Goal: Task Accomplishment & Management: Manage account settings

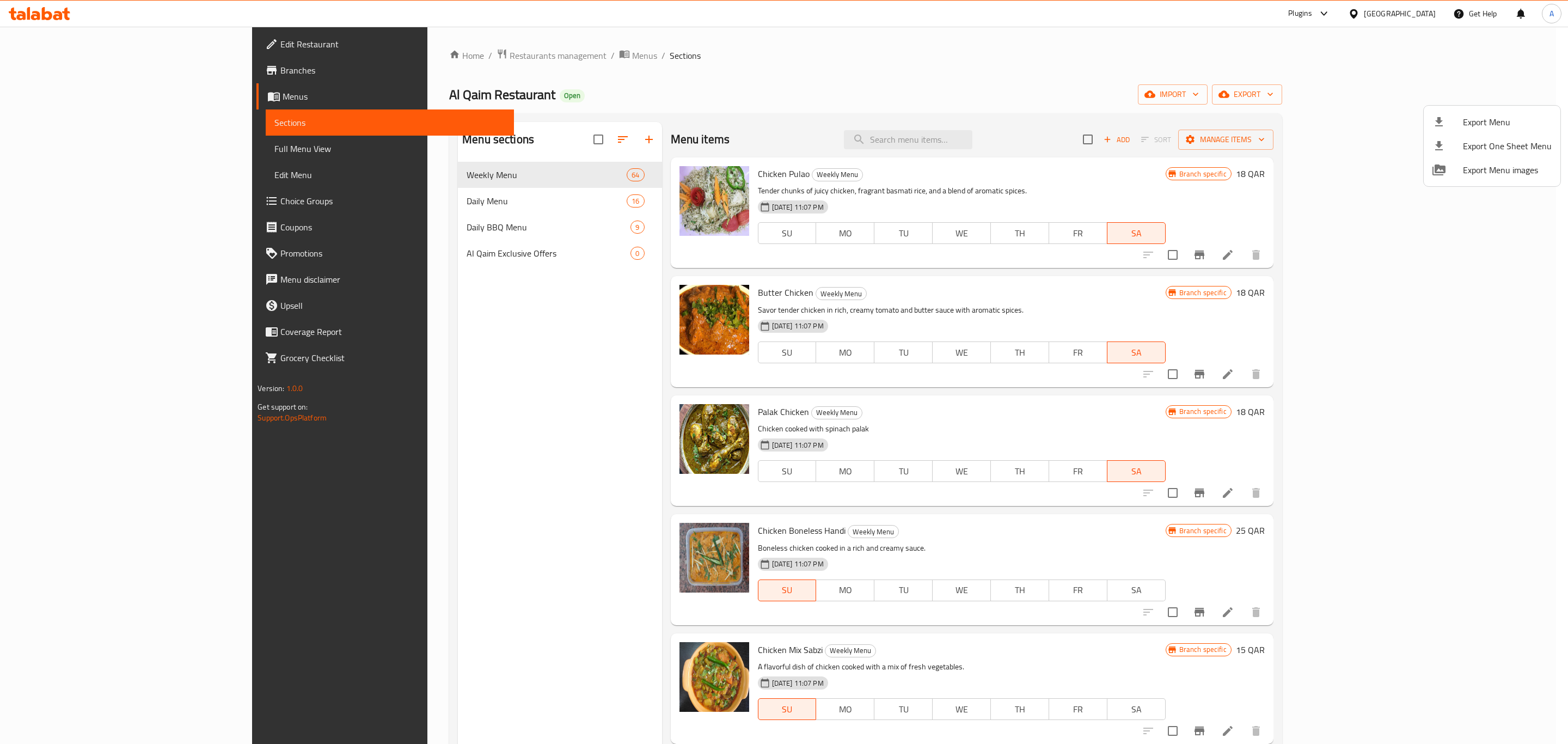
click at [1020, 132] on div at bounding box center [784, 372] width 1568 height 744
click at [972, 139] on input "search" at bounding box center [907, 139] width 129 height 19
click at [627, 204] on span "16" at bounding box center [635, 201] width 16 height 11
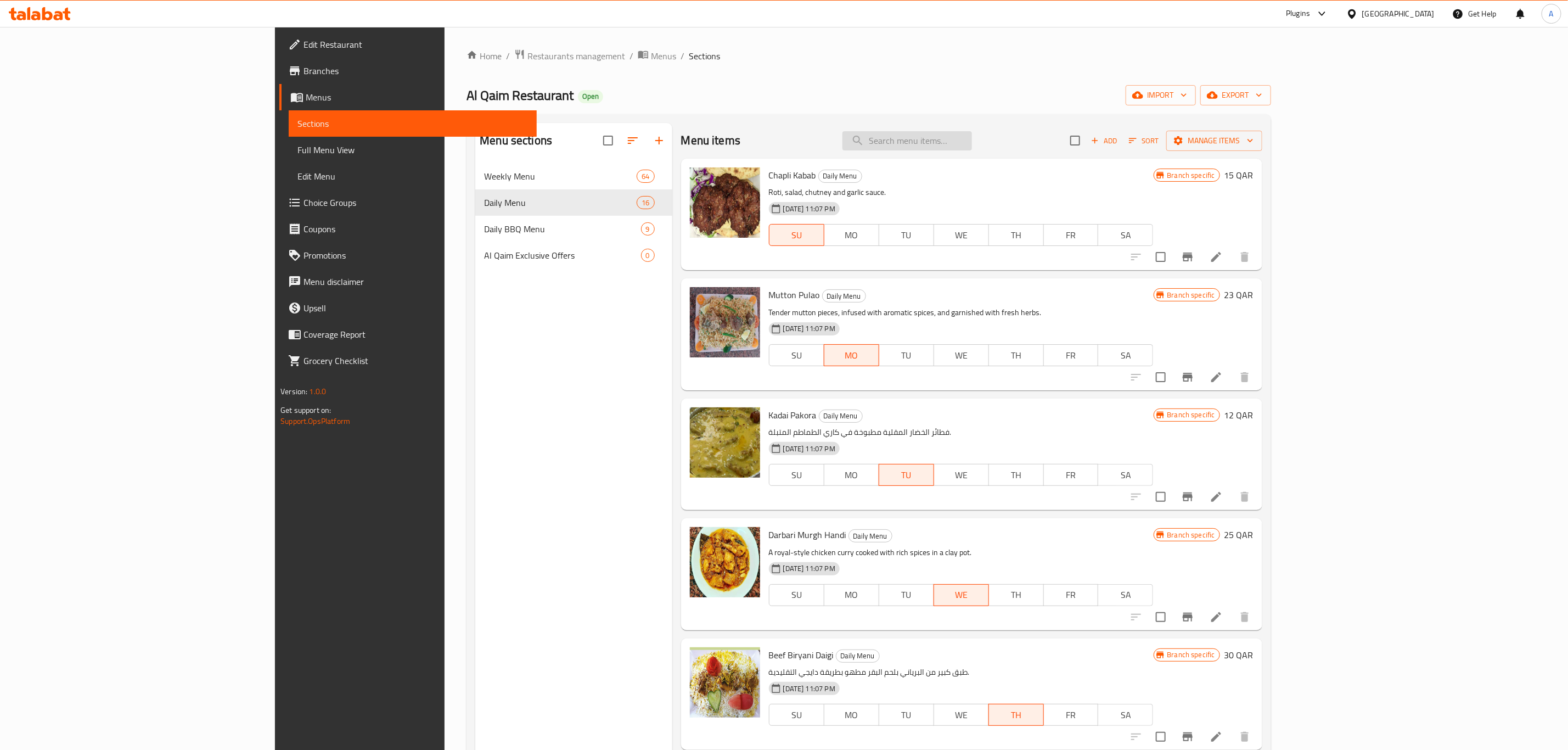
click at [972, 147] on input "search" at bounding box center [907, 140] width 130 height 19
type input "f"
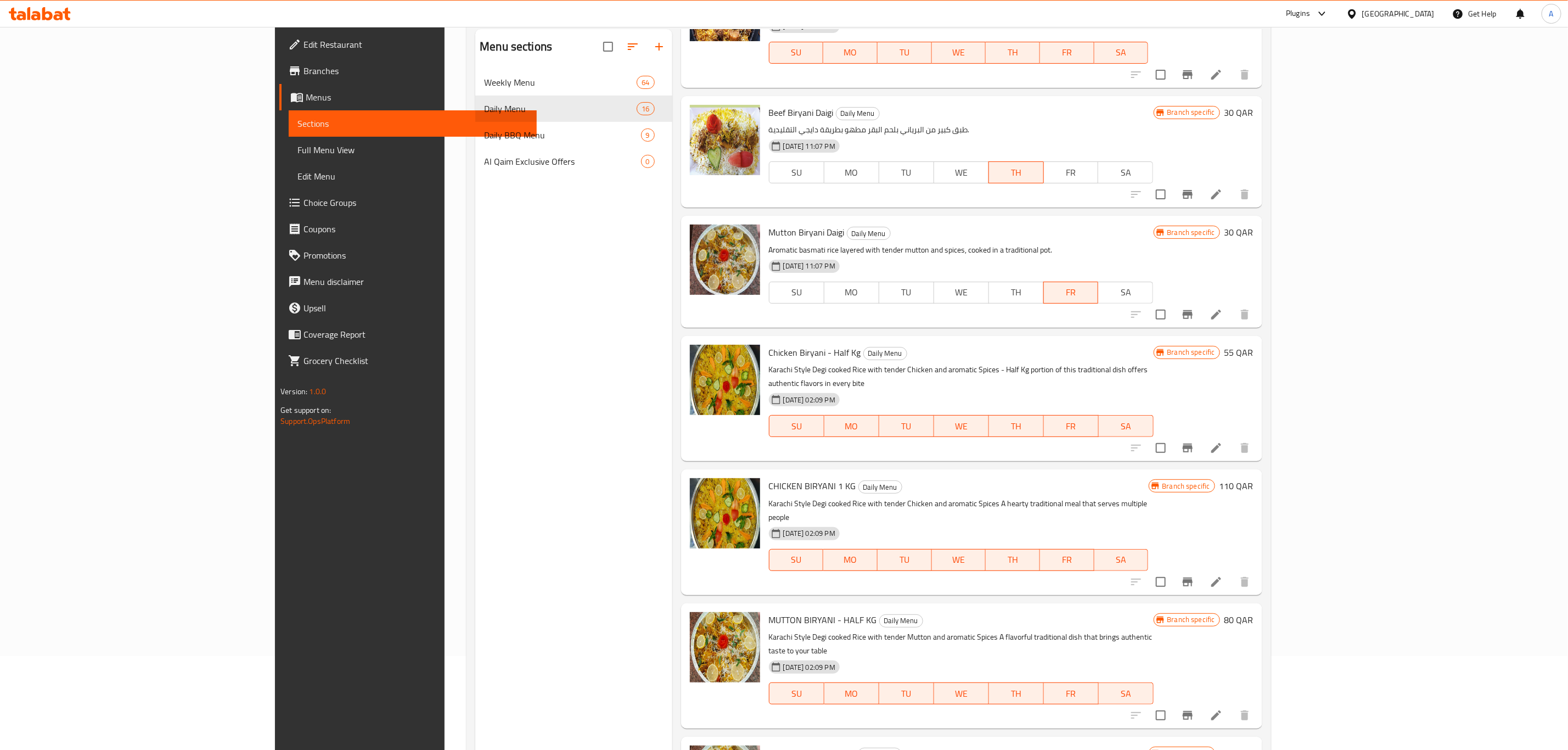
scroll to position [154, 0]
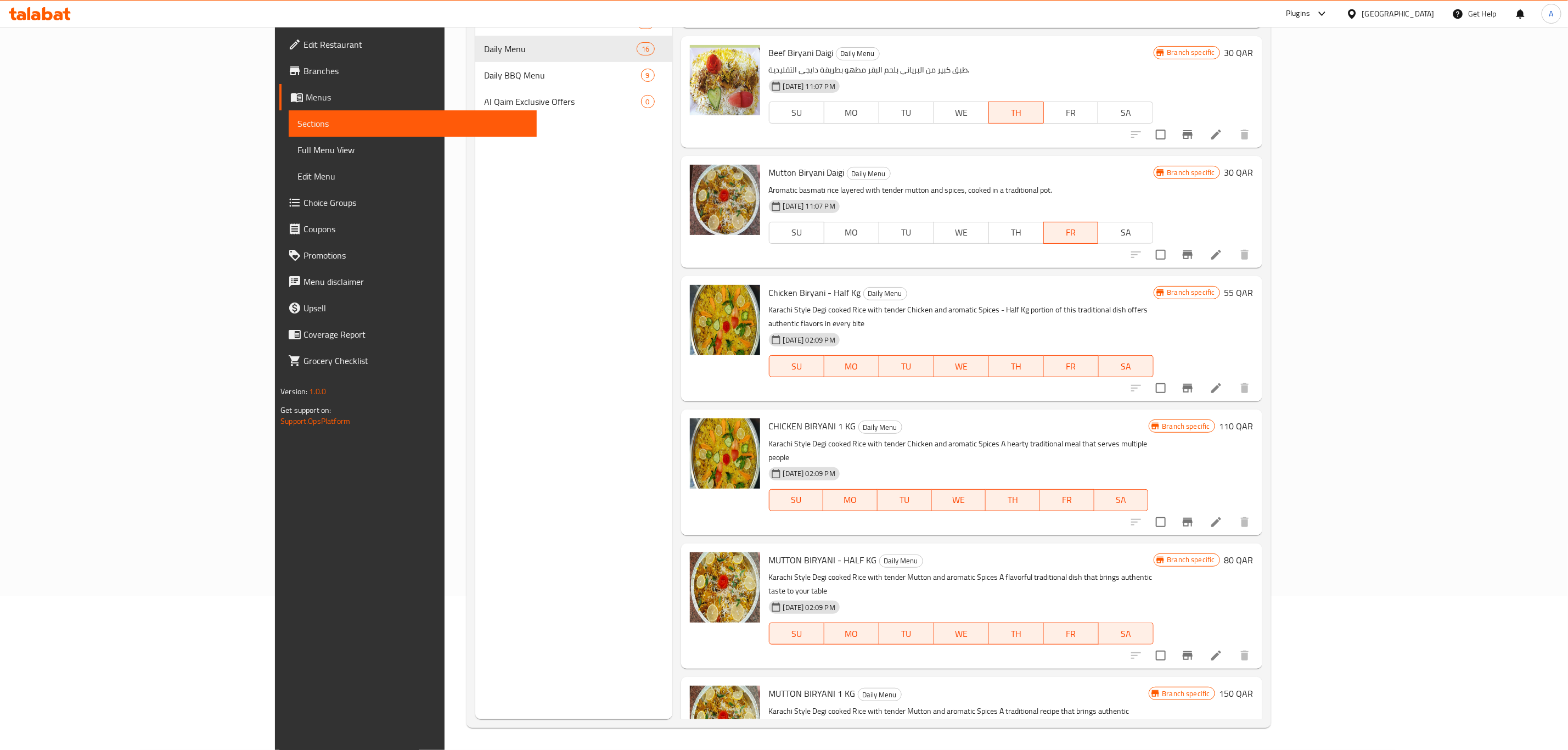
type input "بري"
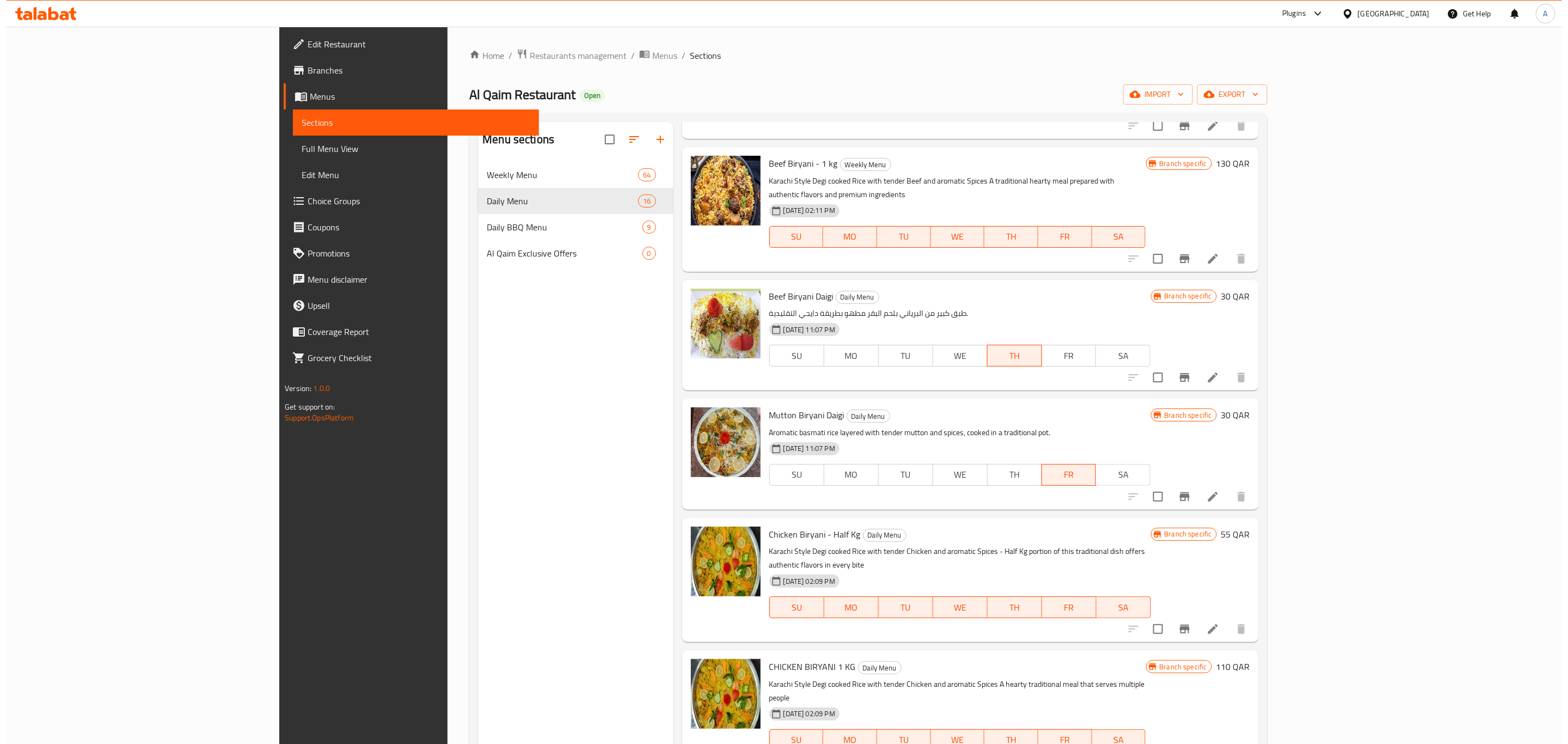
scroll to position [0, 0]
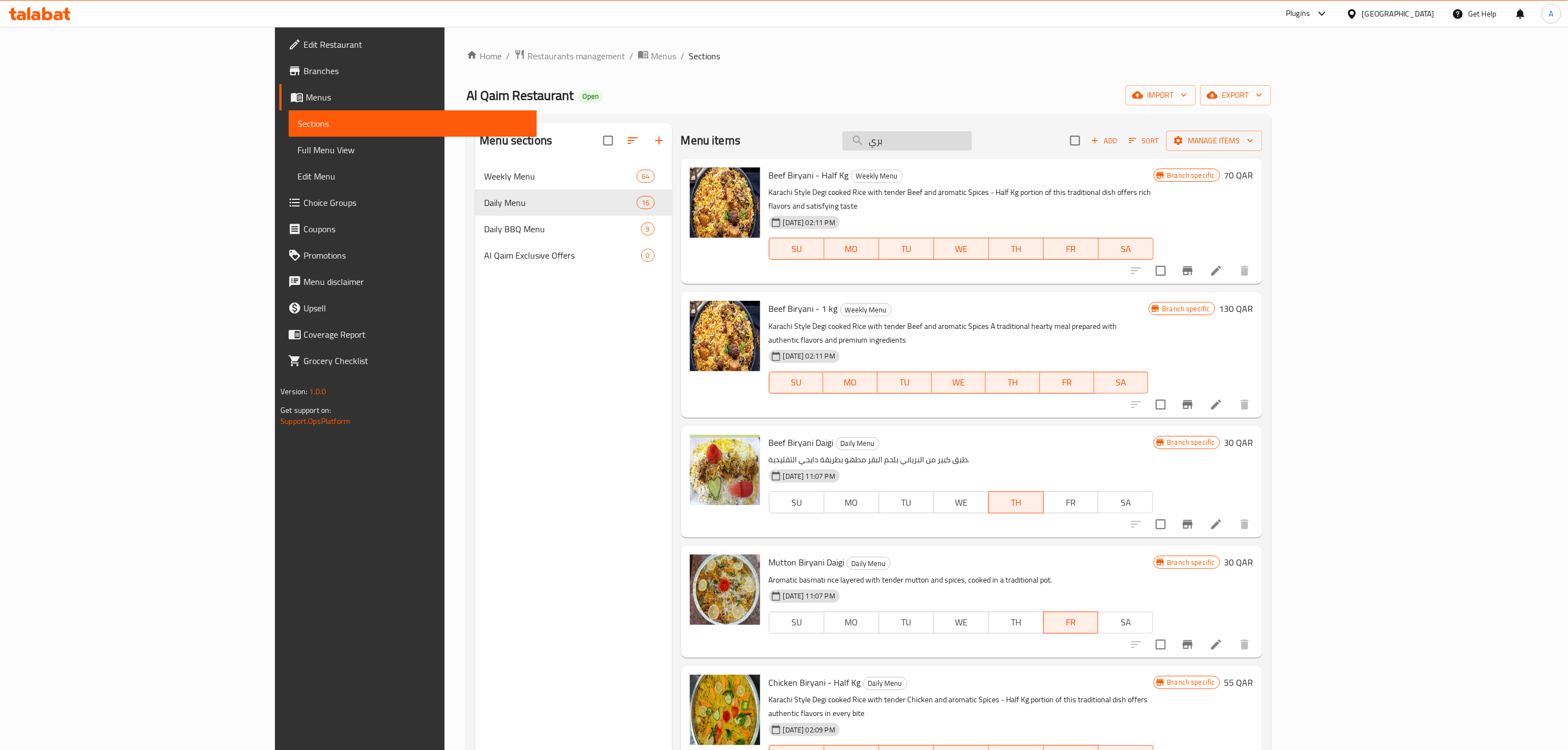
drag, startPoint x: 1000, startPoint y: 135, endPoint x: 950, endPoint y: 137, distance: 50.0
click at [950, 137] on input "بري" at bounding box center [907, 140] width 130 height 19
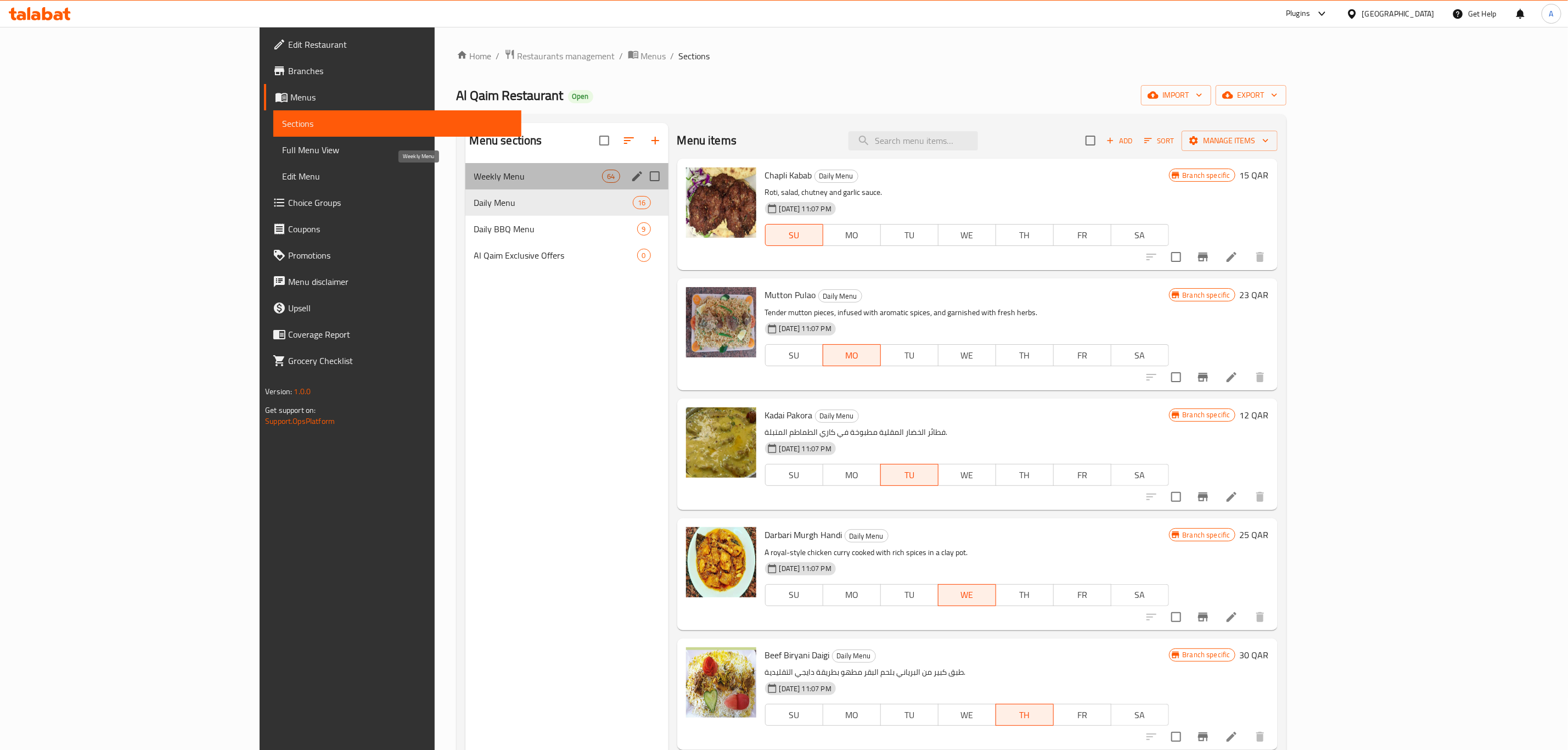
click at [474, 180] on span "Weekly Menu" at bounding box center [538, 176] width 128 height 13
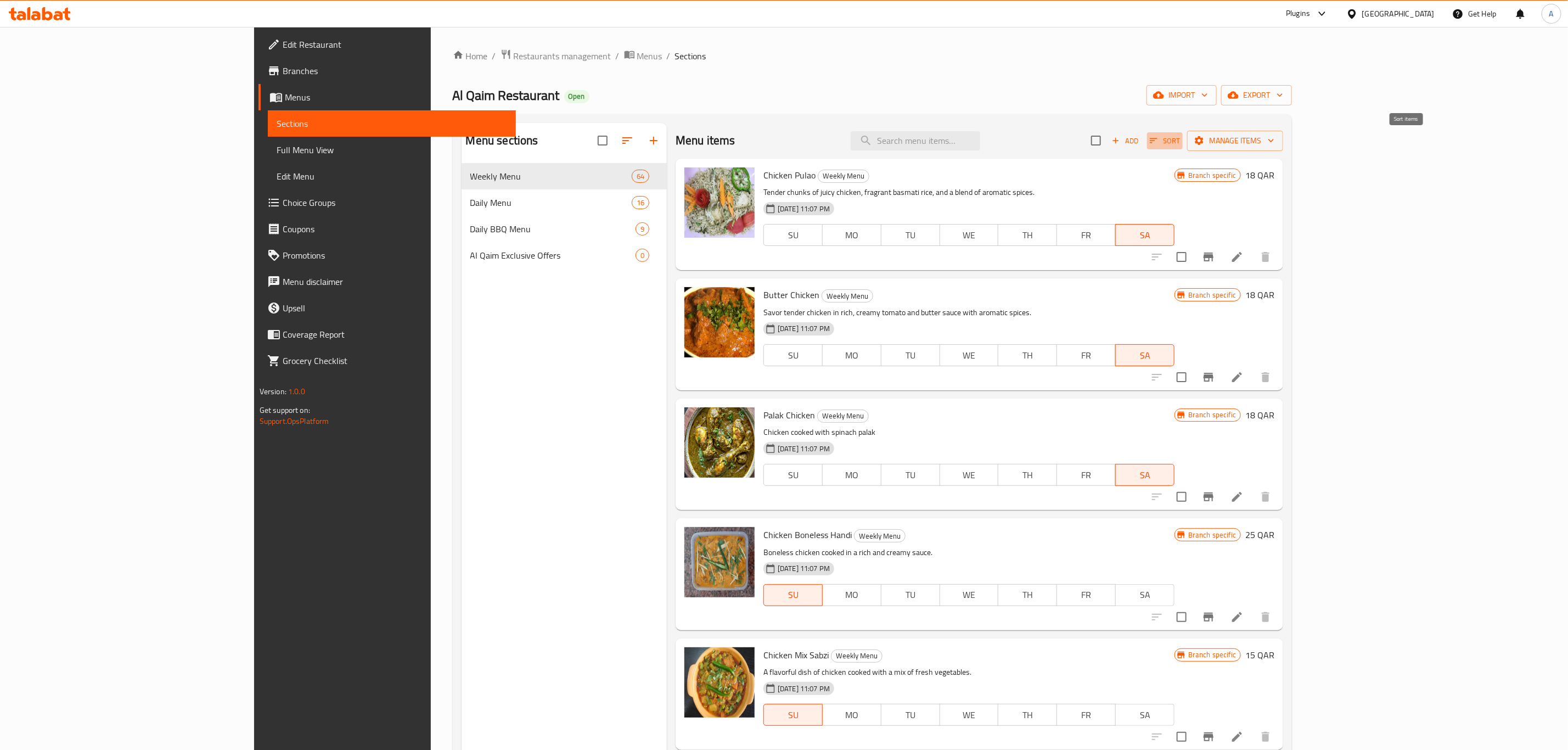
click at [1180, 142] on span "Sort" at bounding box center [1165, 141] width 30 height 13
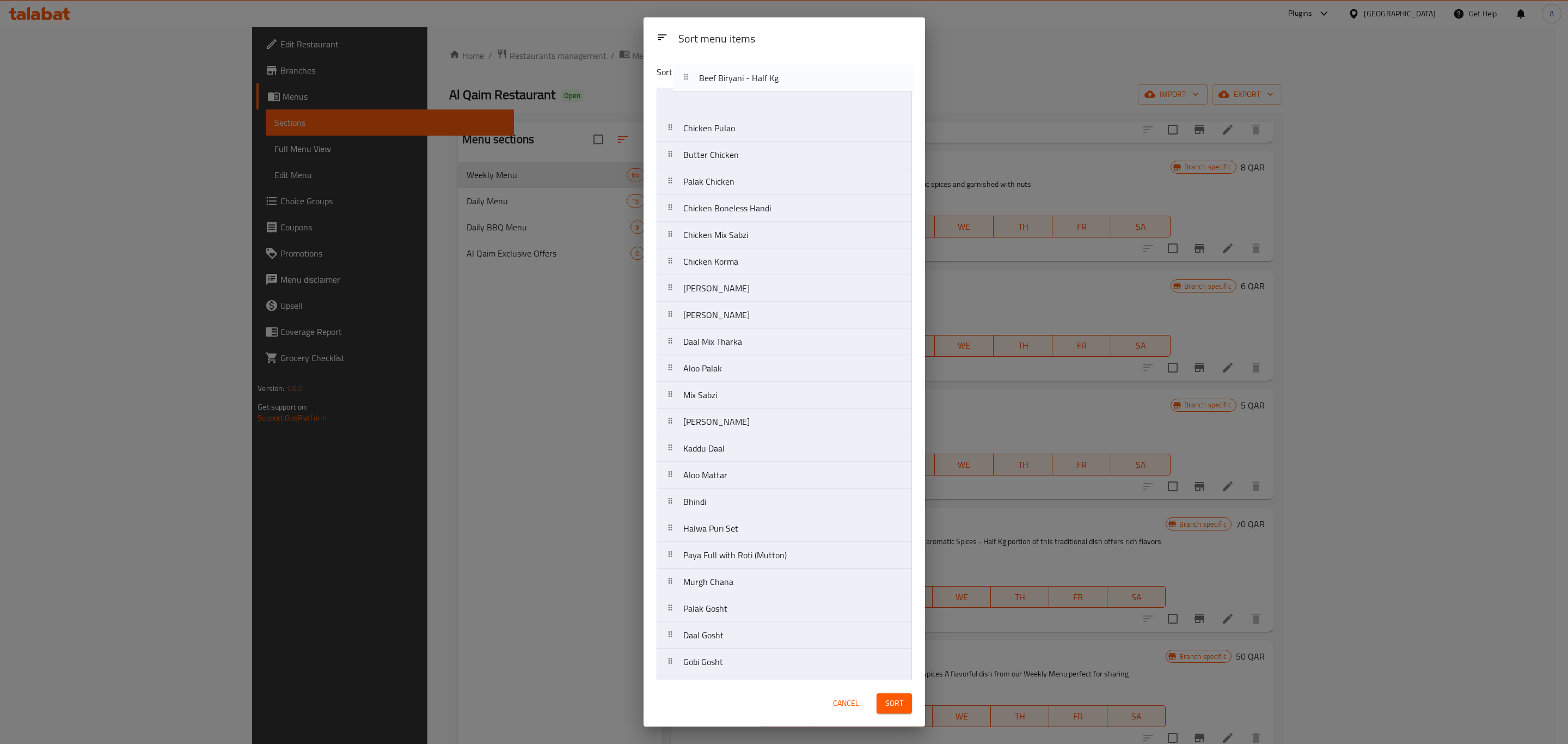
drag, startPoint x: 782, startPoint y: 378, endPoint x: 798, endPoint y: 82, distance: 296.4
click at [798, 82] on div "Sort menu items Chicken Pulao Butter Chicken Palak Chicken Chicken Boneless Han…" at bounding box center [784, 368] width 281 height 624
drag, startPoint x: 778, startPoint y: 380, endPoint x: 781, endPoint y: 139, distance: 241.0
drag, startPoint x: 796, startPoint y: 480, endPoint x: 798, endPoint y: 183, distance: 297.0
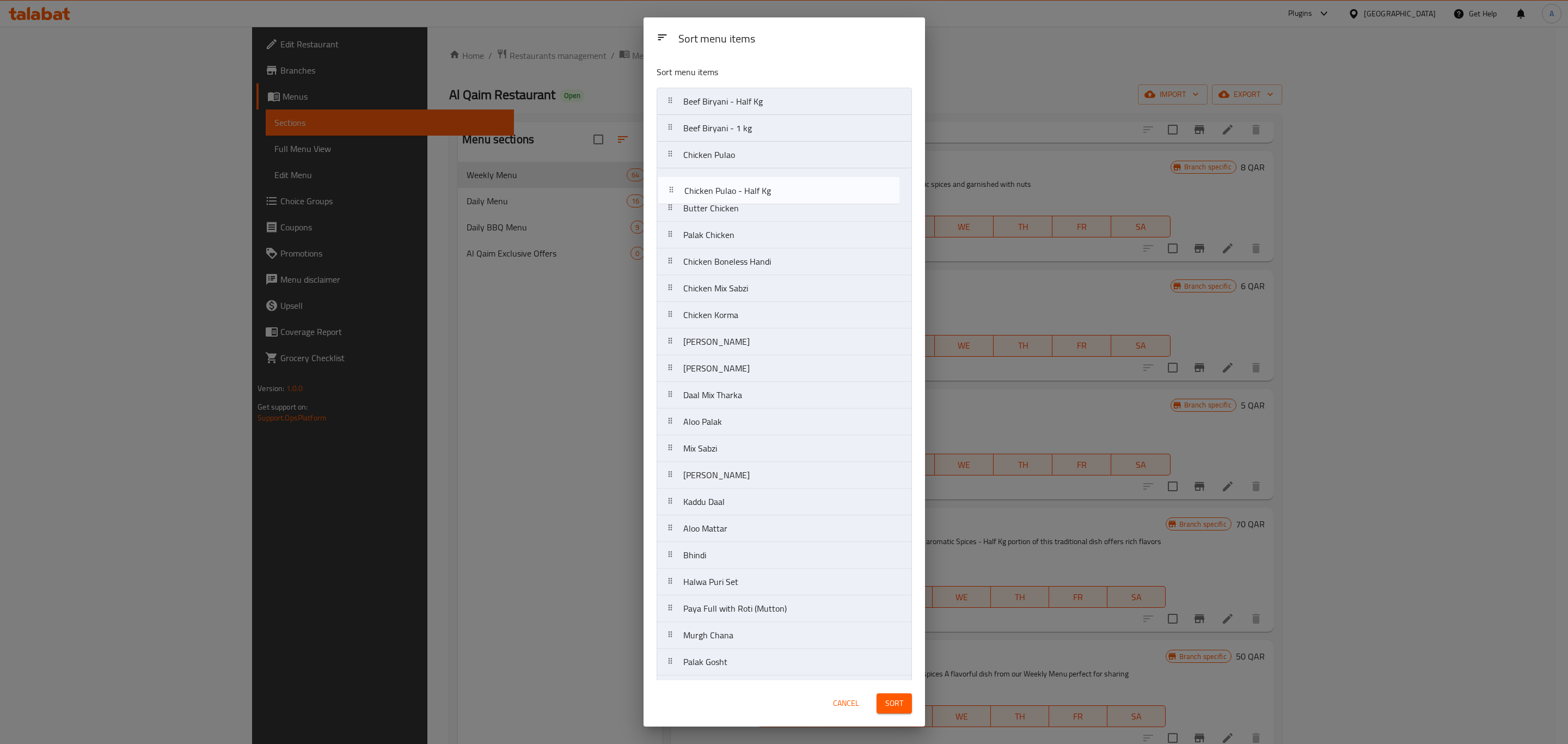
drag, startPoint x: 803, startPoint y: 369, endPoint x: 774, endPoint y: 203, distance: 168.5
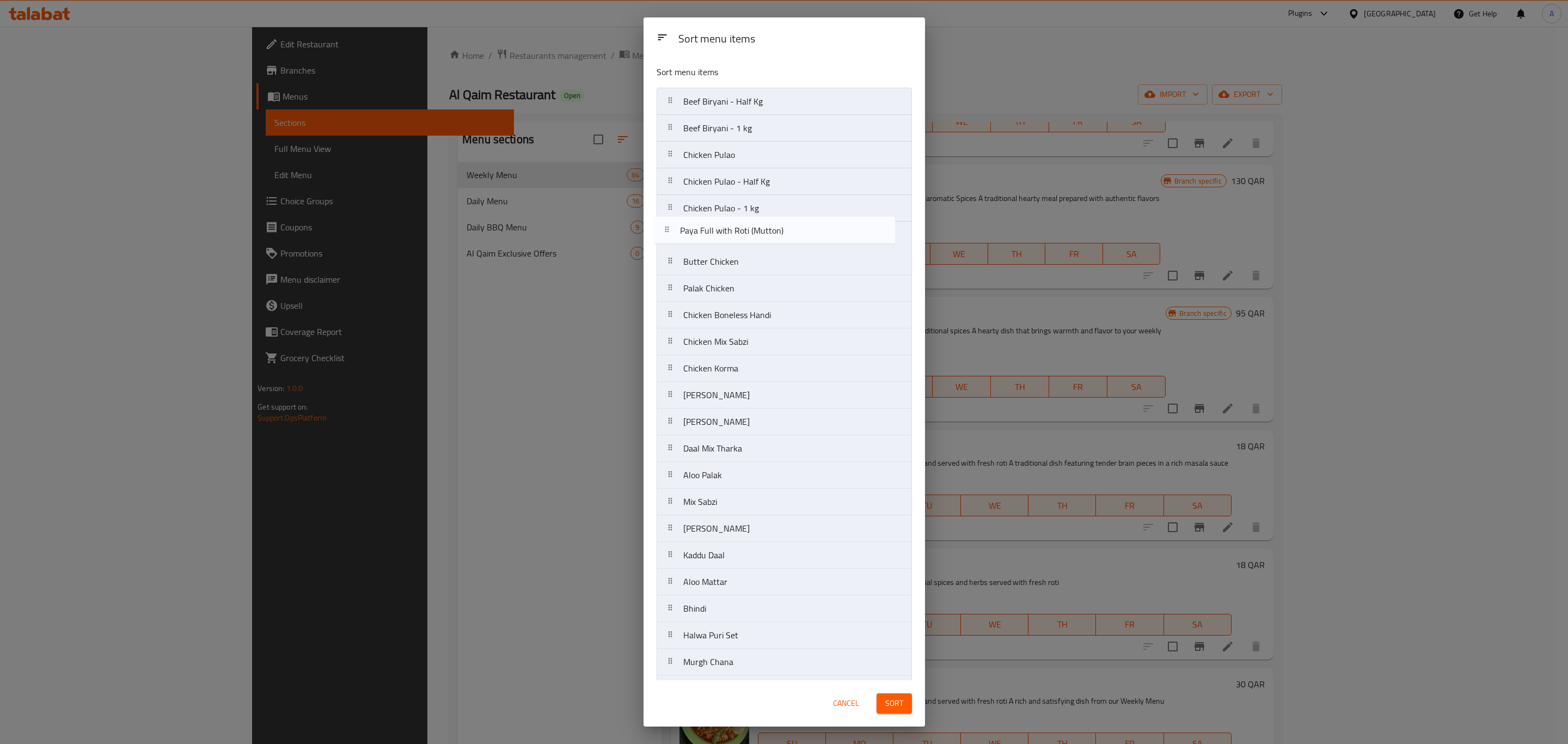
drag, startPoint x: 777, startPoint y: 364, endPoint x: 774, endPoint y: 222, distance: 142.0
drag, startPoint x: 754, startPoint y: 365, endPoint x: 763, endPoint y: 224, distance: 141.3
drag, startPoint x: 792, startPoint y: 365, endPoint x: 779, endPoint y: 274, distance: 91.9
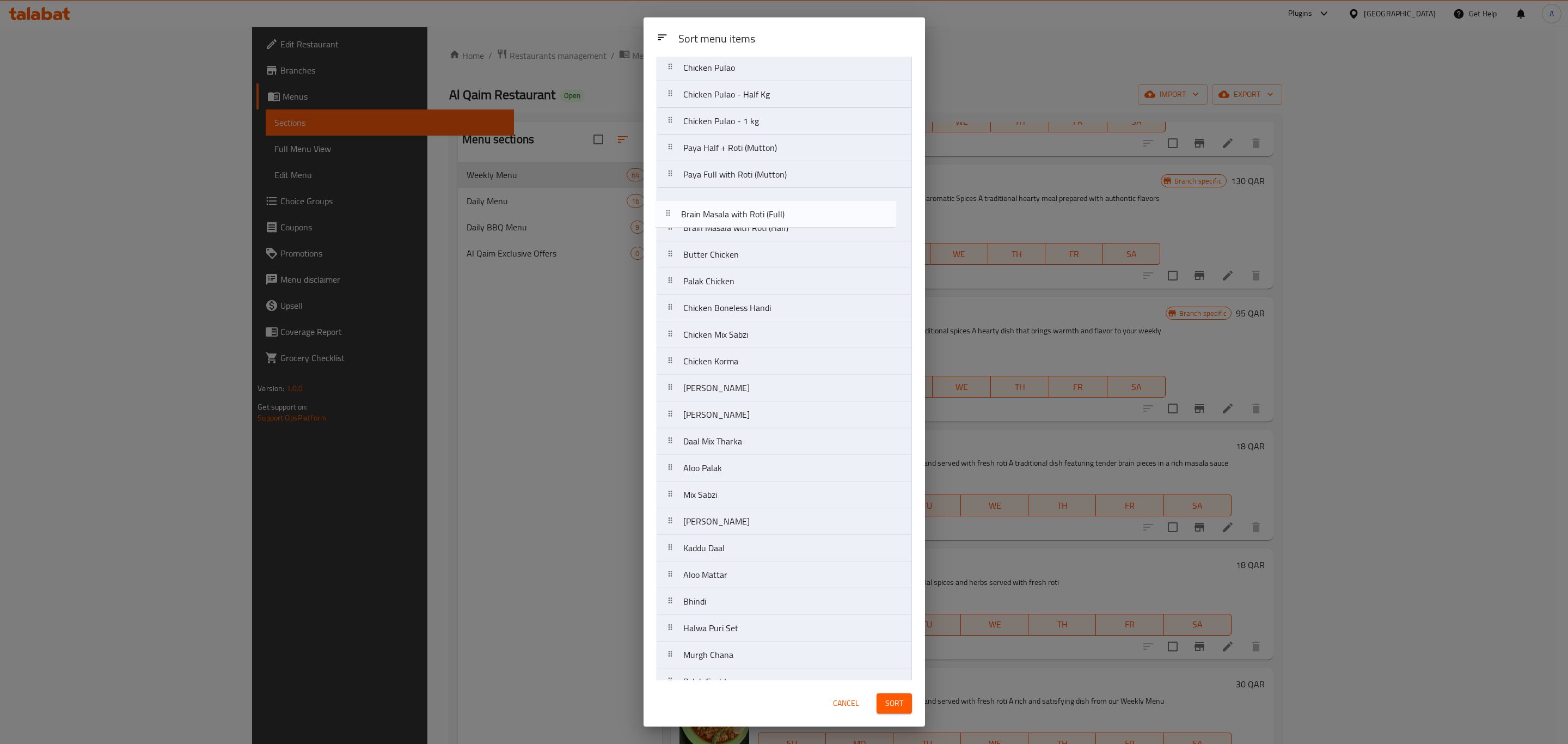
scroll to position [85, 0]
drag, startPoint x: 793, startPoint y: 365, endPoint x: 791, endPoint y: 218, distance: 147.0
drag, startPoint x: 769, startPoint y: 309, endPoint x: 766, endPoint y: 275, distance: 34.1
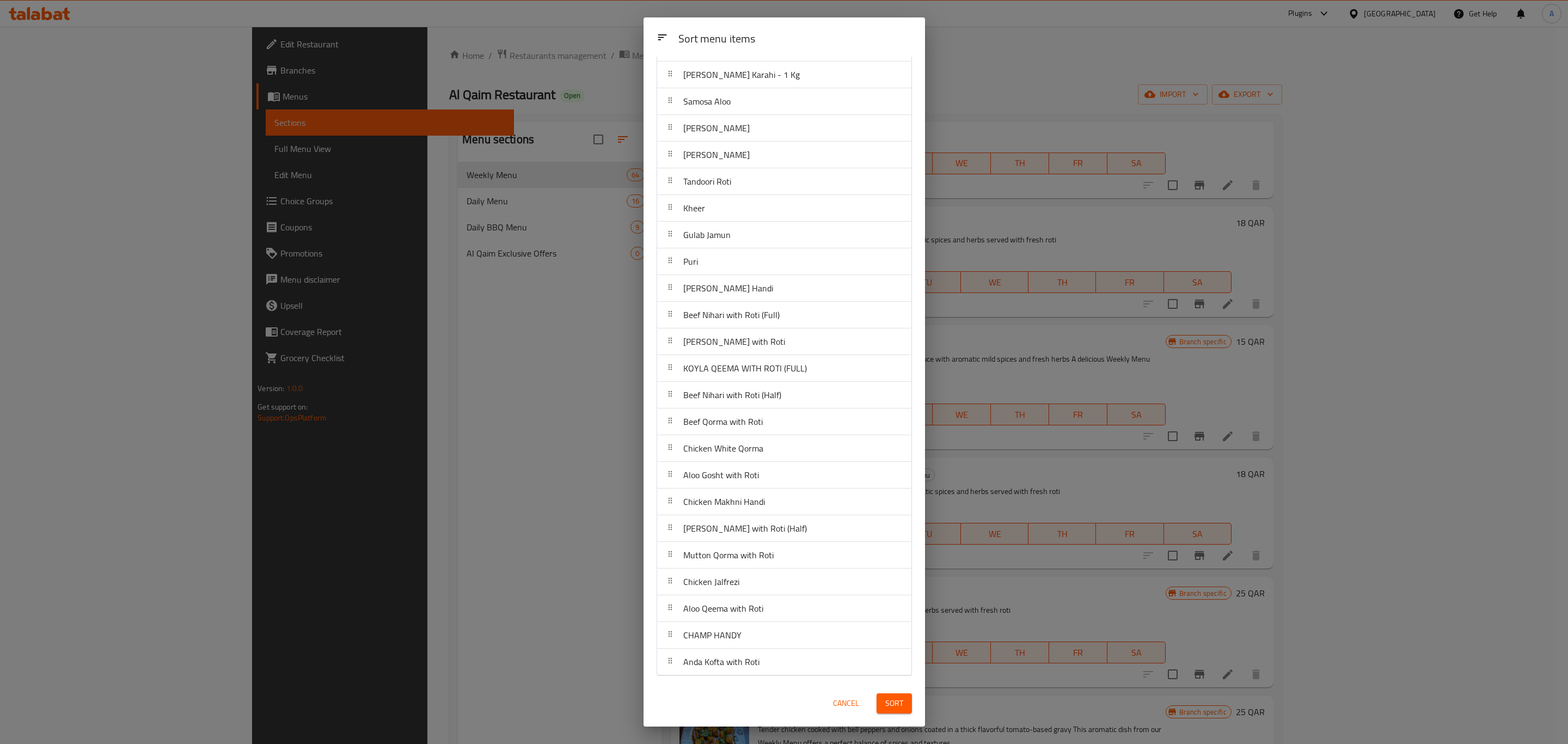
scroll to position [28, 0]
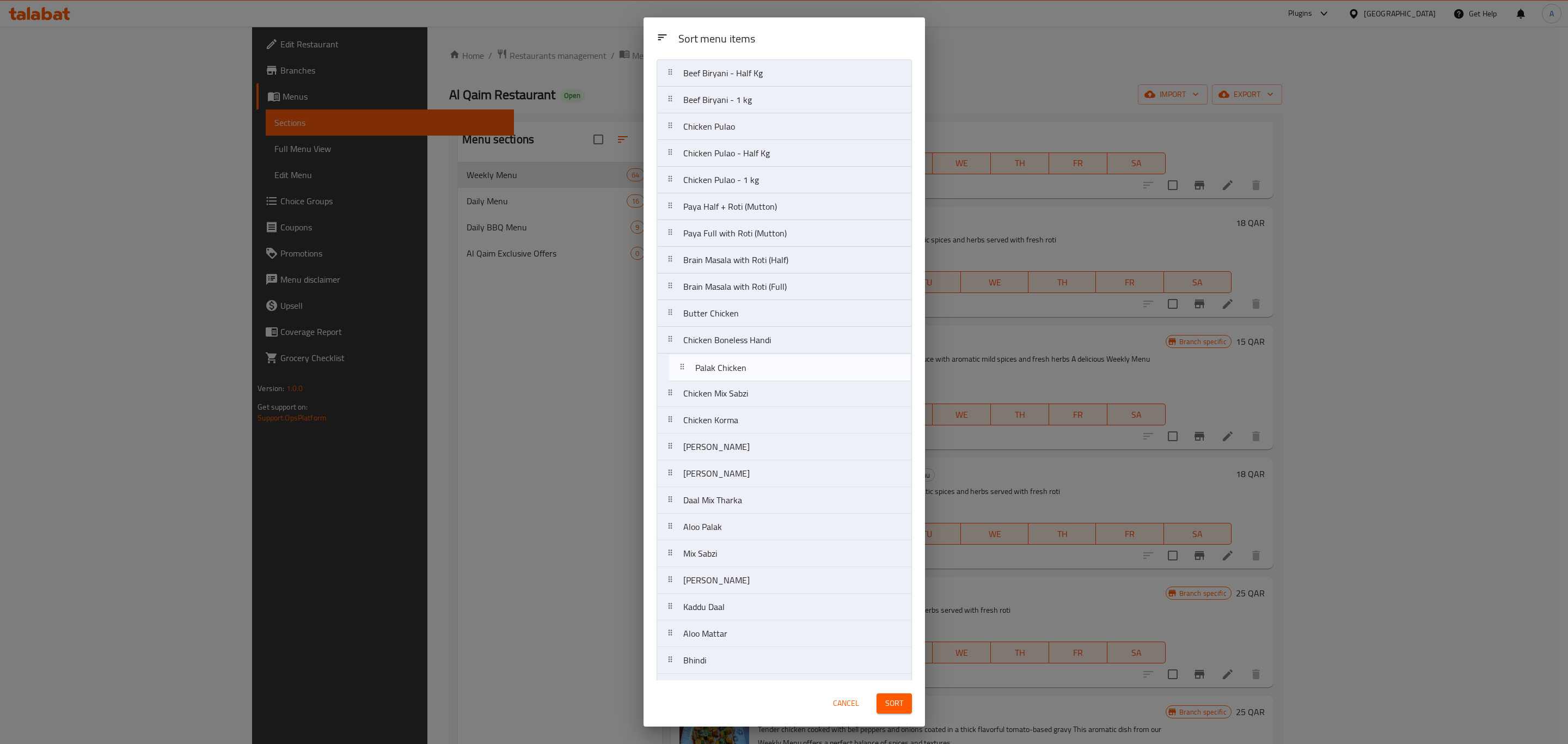
drag, startPoint x: 827, startPoint y: 371, endPoint x: 838, endPoint y: 365, distance: 12.5
drag, startPoint x: 754, startPoint y: 376, endPoint x: 742, endPoint y: 424, distance: 49.5
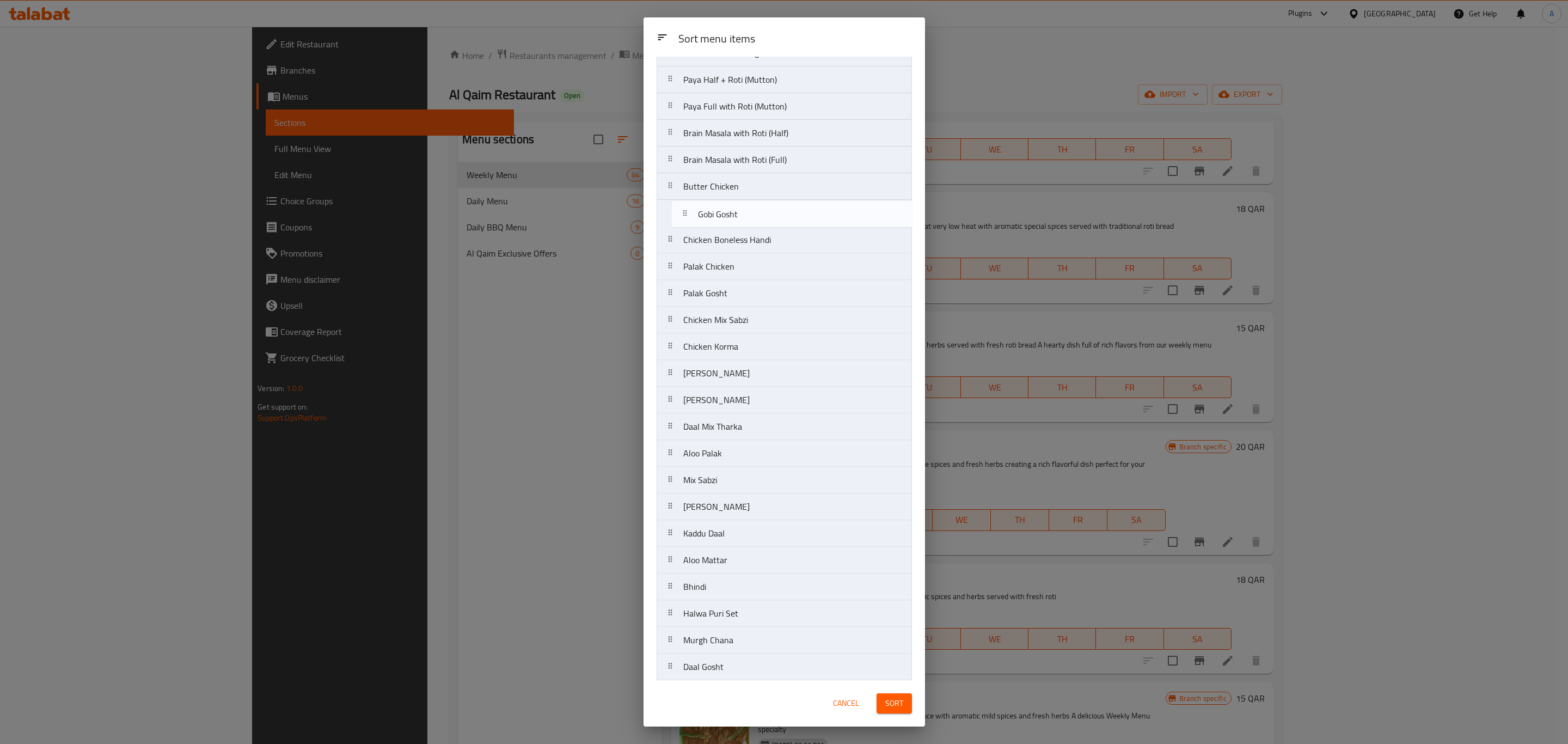
scroll to position [155, 0]
drag, startPoint x: 739, startPoint y: 409, endPoint x: 737, endPoint y: 299, distance: 110.0
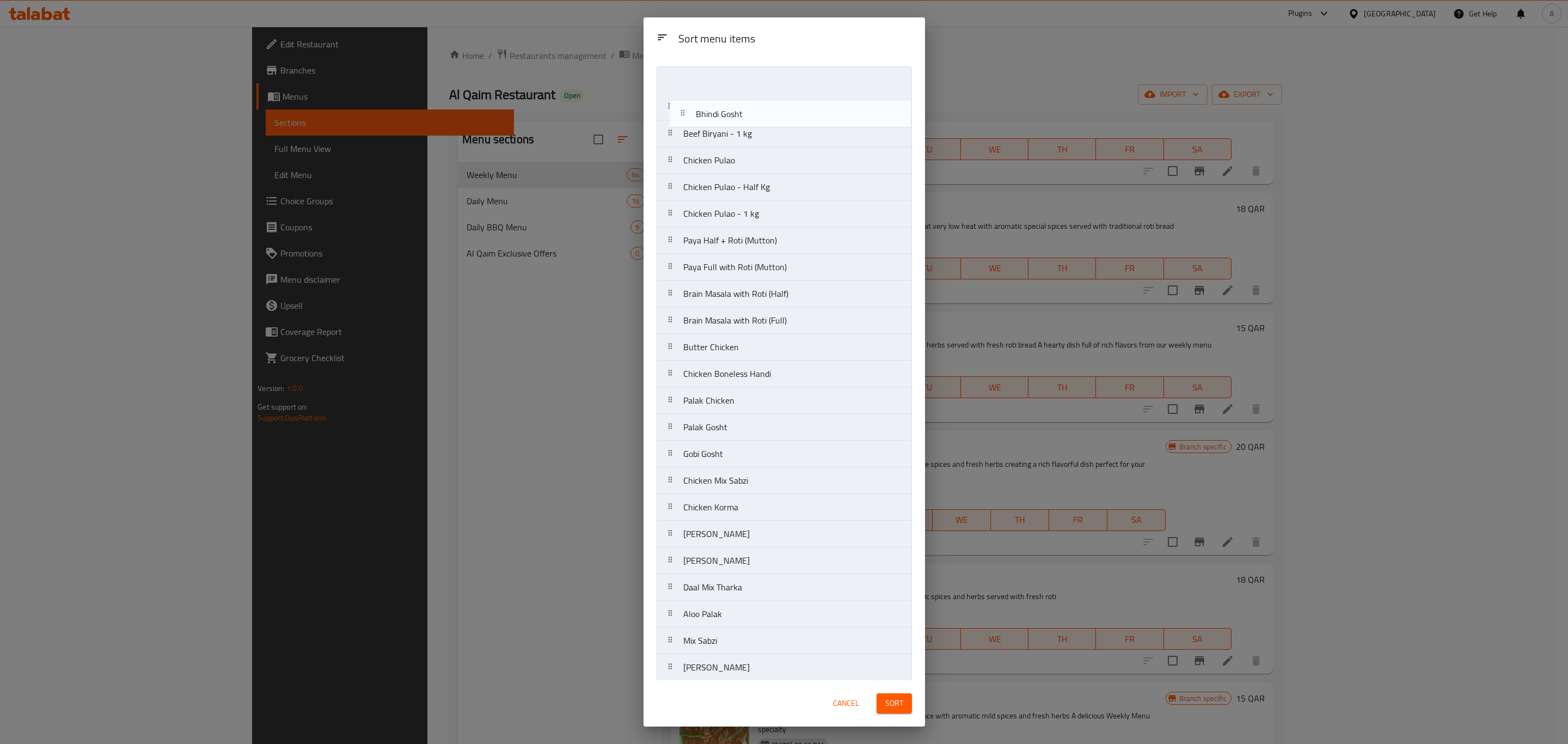
scroll to position [0, 0]
drag, startPoint x: 742, startPoint y: 369, endPoint x: 742, endPoint y: 468, distance: 99.0
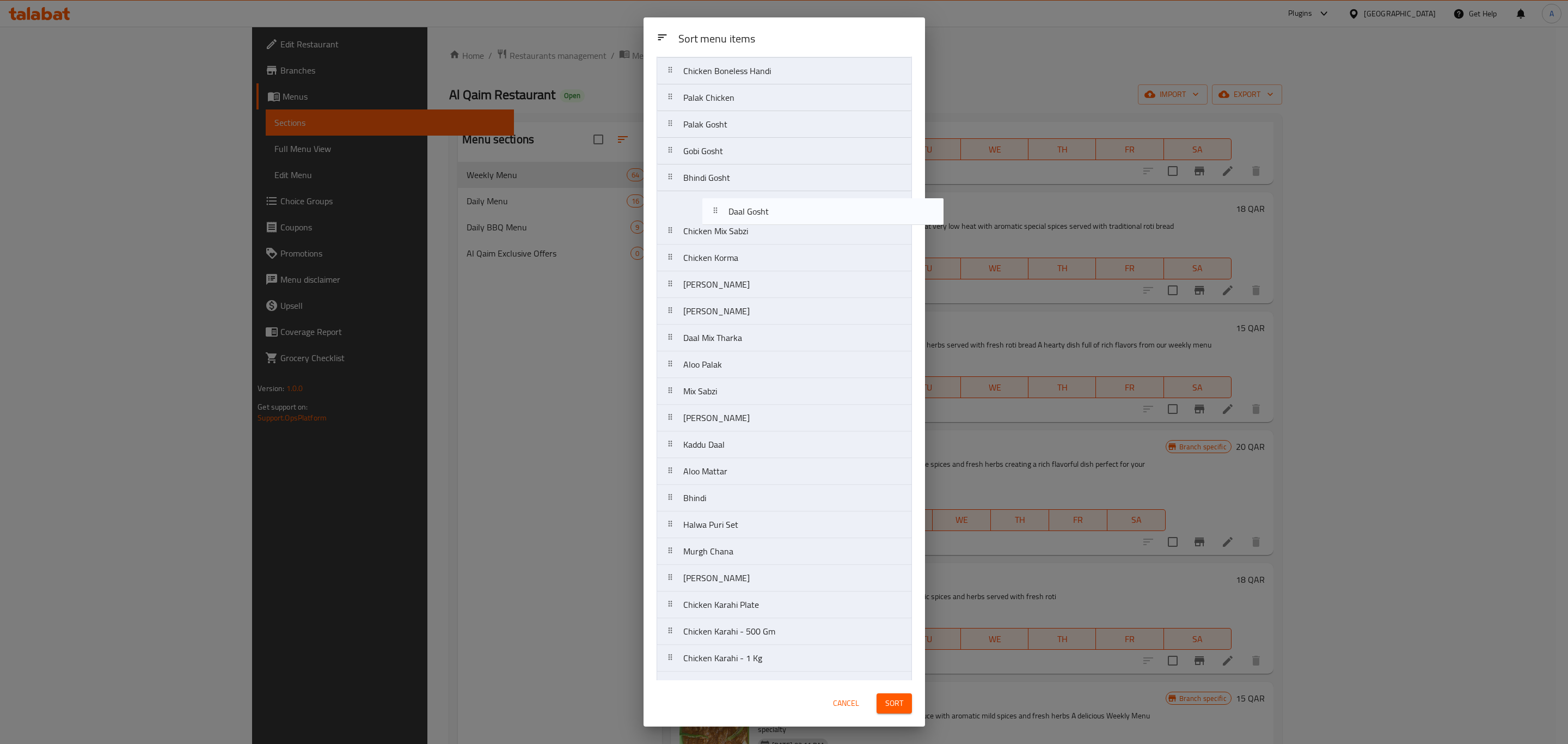
scroll to position [286, 0]
drag, startPoint x: 720, startPoint y: 502, endPoint x: 766, endPoint y: 203, distance: 302.5
click at [766, 203] on nav "Beef Biryani - Half Kg Beef Biryani - 1 kg Chicken Pulao Chicken Pulao - Half K…" at bounding box center [784, 655] width 255 height 1709
drag, startPoint x: 796, startPoint y: 454, endPoint x: 798, endPoint y: 276, distance: 178.0
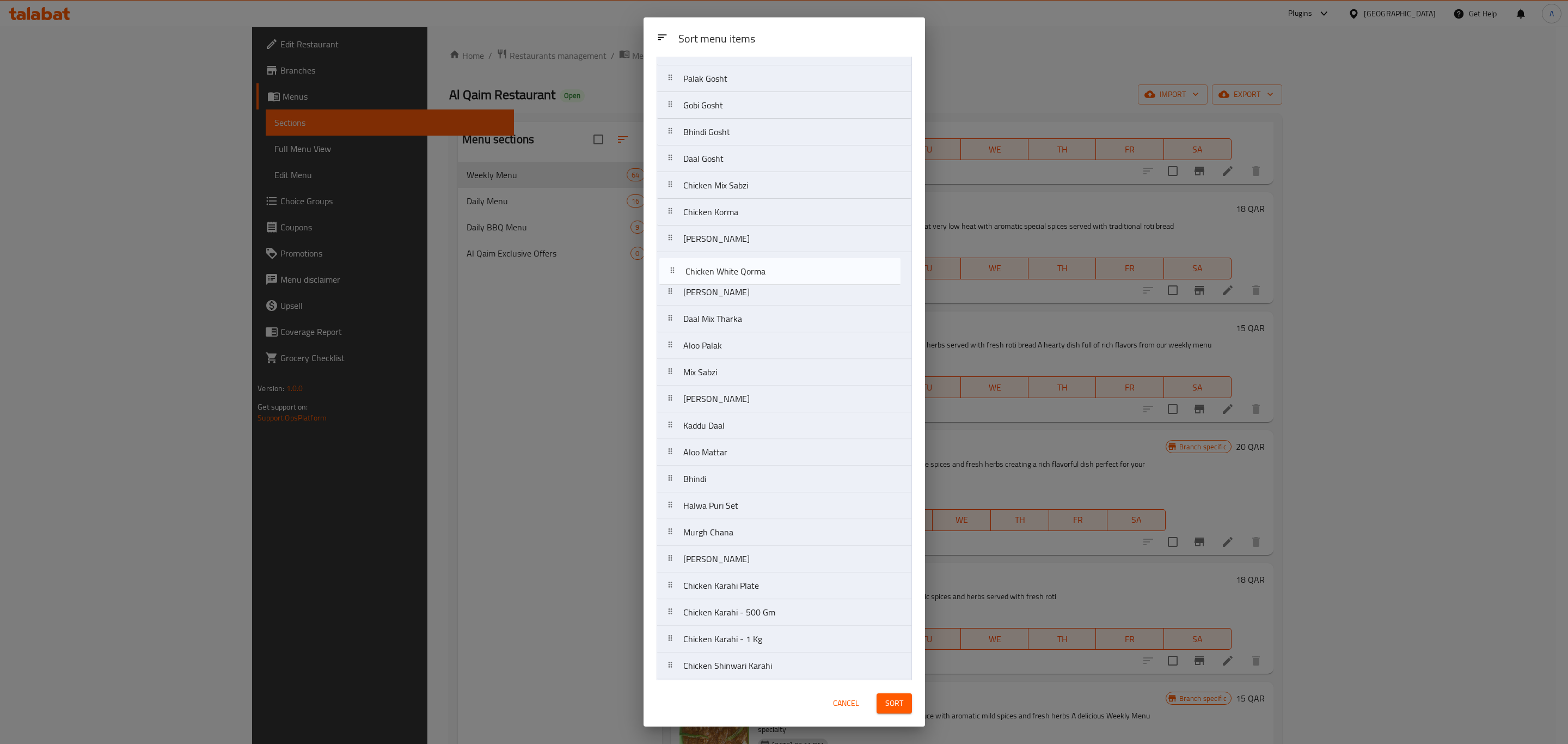
click at [798, 276] on nav "Beef Biryani - Half Kg Beef Biryani - 1 kg Chicken Pulao Chicken Pulao - Half K…" at bounding box center [784, 599] width 255 height 1709
drag, startPoint x: 772, startPoint y: 274, endPoint x: 772, endPoint y: 214, distance: 60.0
click at [772, 214] on nav "Beef Biryani - Half Kg Beef Biryani - 1 kg Chicken Pulao Chicken Pulao - Half K…" at bounding box center [784, 623] width 255 height 1709
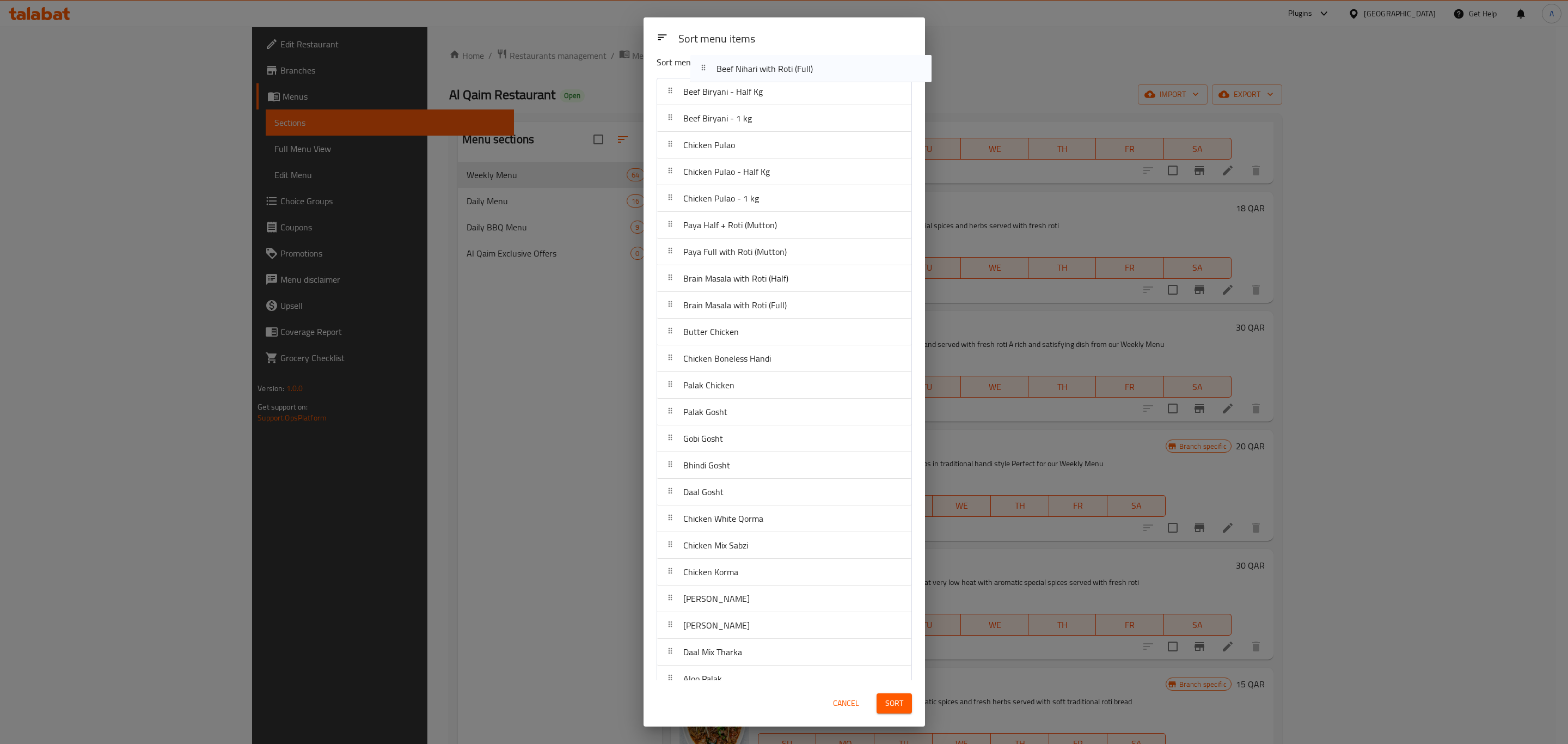
scroll to position [0, 0]
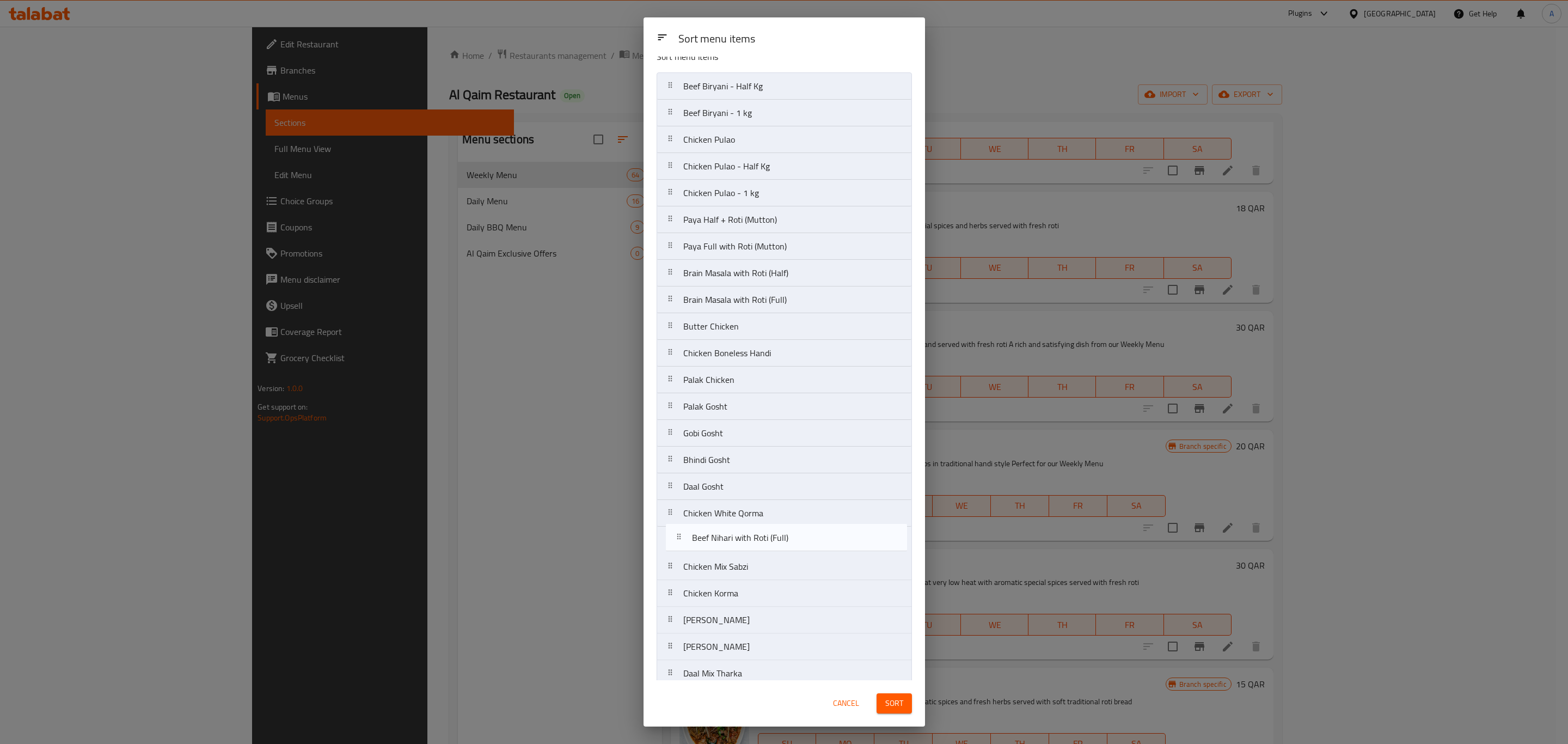
drag, startPoint x: 753, startPoint y: 371, endPoint x: 766, endPoint y: 520, distance: 149.6
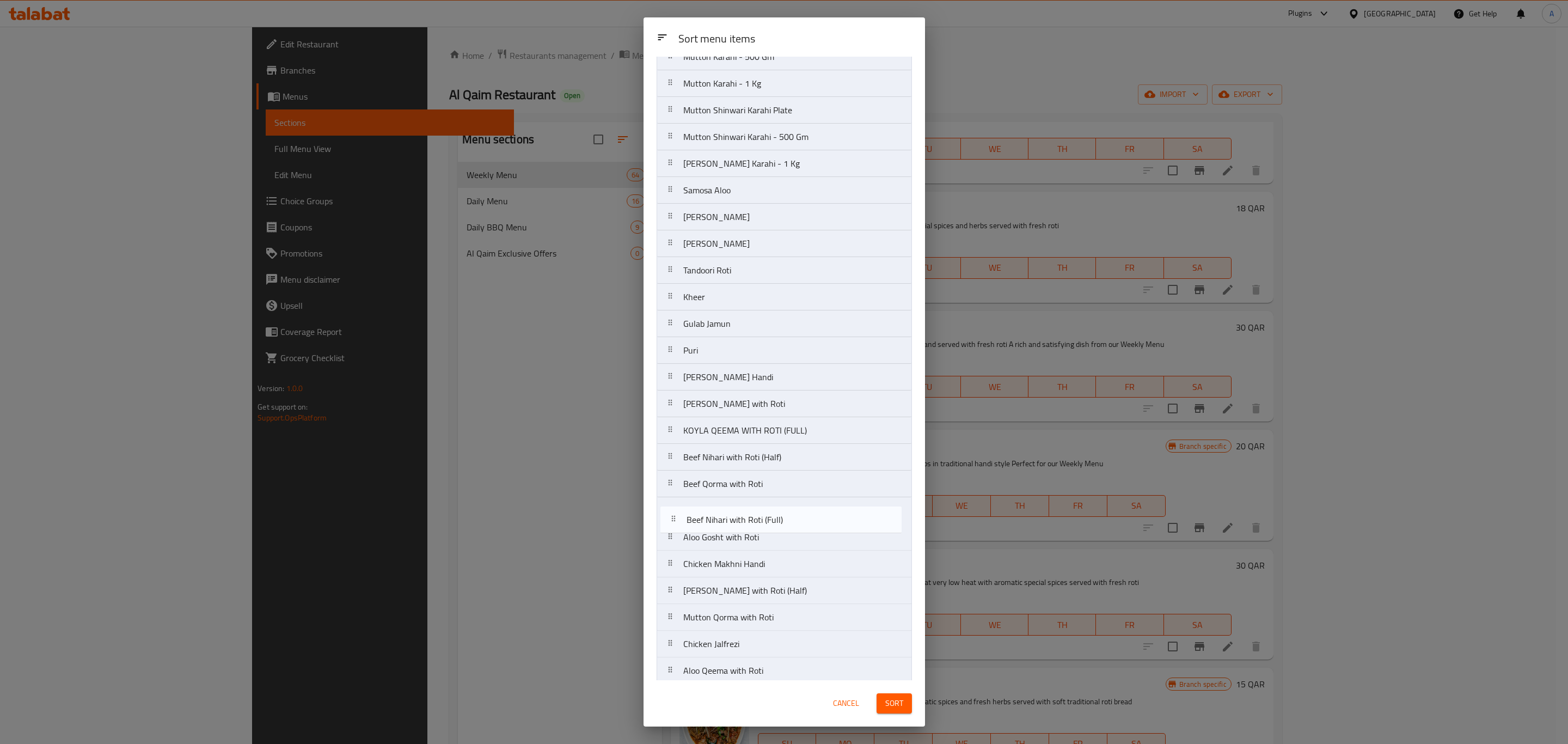
scroll to position [1059, 0]
drag, startPoint x: 776, startPoint y: 378, endPoint x: 779, endPoint y: 500, distance: 122.0
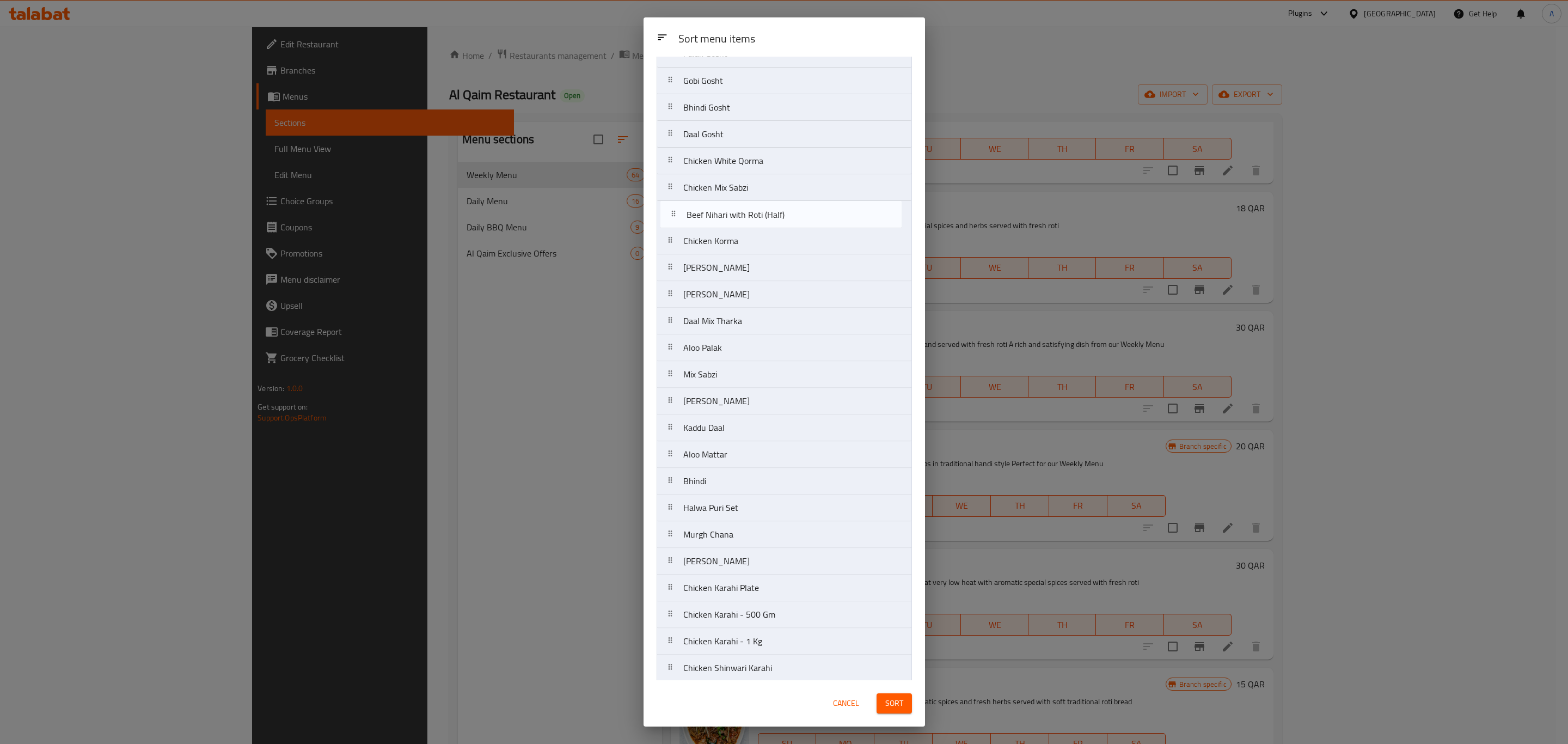
scroll to position [366, 0]
drag, startPoint x: 740, startPoint y: 472, endPoint x: 751, endPoint y: 203, distance: 269.2
click at [751, 203] on nav "Beef Biryani - Half Kg Beef Biryani - 1 kg Chicken Pulao Chicken Pulao - Half K…" at bounding box center [784, 586] width 255 height 1709
drag, startPoint x: 818, startPoint y: 424, endPoint x: 818, endPoint y: 303, distance: 121.0
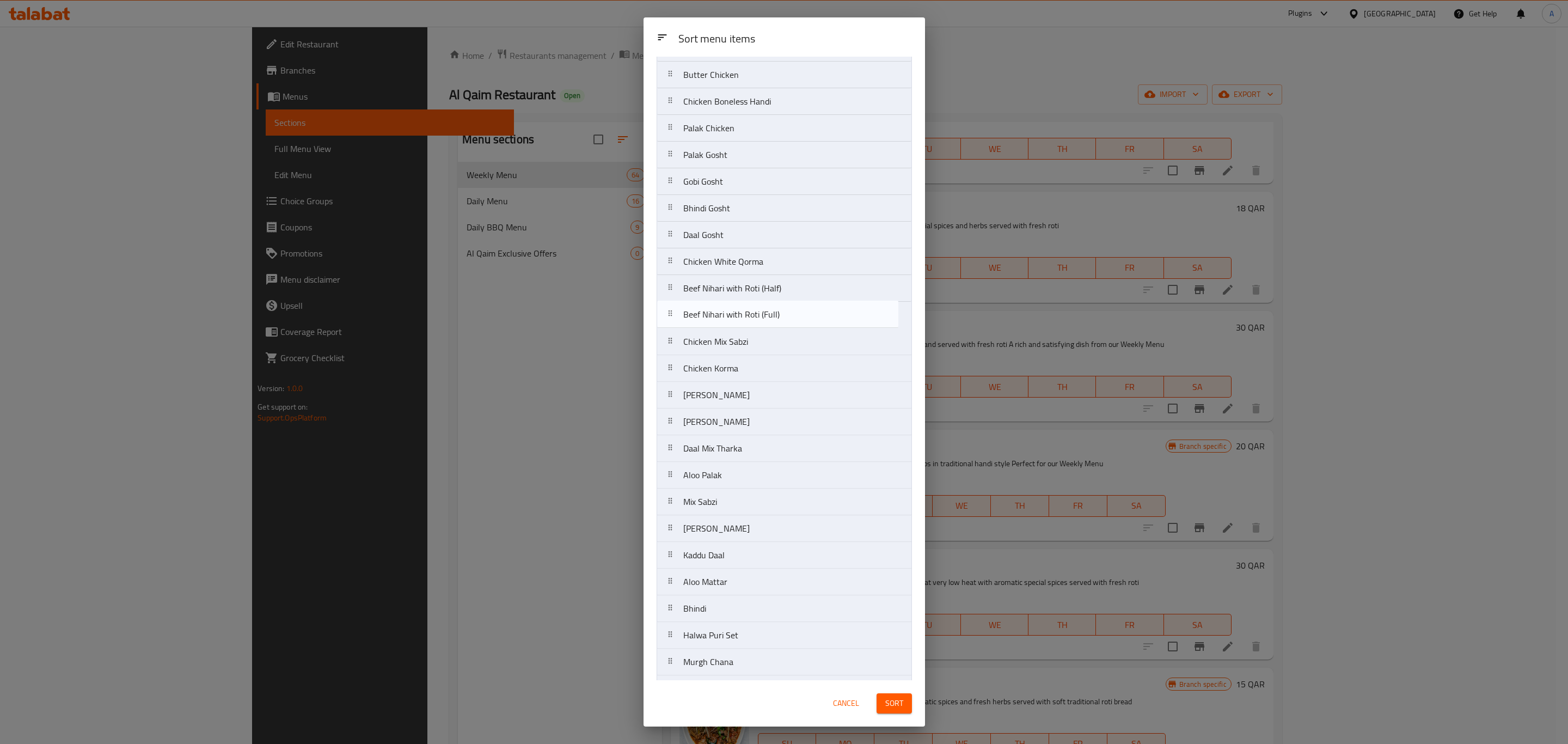
click at [818, 303] on nav "Beef Biryani - Half Kg Beef Biryani - 1 kg Chicken Pulao Chicken Pulao - Half K…" at bounding box center [784, 675] width 255 height 1709
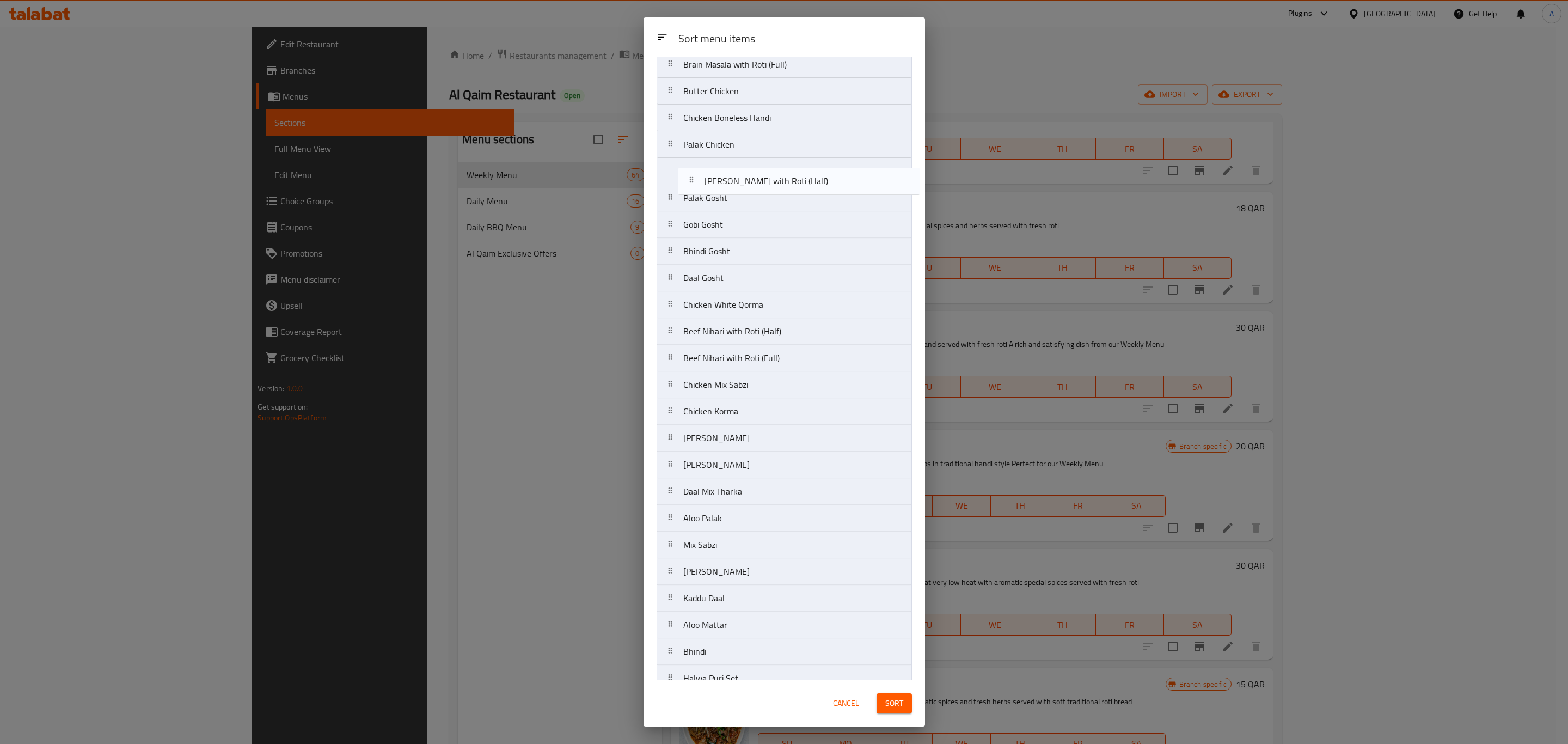
scroll to position [247, 0]
drag, startPoint x: 774, startPoint y: 532, endPoint x: 771, endPoint y: 322, distance: 210.0
click at [771, 322] on nav "Beef Biryani - Half Kg Beef Biryani - 1 kg Chicken Pulao Chicken Pulao - Half K…" at bounding box center [784, 695] width 255 height 1709
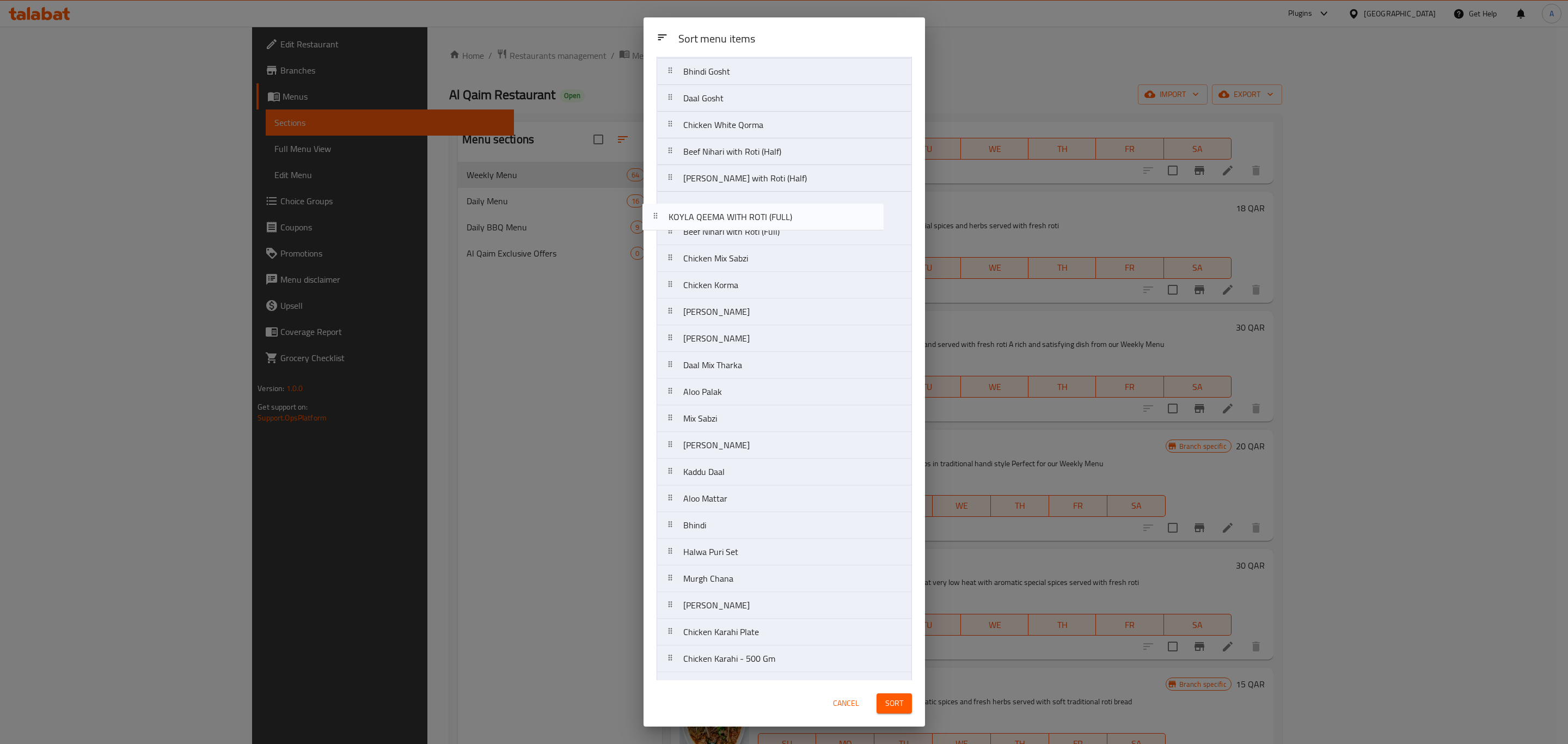
drag, startPoint x: 763, startPoint y: 453, endPoint x: 749, endPoint y: 213, distance: 240.4
click at [749, 213] on nav "Beef Biryani - Half Kg Beef Biryani - 1 kg Chicken Pulao Chicken Pulao - Half K…" at bounding box center [784, 539] width 255 height 1709
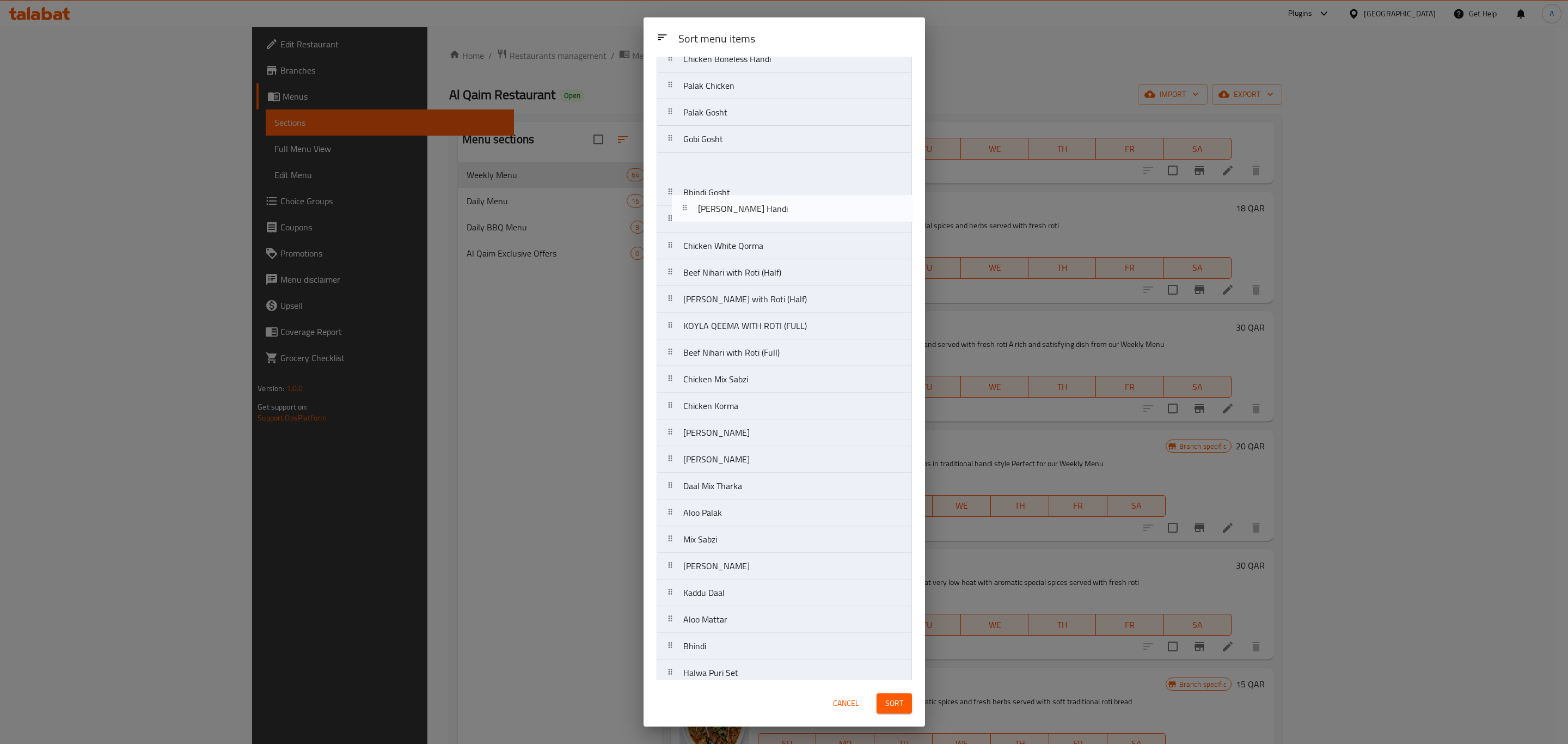
scroll to position [279, 0]
drag, startPoint x: 803, startPoint y: 422, endPoint x: 789, endPoint y: 353, distance: 70.4
click at [789, 353] on nav "Beef Biryani - Half Kg Beef Biryani - 1 kg Chicken Pulao Chicken Pulao - Half K…" at bounding box center [784, 662] width 255 height 1709
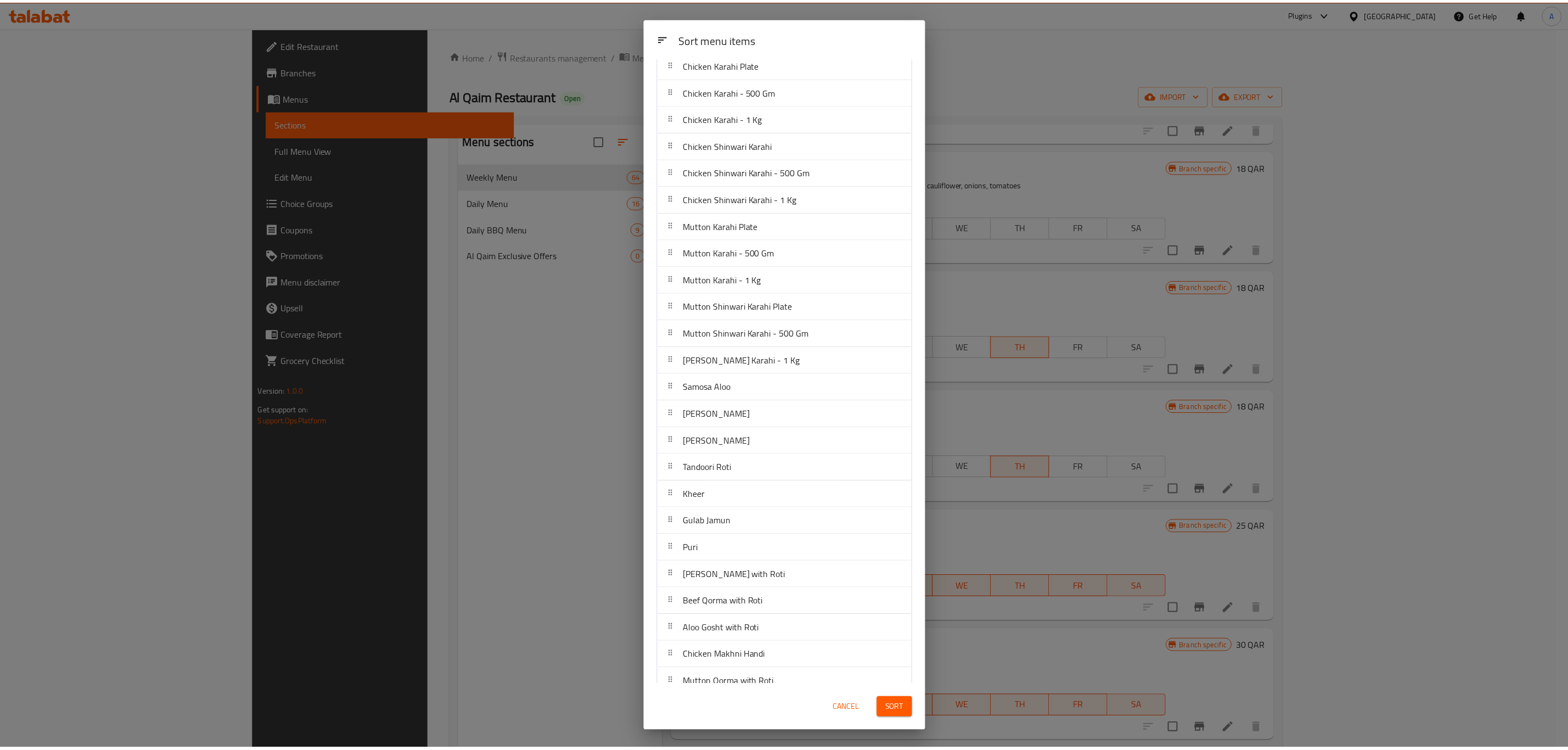
scroll to position [2443, 0]
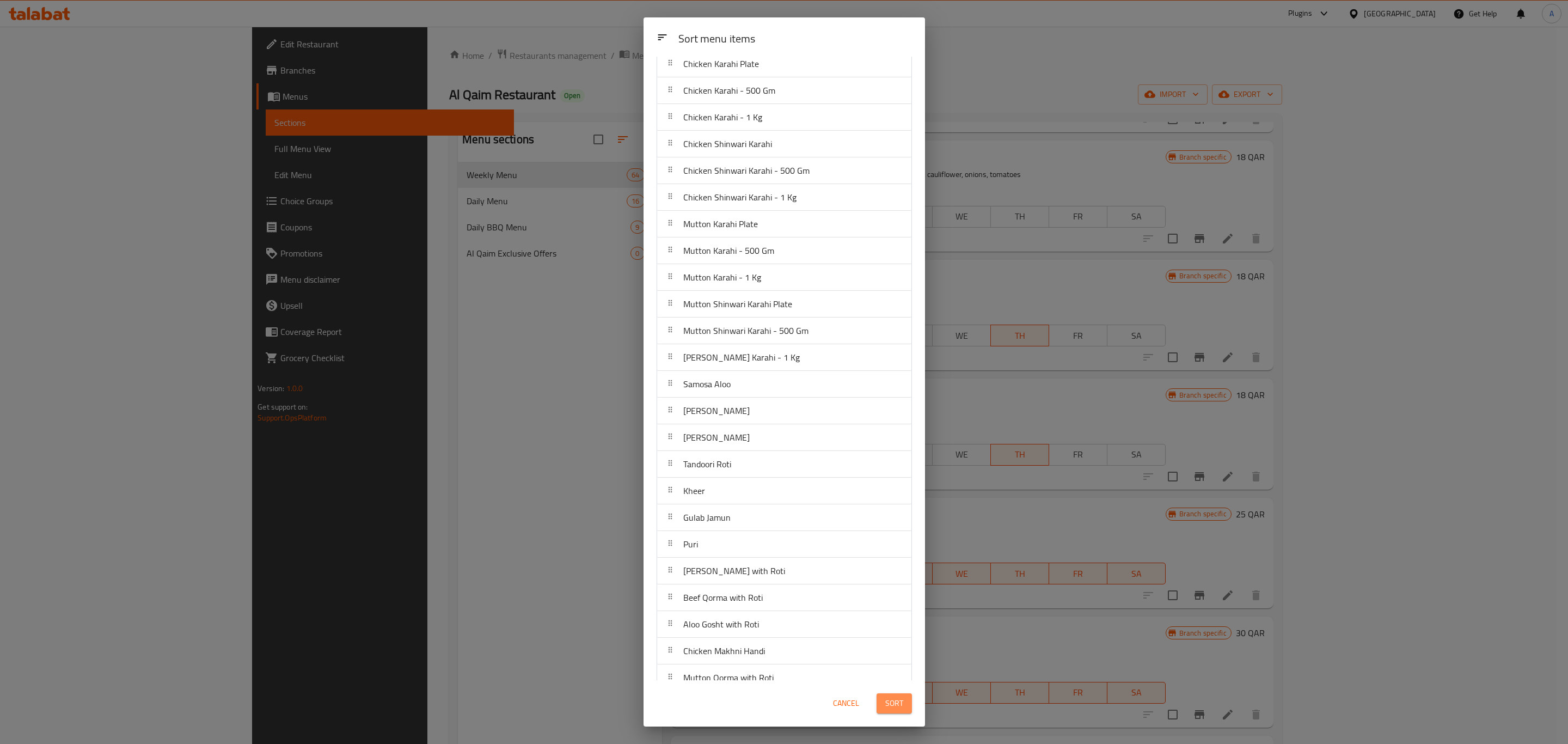
click at [895, 698] on span "Sort" at bounding box center [894, 703] width 18 height 13
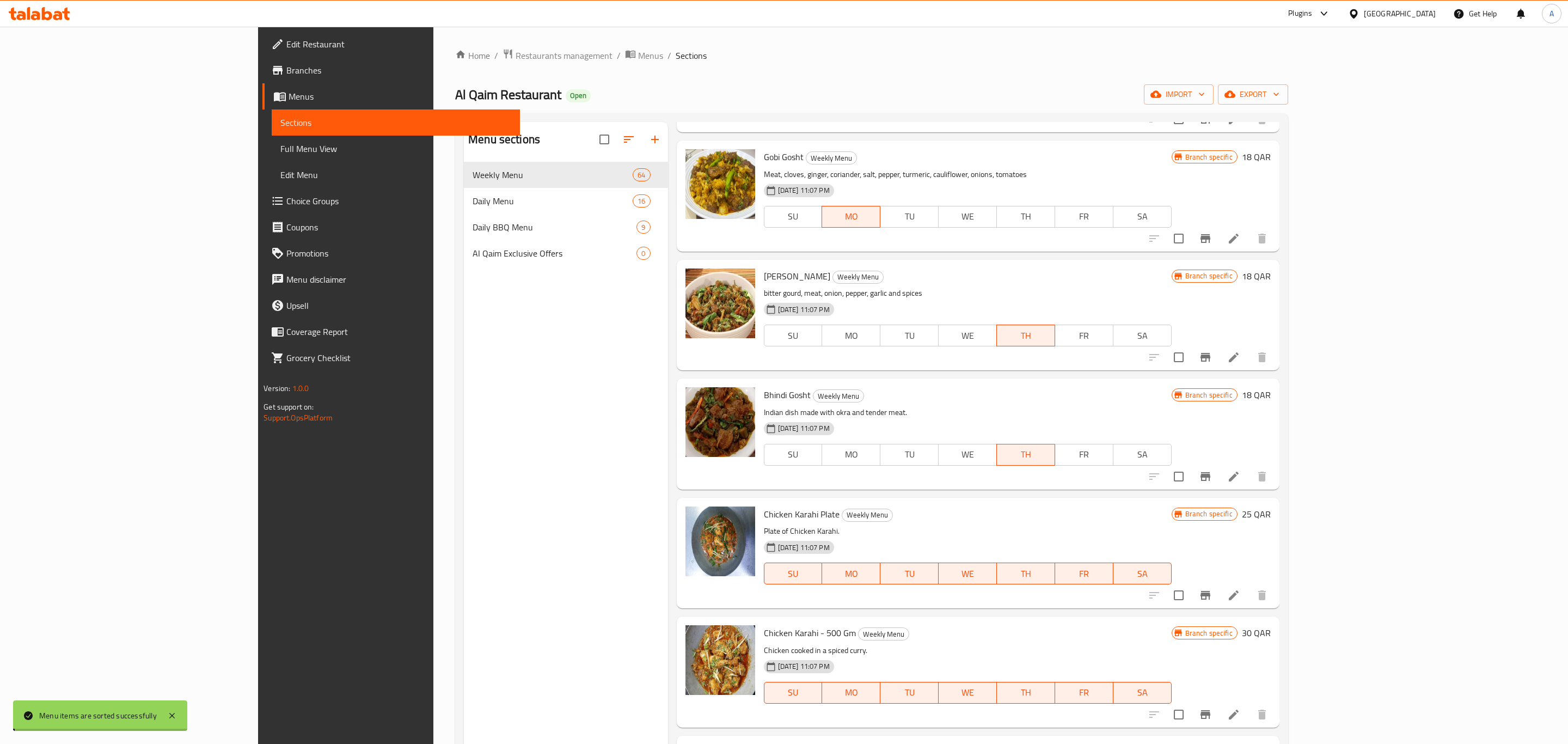
scroll to position [0, 0]
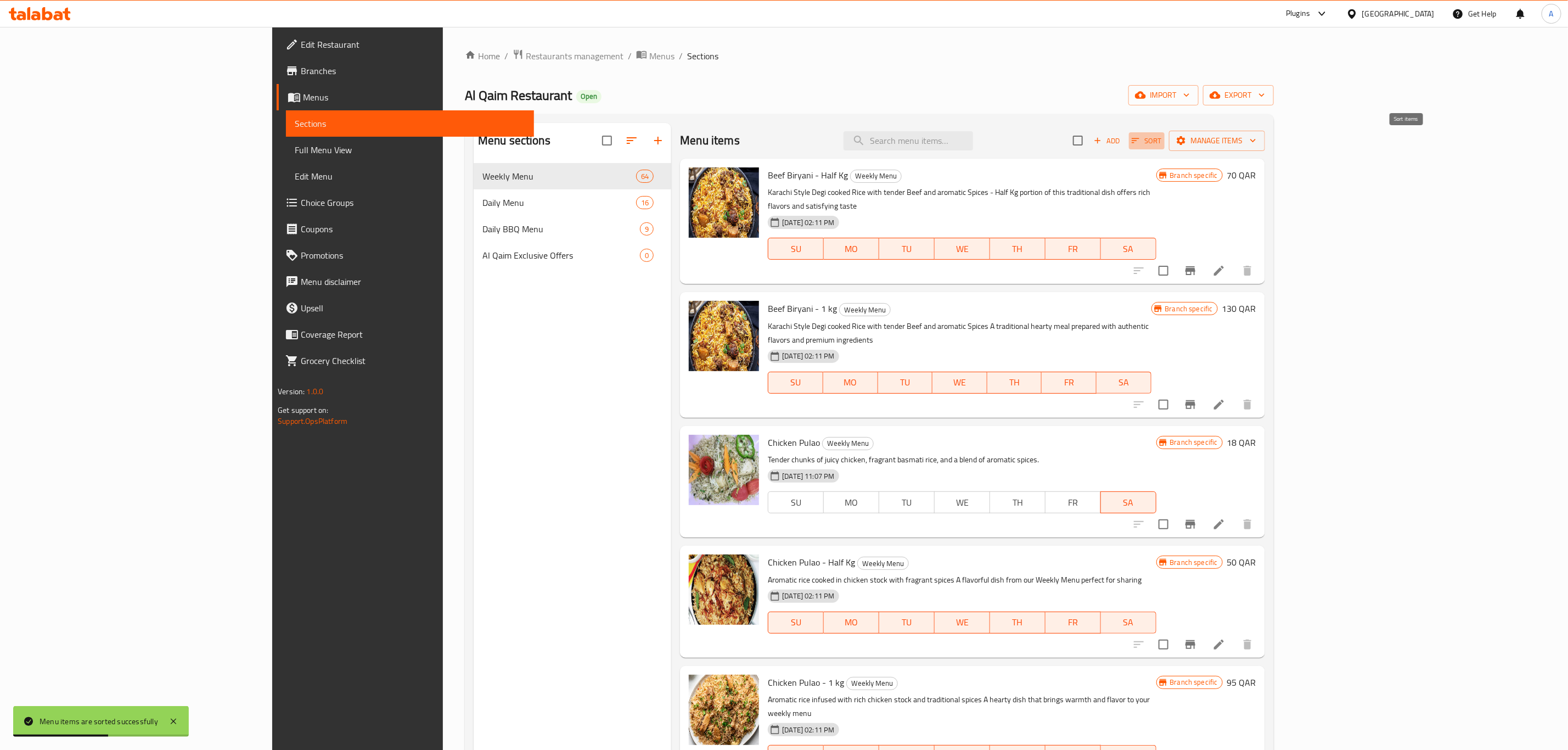
click at [1162, 135] on span "Sort" at bounding box center [1146, 141] width 30 height 13
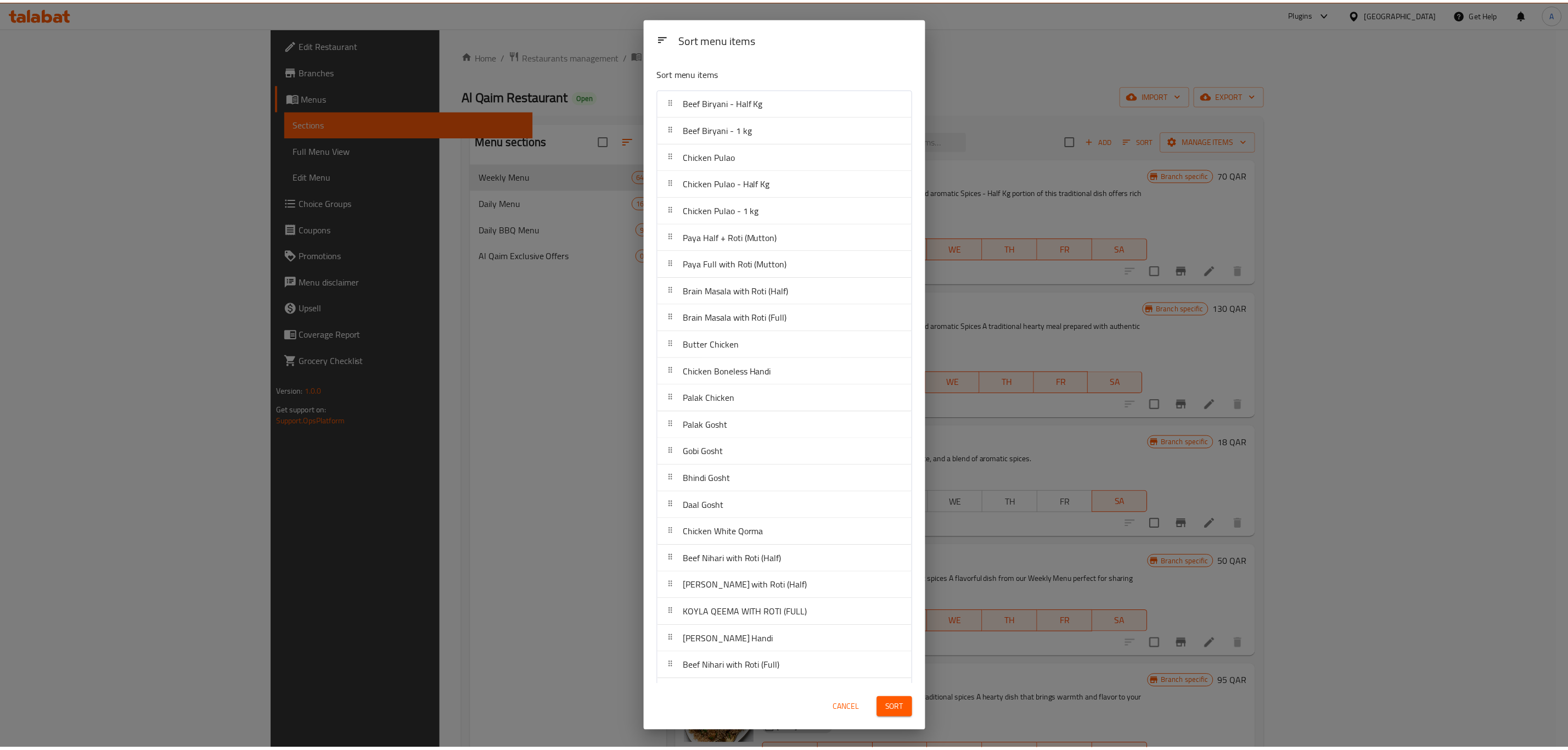
scroll to position [3651, 0]
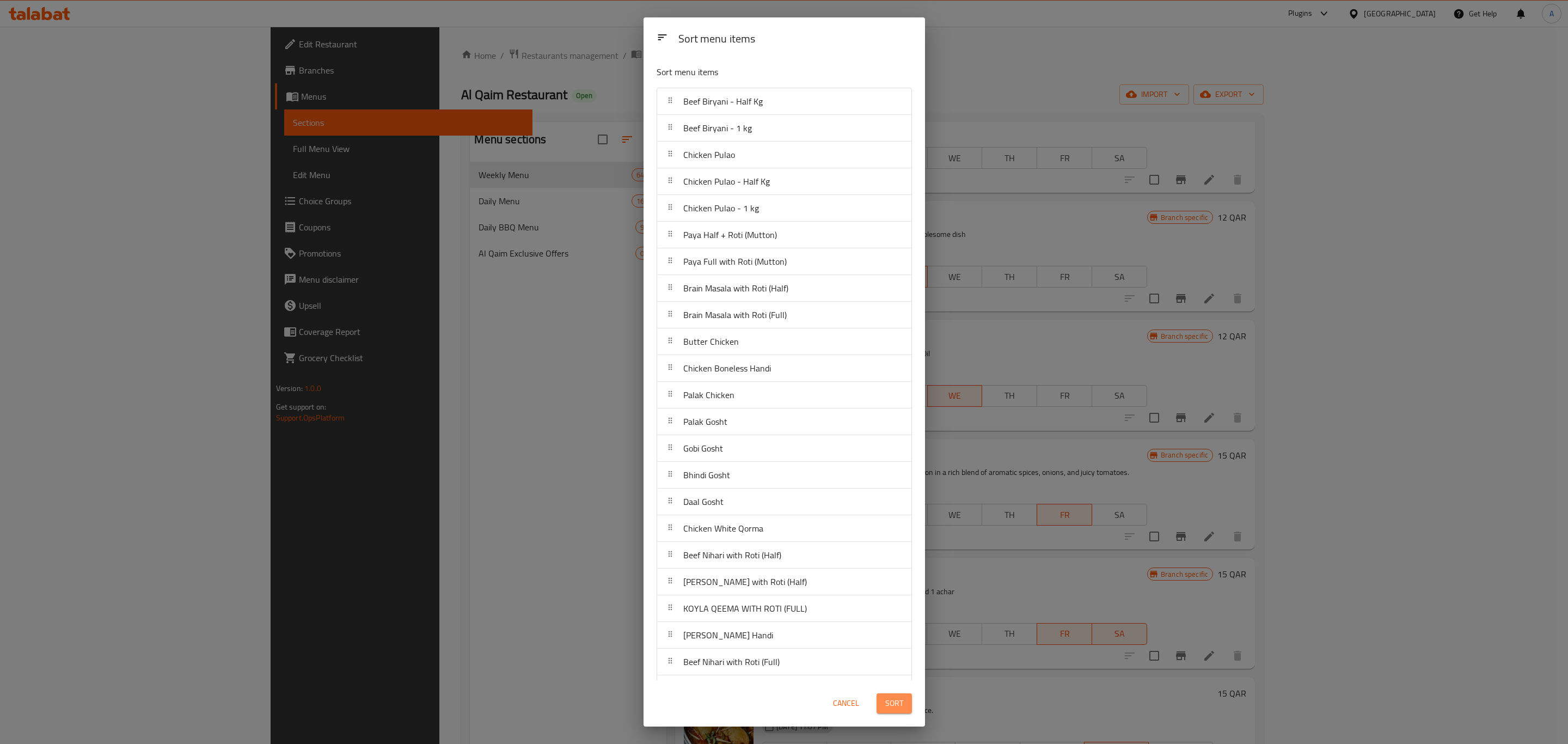
click at [892, 705] on span "Sort" at bounding box center [894, 703] width 18 height 13
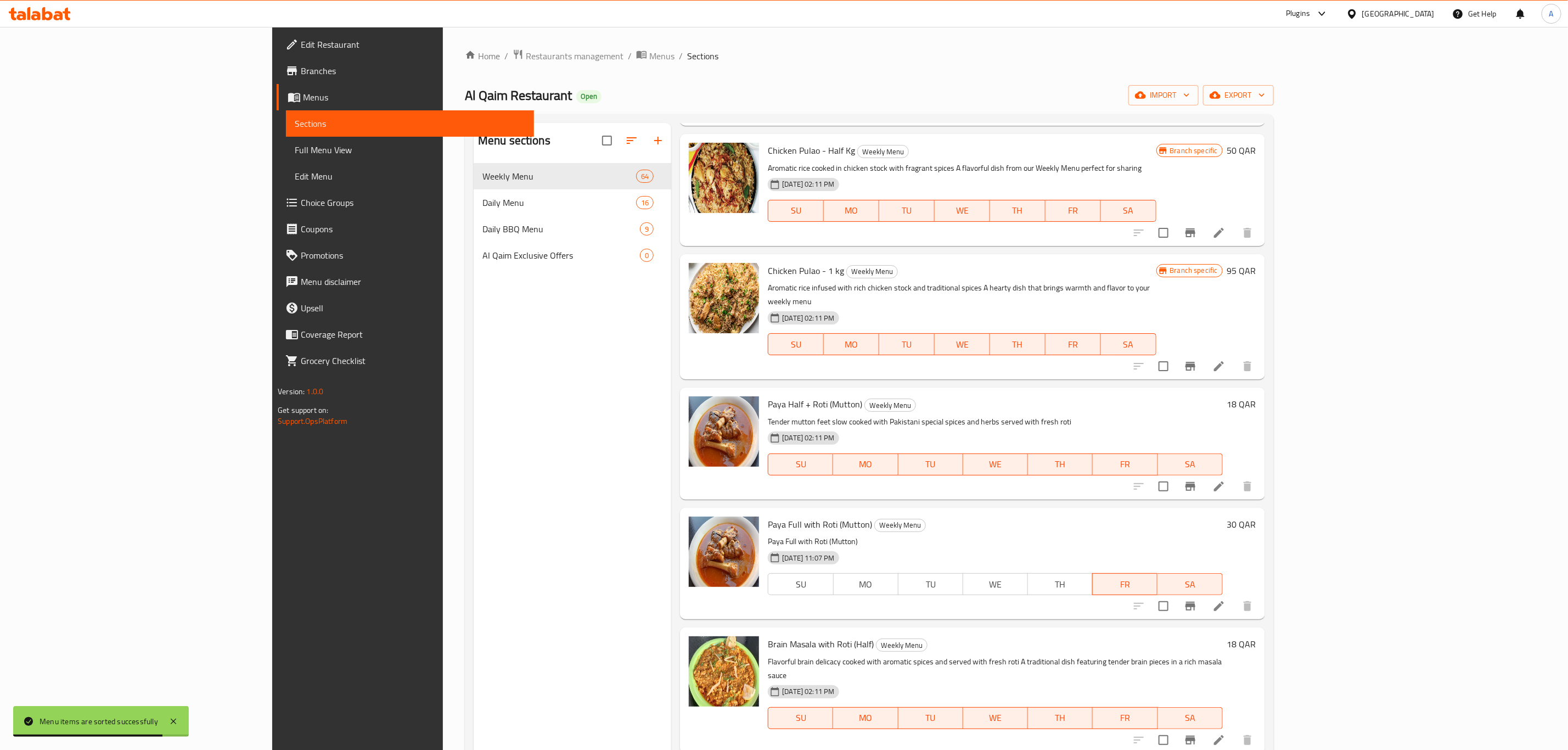
scroll to position [0, 0]
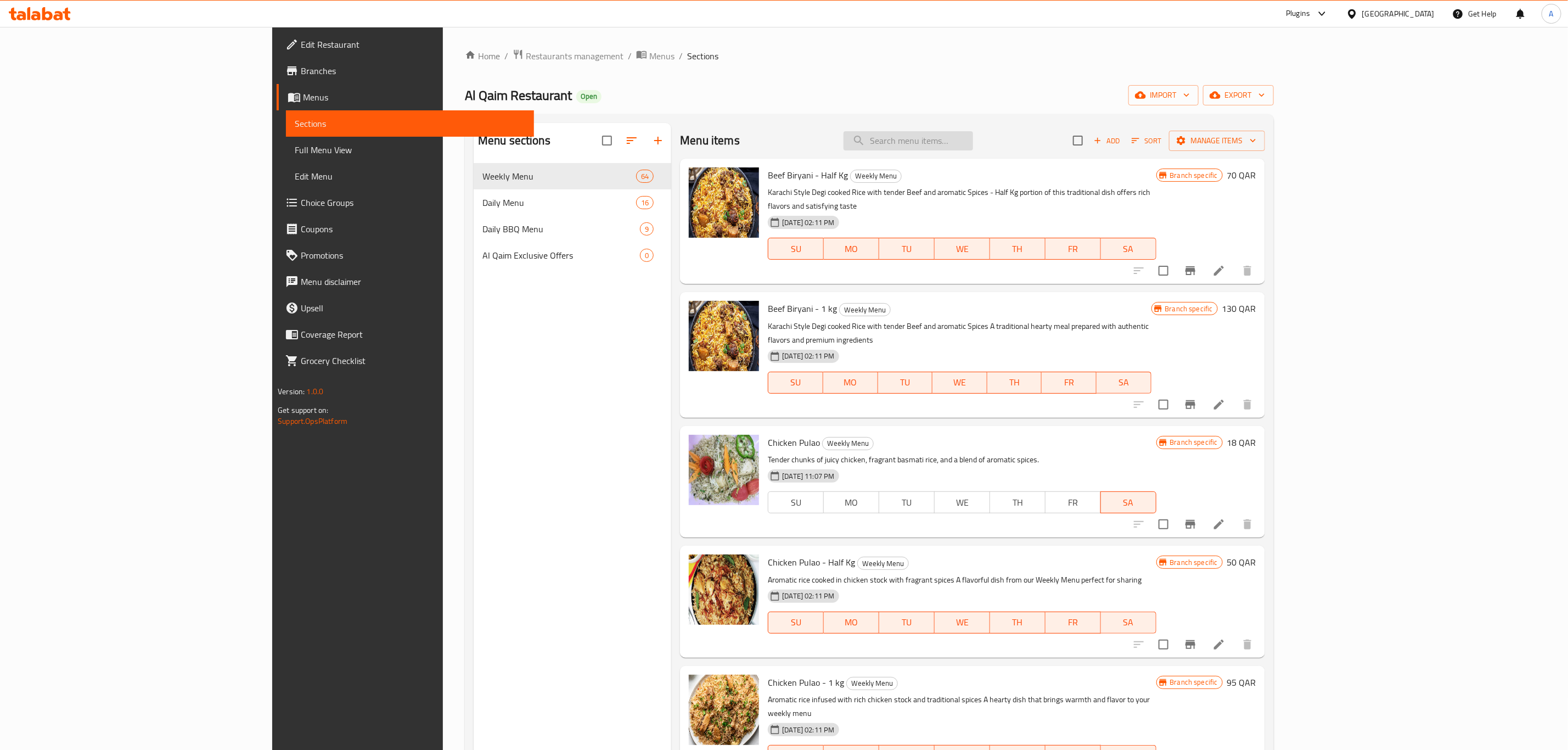
click at [973, 139] on input "search" at bounding box center [908, 140] width 130 height 19
paste input "CHICKEN BIRYANI"
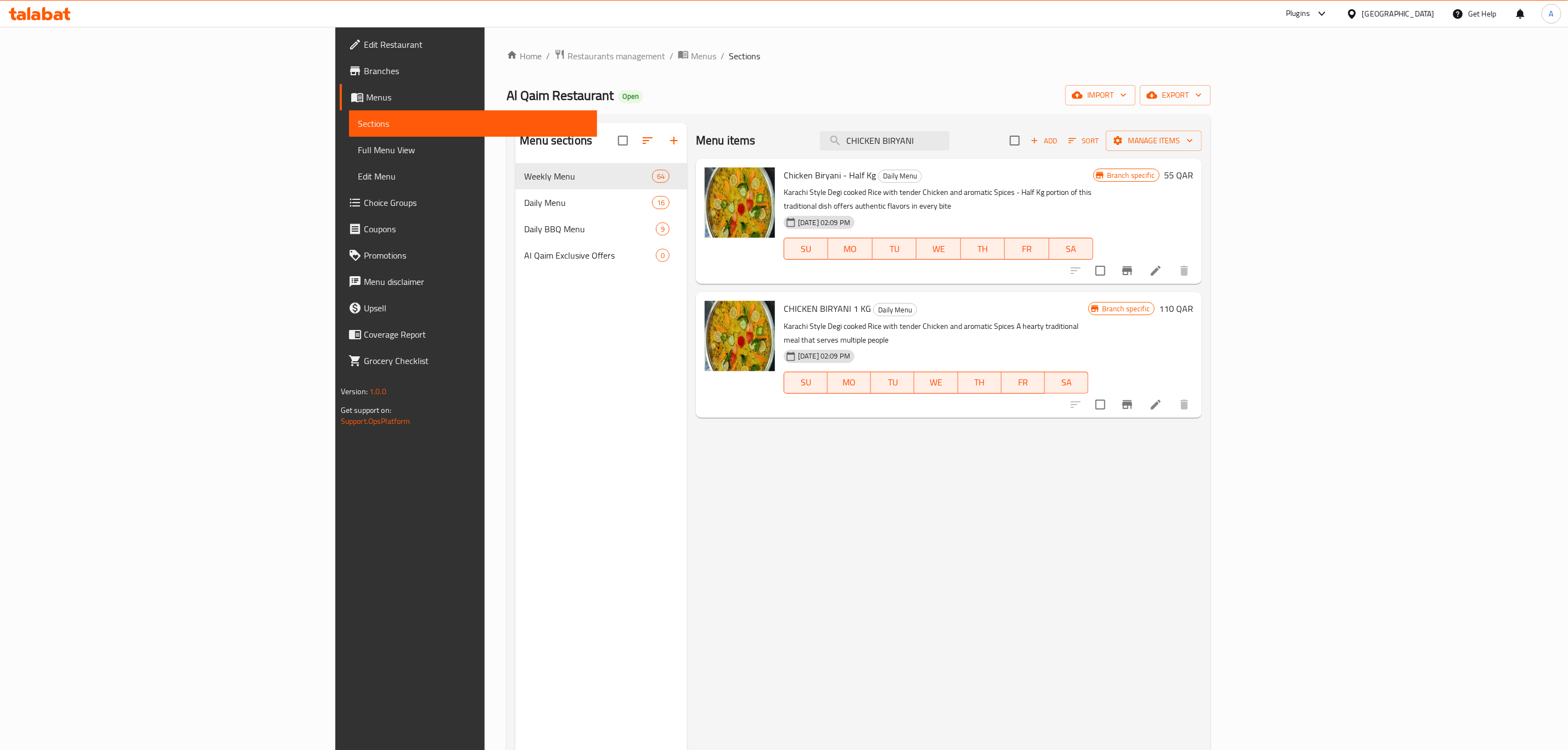
type input "CHICKEN BIRYANI"
click at [981, 478] on div "Menu items CHICKEN BIRYANI Add Sort Manage items Chicken Biryani - Half Kg Dail…" at bounding box center [944, 498] width 514 height 750
drag, startPoint x: 1045, startPoint y: 140, endPoint x: 940, endPoint y: 128, distance: 105.7
click at [940, 128] on div "Menu items CHICKEN BIRYANI Add Sort Manage items" at bounding box center [949, 140] width 506 height 35
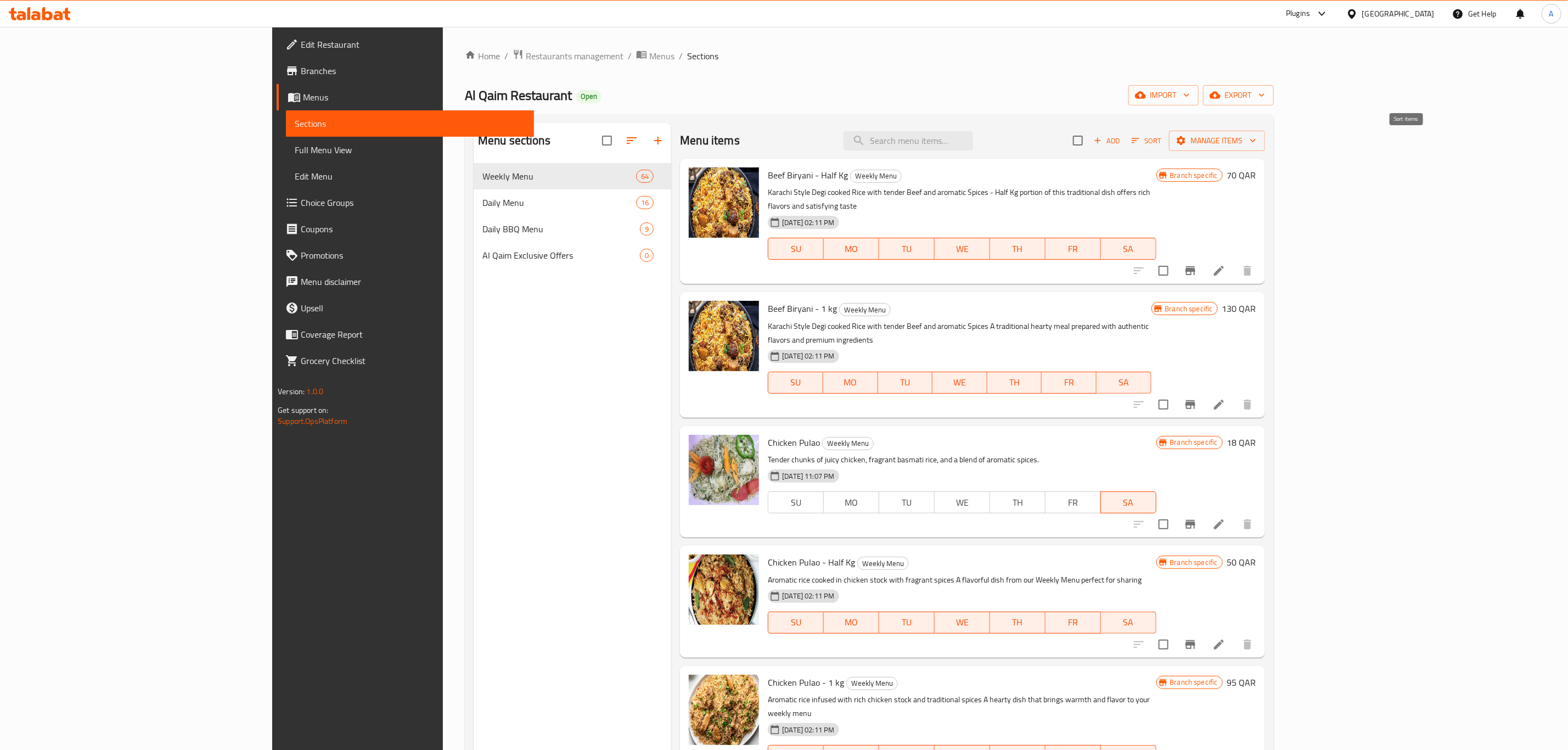
click at [1162, 142] on span "Sort" at bounding box center [1146, 141] width 30 height 13
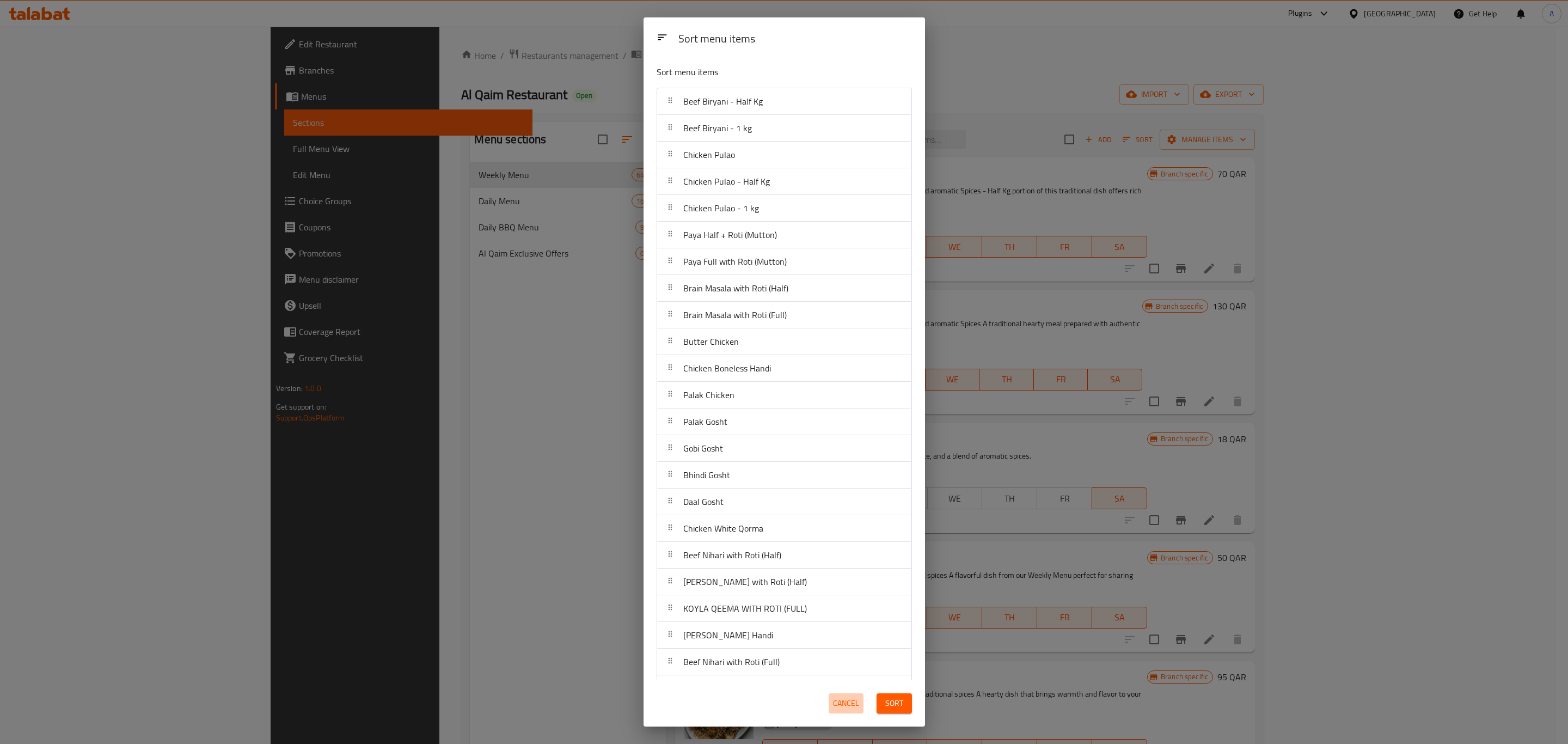
click at [846, 702] on span "Cancel" at bounding box center [845, 703] width 26 height 13
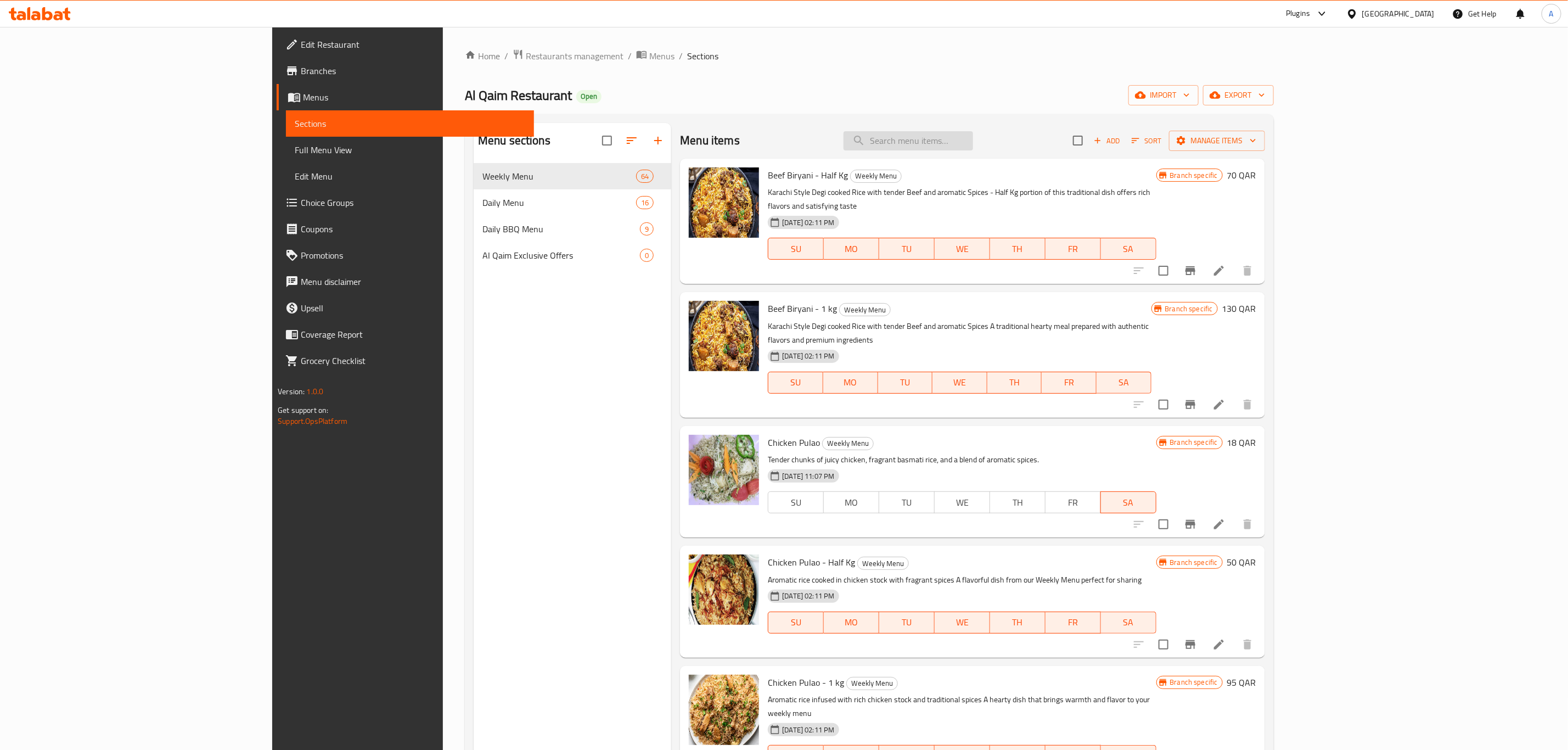
click at [973, 134] on input "search" at bounding box center [908, 140] width 130 height 19
paste input "CHICKEN BIRYANI"
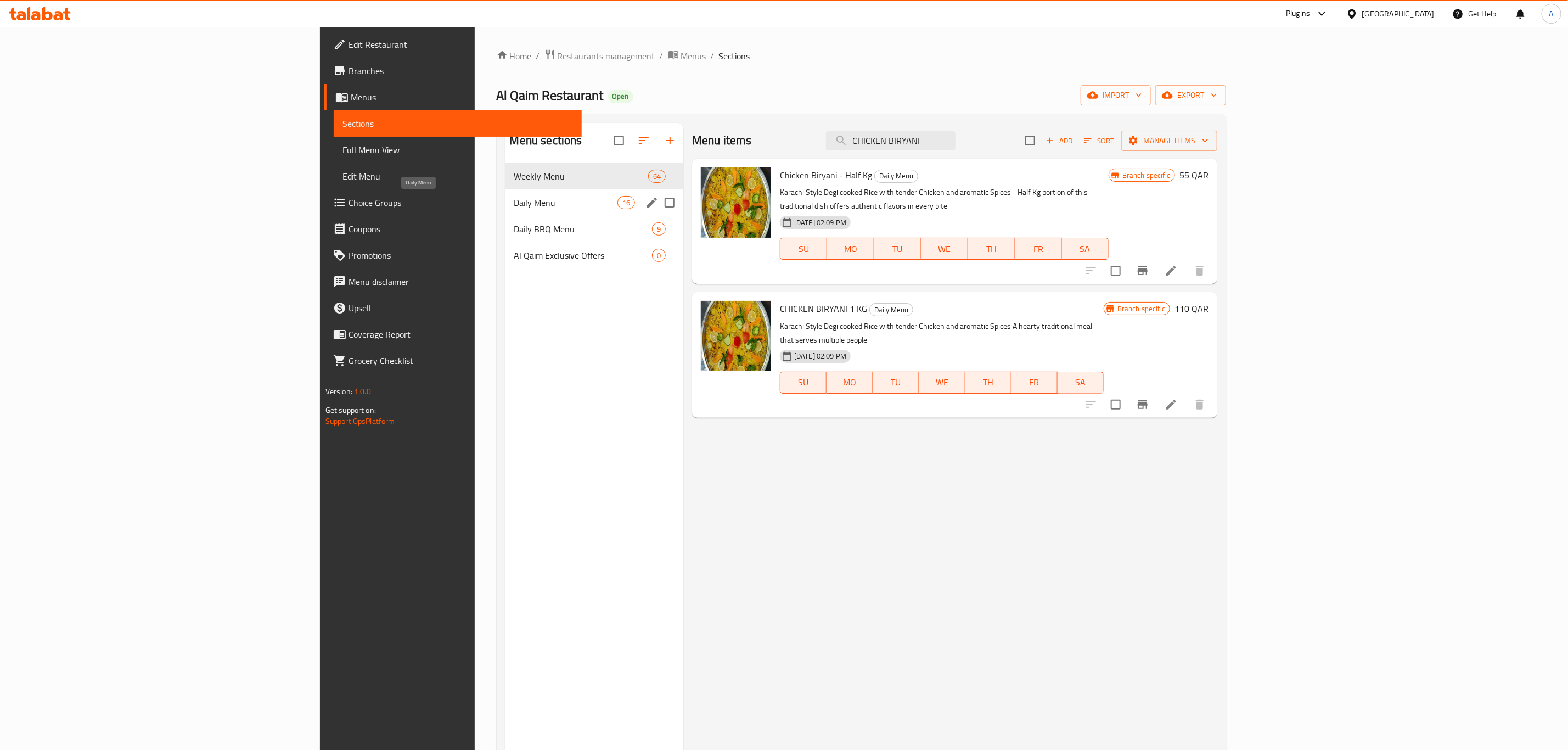
type input "CHICKEN BIRYANI"
click at [514, 196] on span "Daily Menu" at bounding box center [566, 202] width 103 height 13
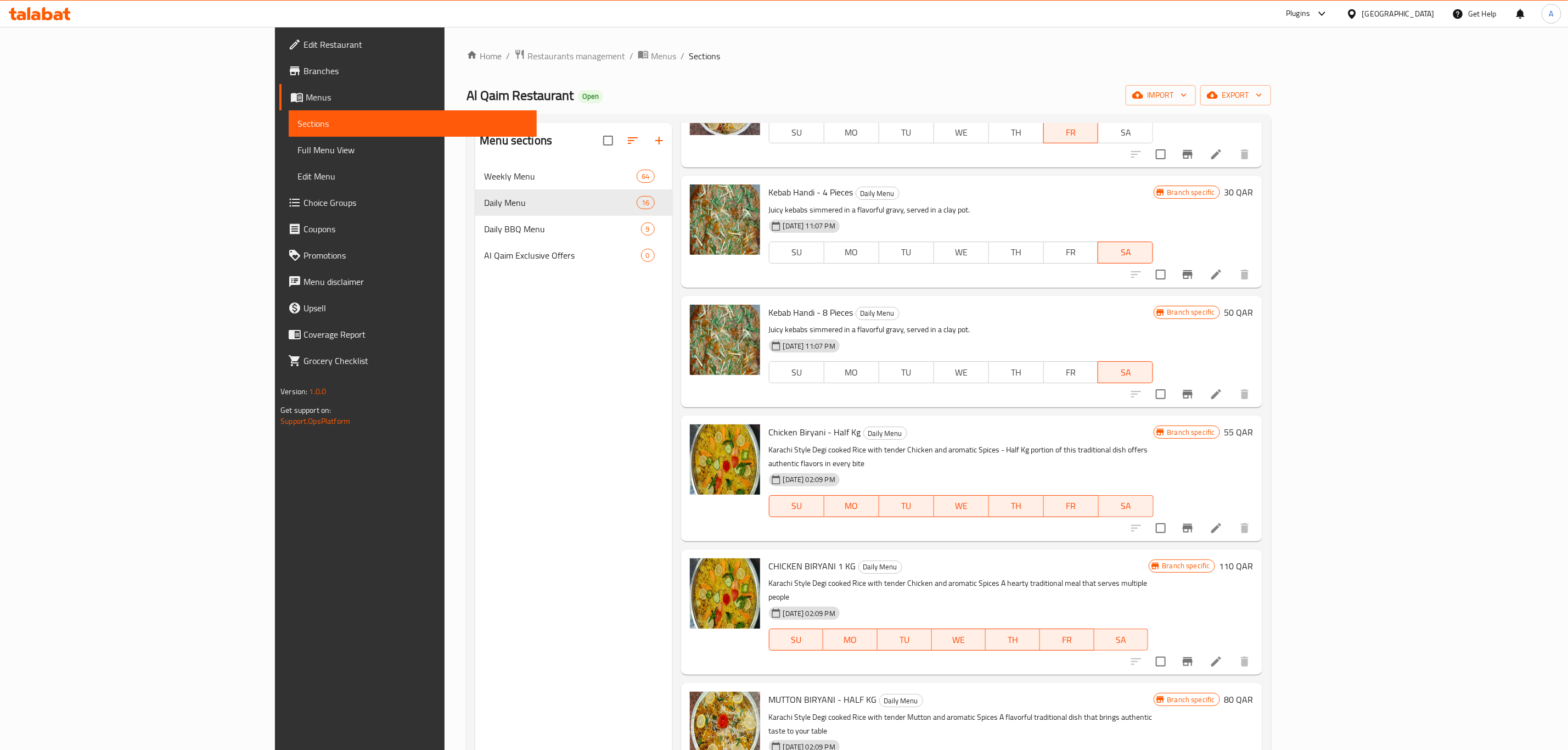
scroll to position [921, 0]
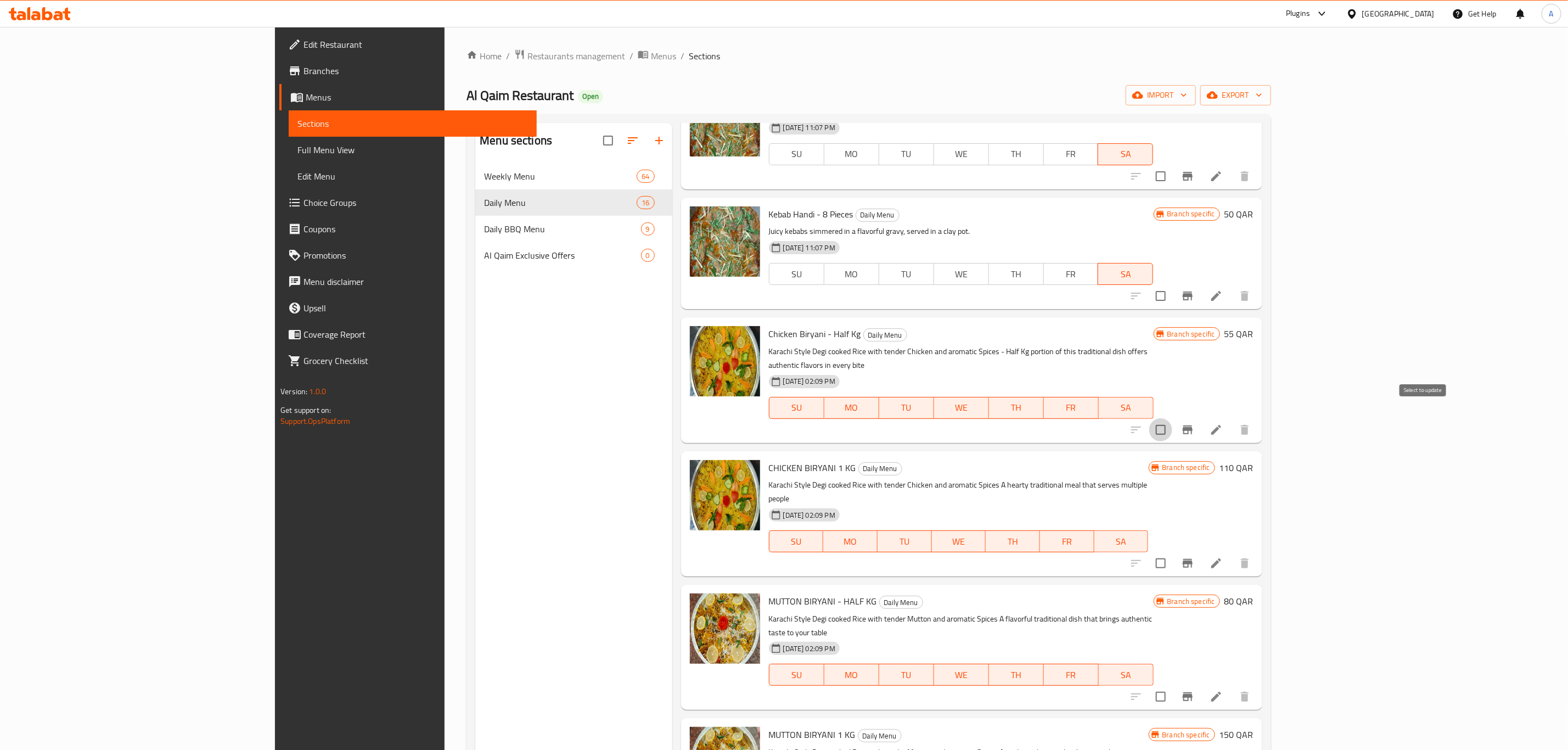
click at [1172, 418] on input "checkbox" at bounding box center [1161, 430] width 23 height 23
checkbox input "true"
click at [1172, 552] on input "checkbox" at bounding box center [1161, 563] width 23 height 23
checkbox input "true"
click at [1172, 685] on input "checkbox" at bounding box center [1161, 697] width 23 height 23
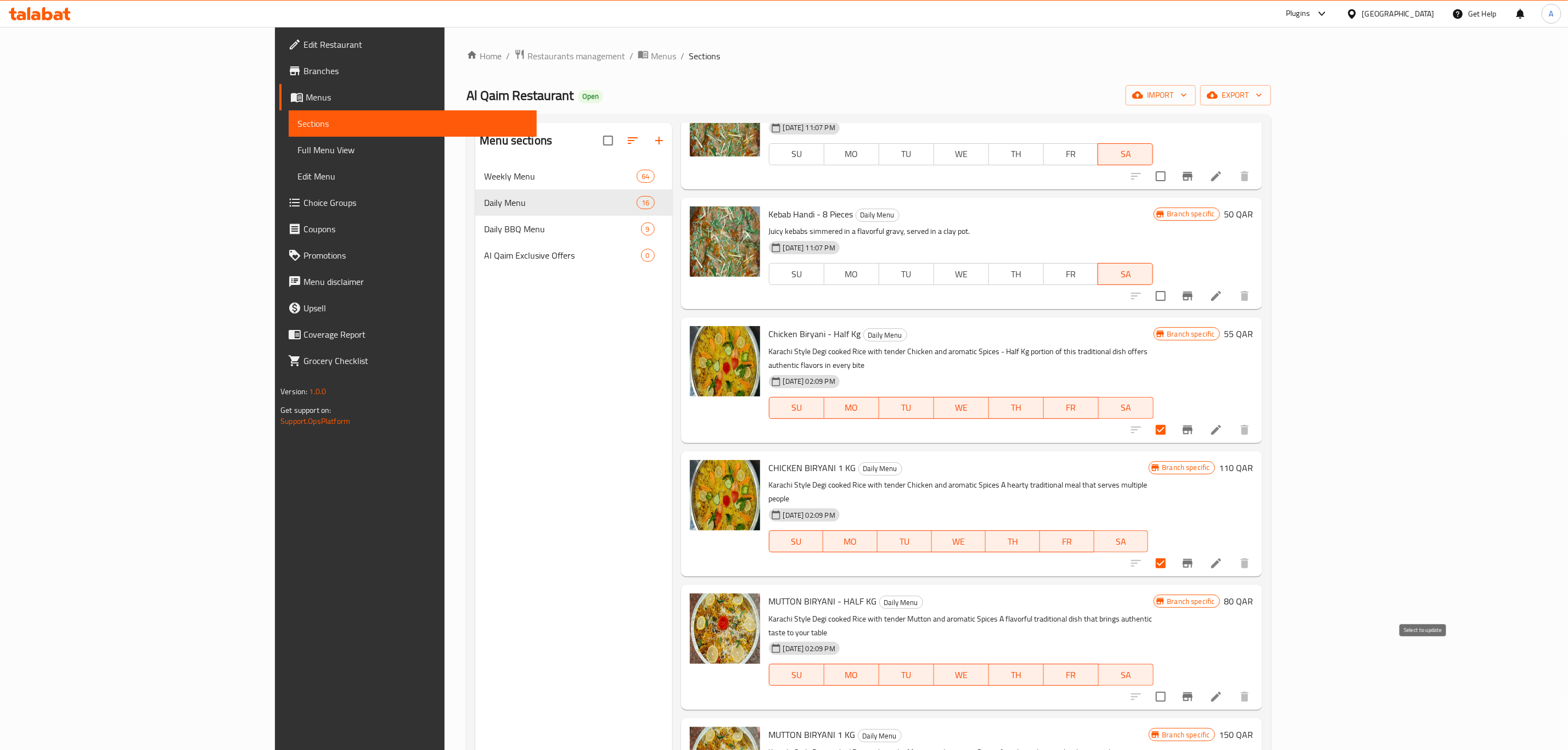
checkbox input "true"
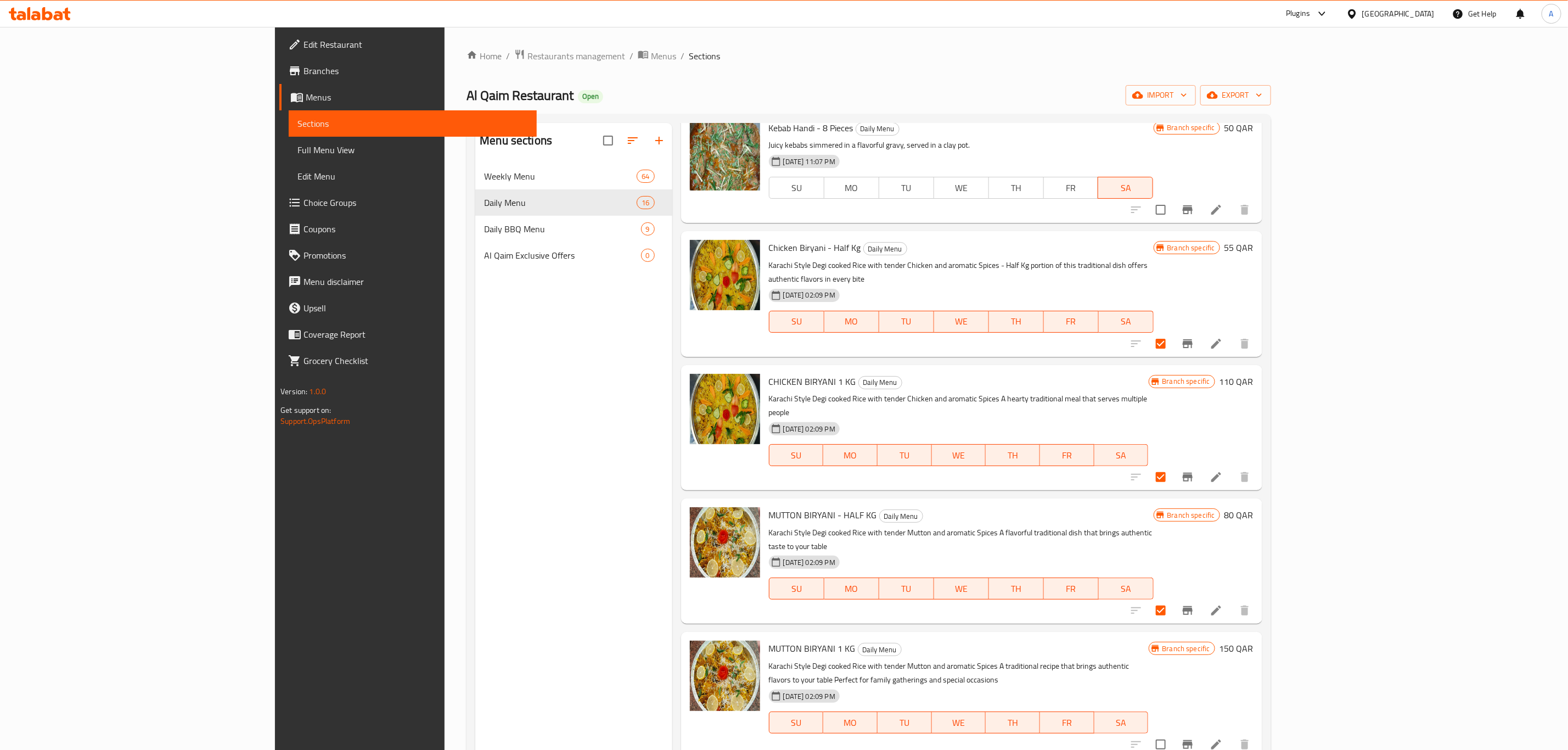
scroll to position [1085, 0]
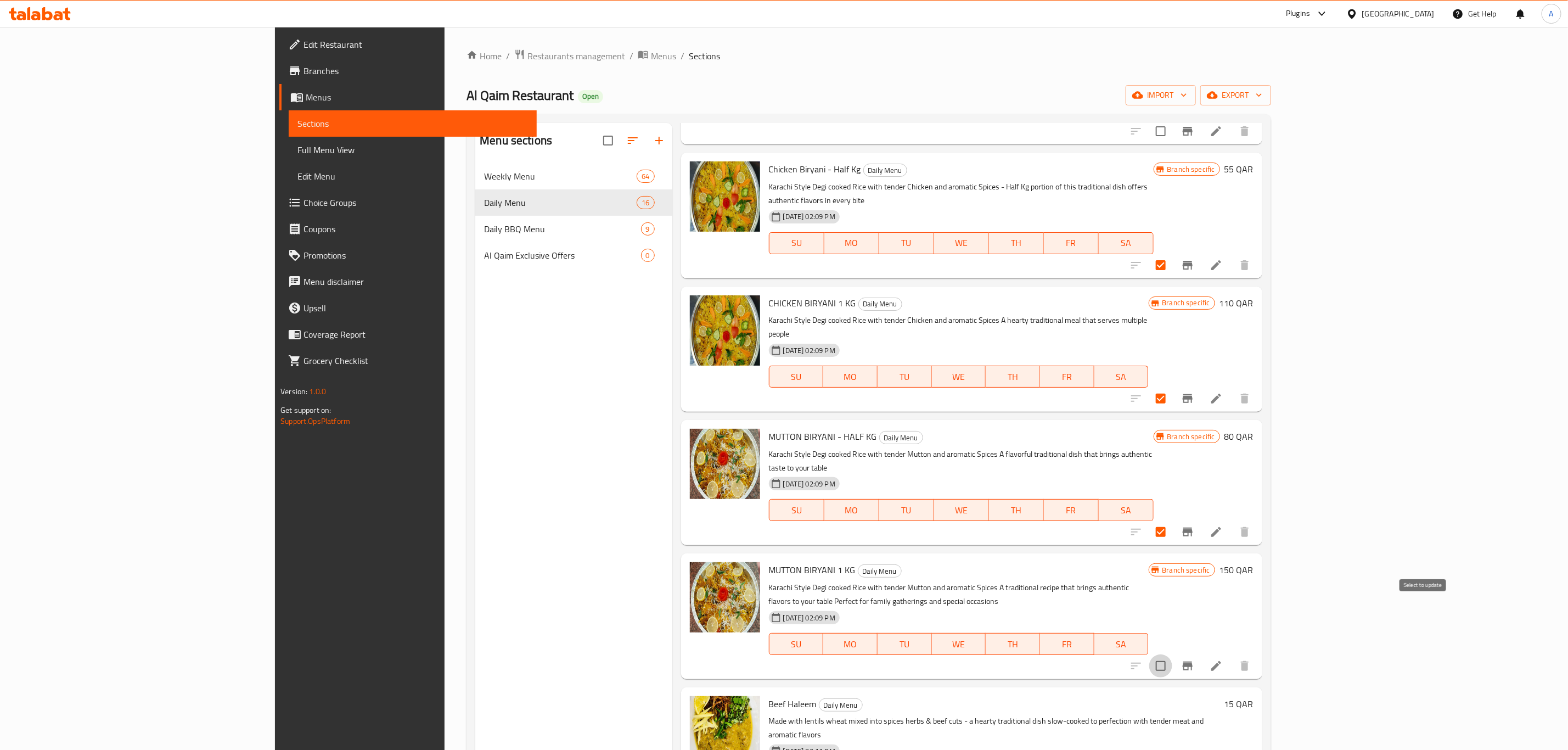
click at [1172, 654] on input "checkbox" at bounding box center [1161, 666] width 23 height 23
checkbox input "true"
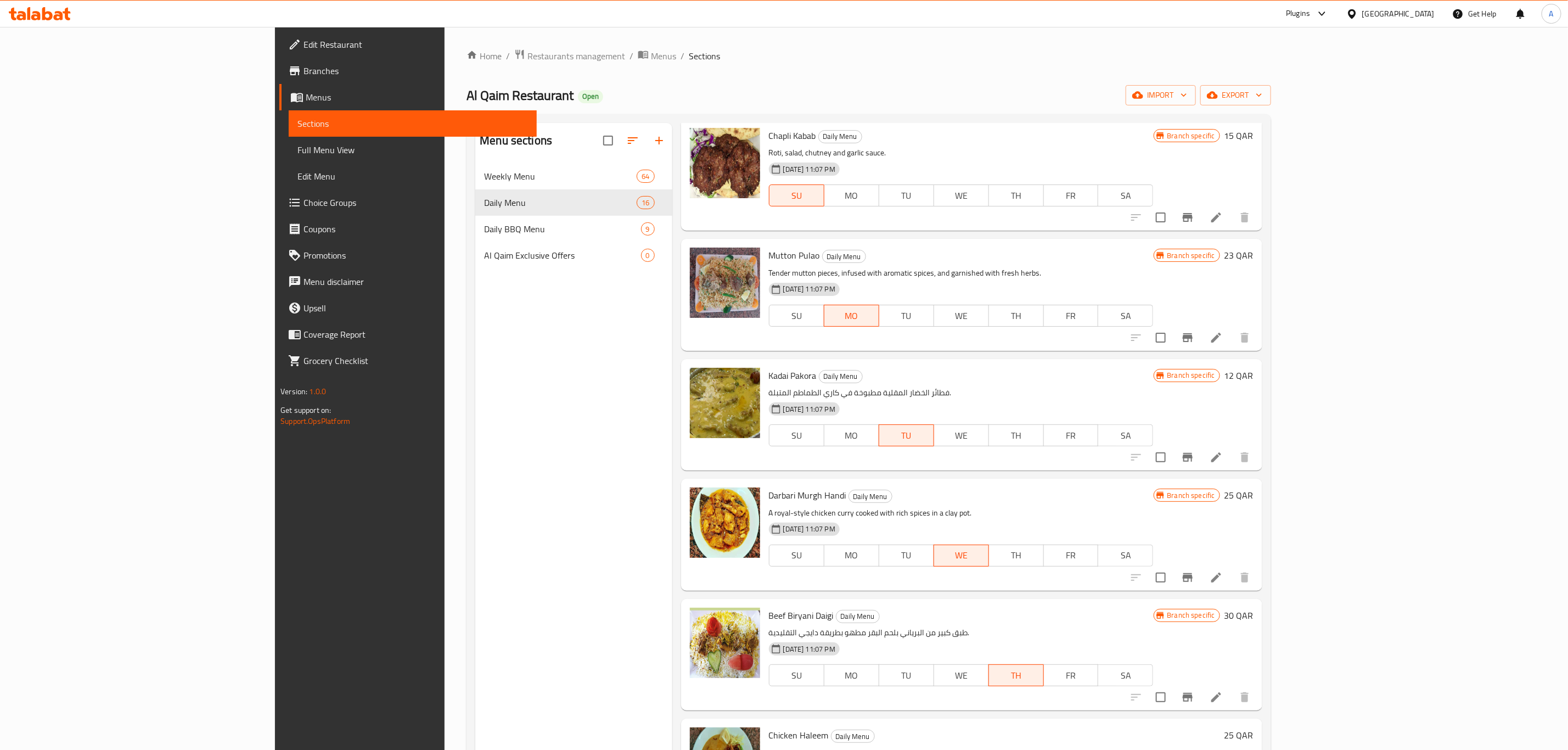
scroll to position [0, 0]
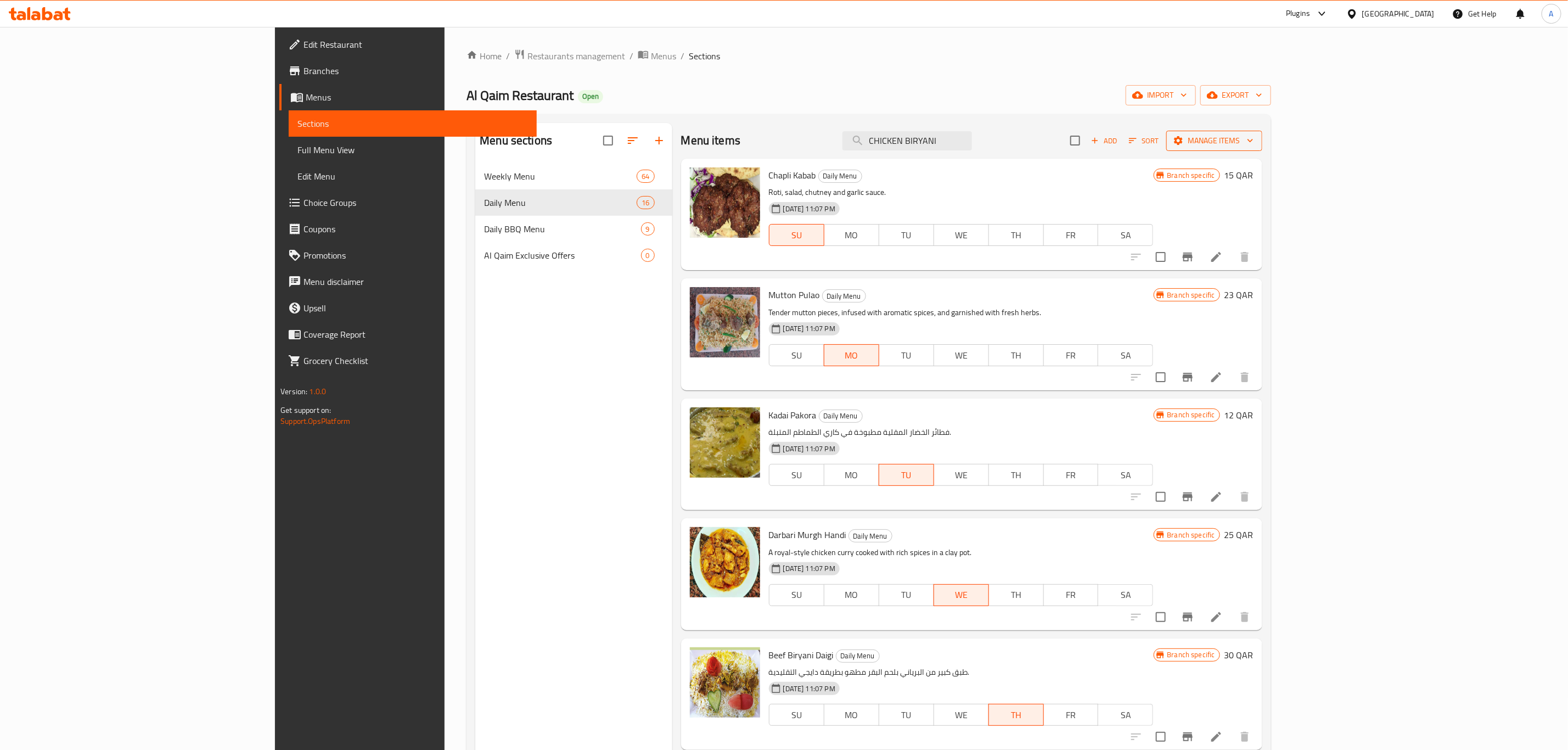
click at [1253, 140] on span "Manage items" at bounding box center [1214, 140] width 79 height 13
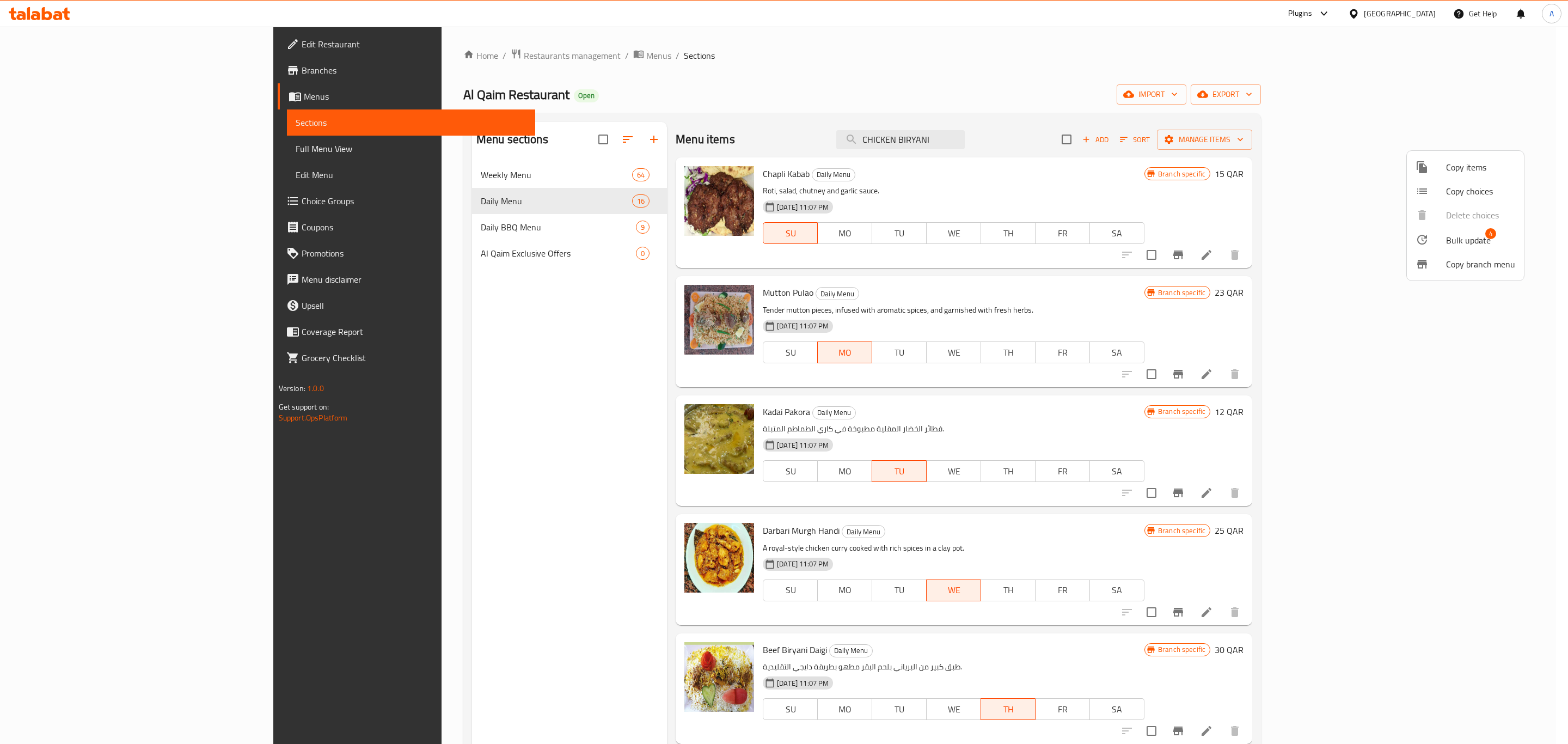
click at [1460, 242] on span "Bulk update" at bounding box center [1468, 240] width 45 height 13
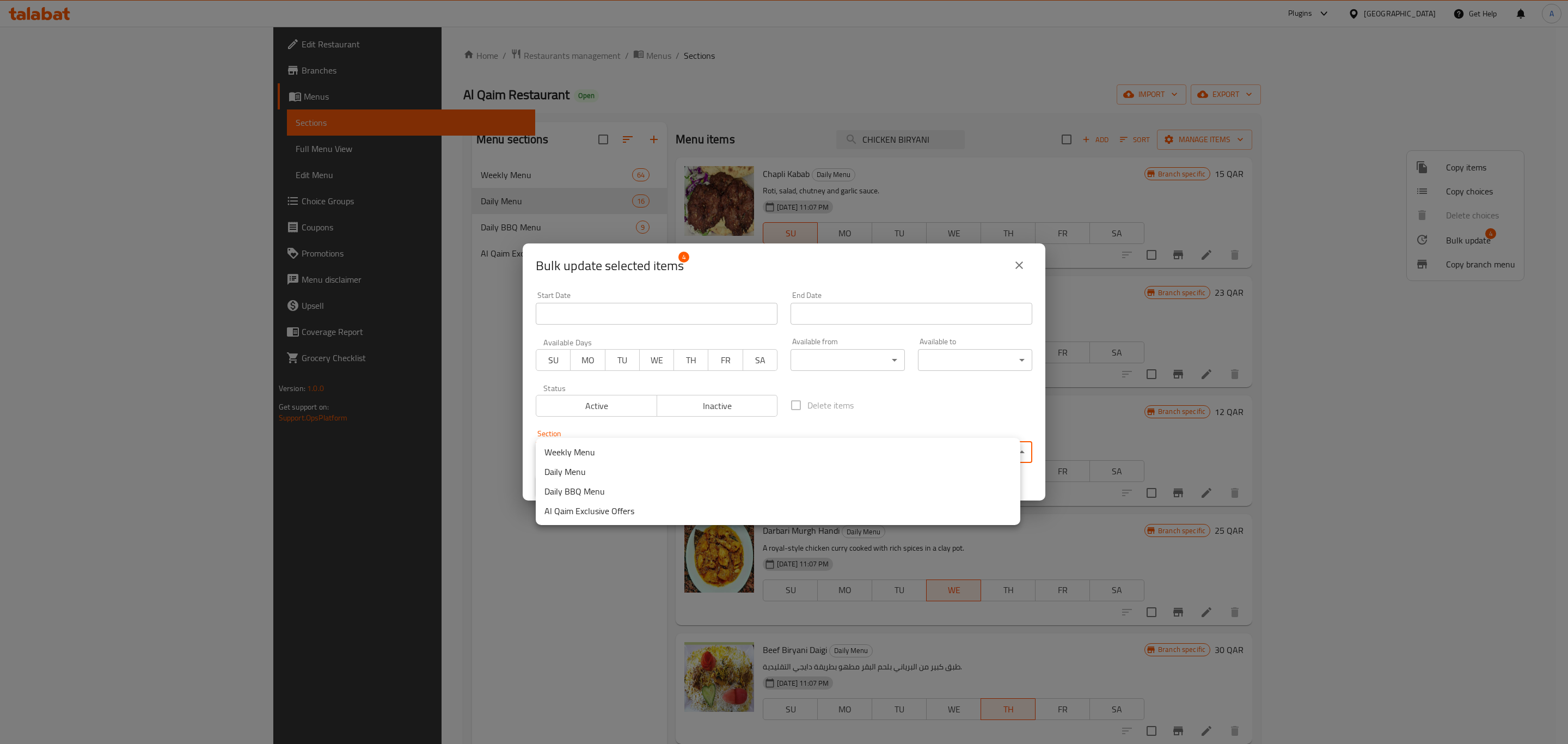
click at [777, 450] on body "​ Plugins Qatar Get Help A Edit Restaurant Branches Menus Sections Full Menu Vi…" at bounding box center [784, 385] width 1568 height 717
click at [603, 447] on li "Weekly Menu" at bounding box center [777, 452] width 484 height 20
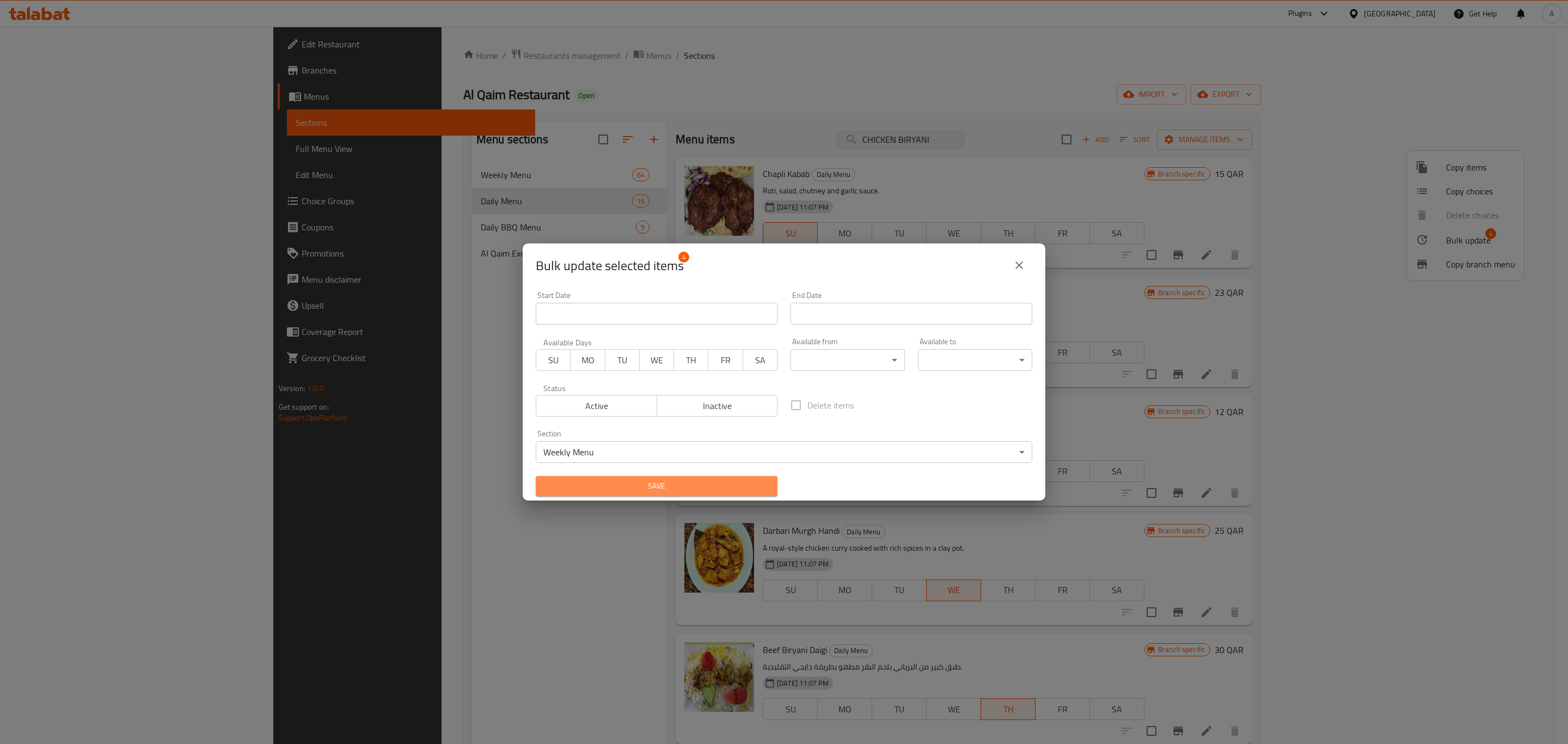
click at [662, 485] on span "Save" at bounding box center [656, 486] width 224 height 13
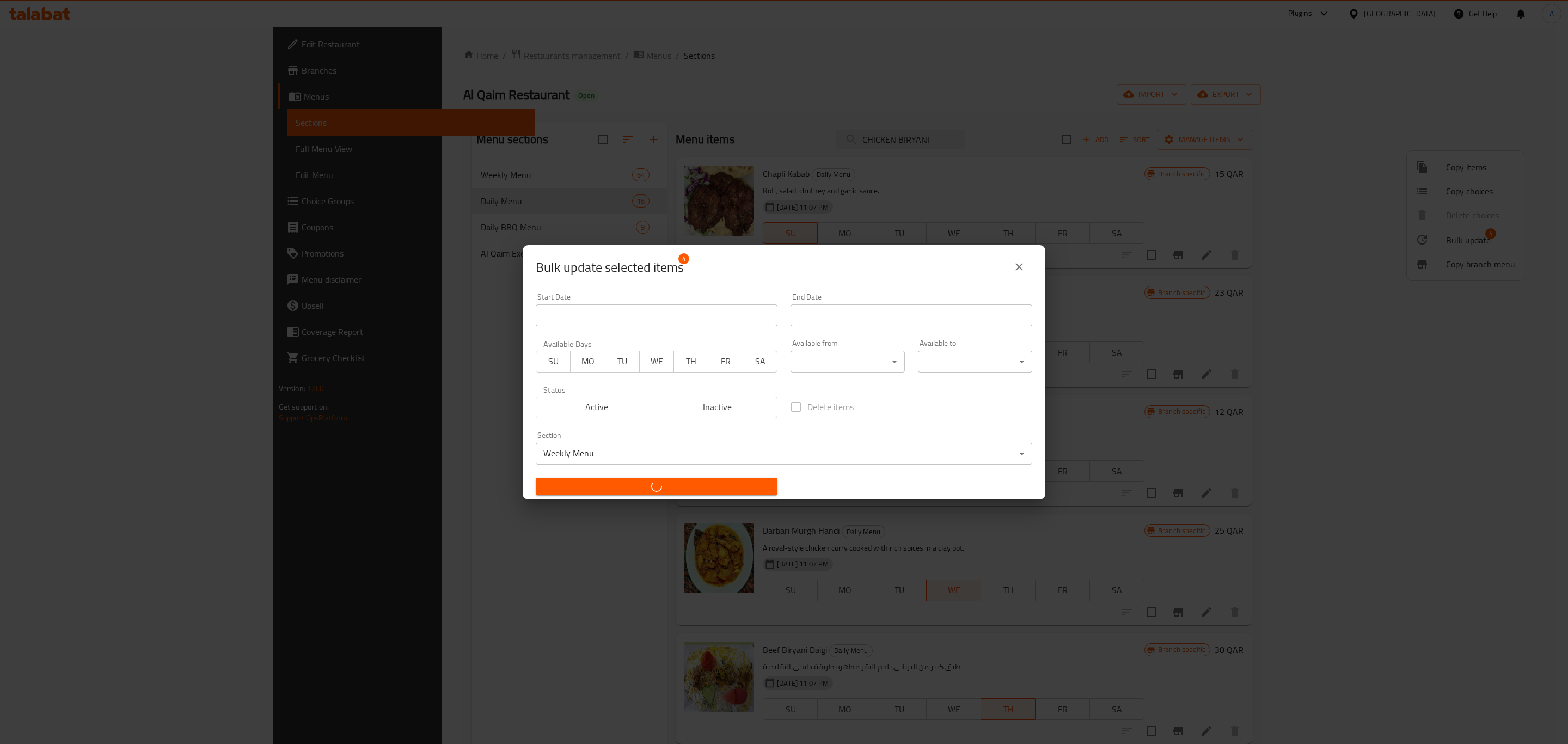
checkbox input "false"
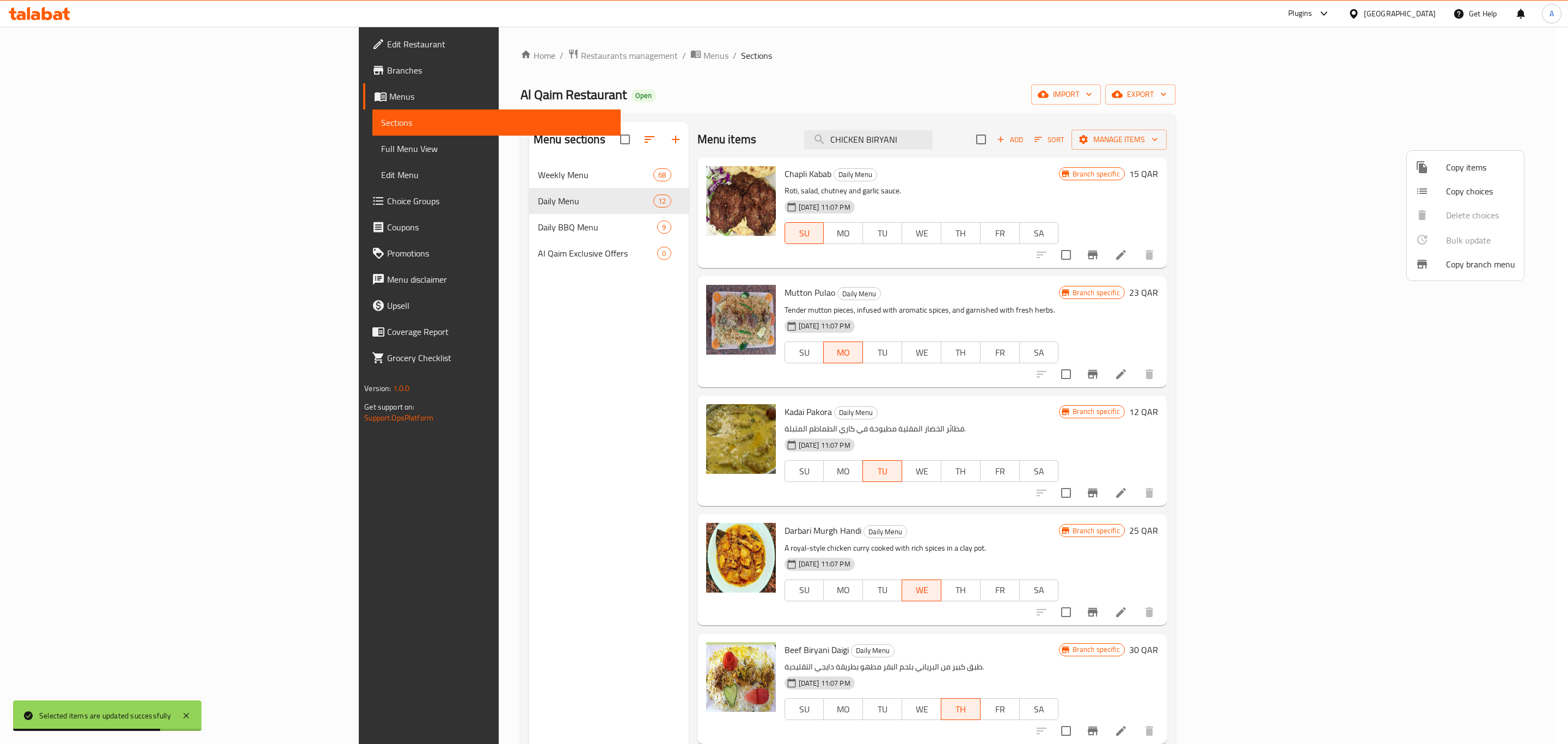
click at [374, 179] on div at bounding box center [784, 372] width 1568 height 744
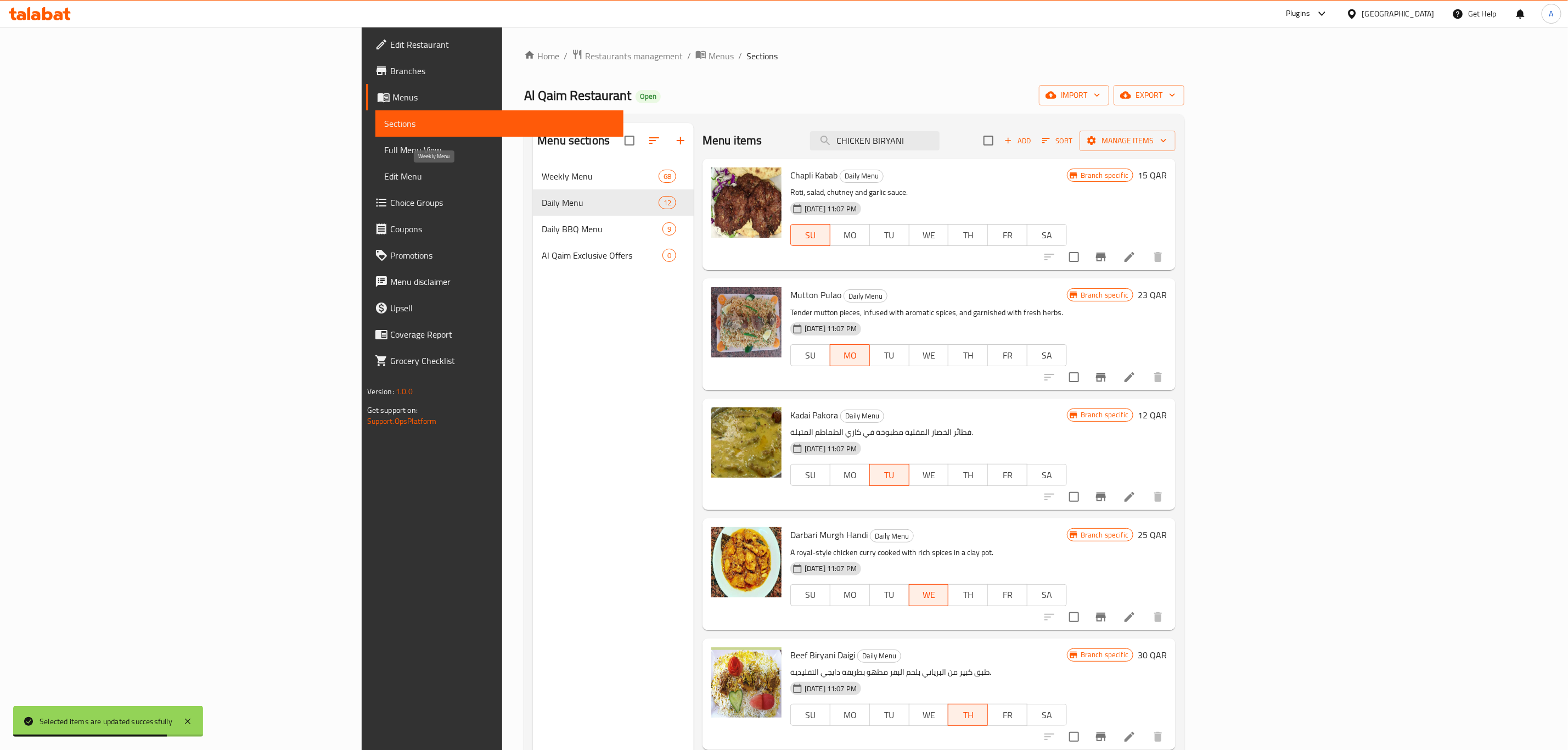
click at [541, 180] on span "Weekly Menu" at bounding box center [599, 176] width 116 height 13
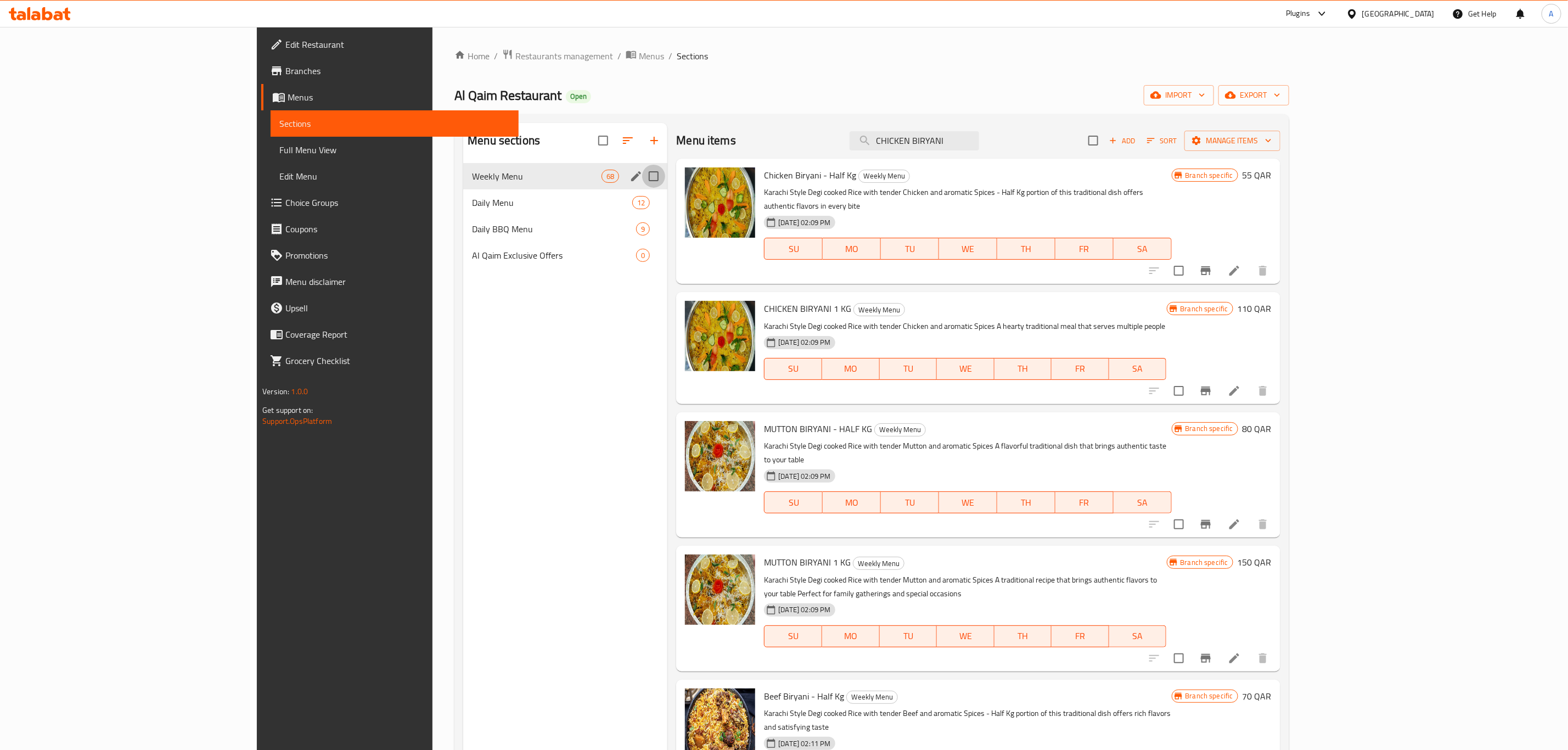
click at [642, 179] on input "Menu sections" at bounding box center [653, 176] width 23 height 23
checkbox input "true"
click at [631, 177] on icon "edit" at bounding box center [636, 177] width 10 height 10
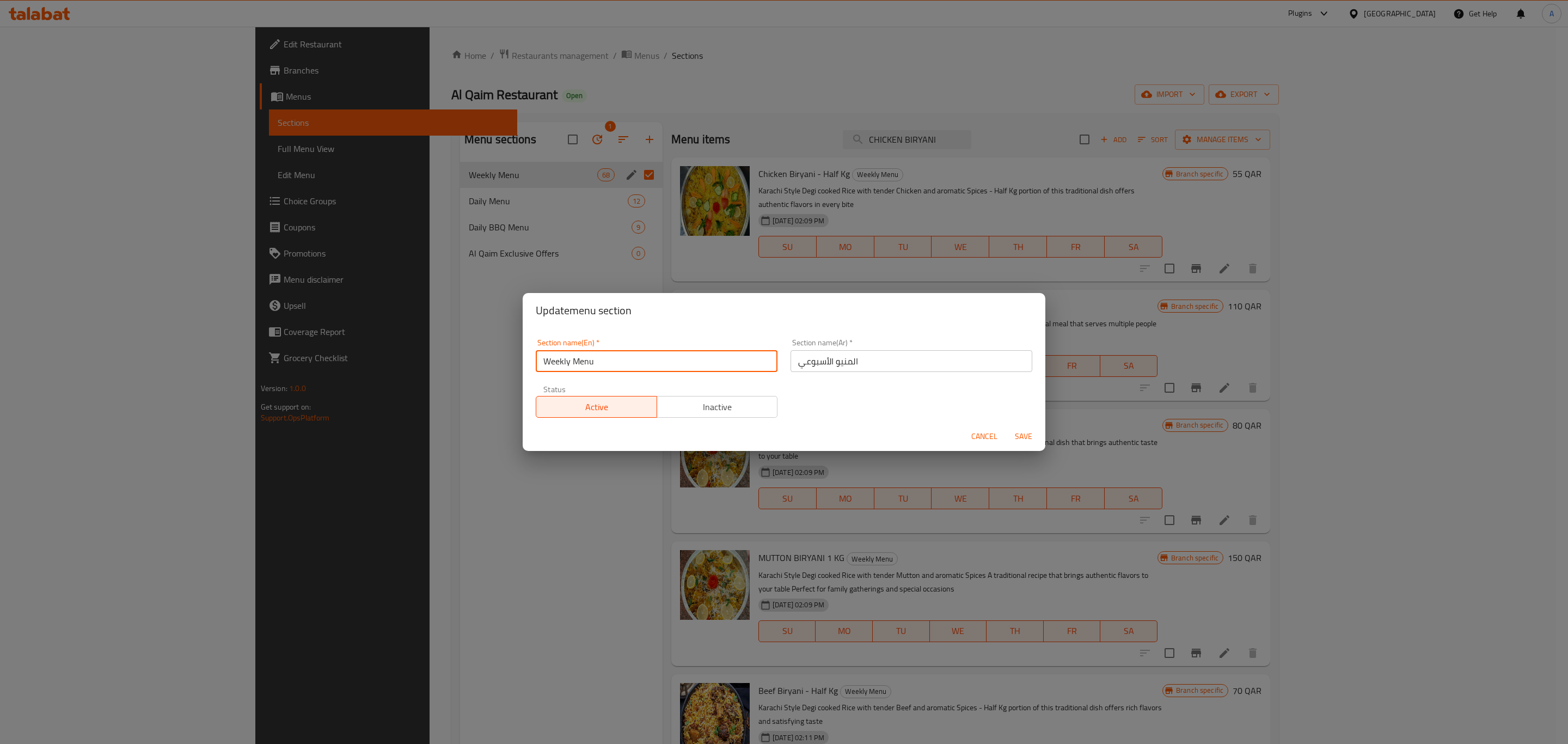
click at [614, 363] on input "Weekly Menu" at bounding box center [656, 361] width 242 height 22
drag, startPoint x: 614, startPoint y: 363, endPoint x: 588, endPoint y: 414, distance: 57.2
click at [493, 364] on div "Update menu section Section name(En)   * Weekly Menu Section name(En) * Section…" at bounding box center [784, 372] width 1568 height 744
paste input "MAIN COURSE"
click at [591, 371] on input "MAIN COURSE" at bounding box center [656, 361] width 242 height 22
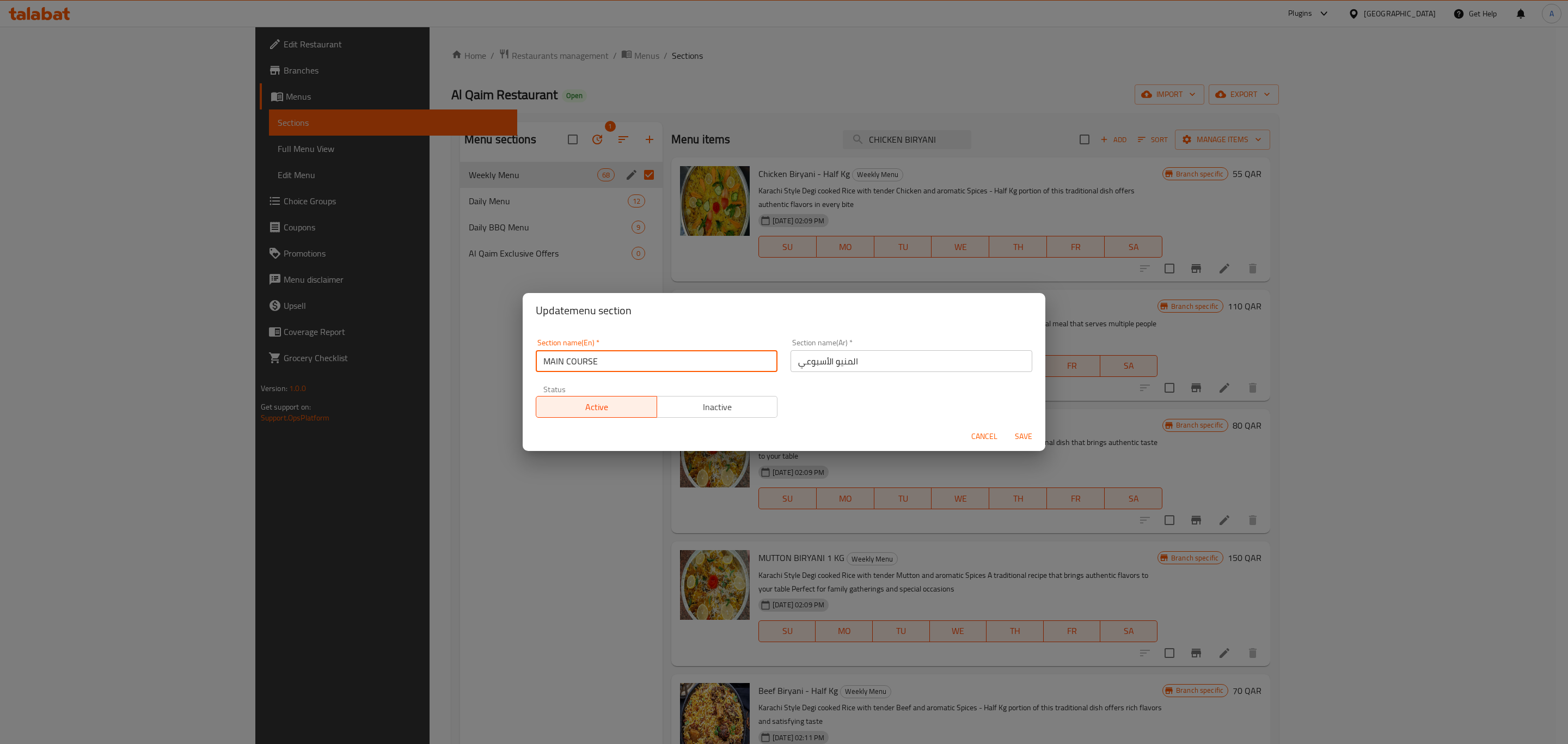
click at [591, 371] on input "MAIN COURSE" at bounding box center [656, 361] width 242 height 22
type input "Main Course"
click at [864, 365] on input "المنيو الأسبوعي" at bounding box center [912, 361] width 242 height 22
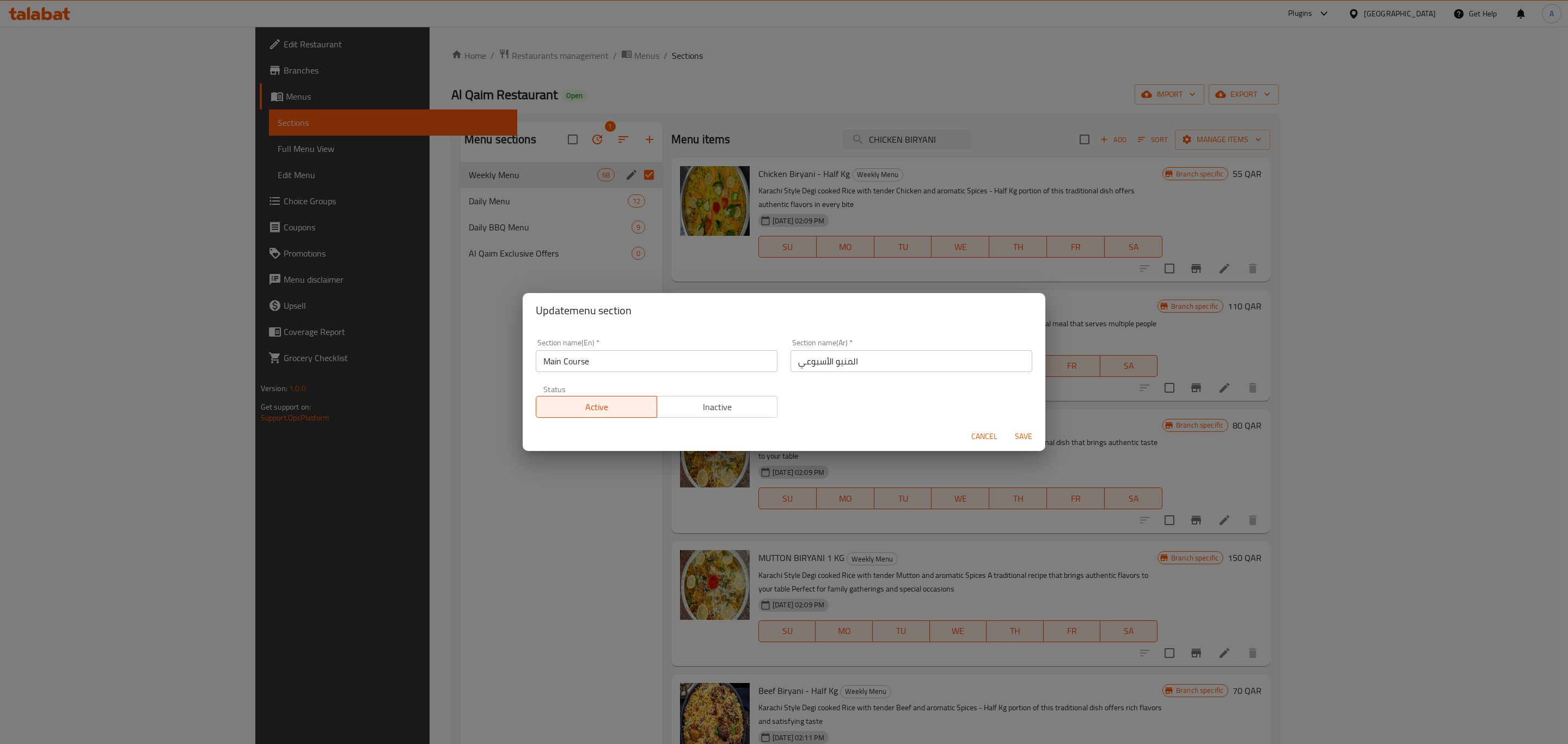
click at [864, 365] on input "المنيو الأسبوعي" at bounding box center [912, 361] width 242 height 22
paste input "طبق الرئيس"
click at [841, 364] on input "الطبق الرئيسي" at bounding box center [912, 361] width 242 height 22
click at [899, 366] on input "الأطباق الرئيسي" at bounding box center [912, 361] width 242 height 22
type input "الأطباق الرئيسية"
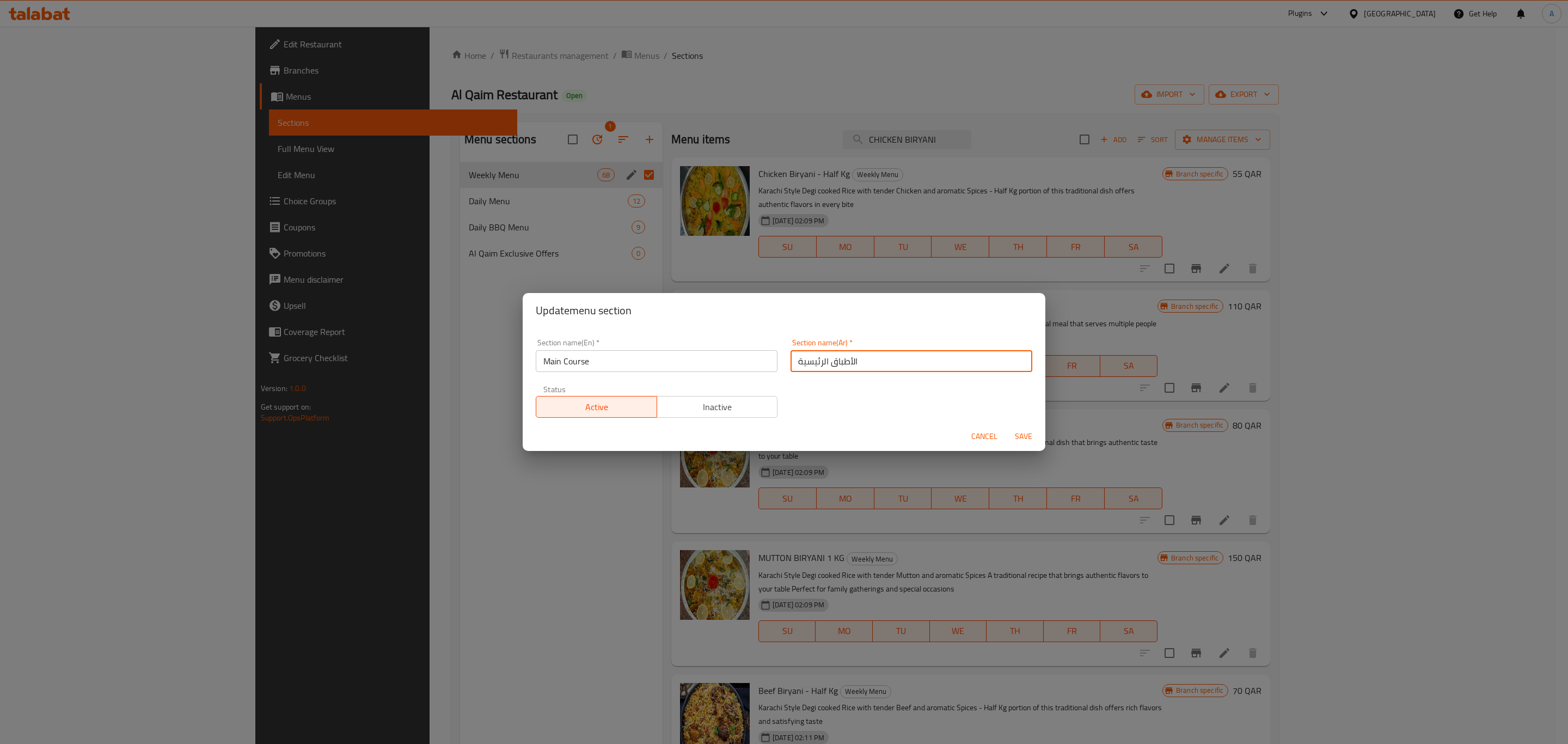
click at [1027, 443] on span "Save" at bounding box center [1023, 436] width 26 height 13
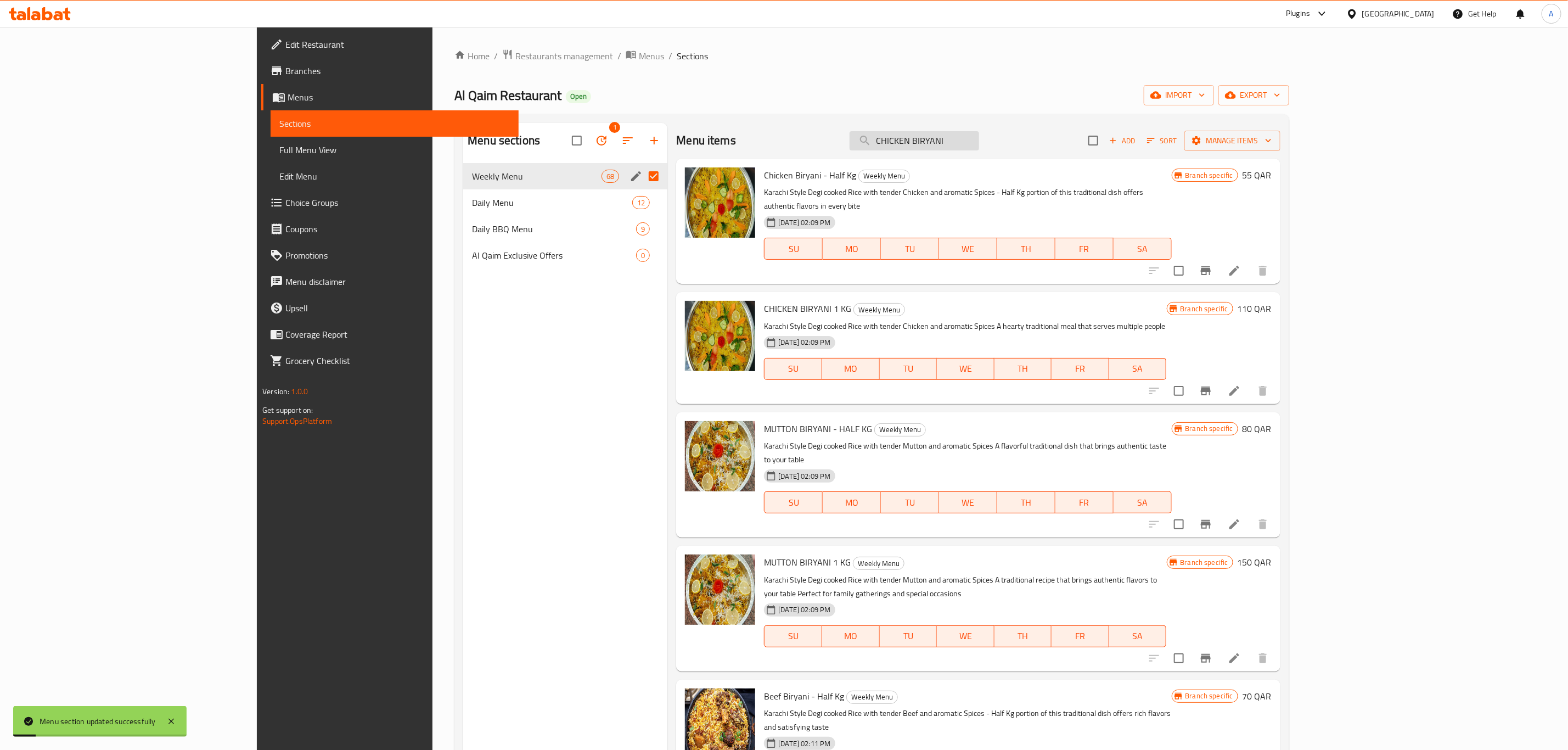
click at [979, 142] on input "CHICKEN BIRYANI" at bounding box center [914, 140] width 130 height 19
click at [1177, 139] on span "Sort" at bounding box center [1162, 141] width 30 height 13
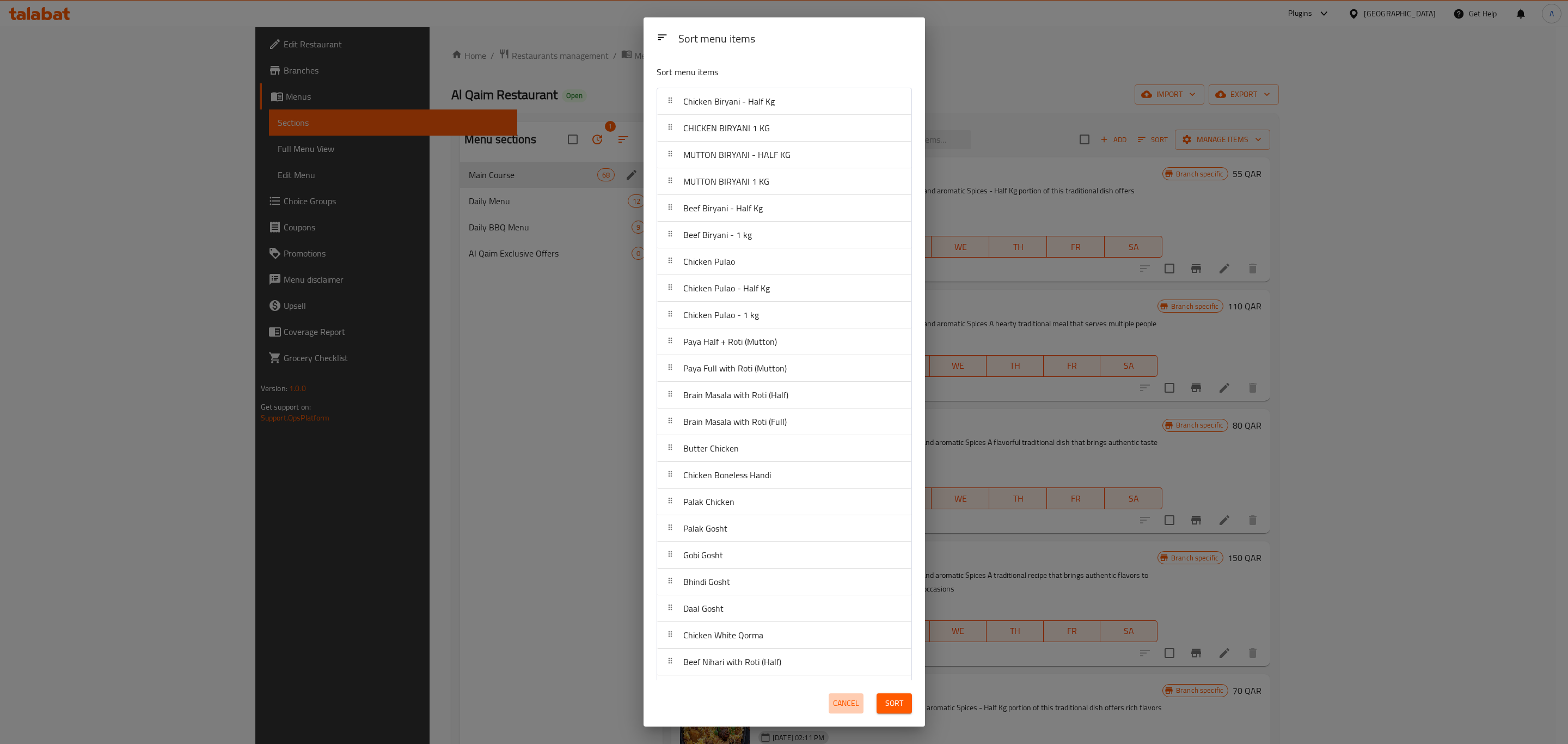
click at [838, 698] on span "Cancel" at bounding box center [845, 703] width 26 height 13
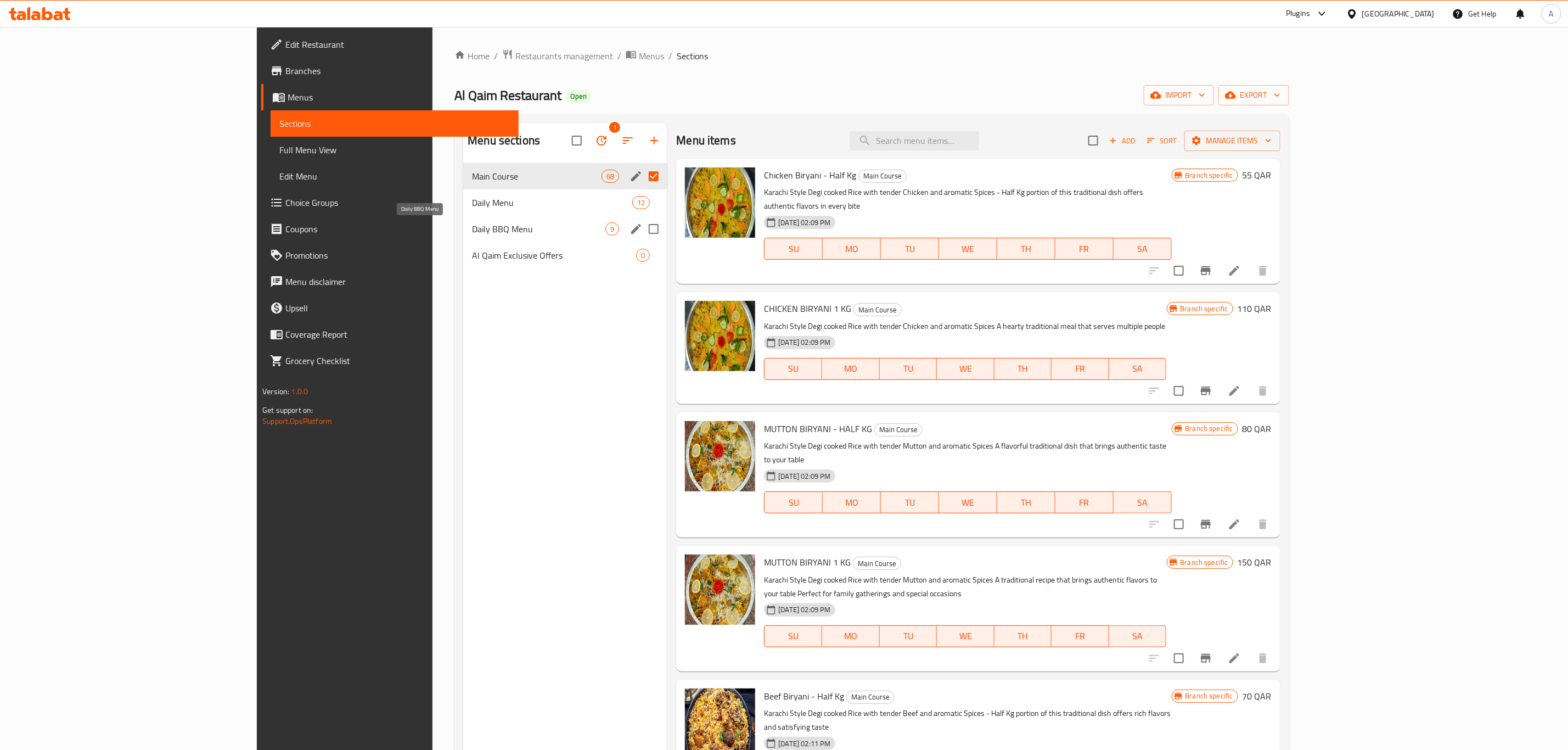
click at [472, 225] on span "Daily BBQ Menu" at bounding box center [538, 229] width 133 height 13
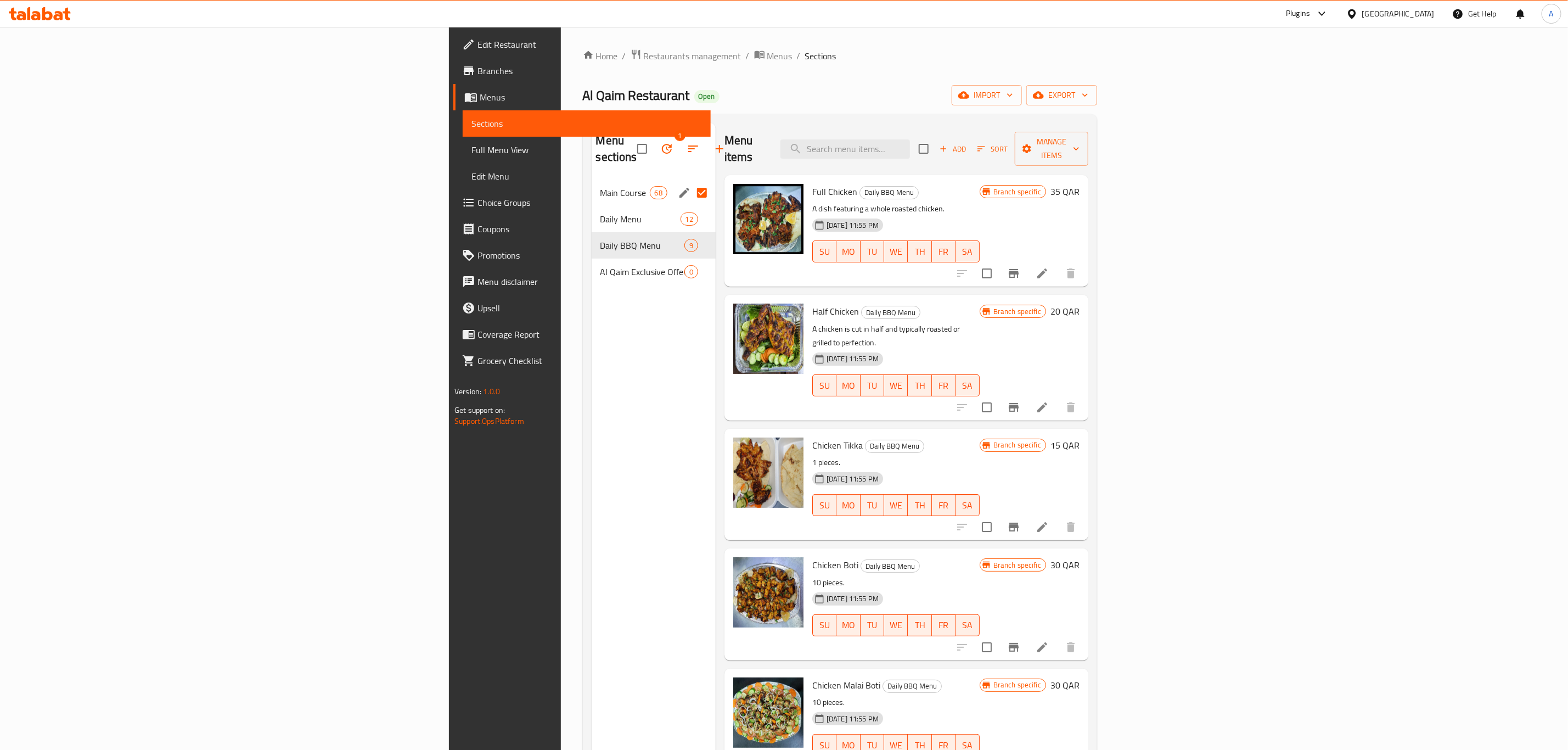
click at [677, 186] on icon "edit" at bounding box center [684, 193] width 13 height 13
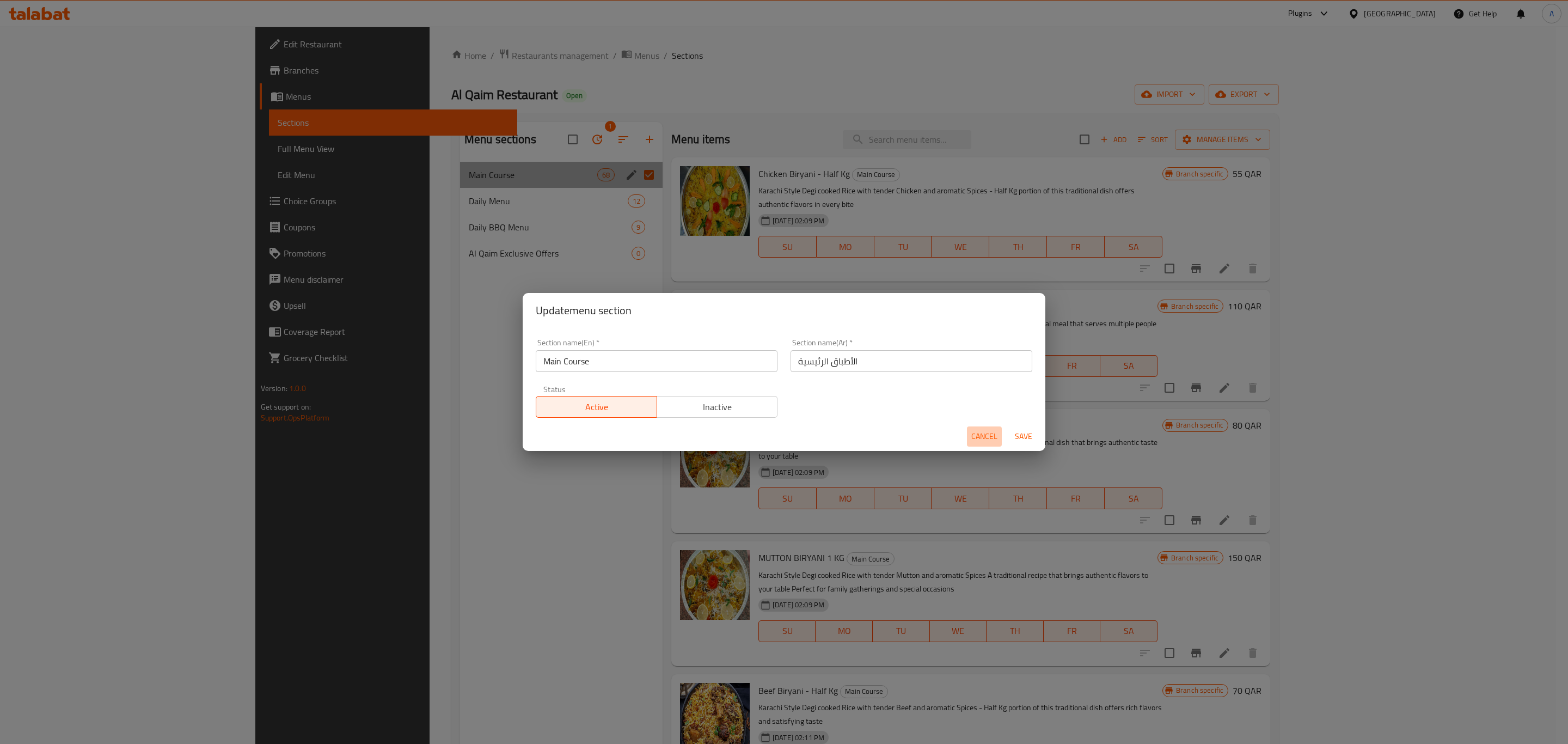
click at [982, 435] on span "Cancel" at bounding box center [984, 436] width 26 height 13
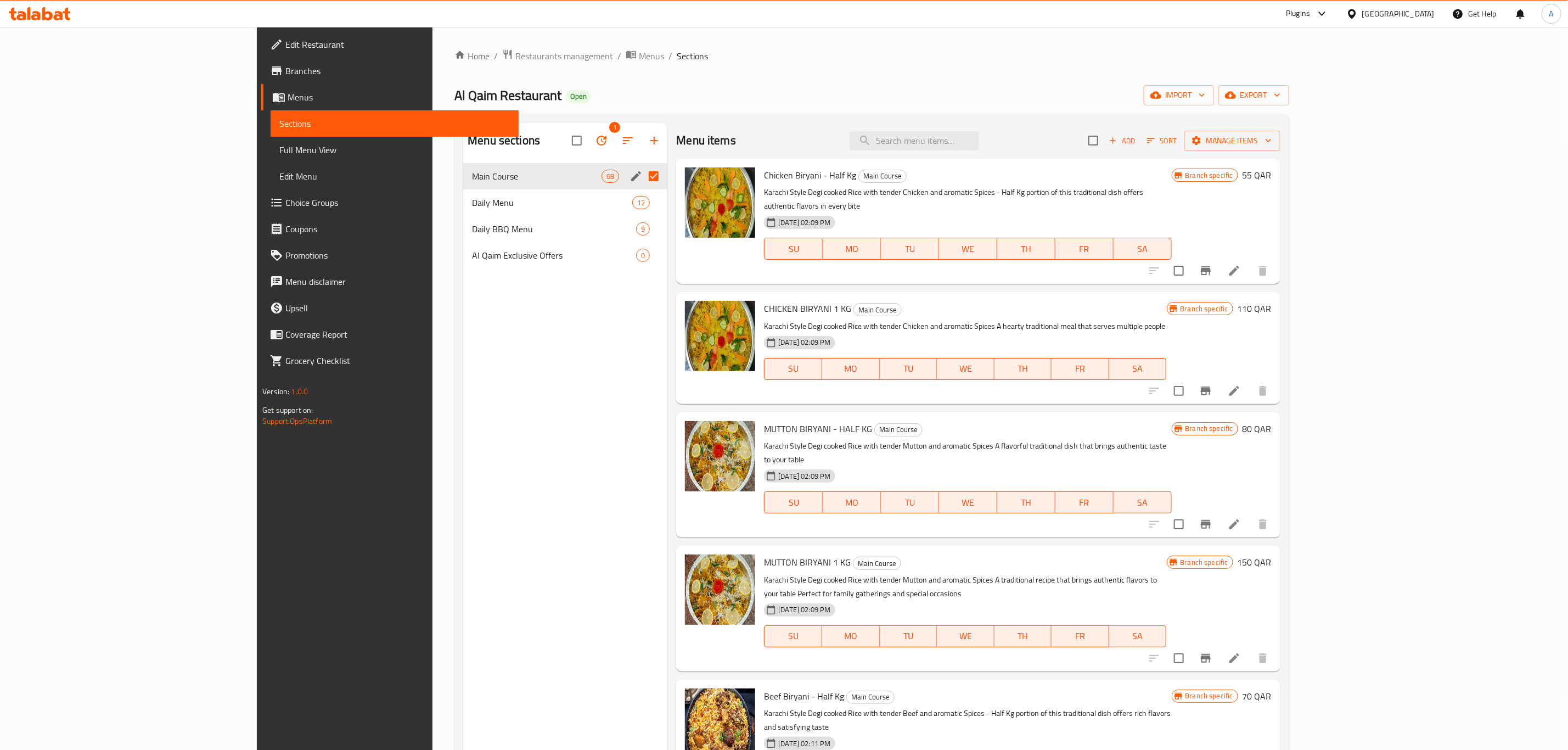
click at [642, 177] on input "Menu sections" at bounding box center [653, 176] width 23 height 23
checkbox input "false"
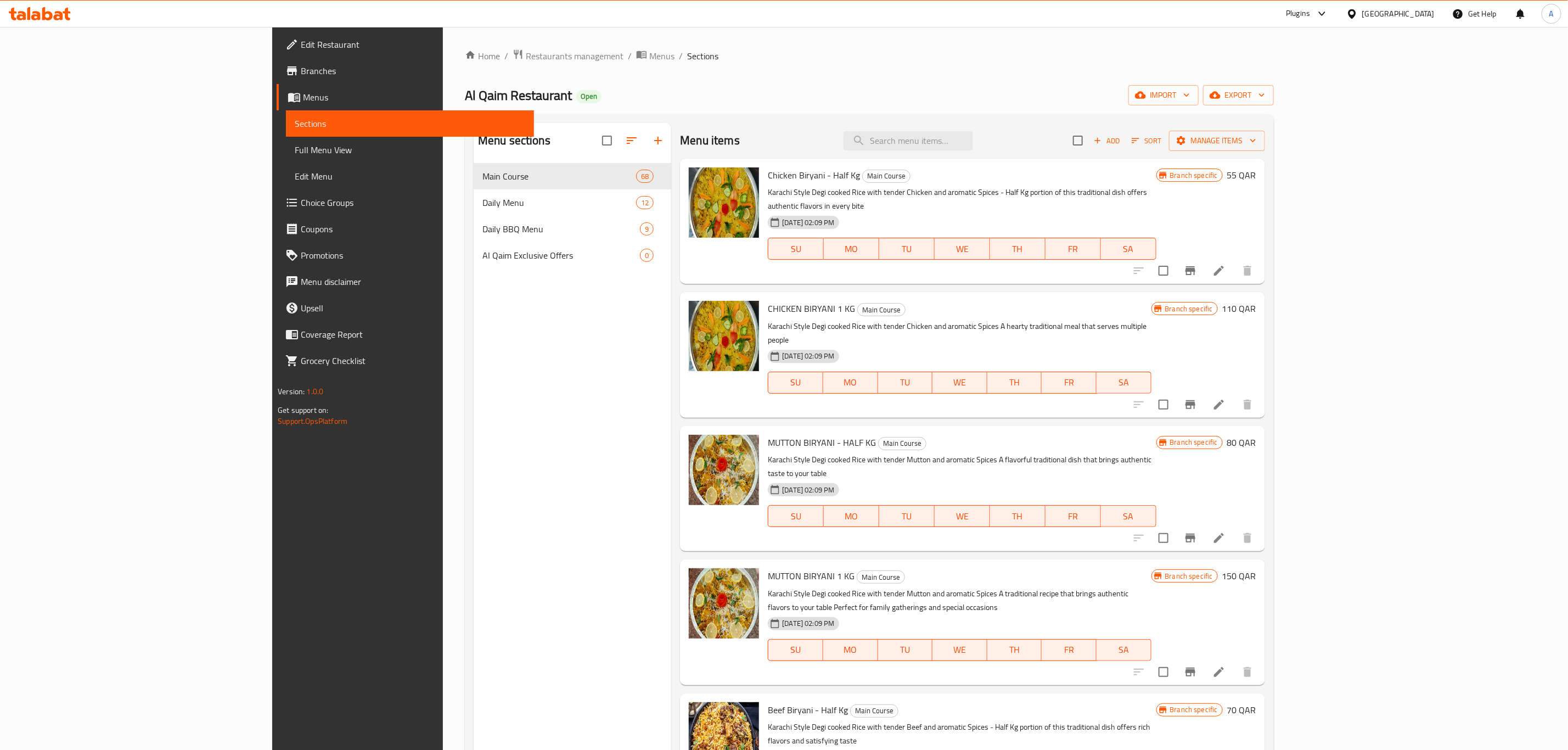
click at [1225, 264] on icon at bounding box center [1219, 271] width 13 height 13
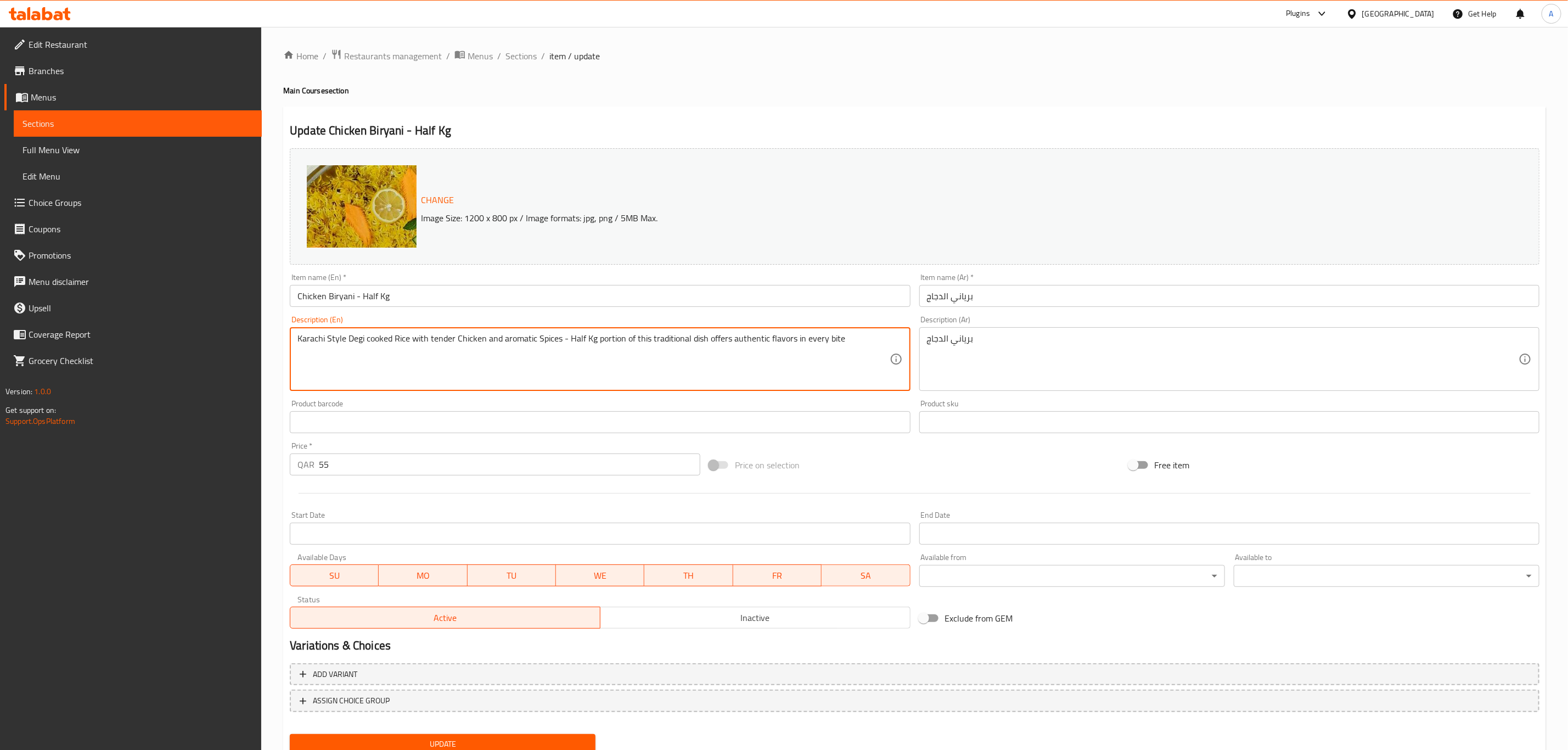
click at [758, 343] on textarea "Karachi Style Degi cooked Rice with tender Chicken and aromatic Spices - Half K…" at bounding box center [593, 359] width 592 height 52
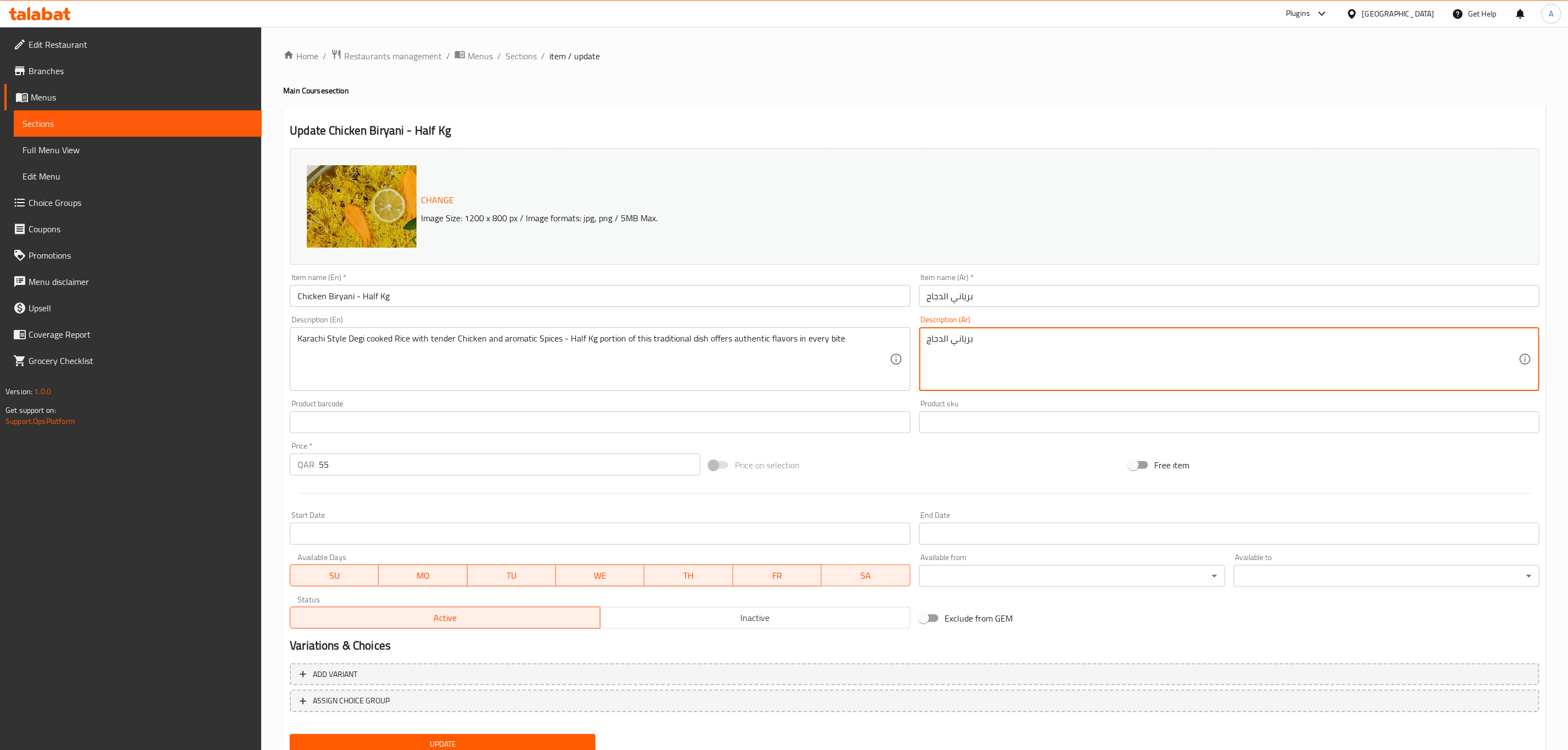
click at [966, 336] on textarea "برياني الدجاج" at bounding box center [1222, 359] width 592 height 52
paste textarea "رز ديجي مطبوخ على طريقة كراتشي مع دجاج طري وتوابل عطرية - نصف كيلو جرام من هذا …"
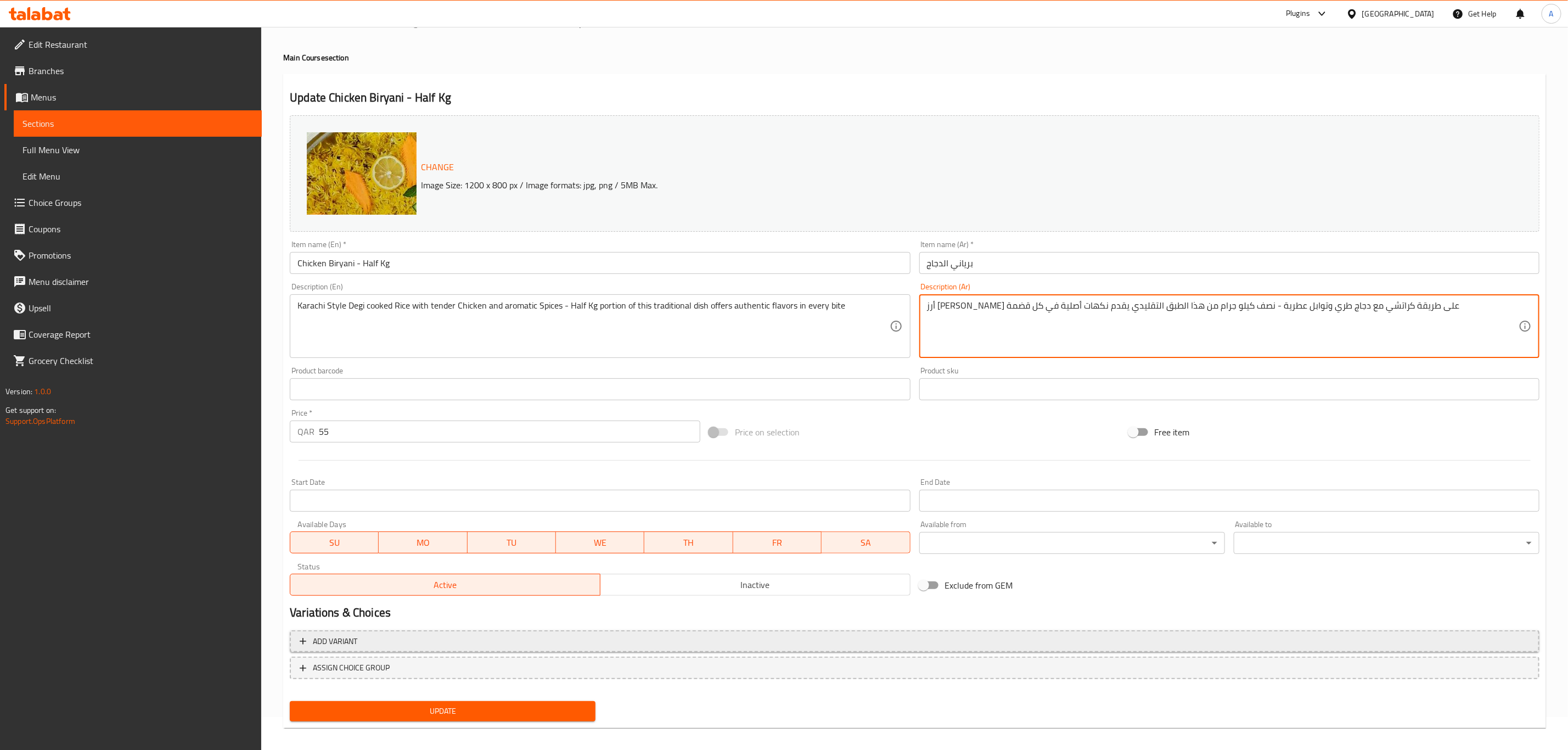
scroll to position [40, 0]
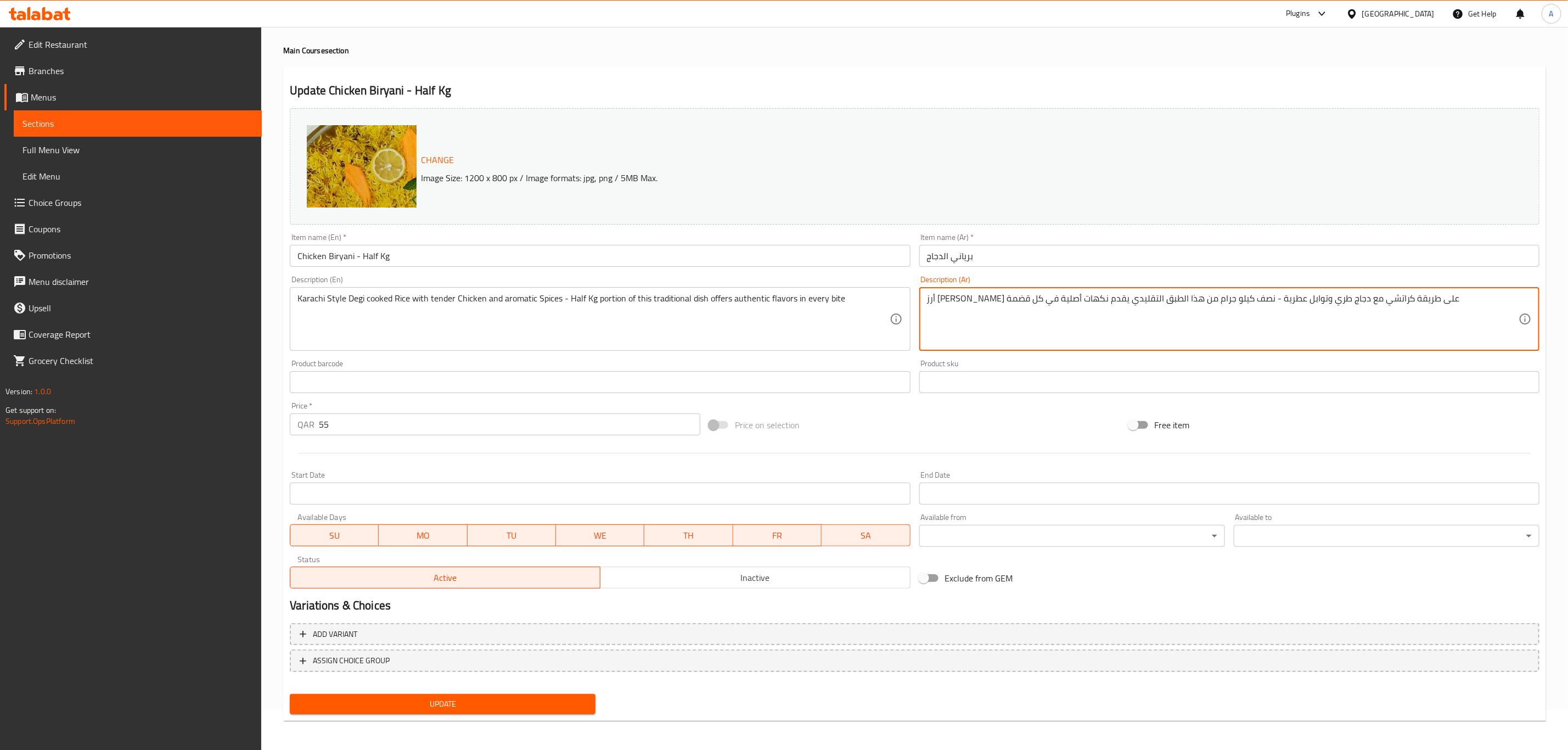
type textarea "أرز ديجي مطبوخ على طريقة كراتشي مع دجاج طري وتوابل عطرية - نصف كيلو جرام من هذا…"
click at [521, 700] on span "Update" at bounding box center [442, 704] width 288 height 13
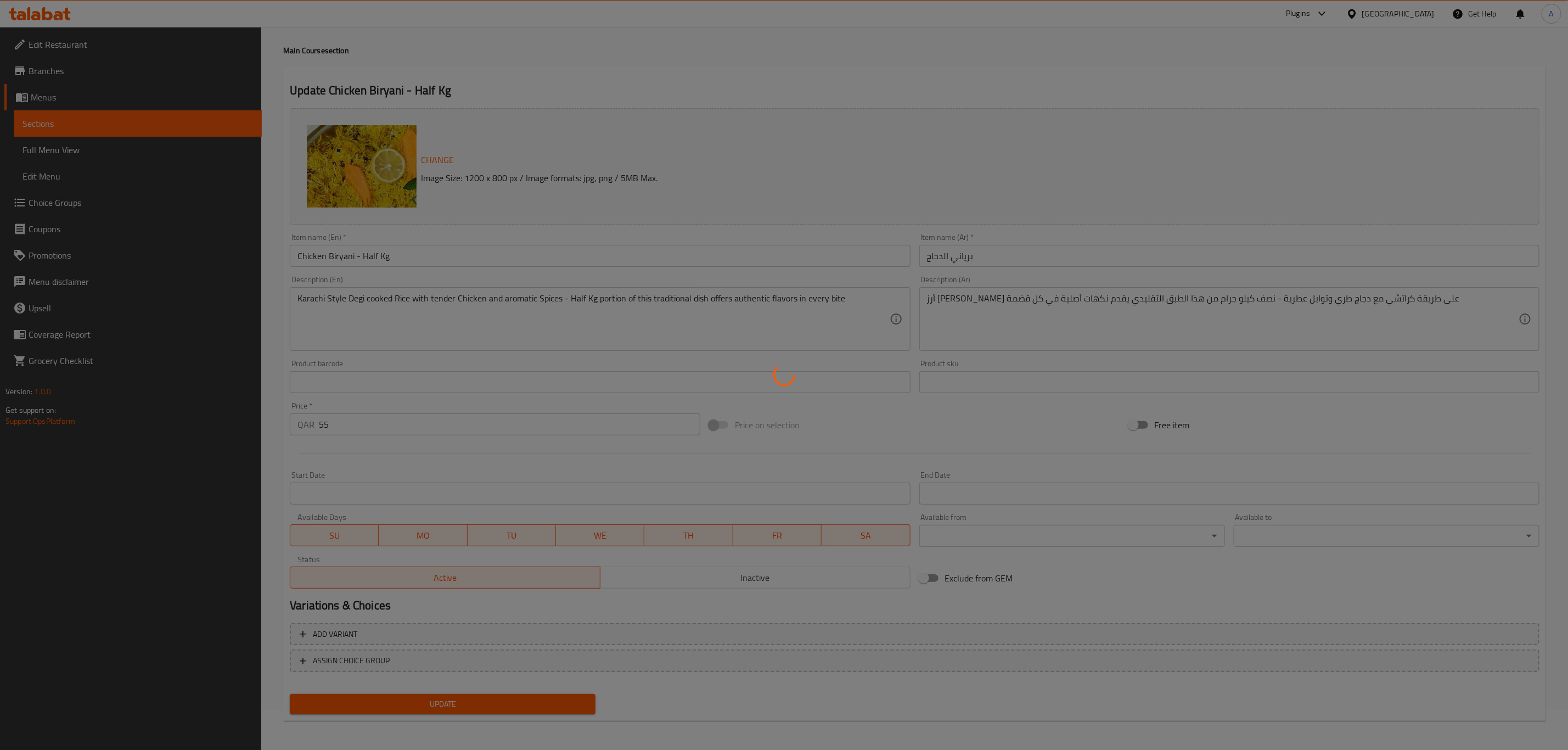
scroll to position [0, 0]
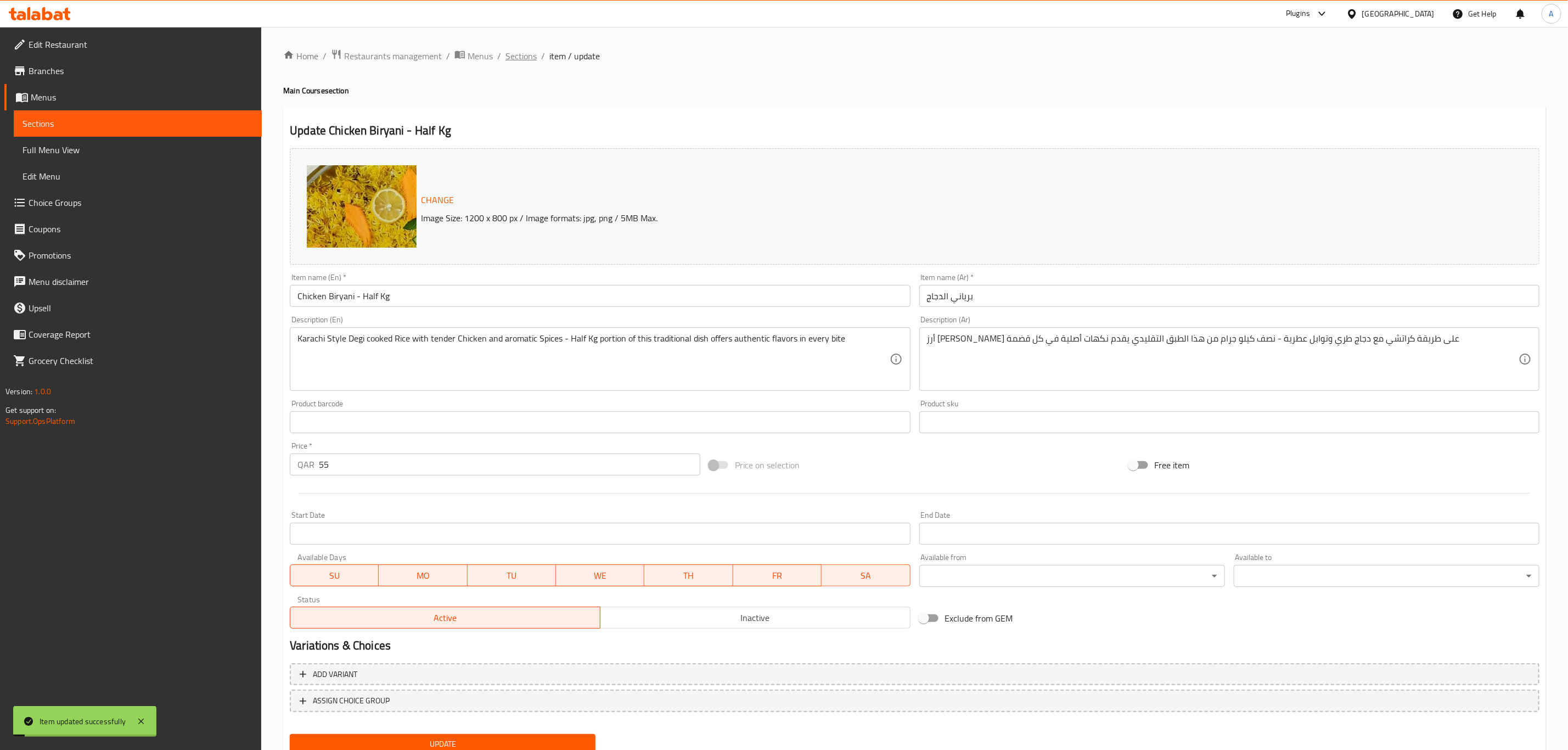
click at [524, 57] on span "Sections" at bounding box center [521, 56] width 31 height 13
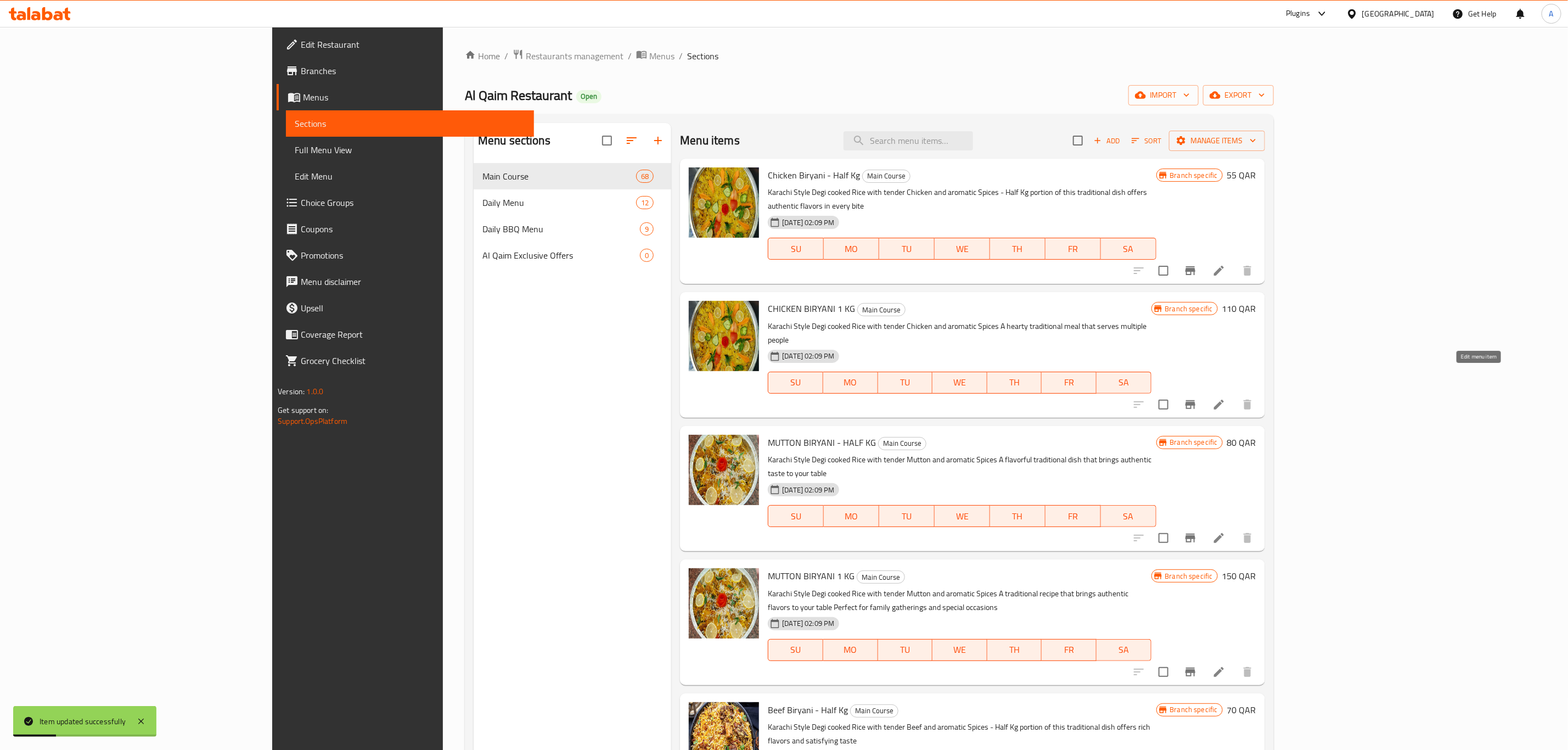
click at [1224, 400] on icon at bounding box center [1219, 405] width 10 height 10
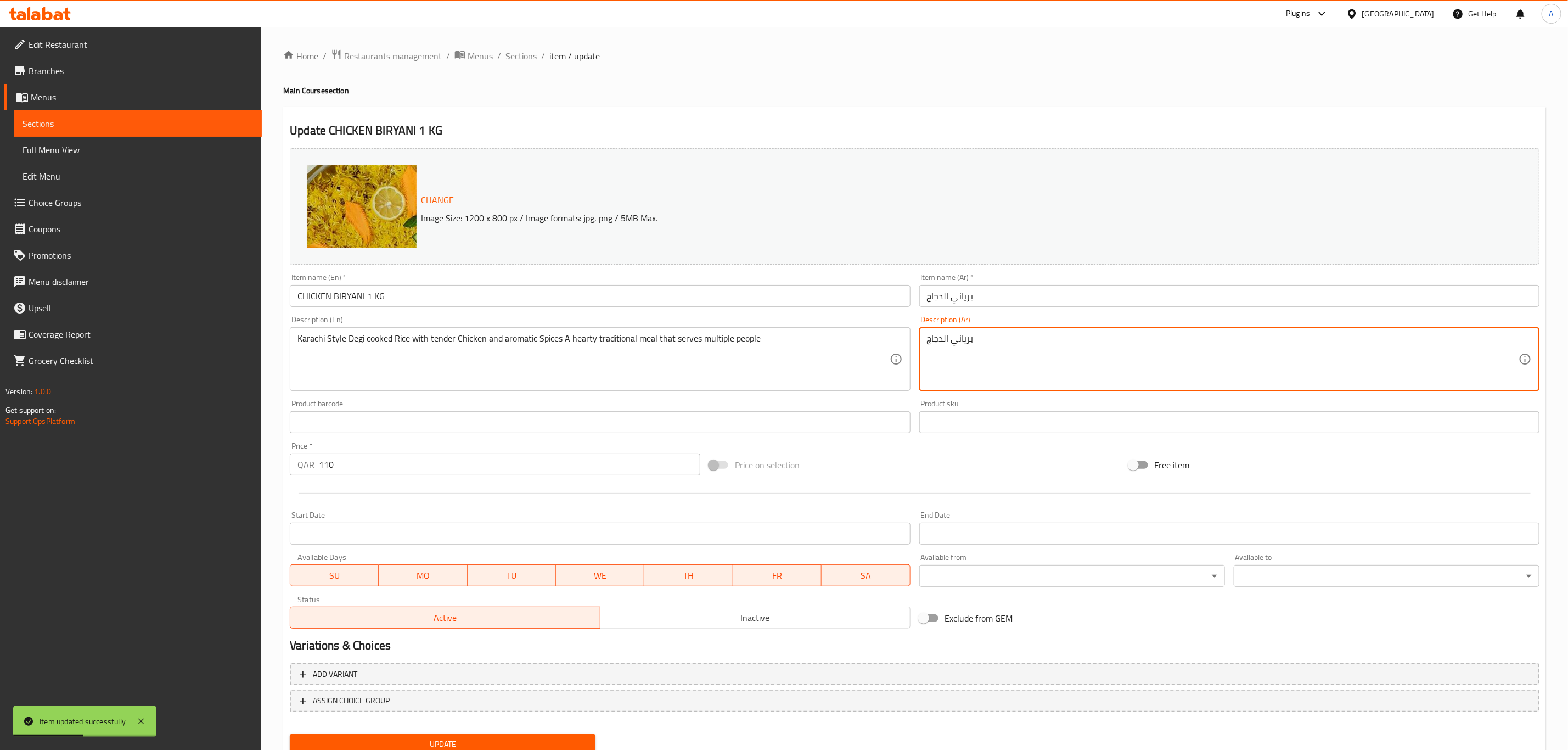
click at [1054, 347] on textarea "برياني الدجاج" at bounding box center [1222, 359] width 592 height 52
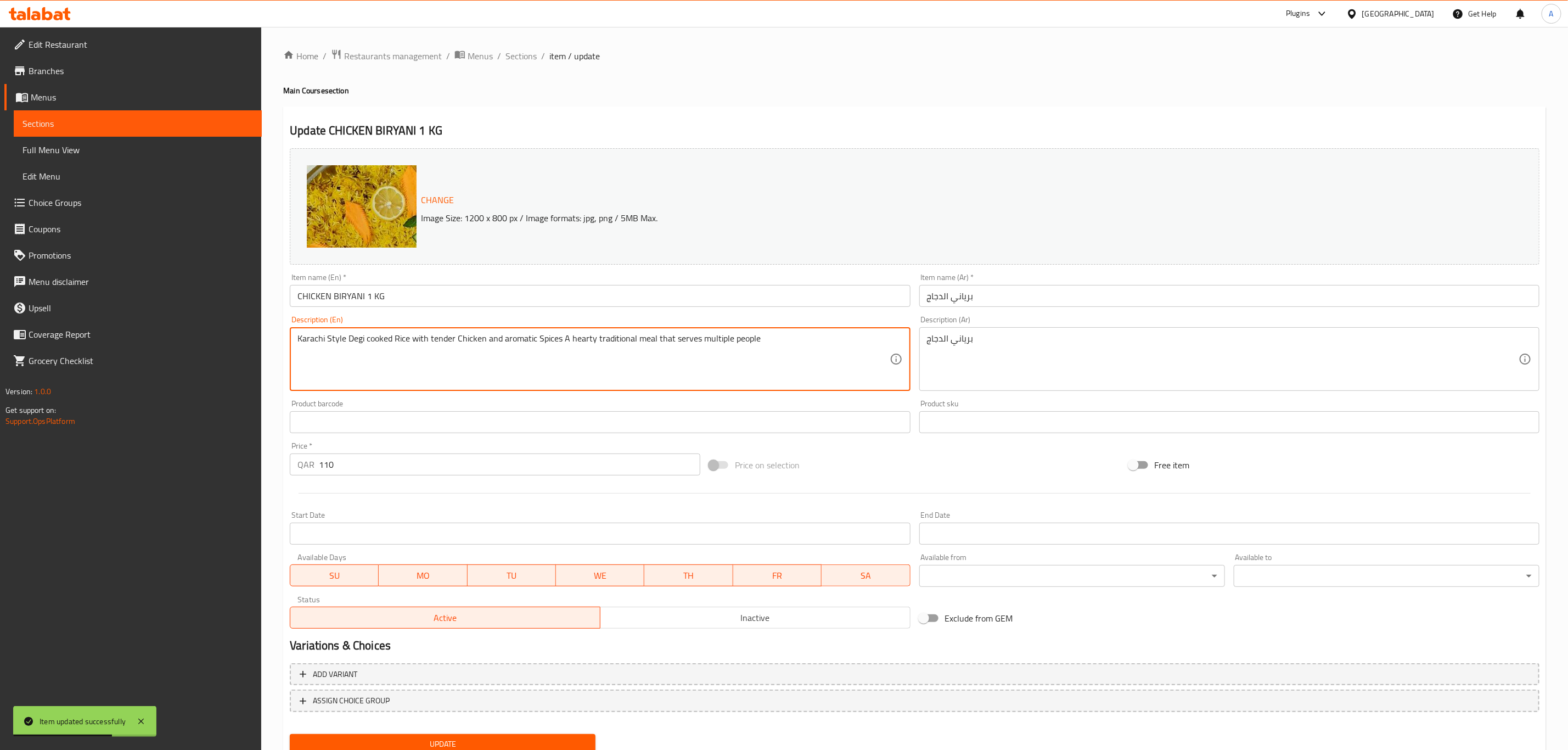
click at [494, 337] on textarea "Karachi Style Degi cooked Rice with tender Chicken and aromatic Spices A hearty…" at bounding box center [593, 359] width 592 height 52
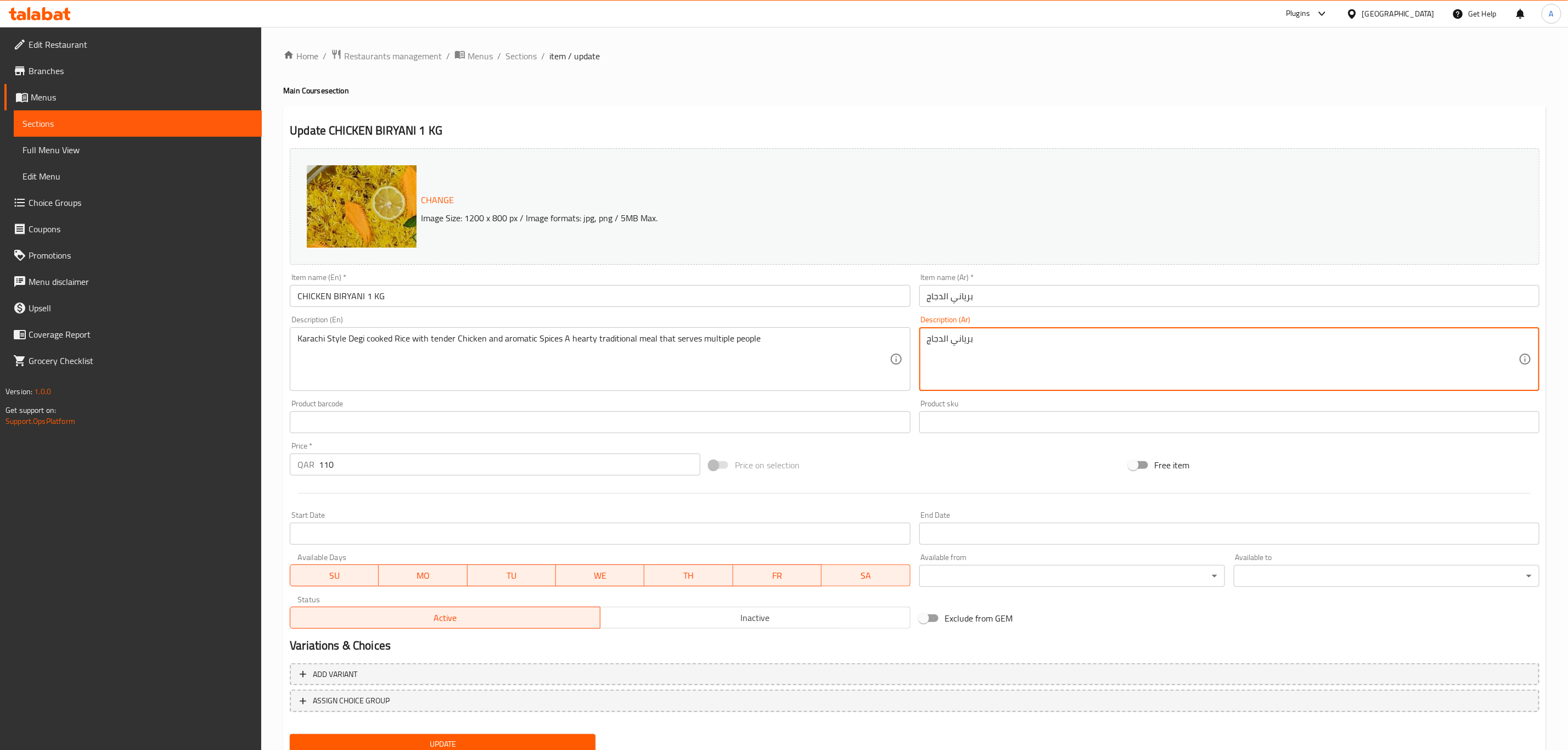
click at [994, 345] on textarea "برياني الدجاج" at bounding box center [1222, 359] width 592 height 52
paste textarea "رز ديجي مطبوخ على طريقة كراتشي مع دجاج طري وتوابل عطرية، وجبة تقليدية شهية تكفي…"
type textarea "أرز [PERSON_NAME] على طريقة كراتشي مع دجاج طري وتوابل عطرية، وجبة تقليدية شهية …"
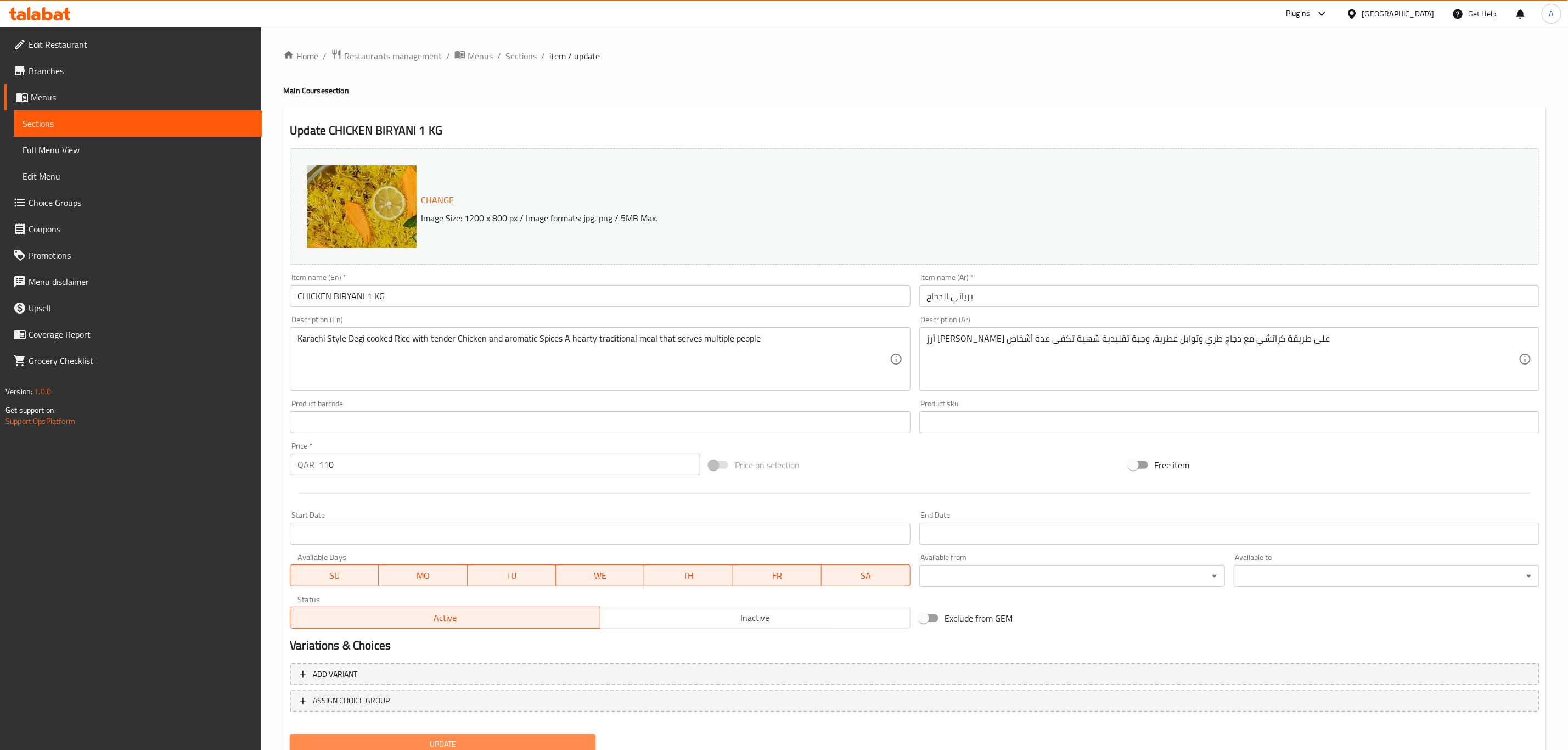
click at [581, 739] on span "Update" at bounding box center [442, 744] width 288 height 13
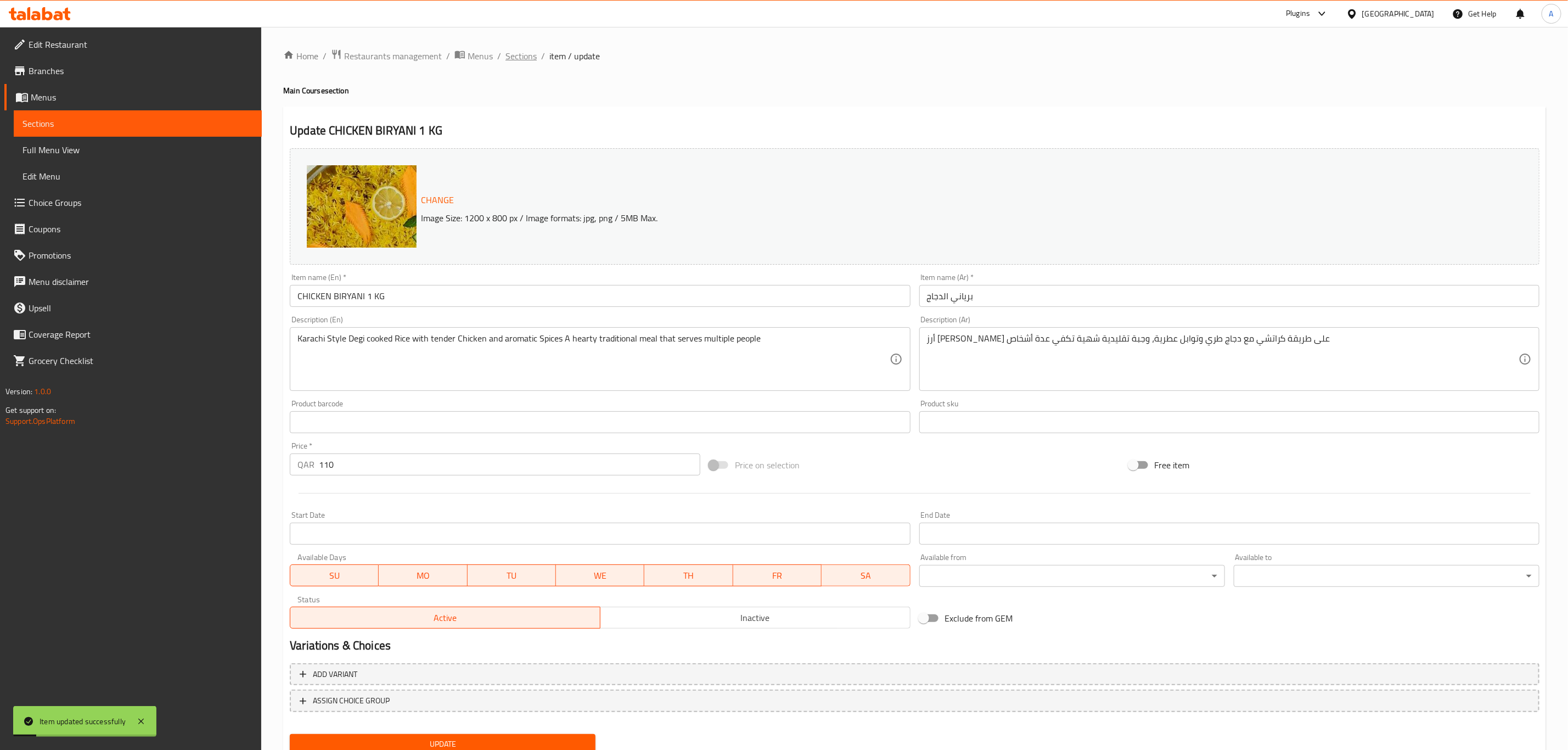
click at [522, 56] on span "Sections" at bounding box center [521, 56] width 31 height 13
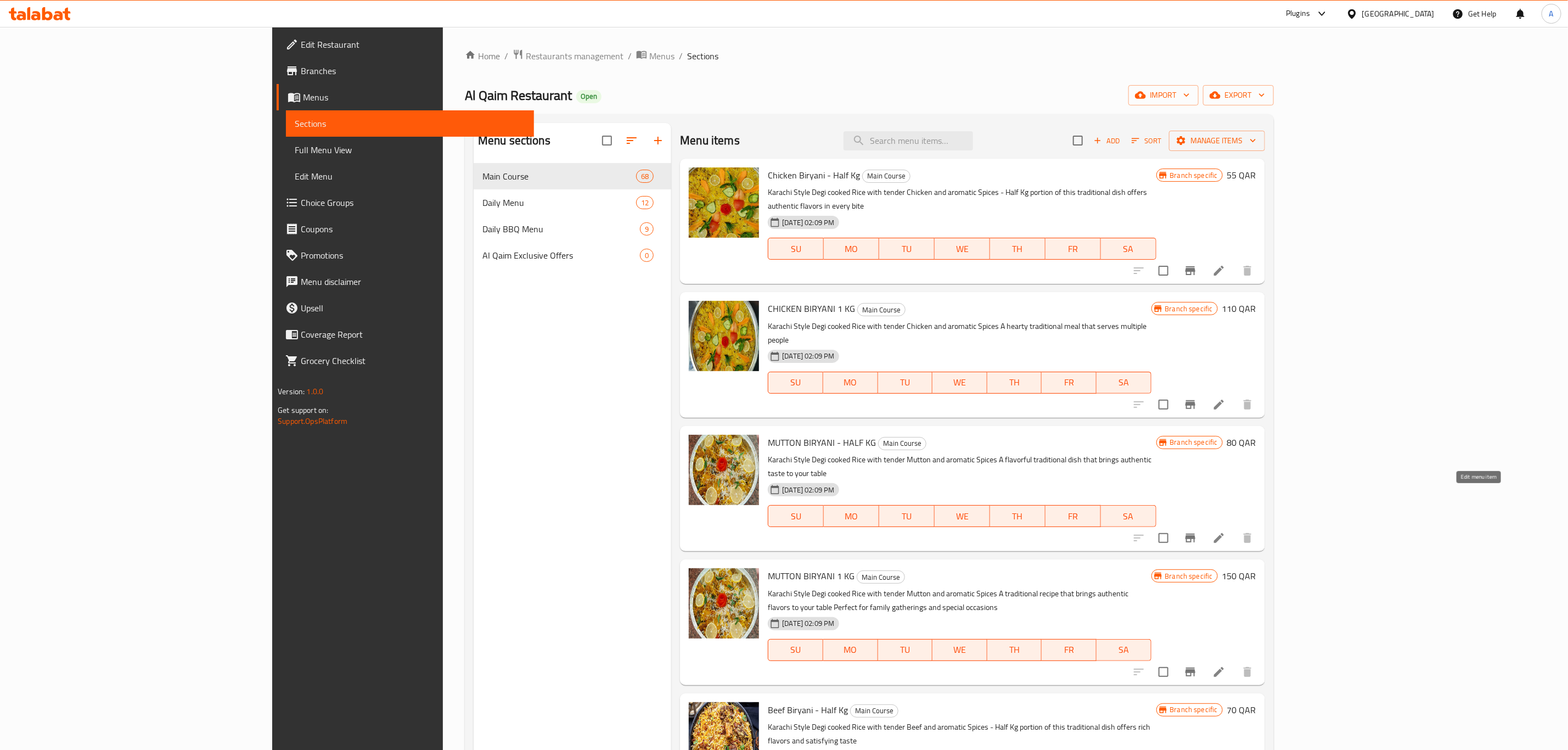
click at [1225, 532] on icon at bounding box center [1219, 538] width 13 height 13
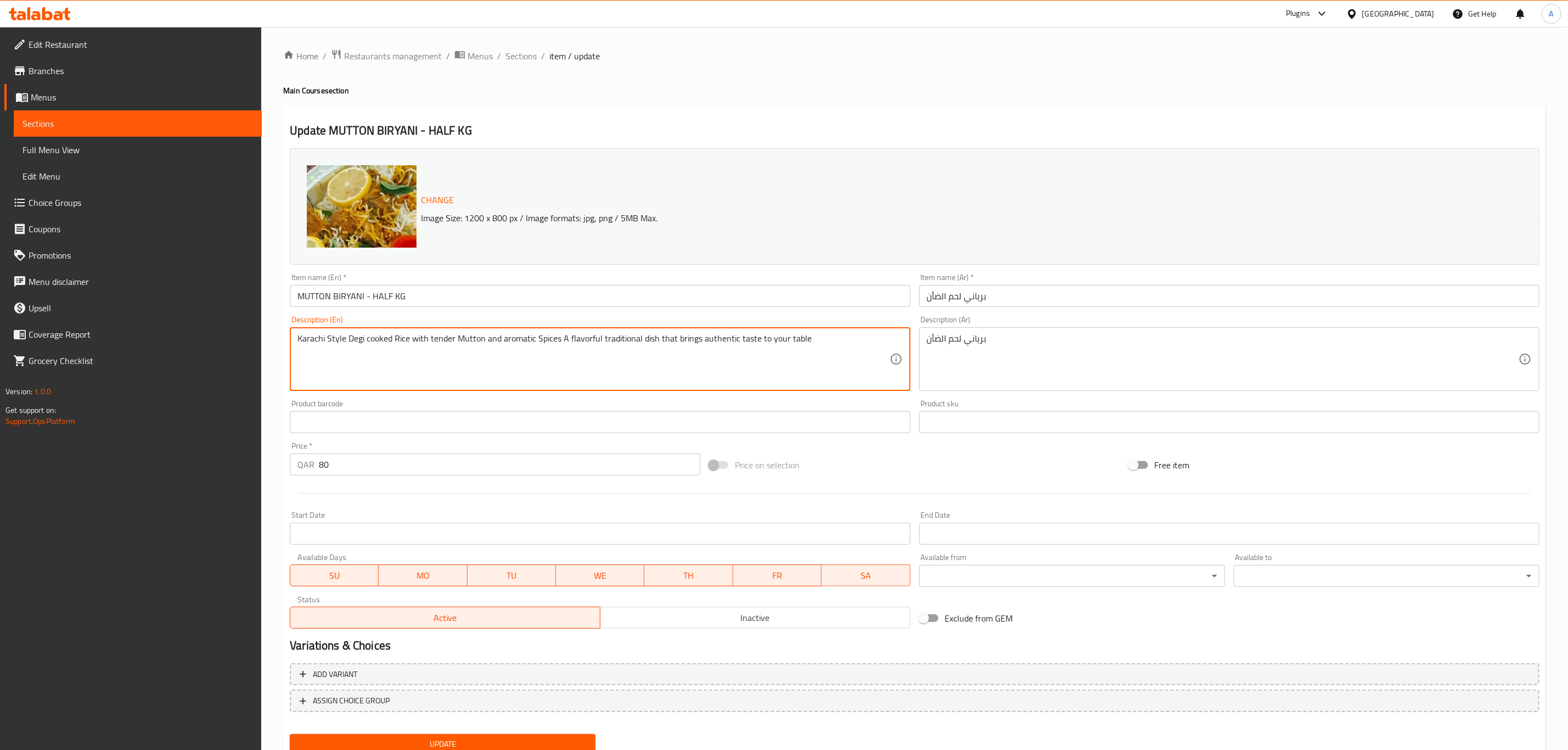
click at [738, 337] on textarea "Karachi Style Degi cooked Rice with tender Mutton and aromatic Spices A flavorf…" at bounding box center [593, 359] width 592 height 52
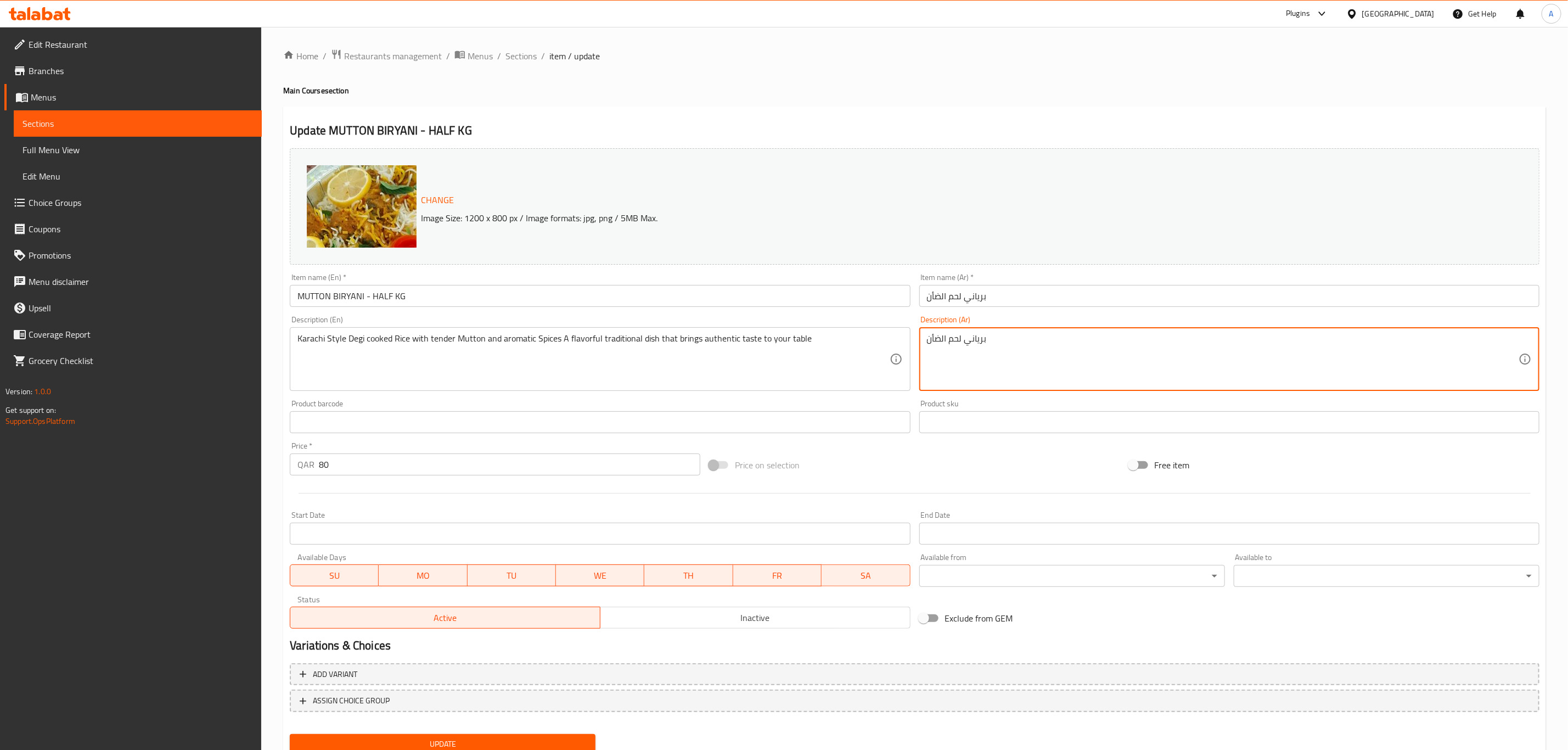
click at [1035, 345] on textarea "برياني لحم الضأن" at bounding box center [1222, 359] width 592 height 52
paste textarea "رز ديجي مطبوخ على طريقة كراتشي مع لحم ضأن طري وتوابل عطرية طبق تقليدي لذيذ يضفي…"
type textarea "أرز [PERSON_NAME] على طريقة كراتشي مع لحم ضأن طري وتوابل عطرية طبق تقليدي لذيذ …"
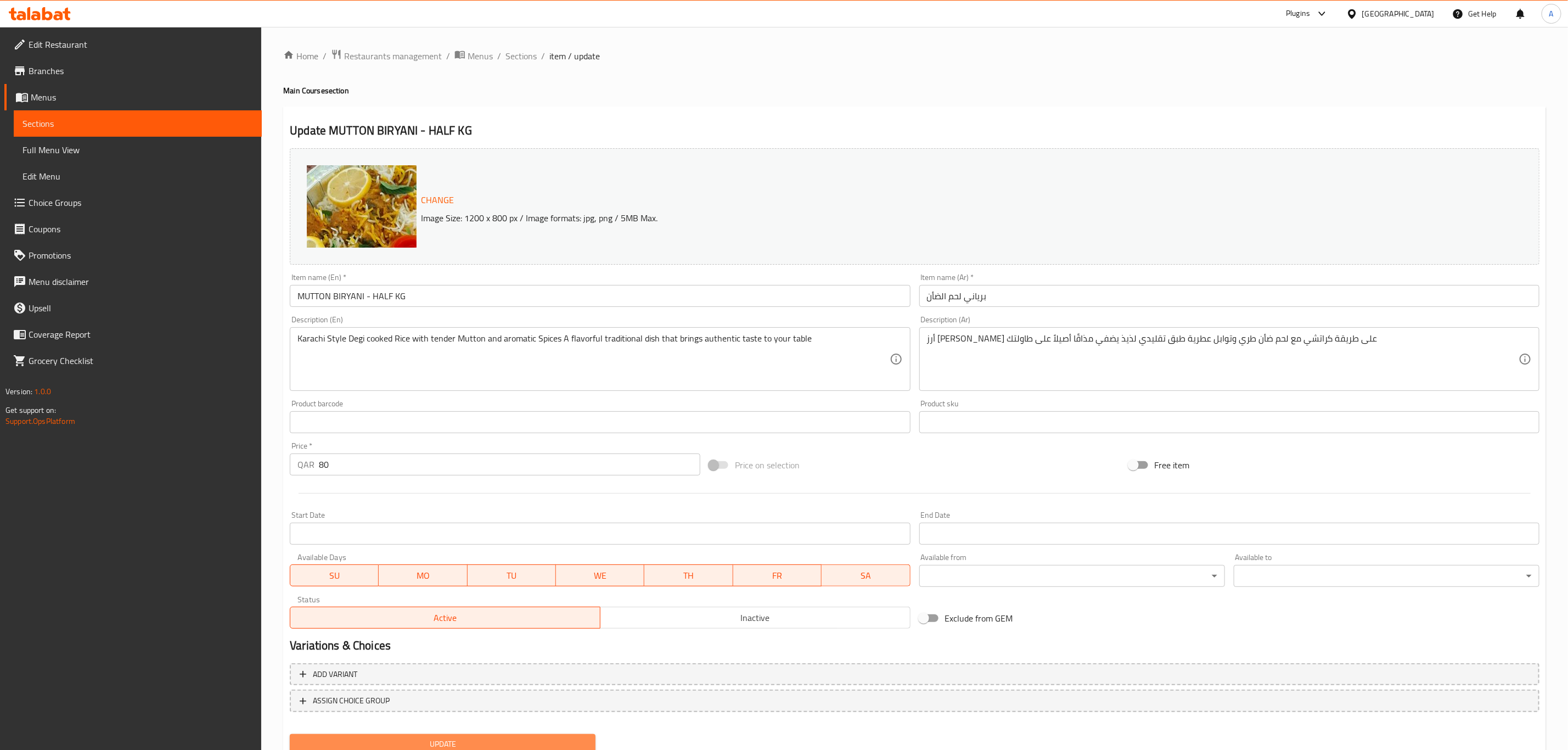
click at [580, 741] on span "Update" at bounding box center [442, 744] width 288 height 13
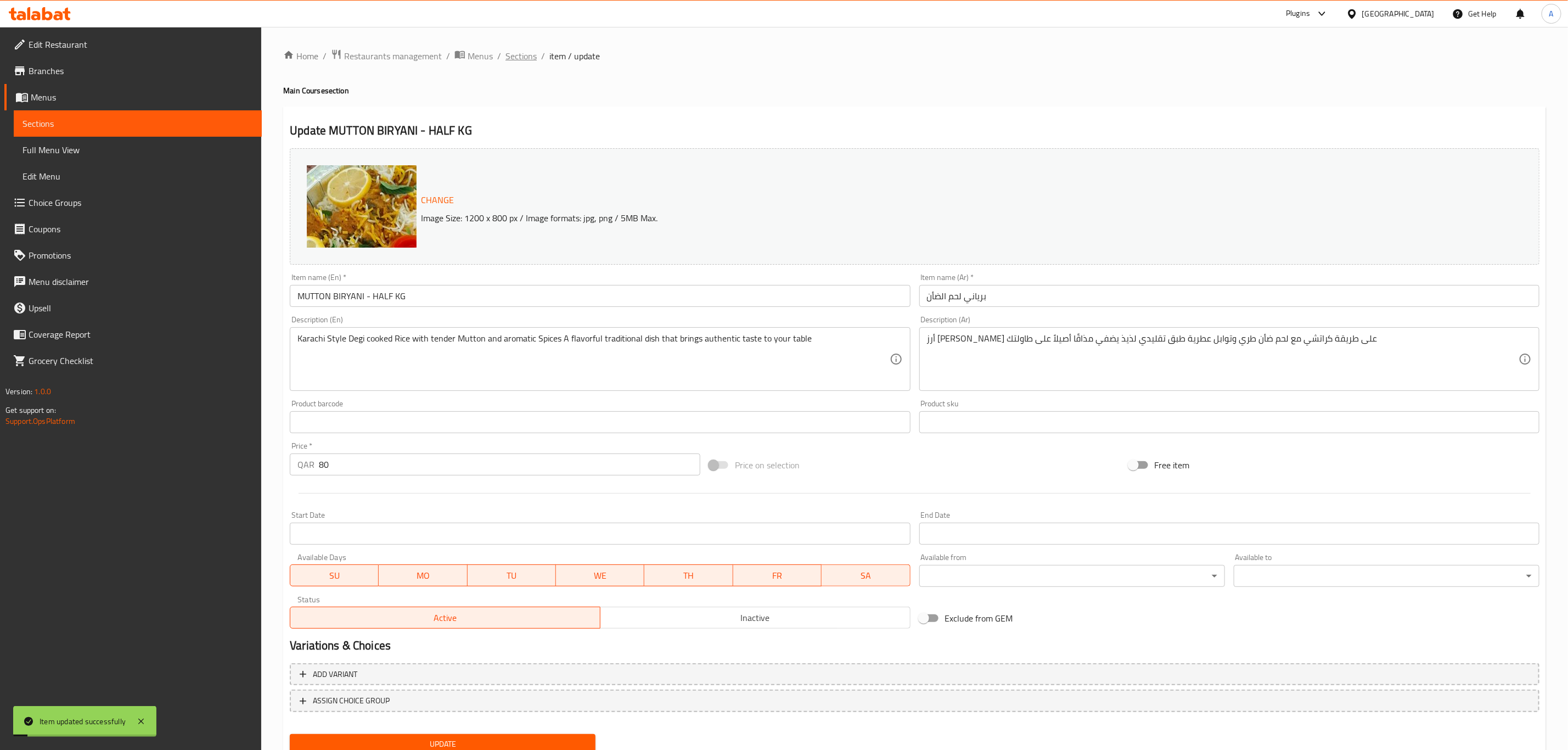
click at [516, 57] on span "Sections" at bounding box center [521, 56] width 31 height 13
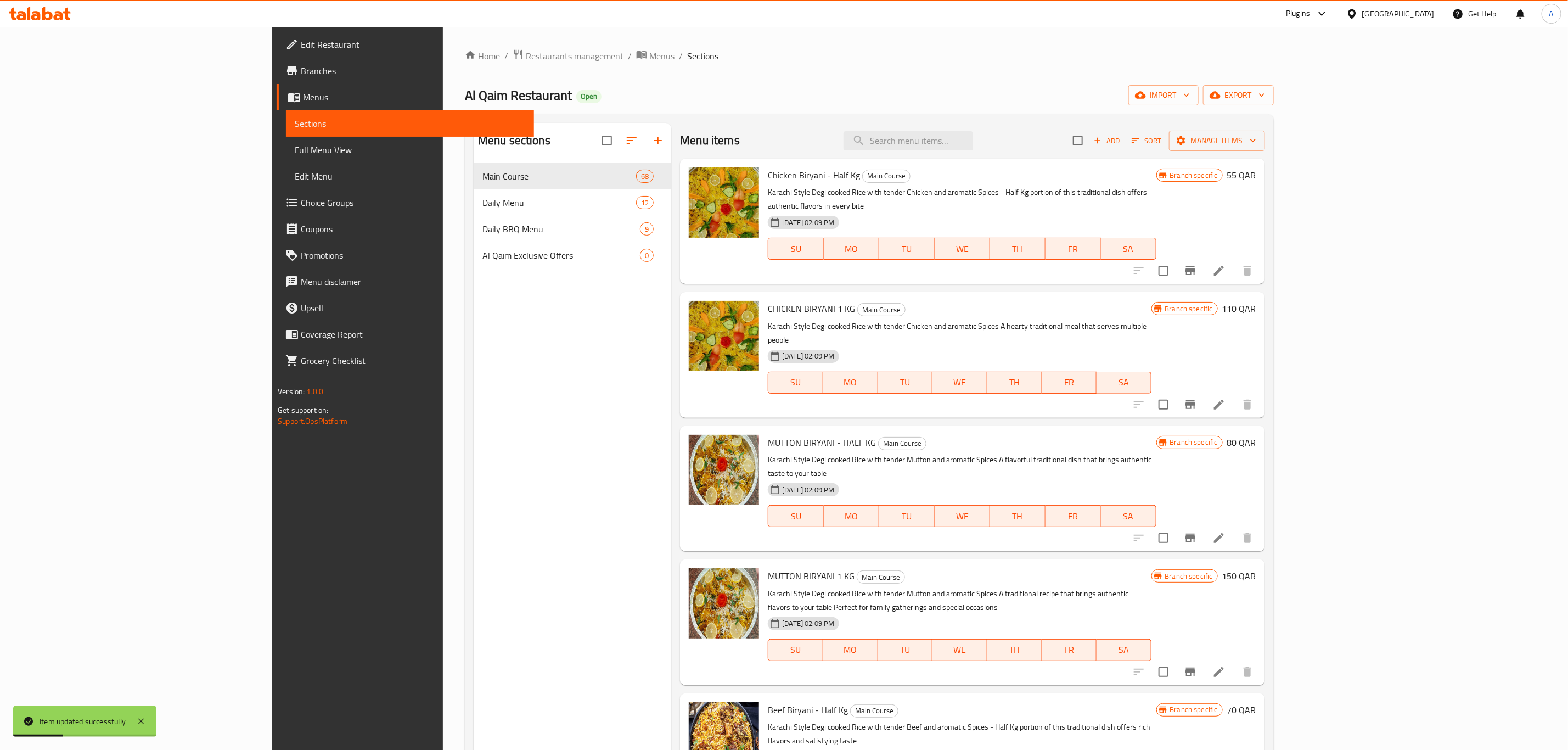
click at [1234, 662] on li at bounding box center [1218, 672] width 30 height 20
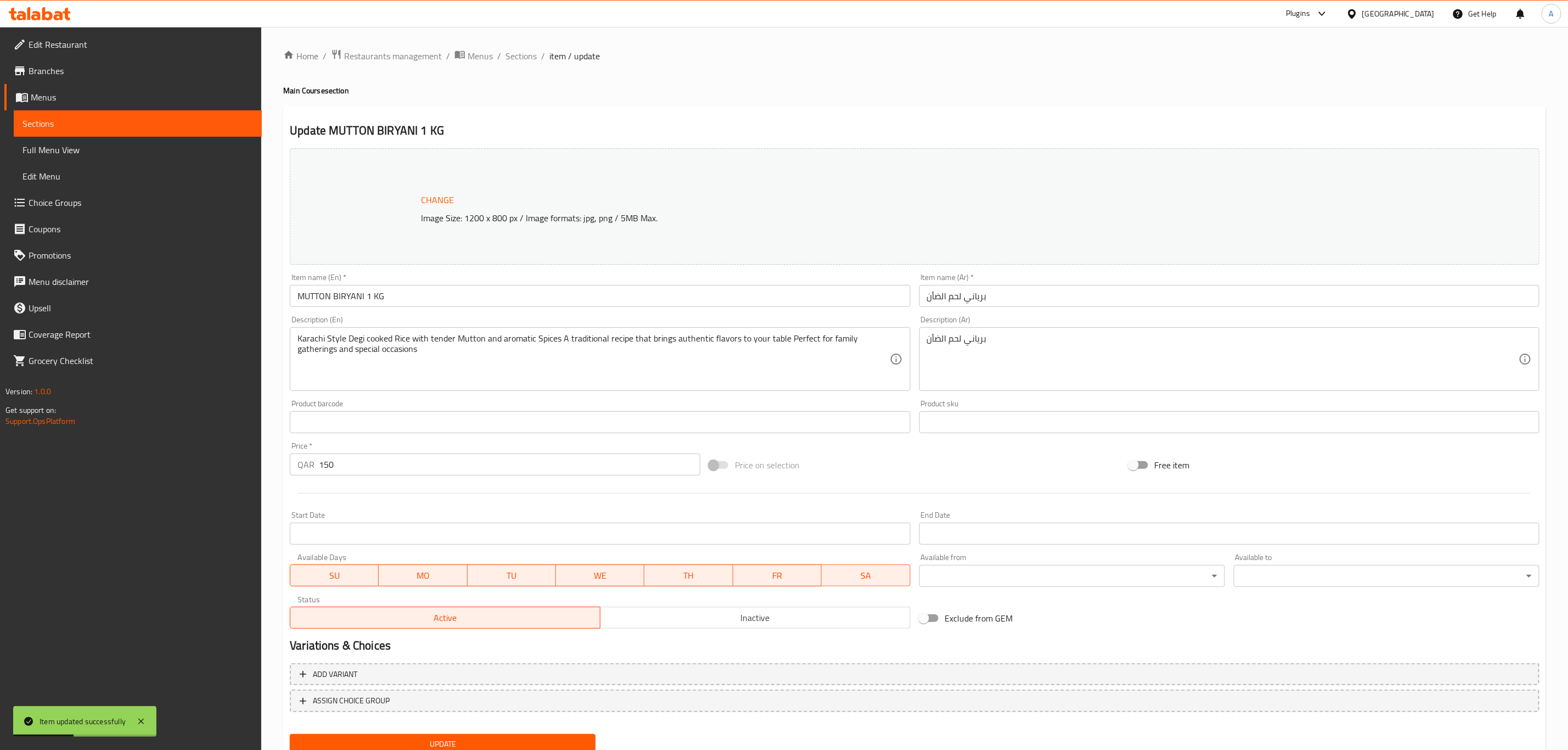
click at [617, 343] on div "Home / Restaurants management / Menus / Sections / item / update Main Course se…" at bounding box center [915, 409] width 1263 height 721
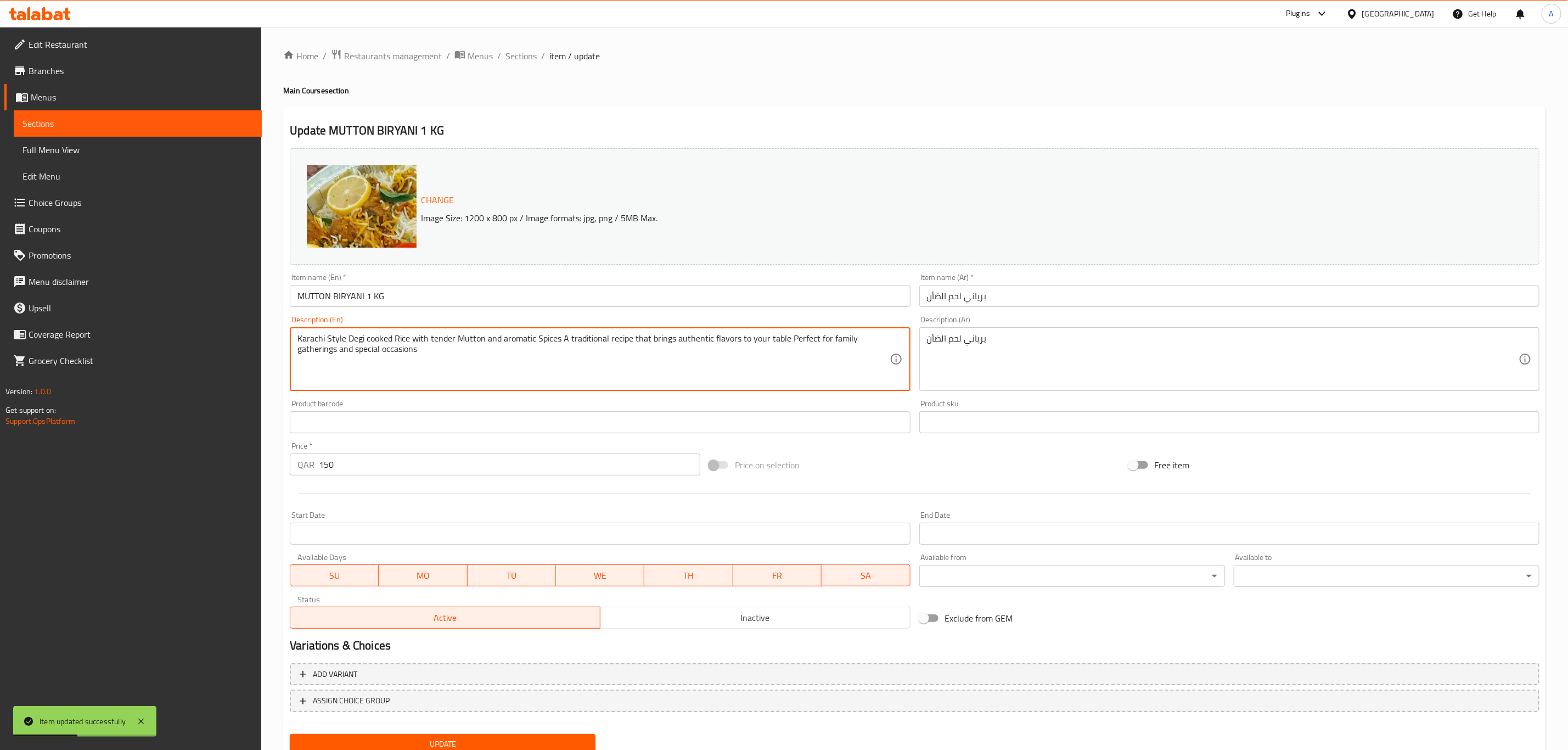
click at [617, 343] on textarea "Karachi Style Degi cooked Rice with tender Mutton and aromatic Spices A traditi…" at bounding box center [593, 359] width 592 height 52
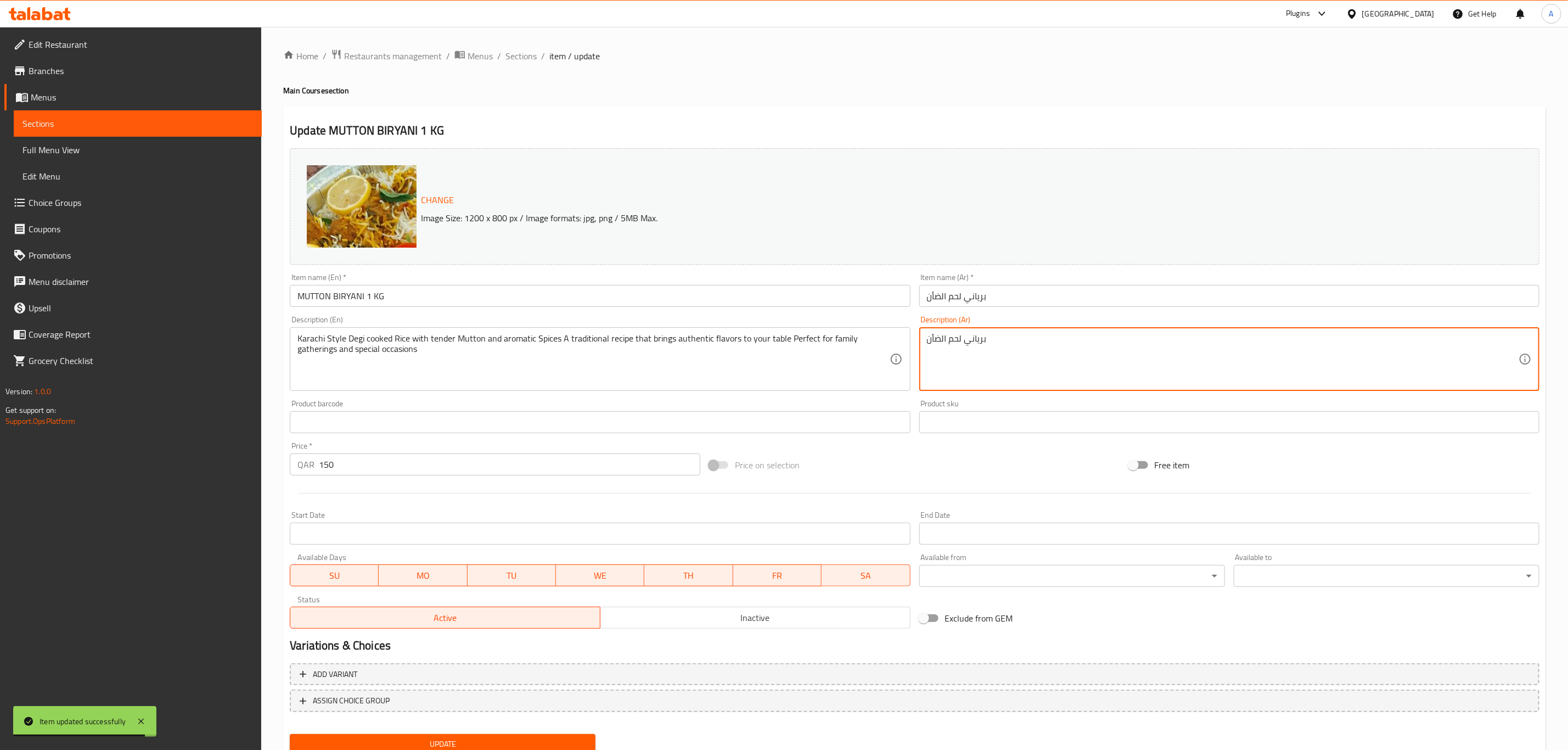
click at [995, 342] on textarea "برياني لحم الضأن" at bounding box center [1222, 359] width 592 height 52
paste textarea "رز مطبوخ على طريقة كراتشي مع لحم ضأن طري وتوابل عطرية وصفة تقليدية تجلب نكهات أ…"
type textarea "أرز مطبوخ على طريقة كراتشي مع لحم ضأن طري وتوابل عطرية وصفة تقليدية تجلب نكهات …"
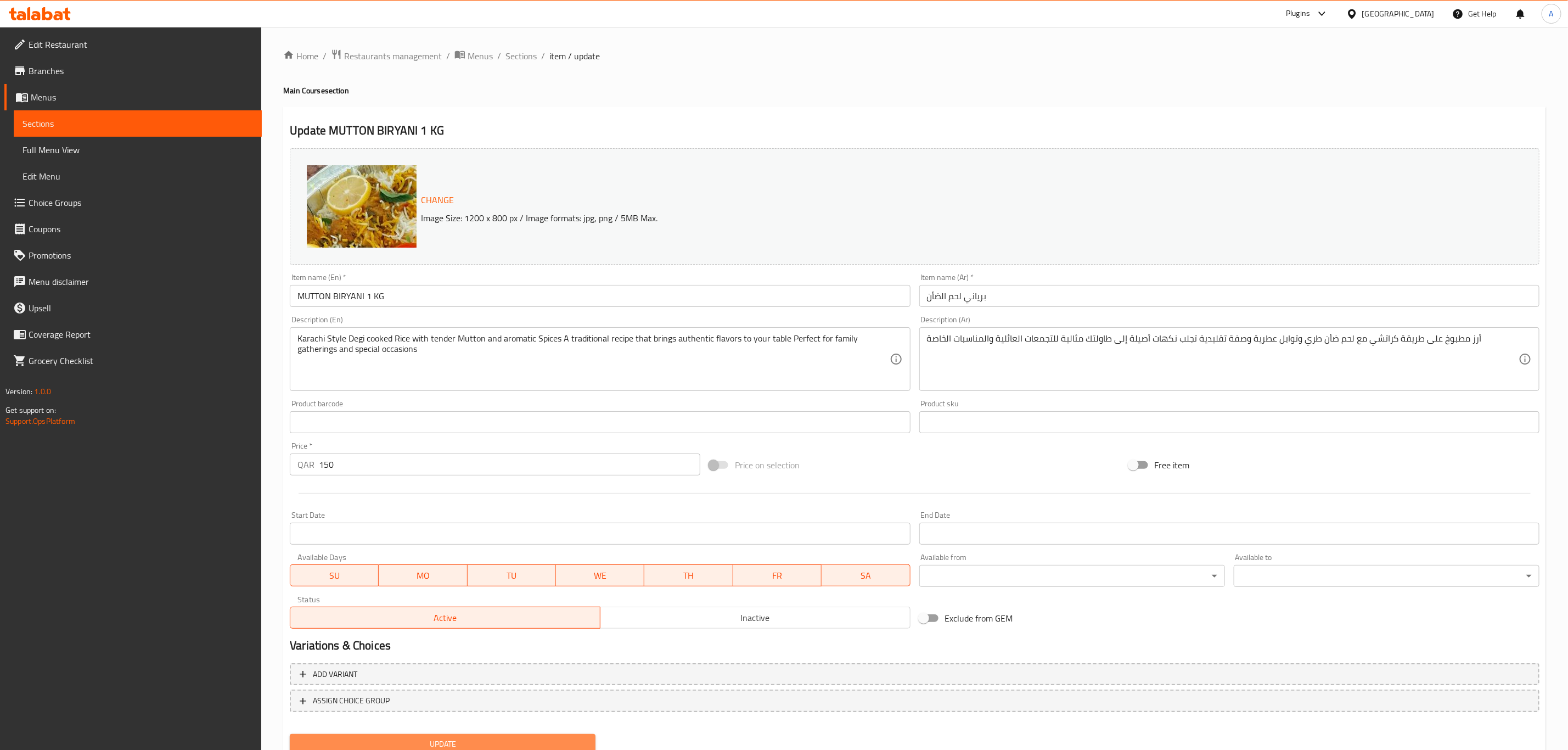
click at [531, 740] on span "Update" at bounding box center [442, 744] width 288 height 13
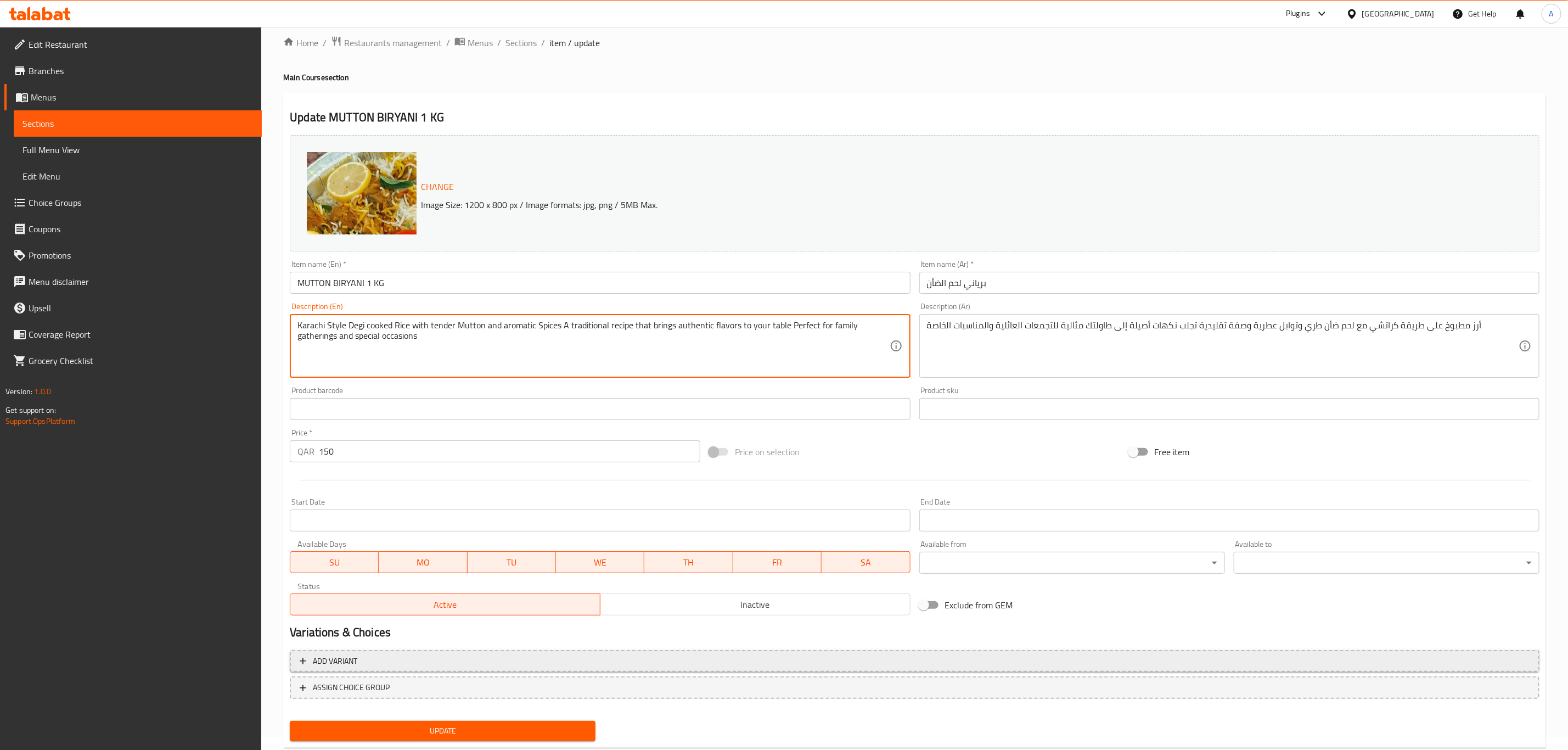
scroll to position [40, 0]
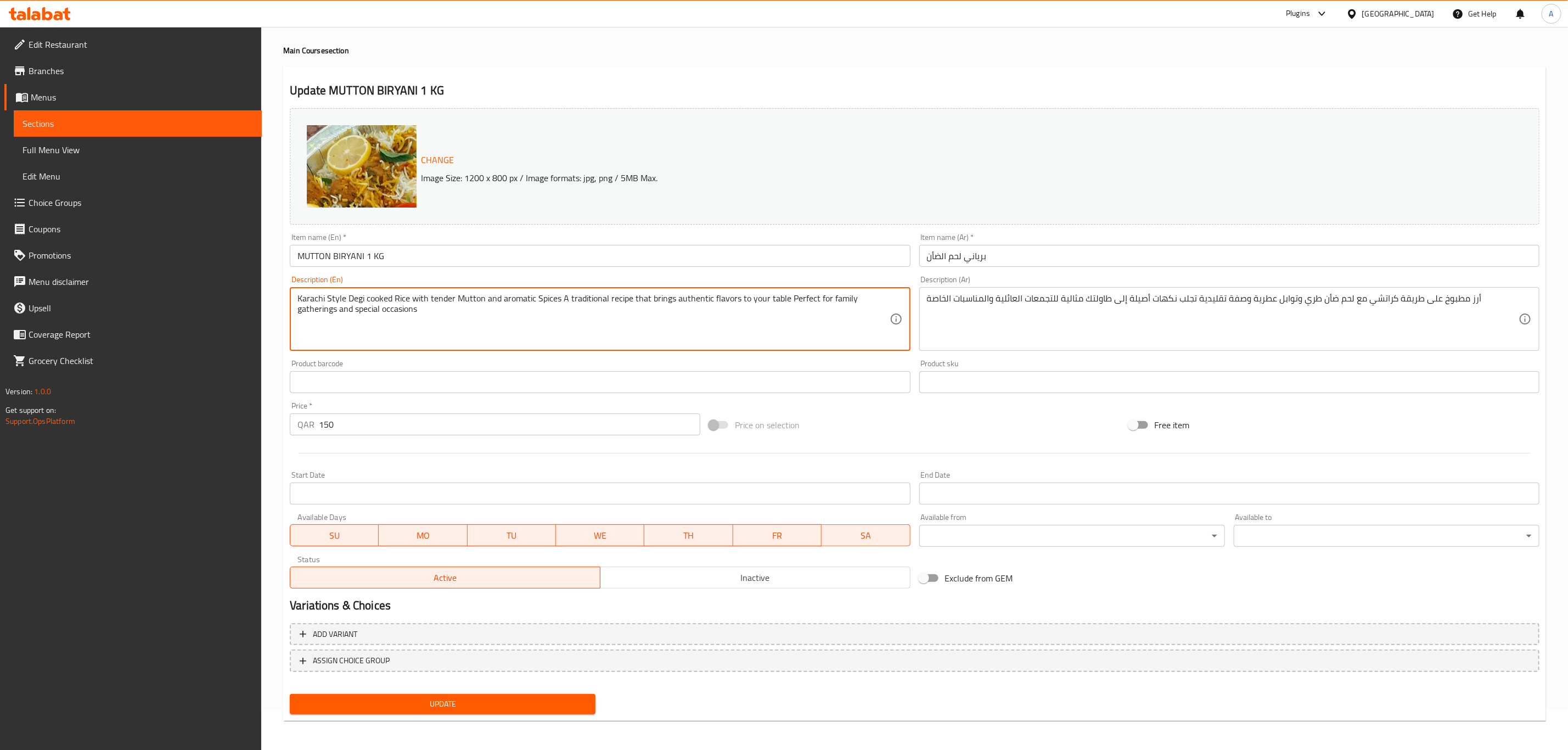
click at [535, 710] on button "Update" at bounding box center [442, 704] width 305 height 21
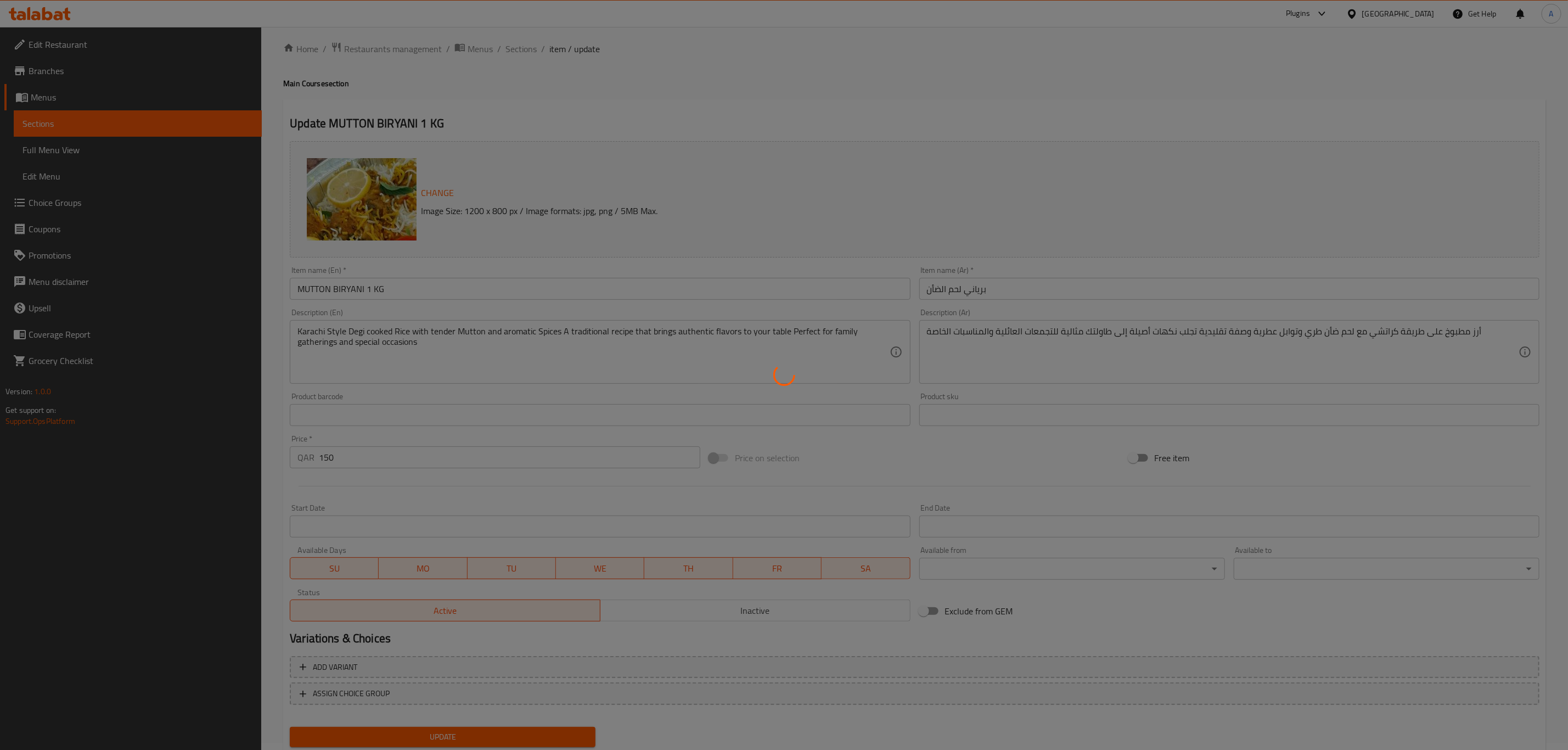
scroll to position [0, 0]
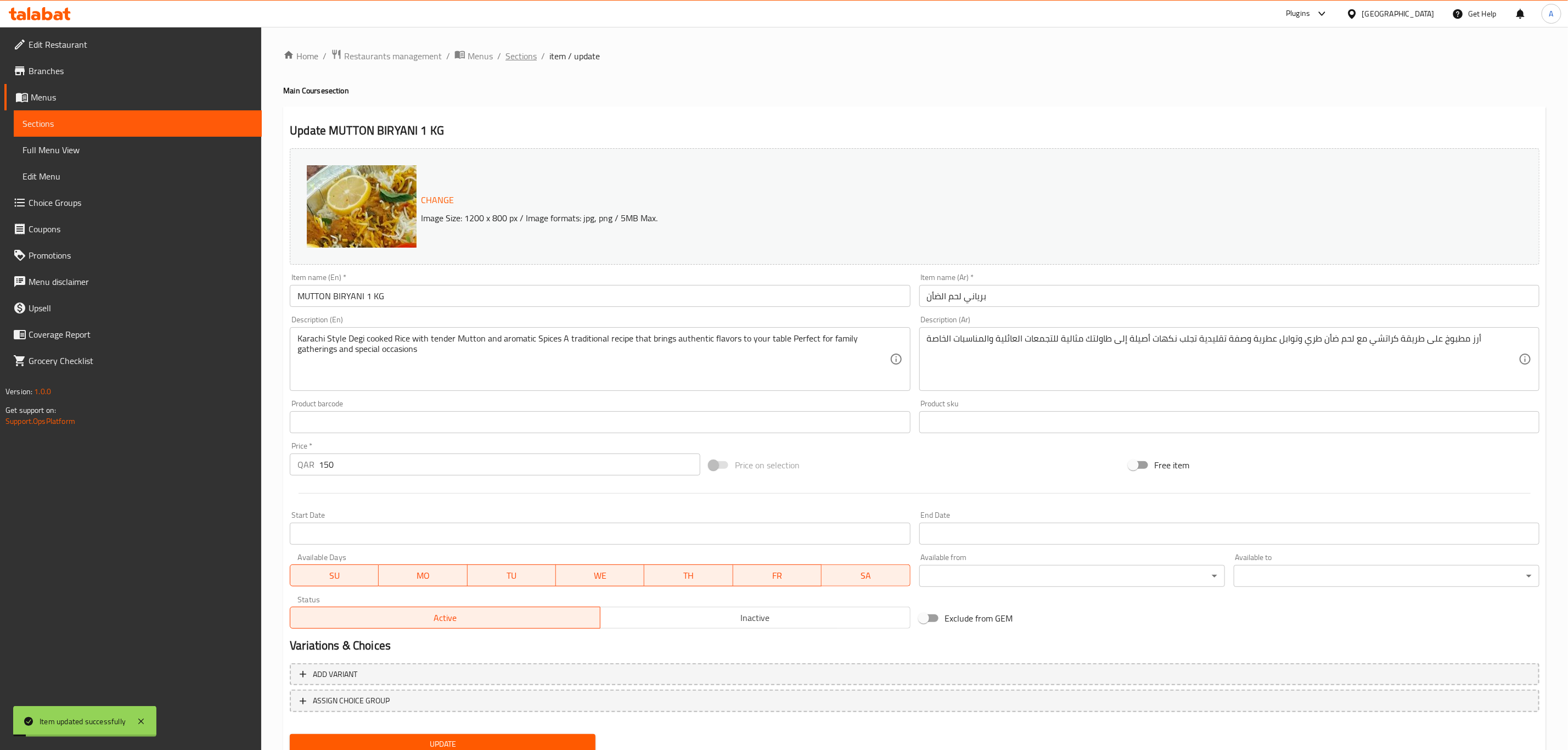
click at [527, 57] on span "Sections" at bounding box center [521, 56] width 31 height 13
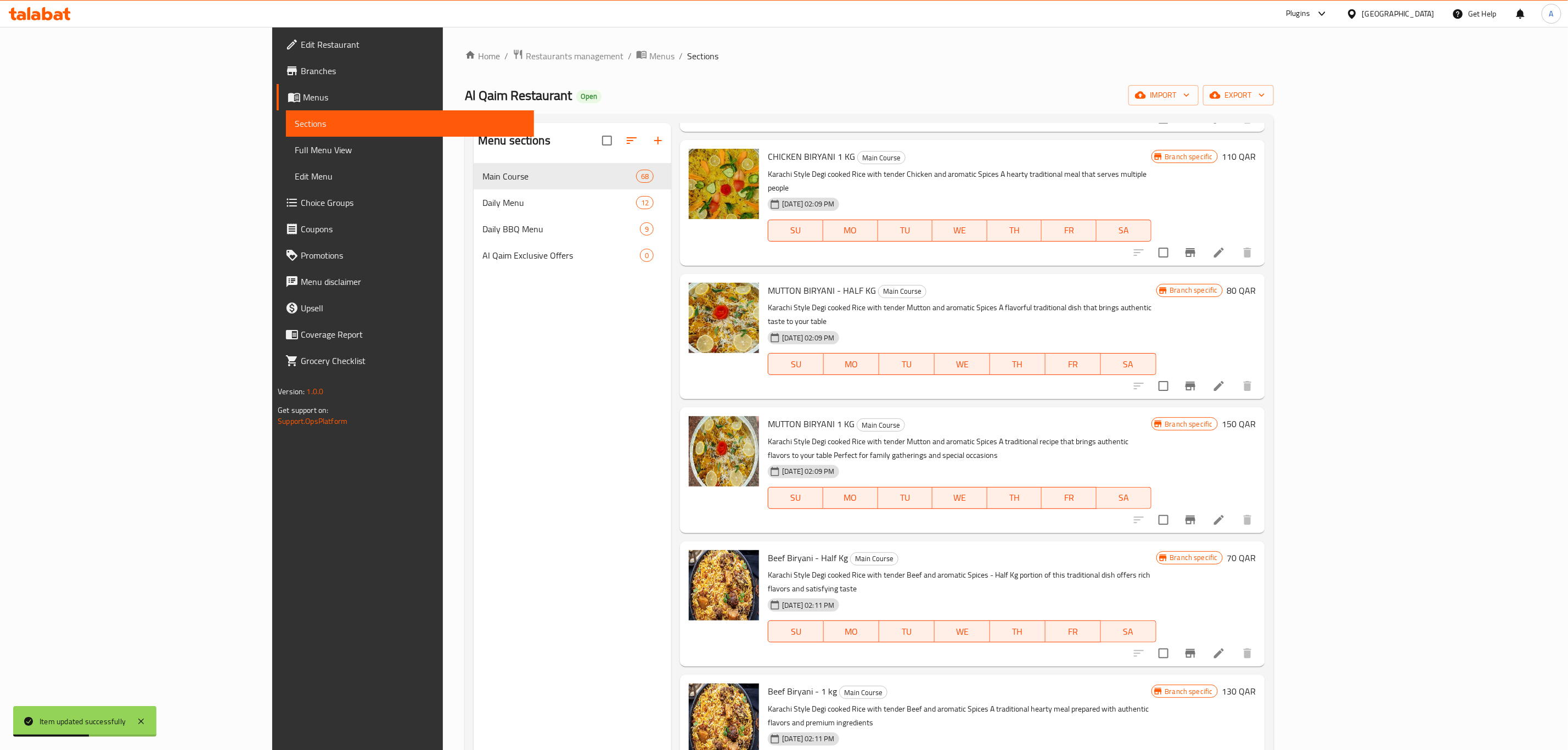
scroll to position [164, 0]
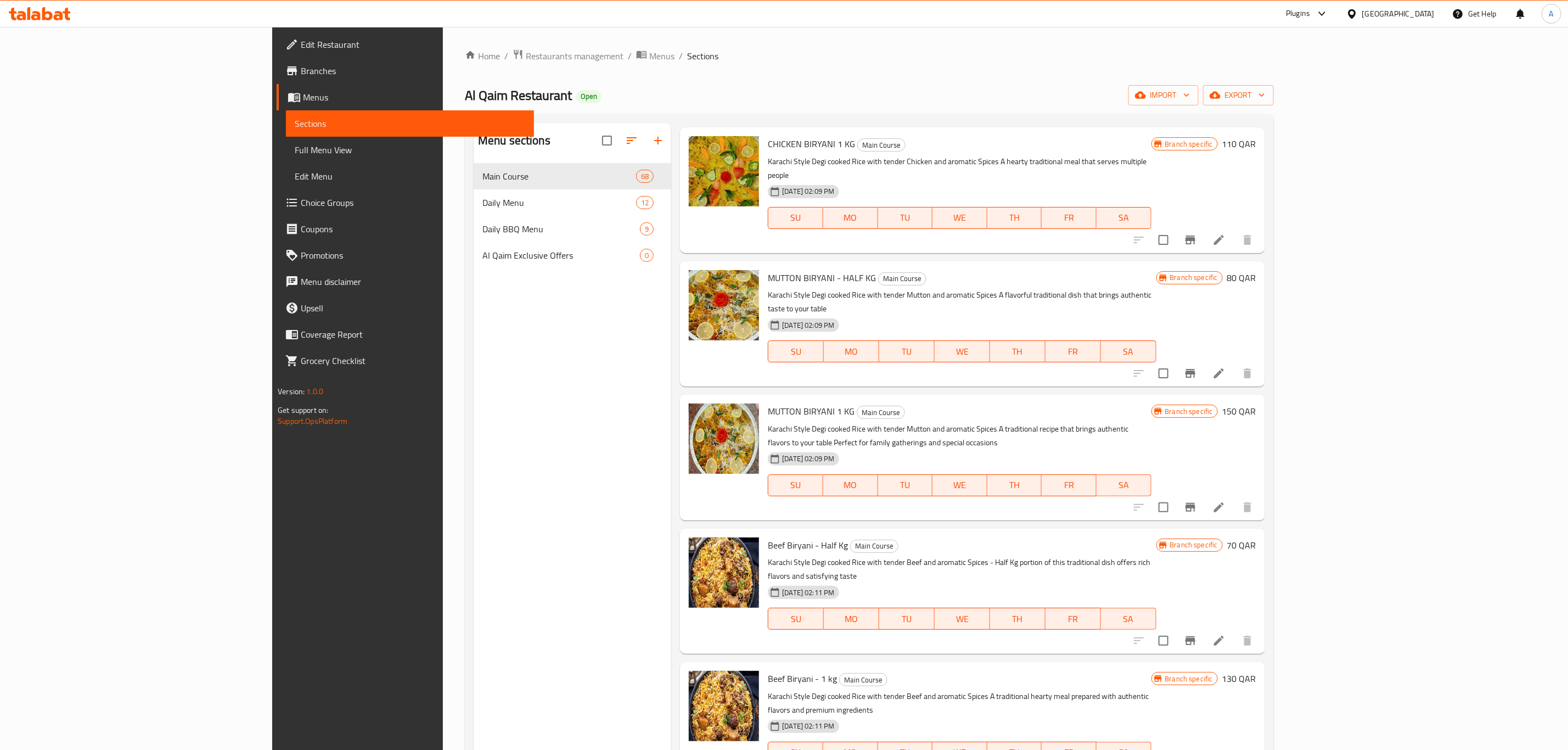
click at [502, 306] on div "Menu sections Main Course 68 Daily Menu 12 Daily BBQ Menu 9 Al Qaim Exclusive O…" at bounding box center [572, 498] width 198 height 750
click at [1225, 634] on icon at bounding box center [1219, 641] width 13 height 13
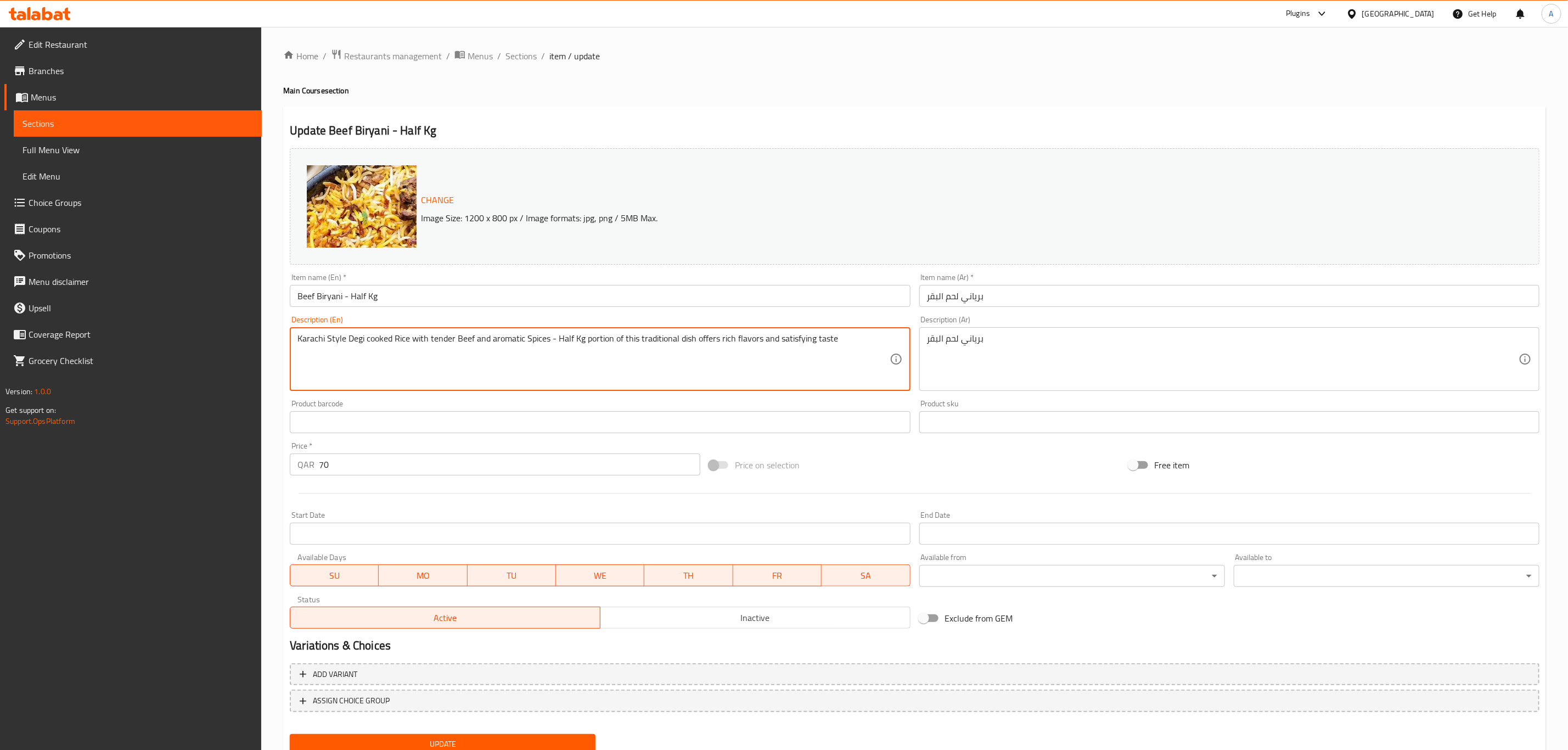
click at [534, 340] on textarea "Karachi Style Degi cooked Rice with tender Beef and aromatic Spices - Half Kg p…" at bounding box center [593, 359] width 592 height 52
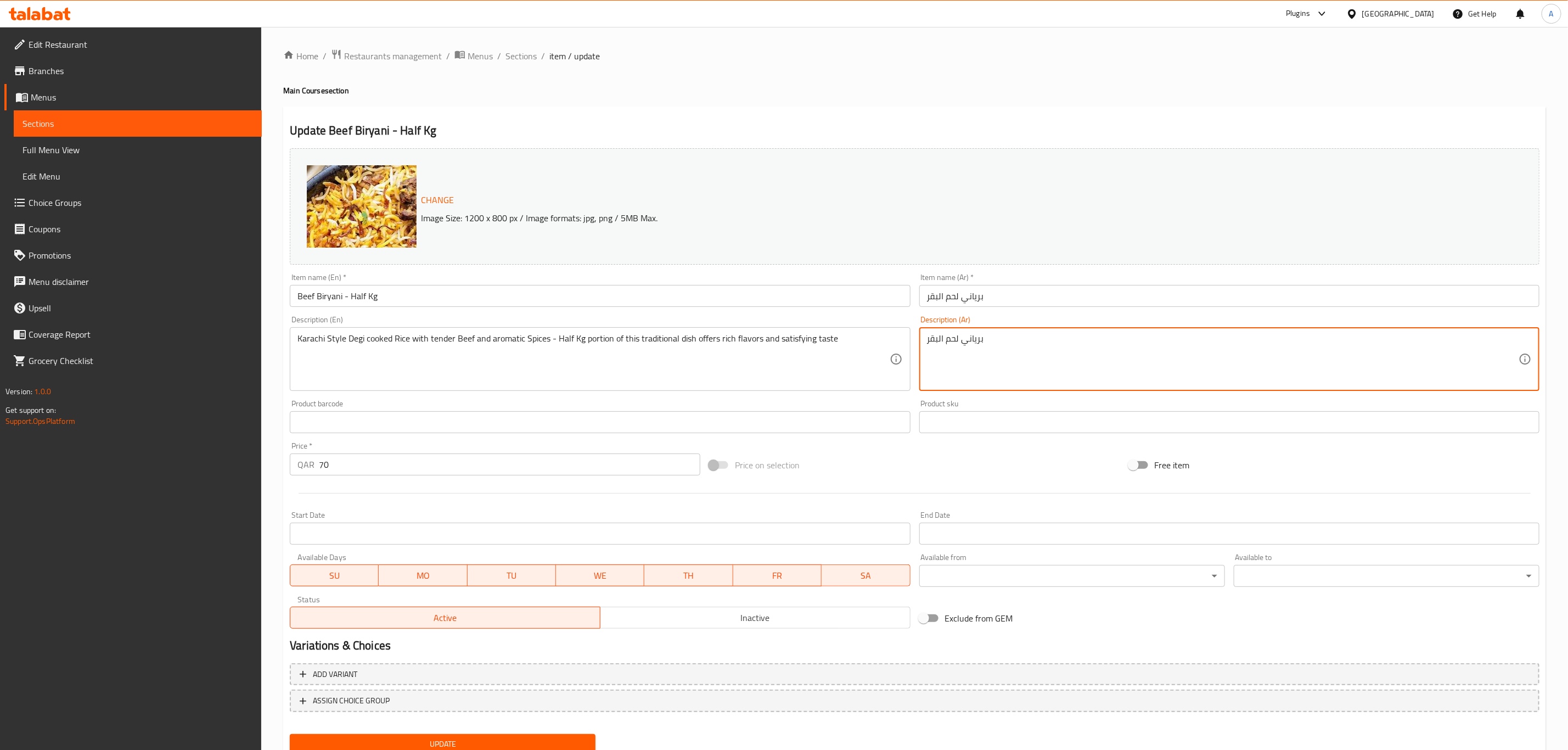
click at [983, 335] on textarea "برياني لحم البقر" at bounding box center [1222, 359] width 592 height 52
paste textarea "رز مطبوخ على طريقة كراتشي مع لحم بقري طري وتوابل عطرية - نصف كيلو جرام من هذا ا…"
type textarea "أرز مطبوخ على طريقة كراتشي مع لحم بقري طري وتوابل عطرية - نصف كيلو جرام من هذا …"
click at [552, 740] on span "Update" at bounding box center [442, 744] width 288 height 13
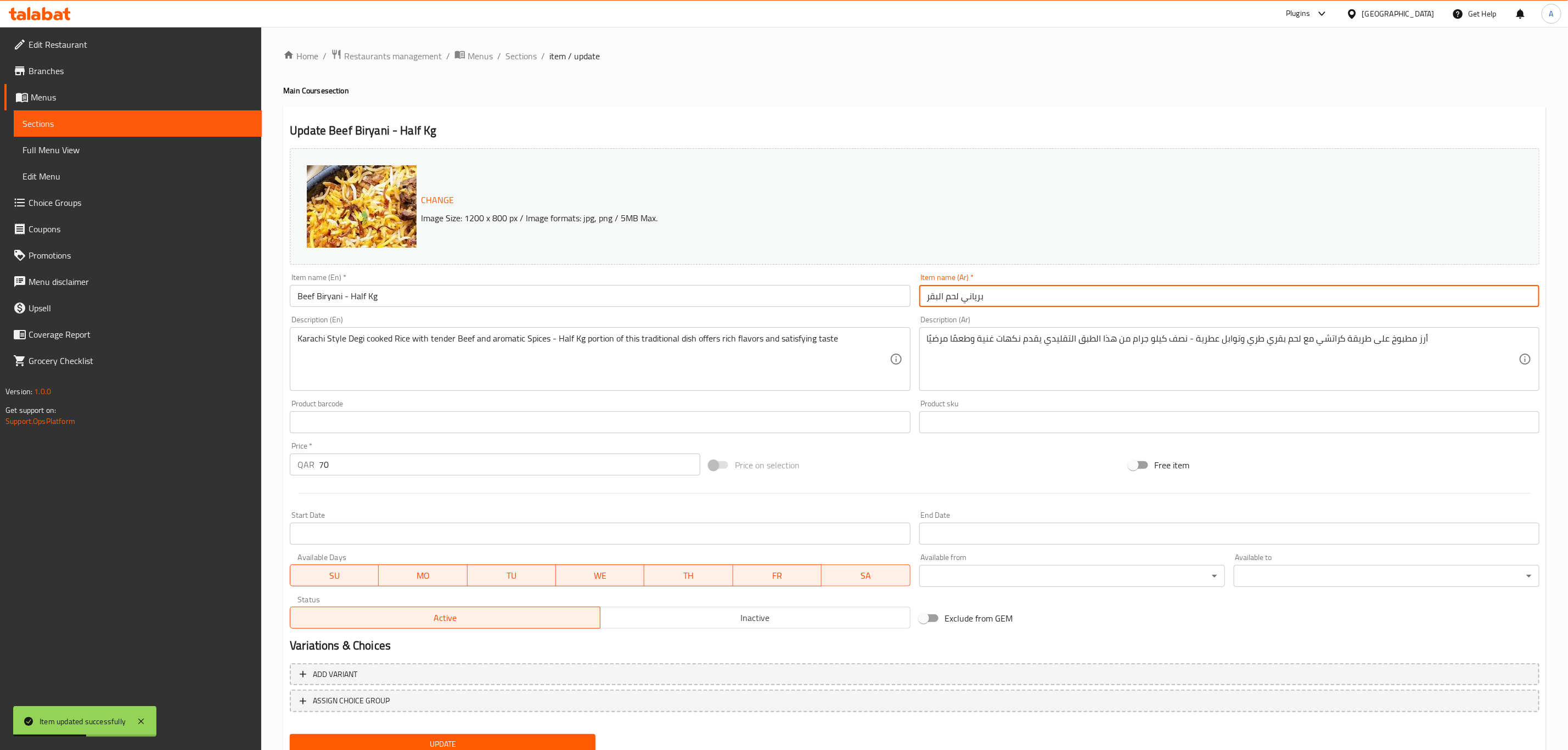
click at [954, 296] on input "برياني لحم البقر" at bounding box center [1229, 296] width 620 height 22
click at [940, 297] on input "برياني لحم البقر" at bounding box center [1229, 296] width 620 height 22
click at [939, 297] on input "برياني لحم البقر" at bounding box center [1229, 296] width 620 height 22
click at [1013, 289] on input "برياني لحم بقر" at bounding box center [1229, 296] width 620 height 22
type input "برياني لحم بقري - نصف كيلو"
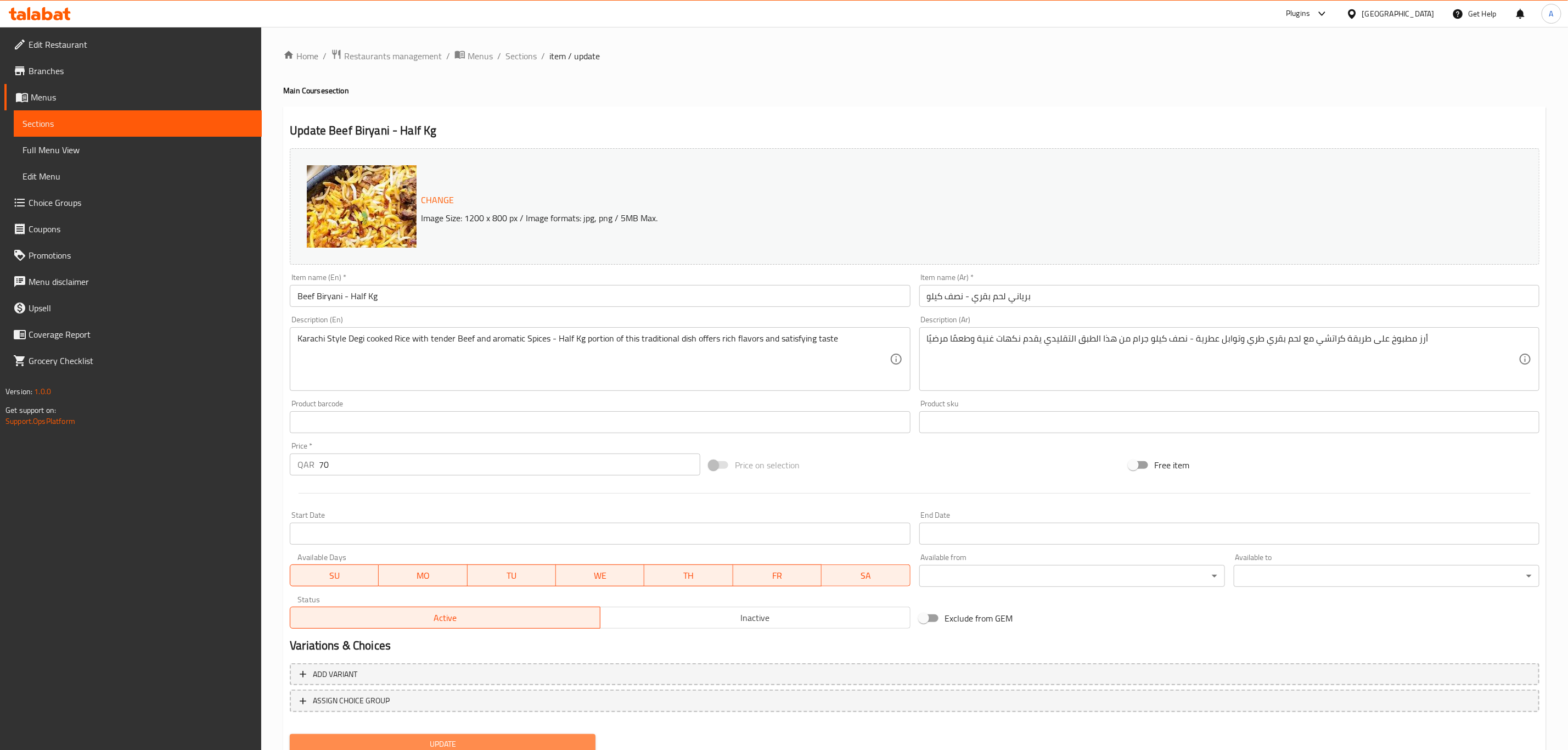
click at [499, 739] on span "Update" at bounding box center [442, 744] width 288 height 13
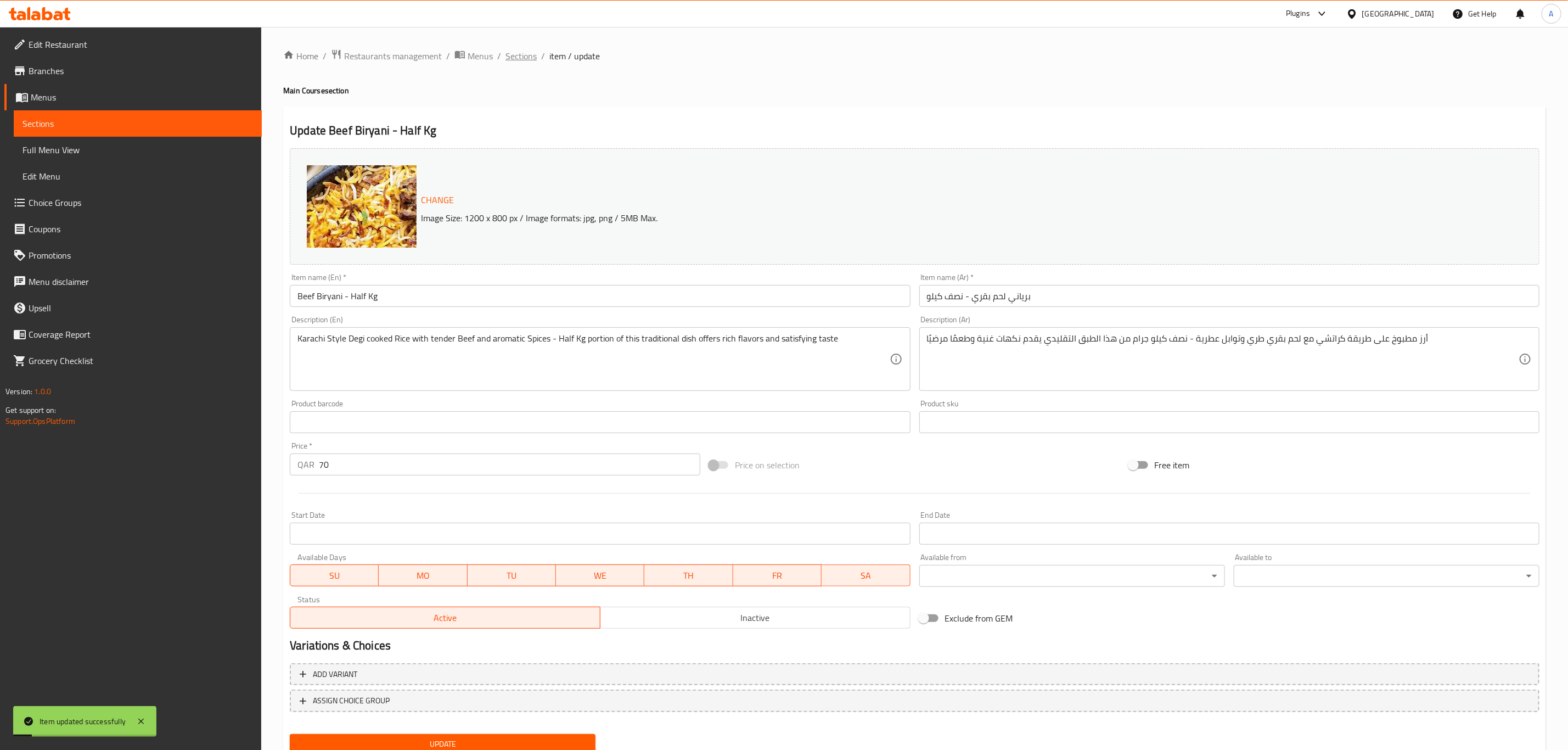
click at [519, 50] on span "Sections" at bounding box center [521, 56] width 31 height 13
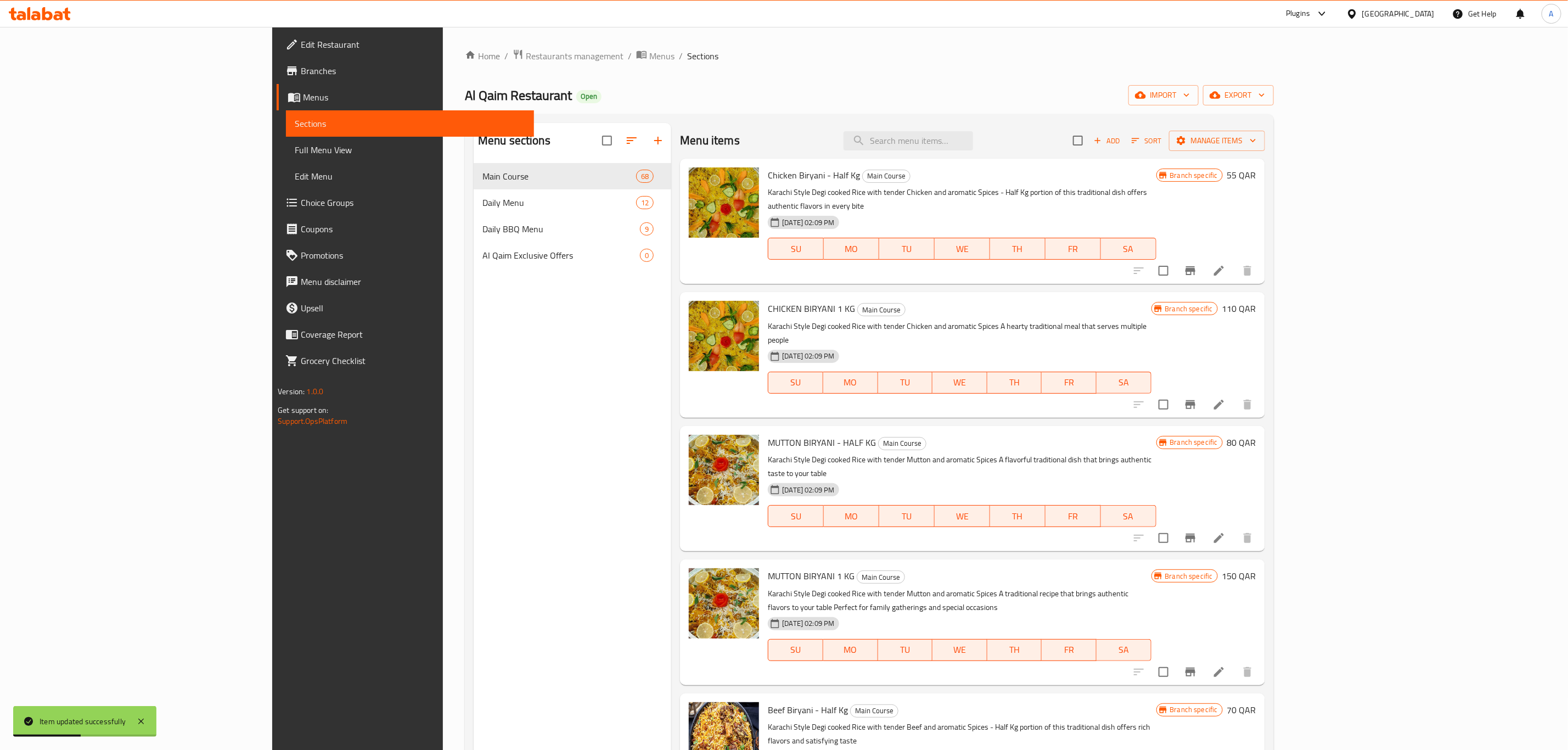
click at [1234, 261] on li at bounding box center [1218, 271] width 30 height 20
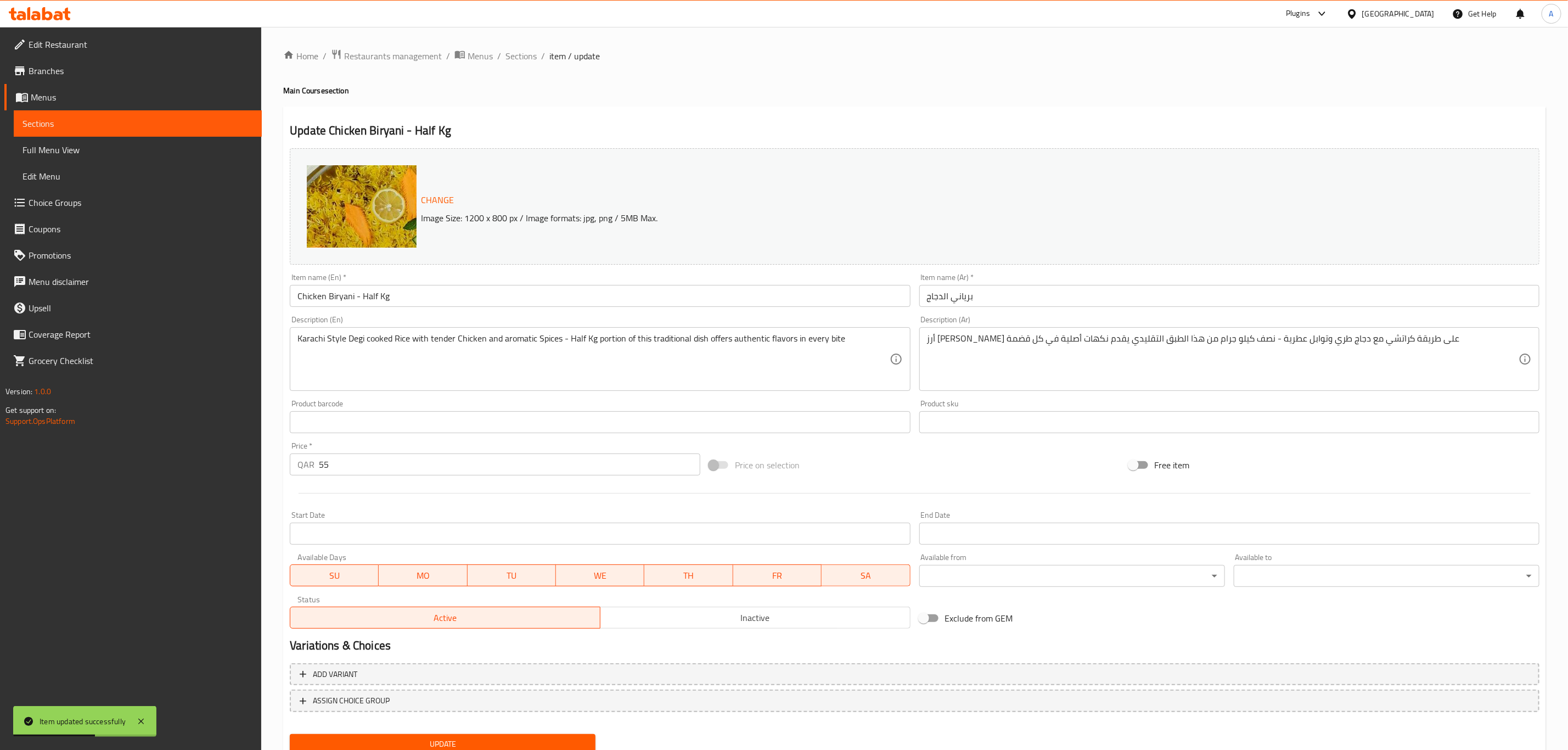
click at [1073, 293] on input "برياني الدجاج" at bounding box center [1229, 296] width 620 height 22
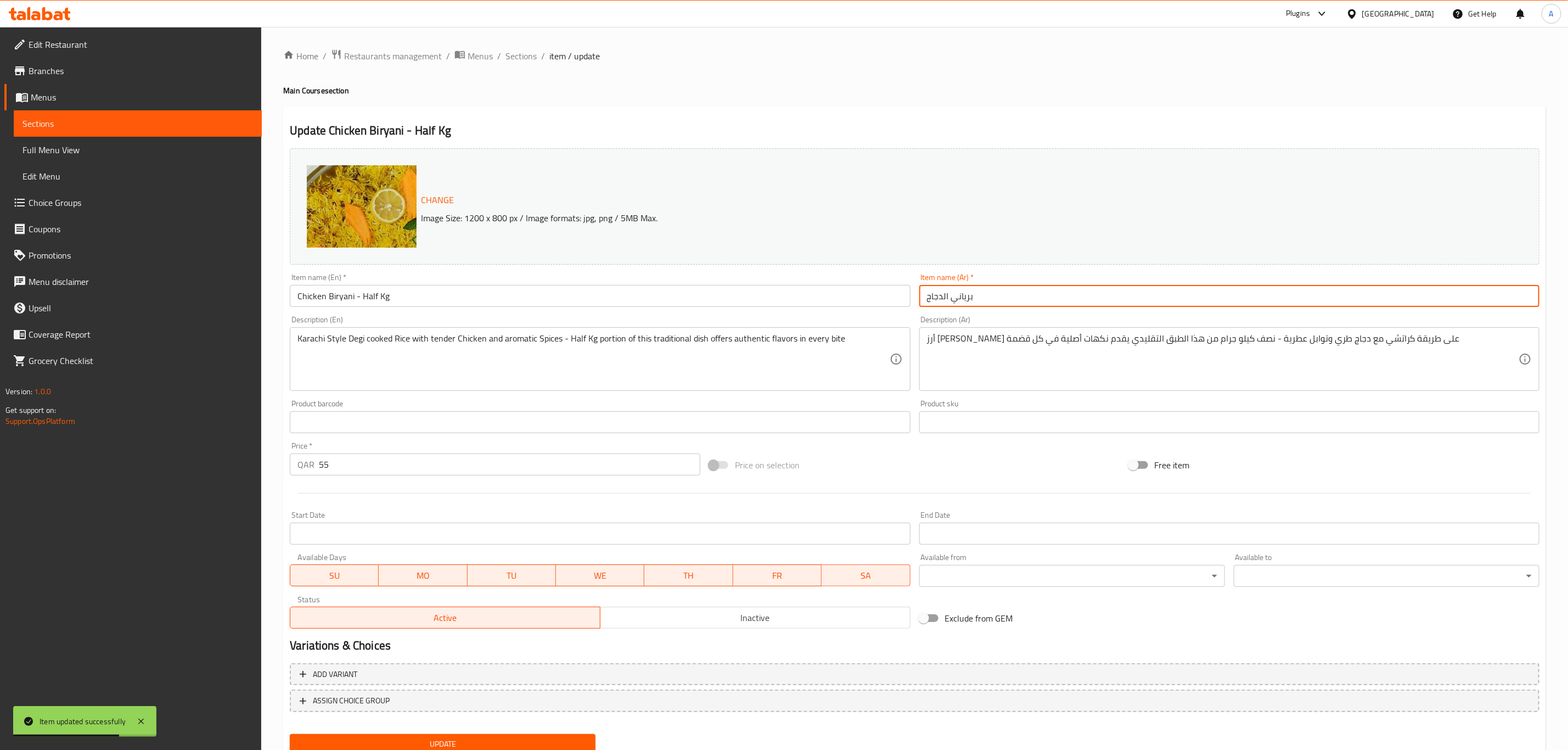
click at [943, 298] on input "برياني الدجاج" at bounding box center [1229, 296] width 620 height 22
click at [1004, 301] on input "برياني دجاج" at bounding box center [1229, 296] width 620 height 22
type input "برياني دجاج - نصف كيلو"
click at [570, 737] on span "Update" at bounding box center [442, 744] width 288 height 13
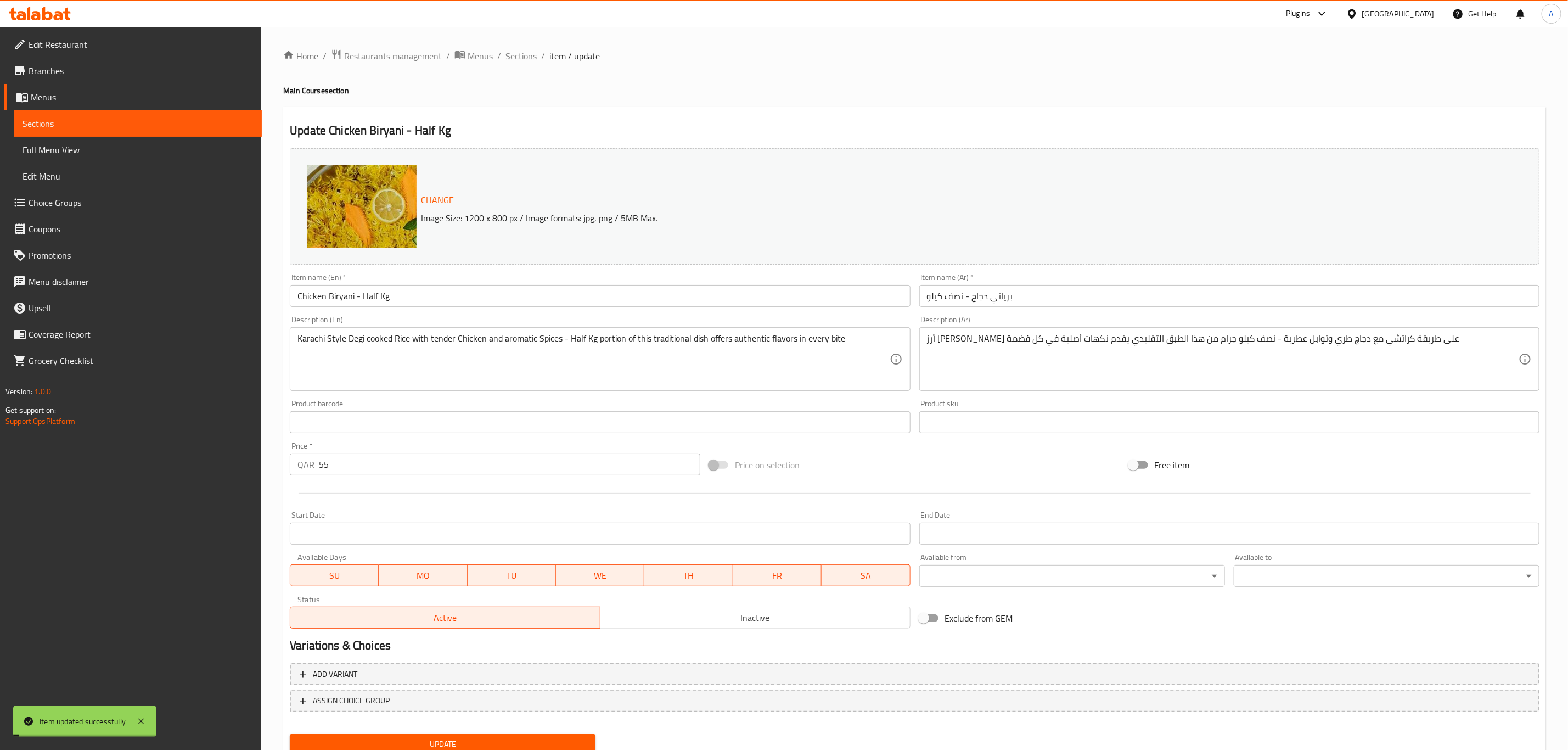
click at [521, 56] on span "Sections" at bounding box center [521, 56] width 31 height 13
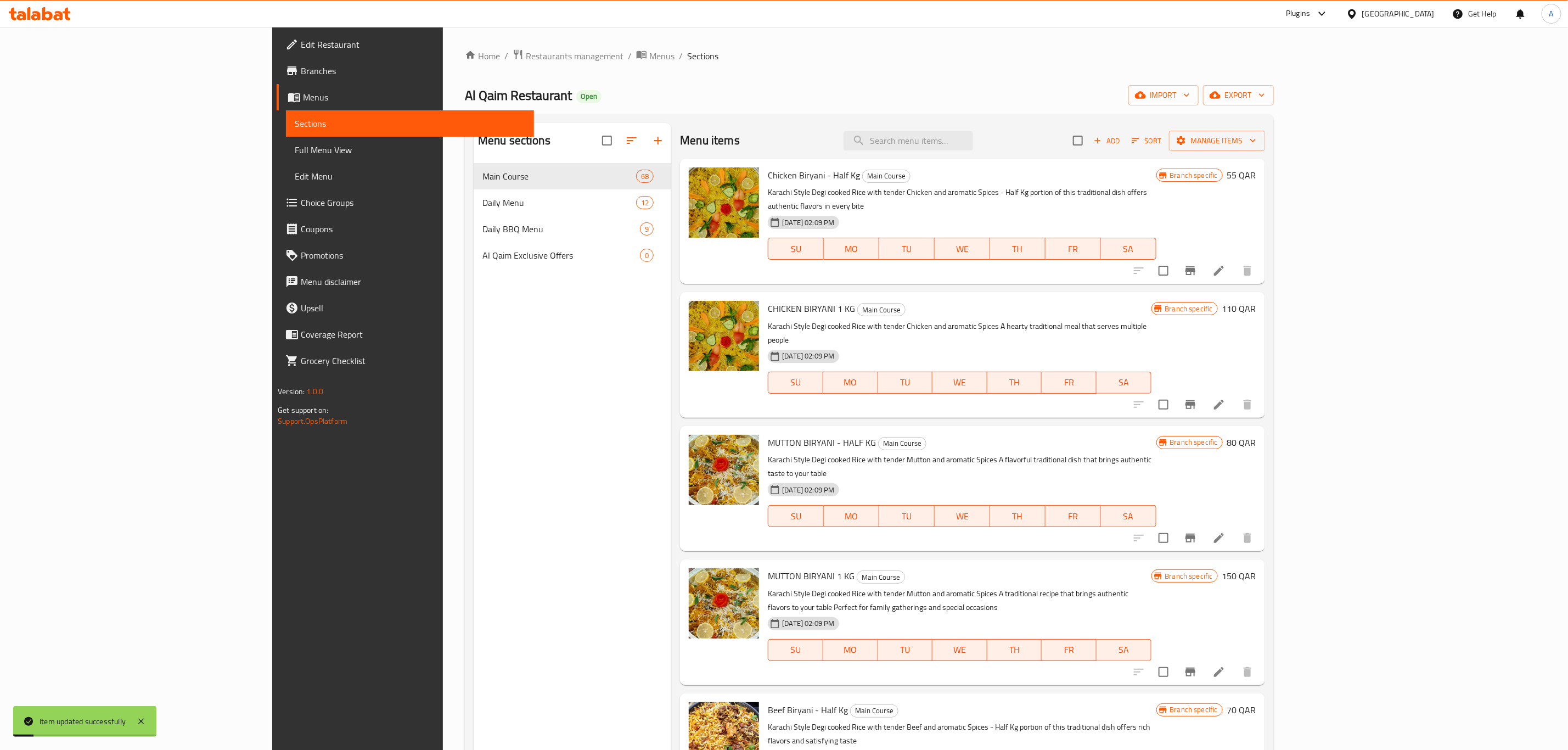
click at [1234, 395] on li at bounding box center [1218, 405] width 30 height 20
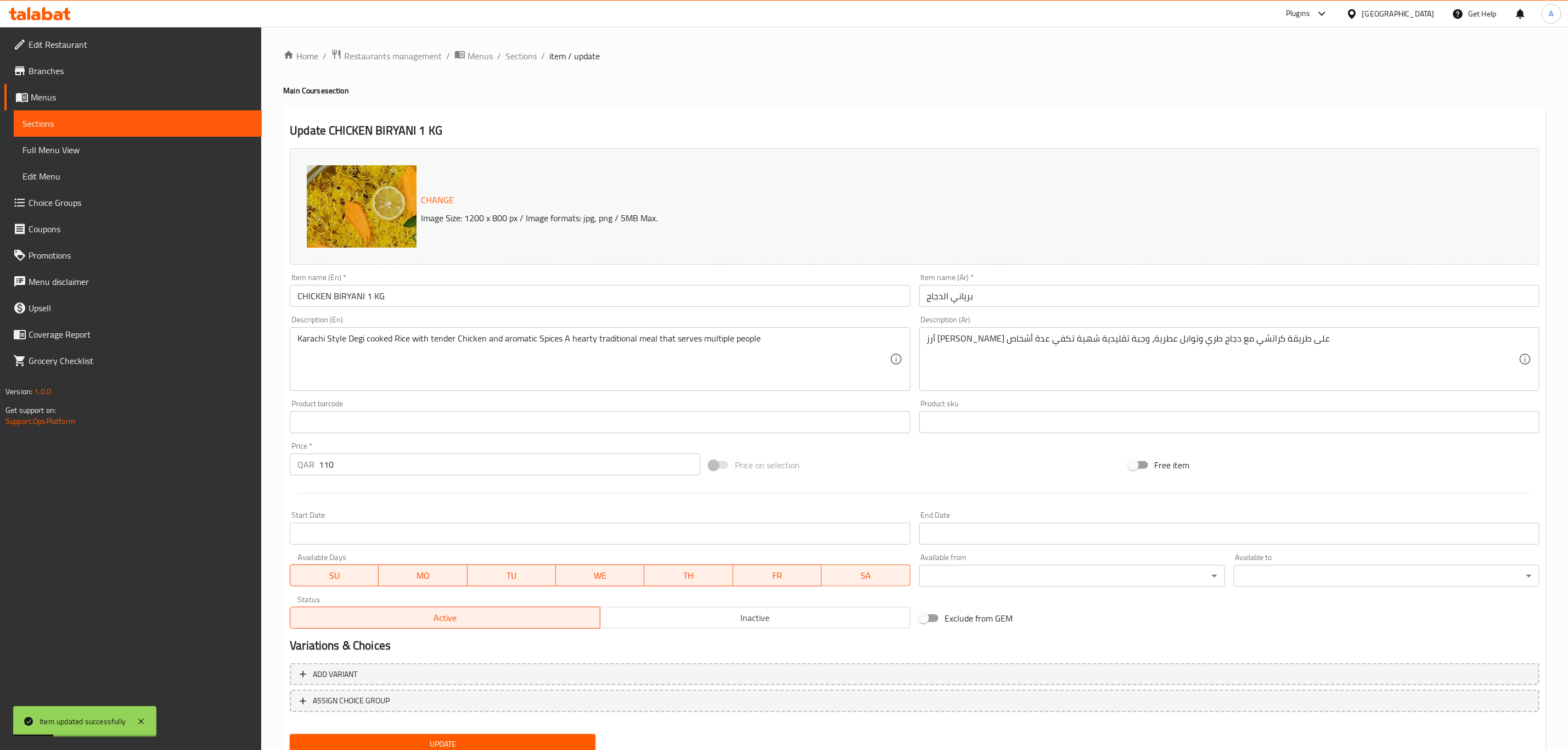
click at [1135, 293] on input "برياني الدجاج" at bounding box center [1229, 296] width 620 height 22
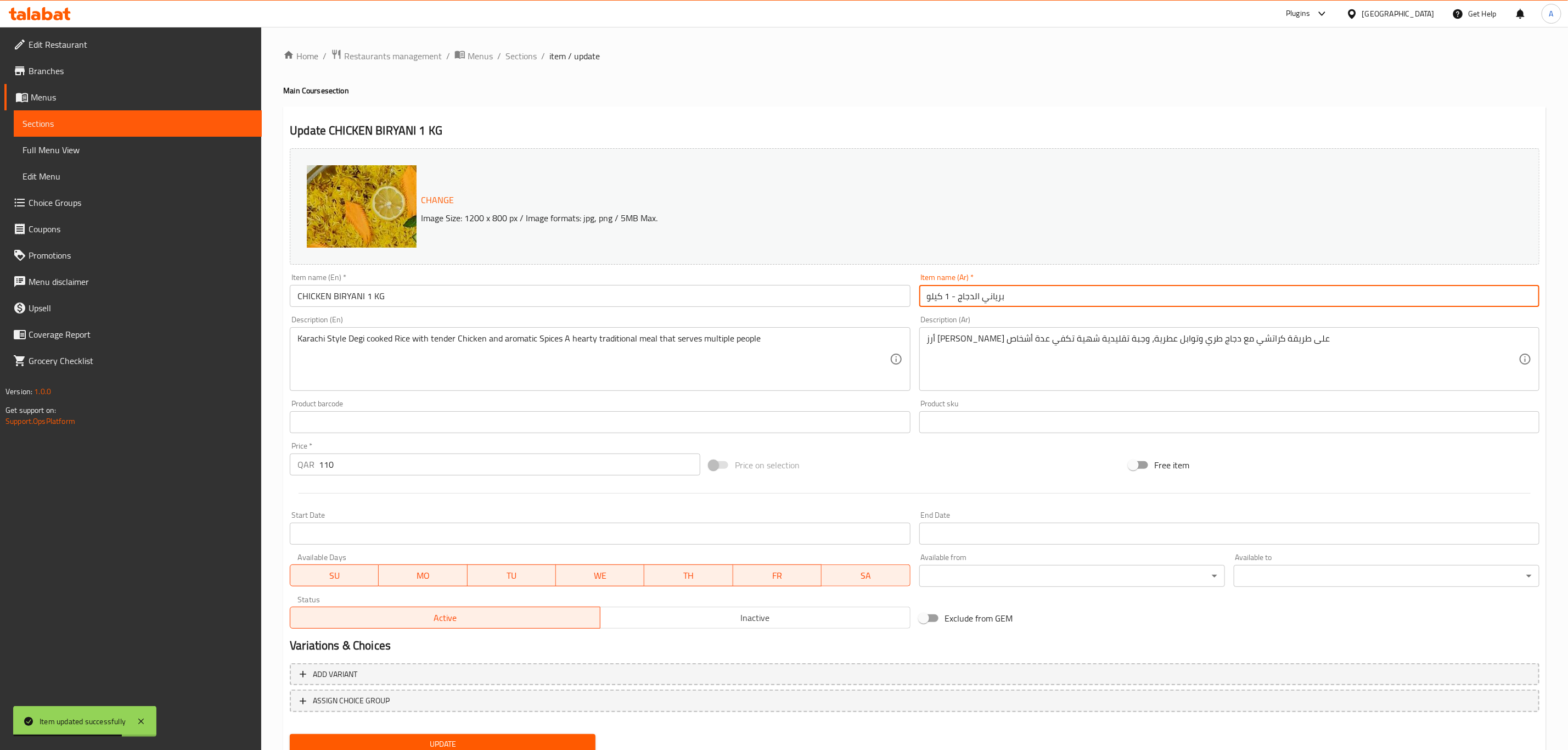
type input "برياني الدجاج - 1 كيلو"
click at [577, 738] on span "Update" at bounding box center [442, 744] width 288 height 13
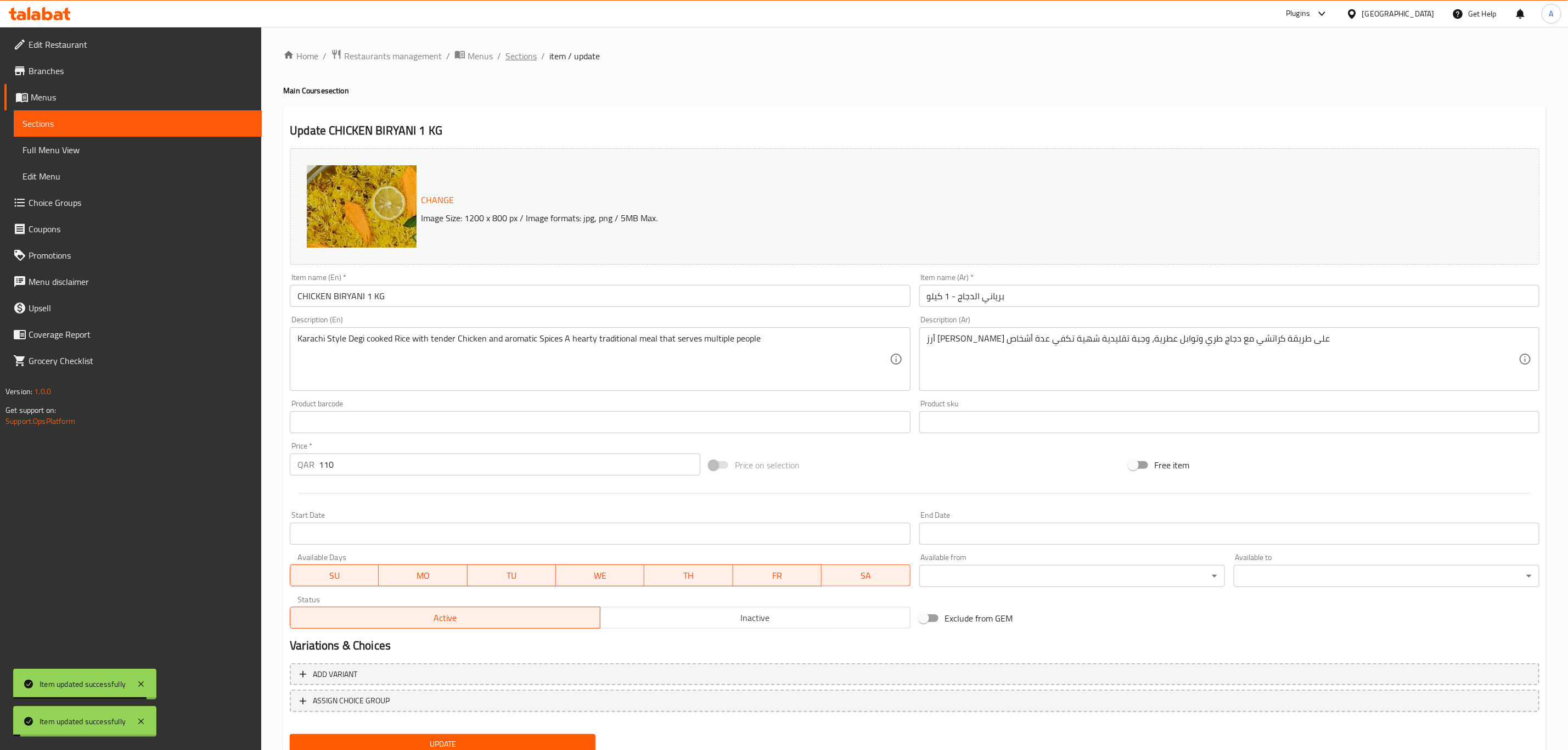
click at [514, 50] on span "Sections" at bounding box center [521, 56] width 31 height 13
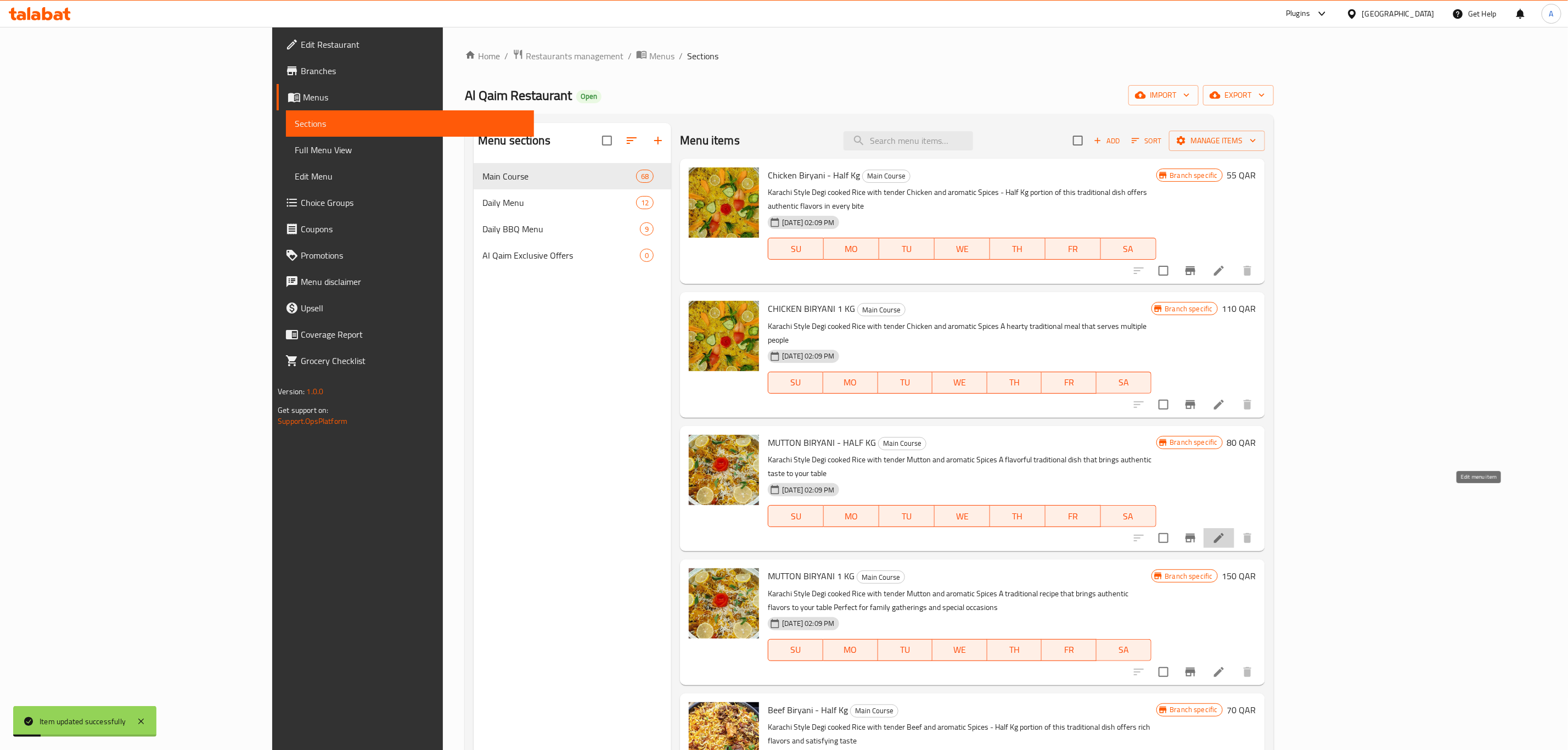
click at [1225, 532] on icon at bounding box center [1219, 538] width 13 height 13
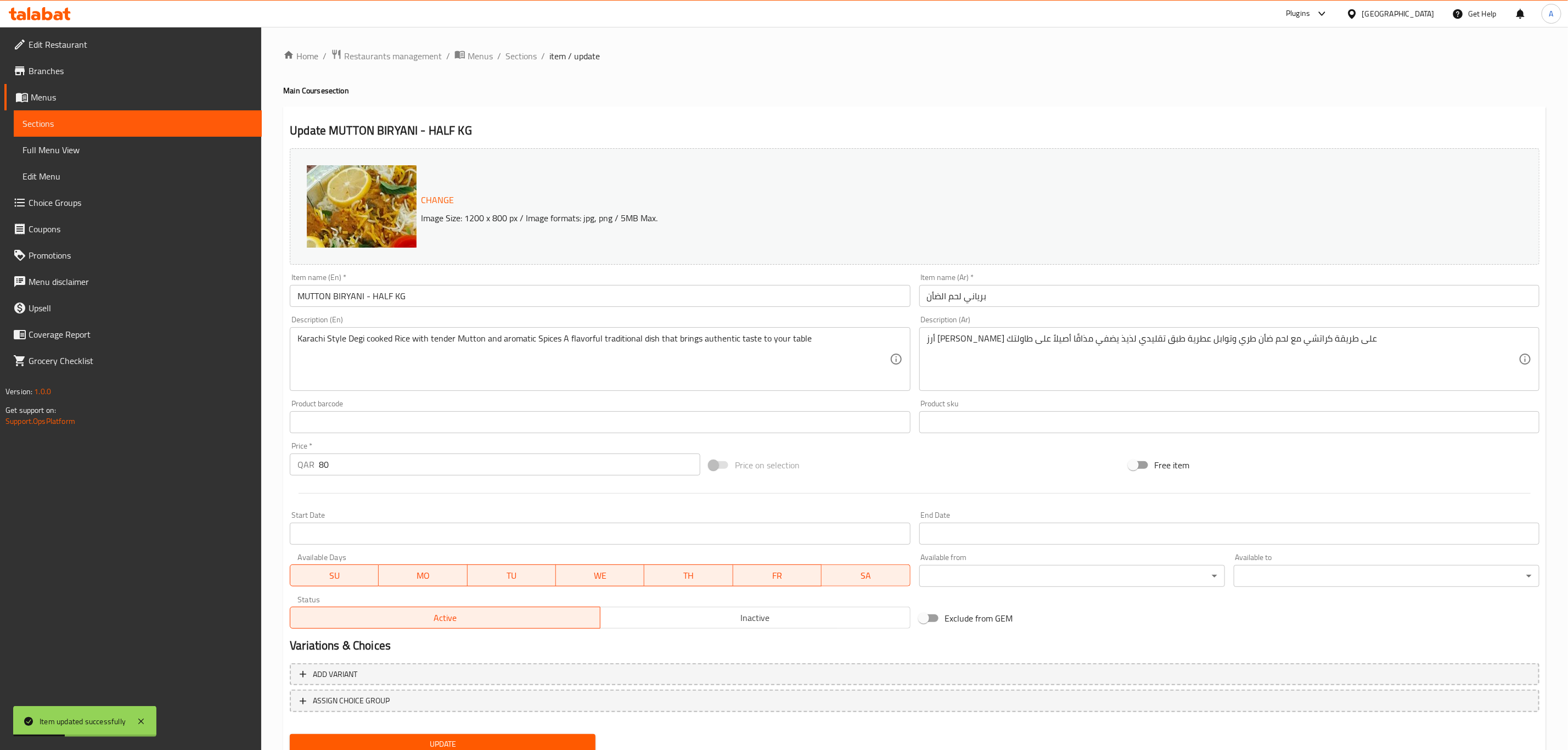
click at [1154, 303] on input "برياني لحم الضأن" at bounding box center [1229, 296] width 620 height 22
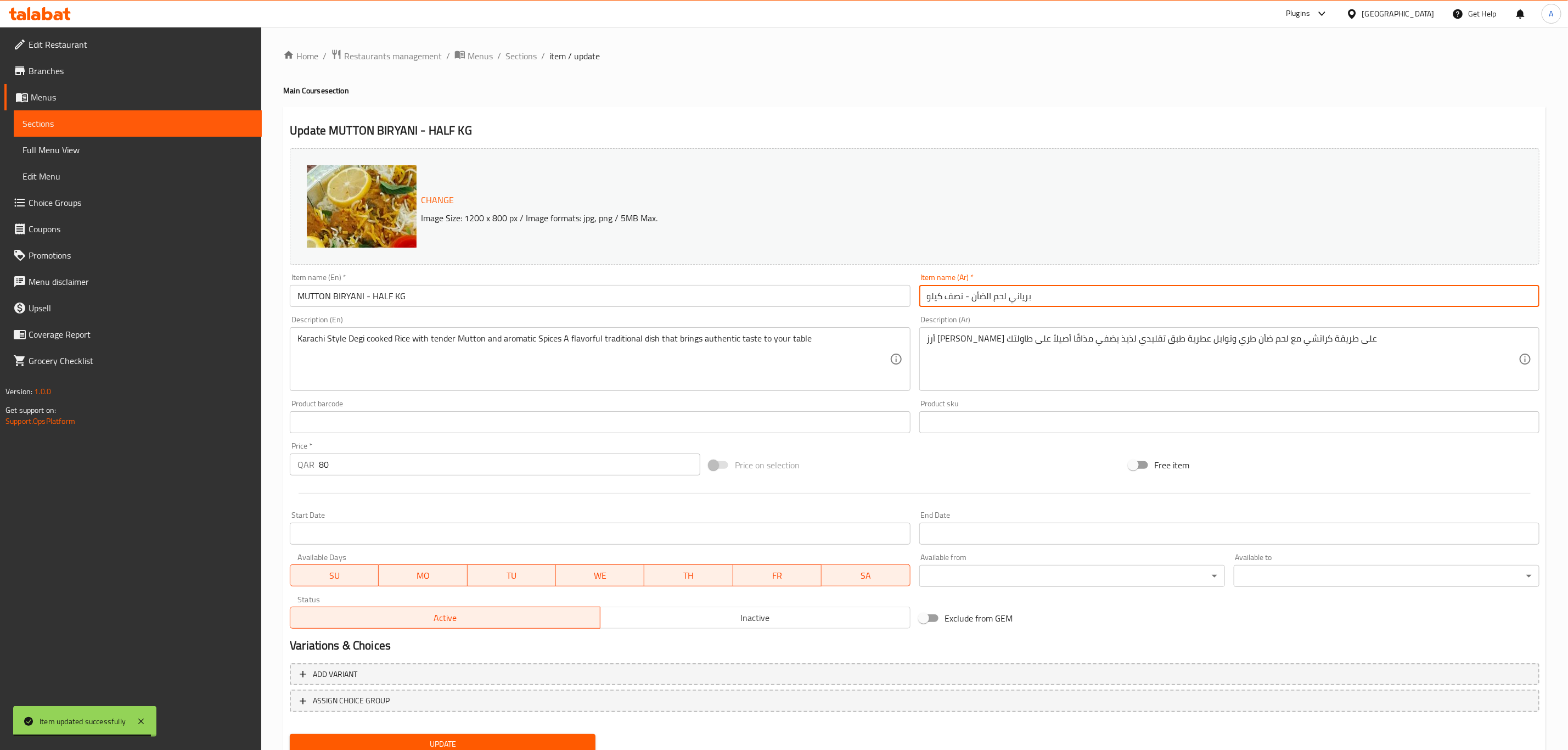
type input "برياني لحم الضأن - نصف كيلو"
click at [581, 737] on span "Update" at bounding box center [442, 744] width 288 height 13
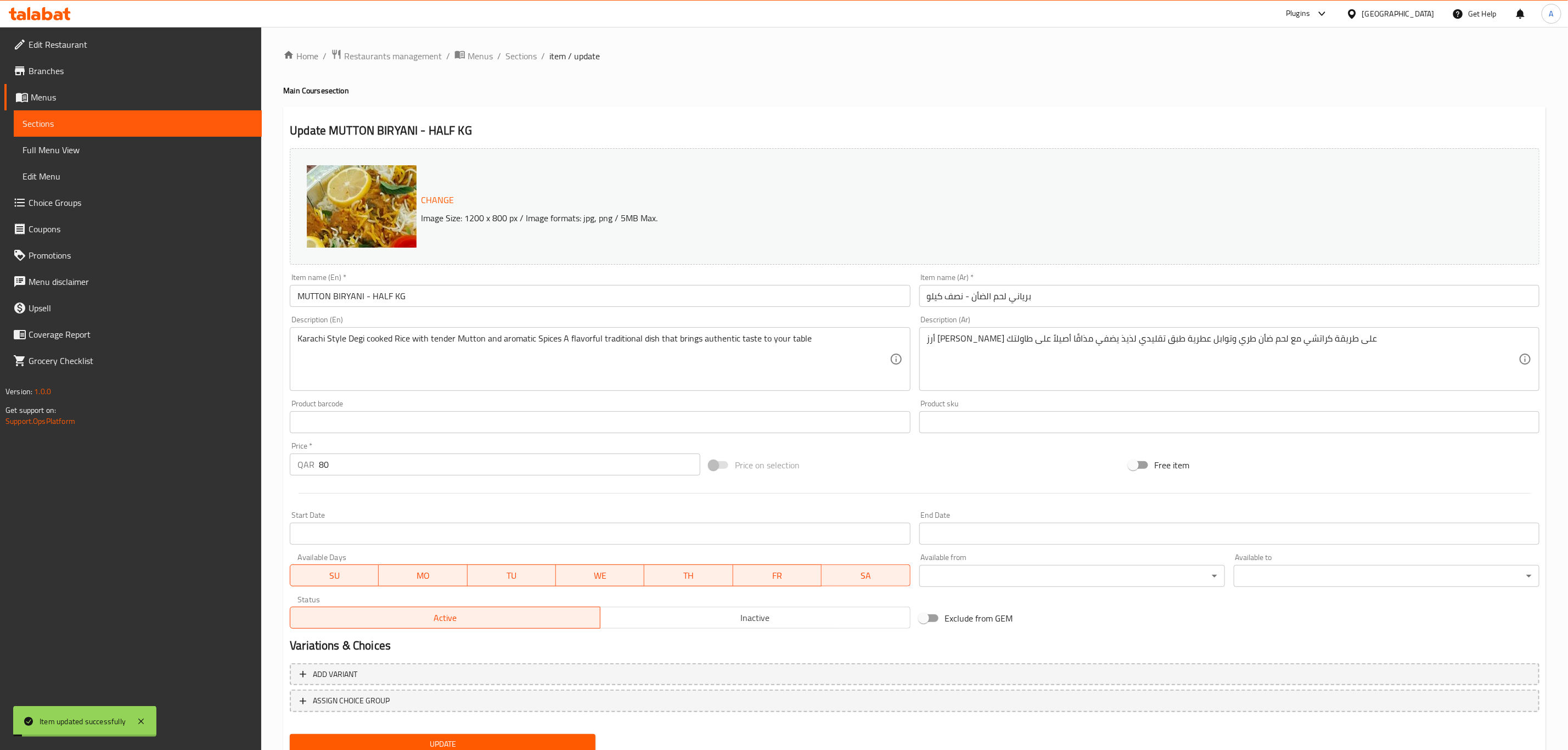
click at [516, 58] on span "Sections" at bounding box center [521, 56] width 31 height 13
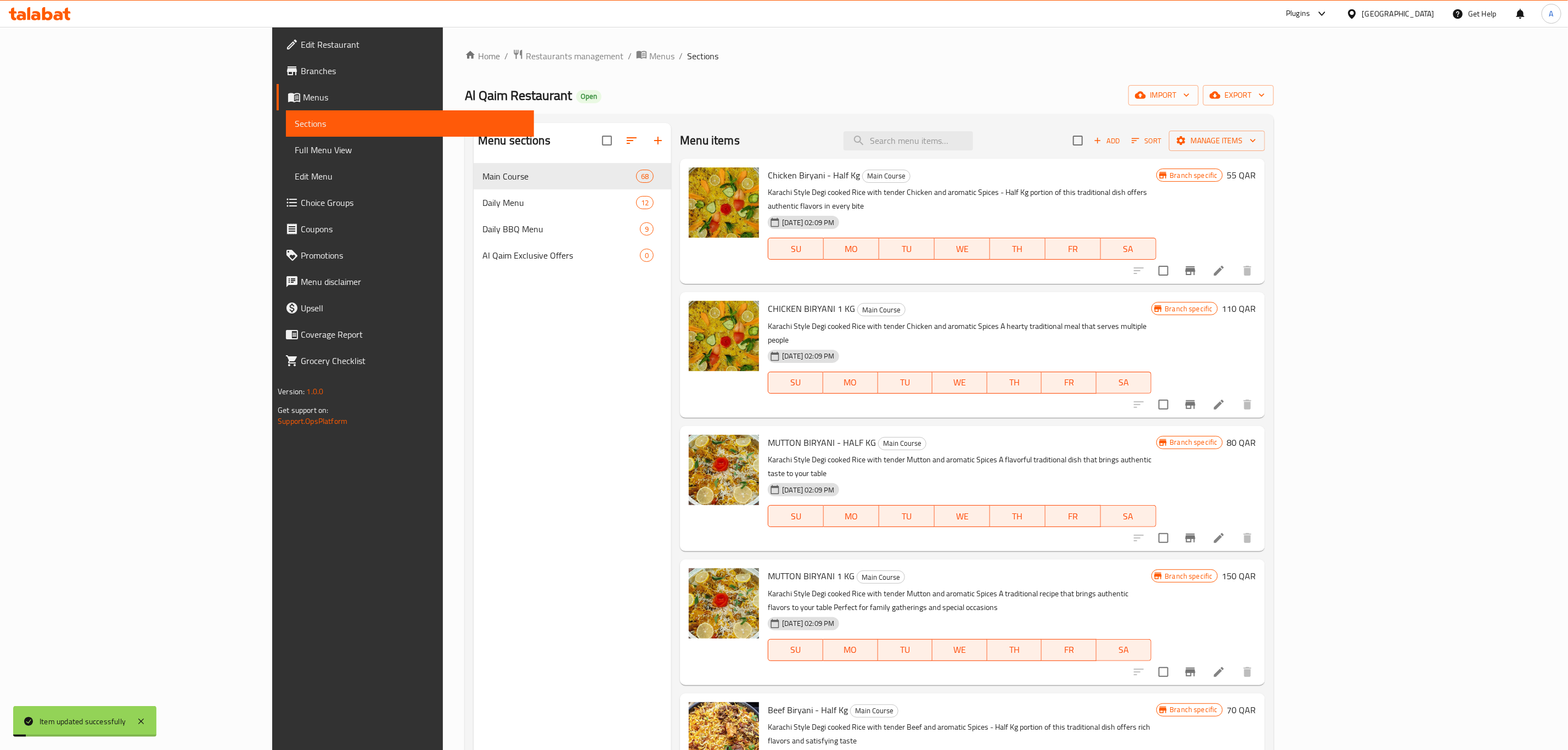
click at [1225, 666] on icon at bounding box center [1219, 672] width 13 height 13
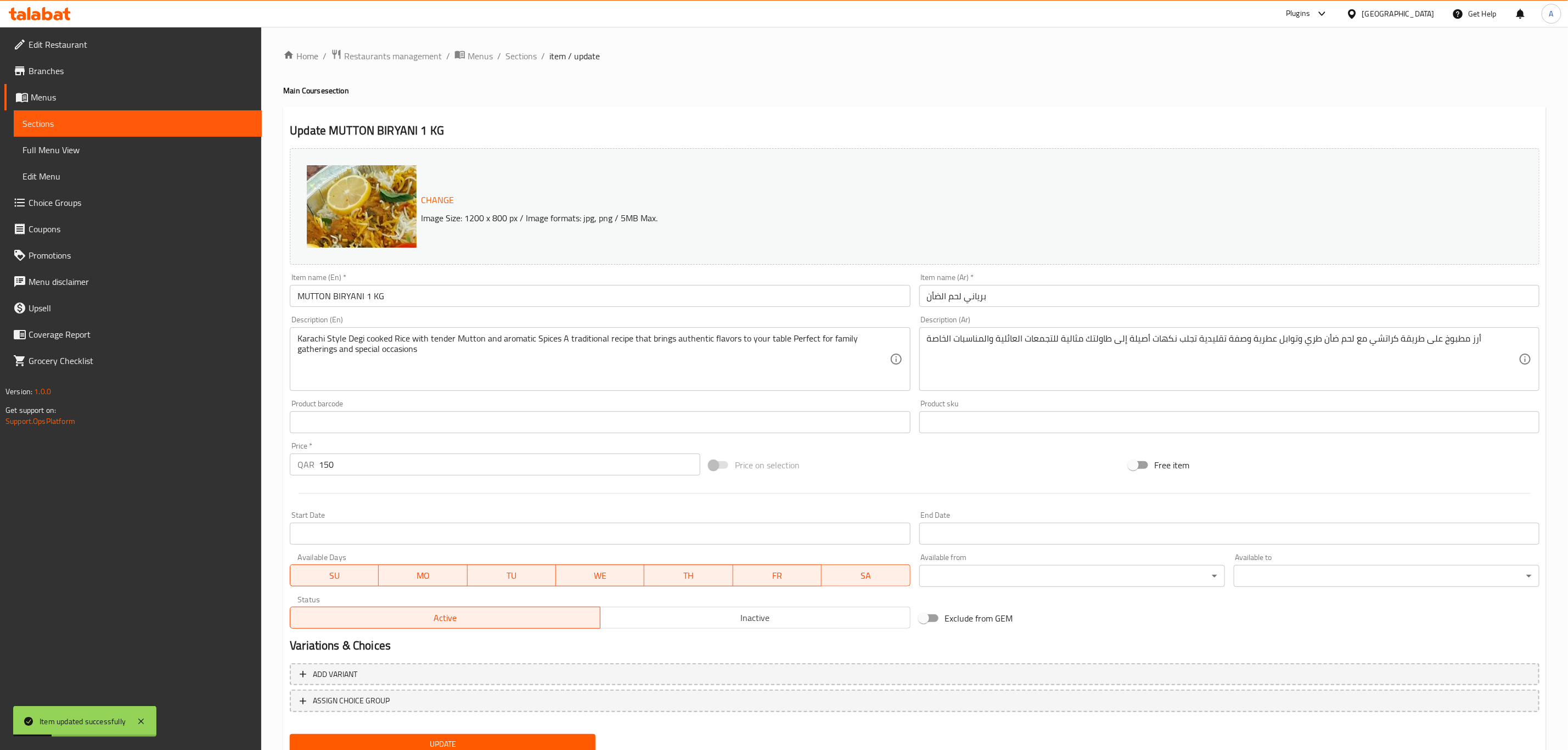
click at [1146, 290] on input "برياني لحم الضأن" at bounding box center [1229, 296] width 620 height 22
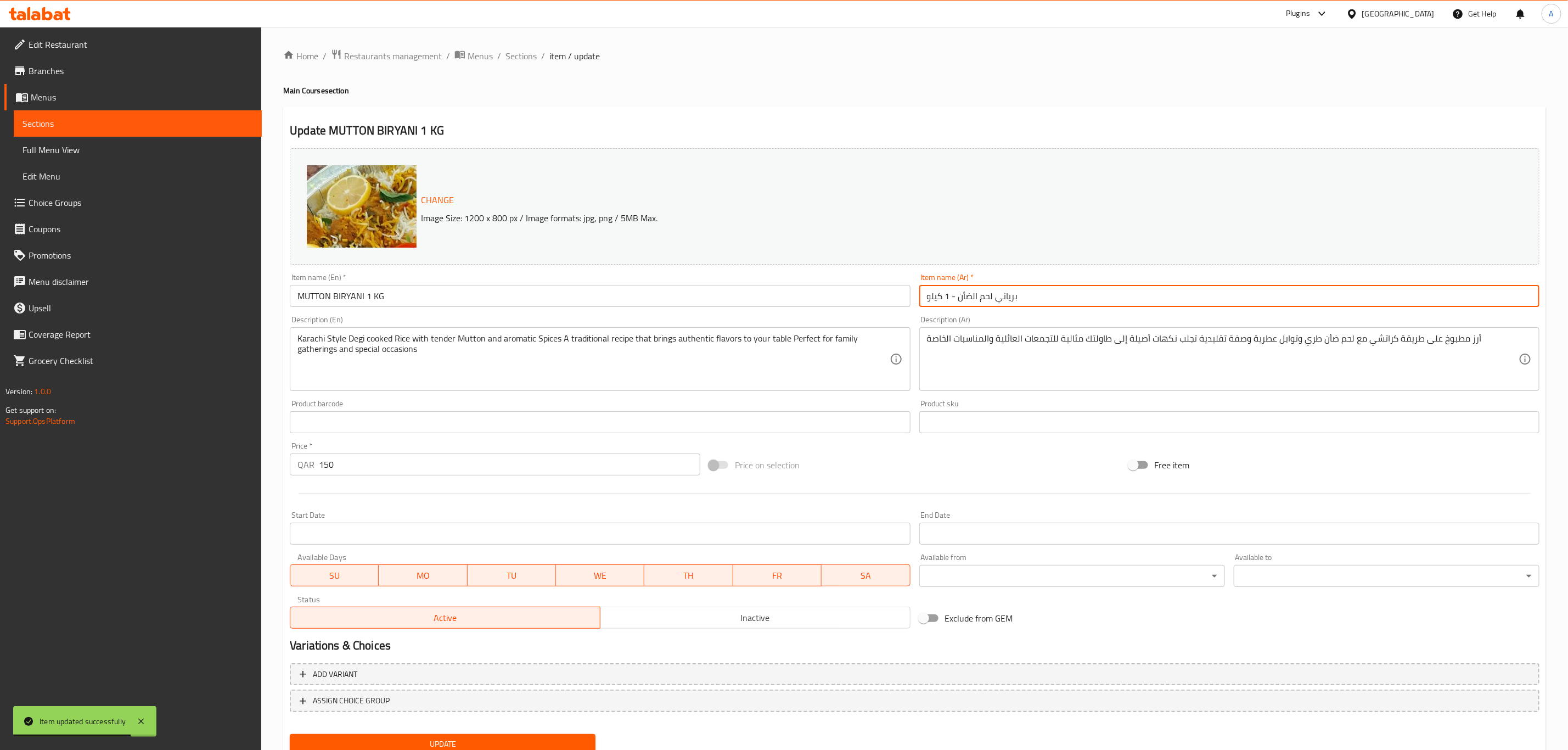
type input "برياني لحم الضأن - 1 كيلو"
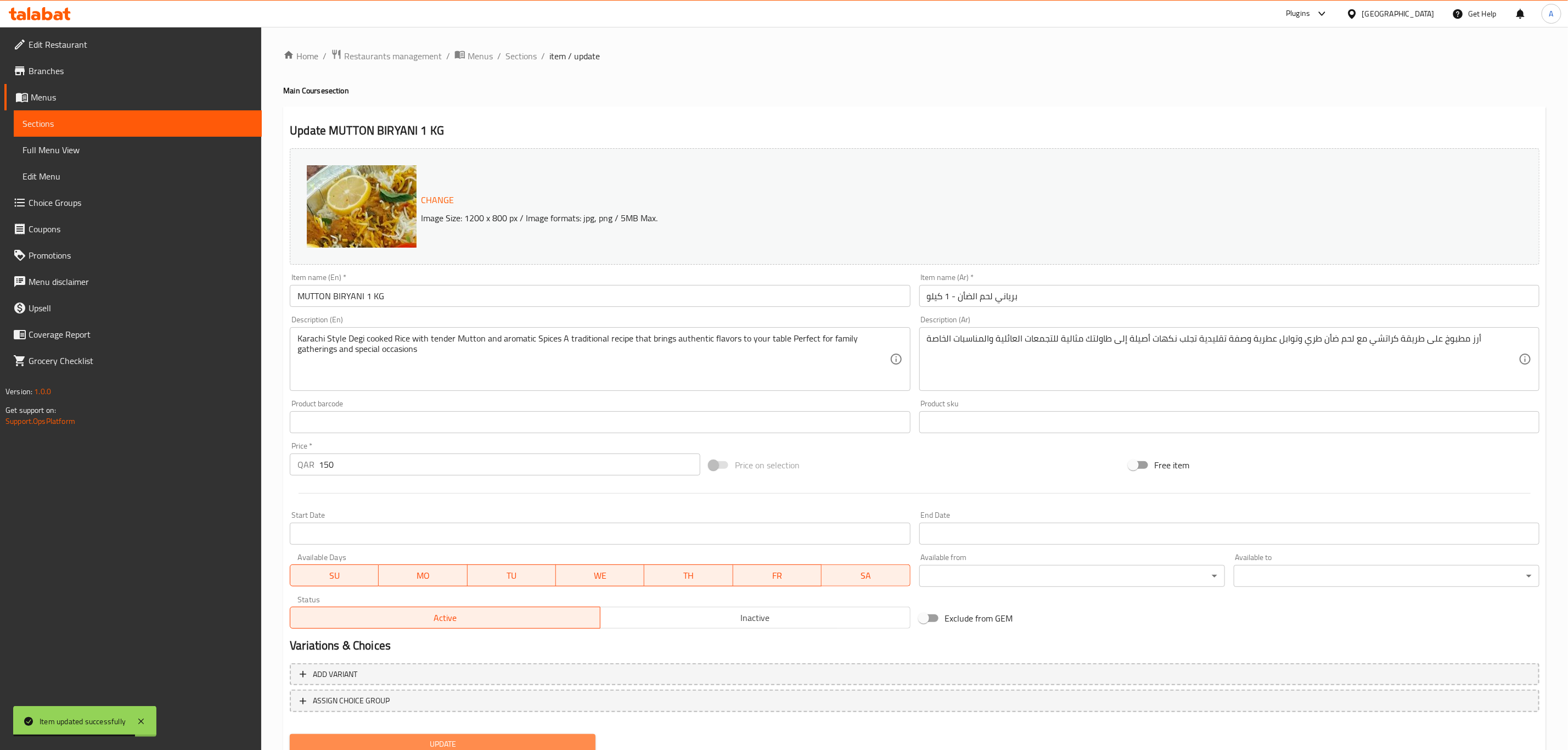
click at [531, 741] on span "Update" at bounding box center [442, 744] width 288 height 13
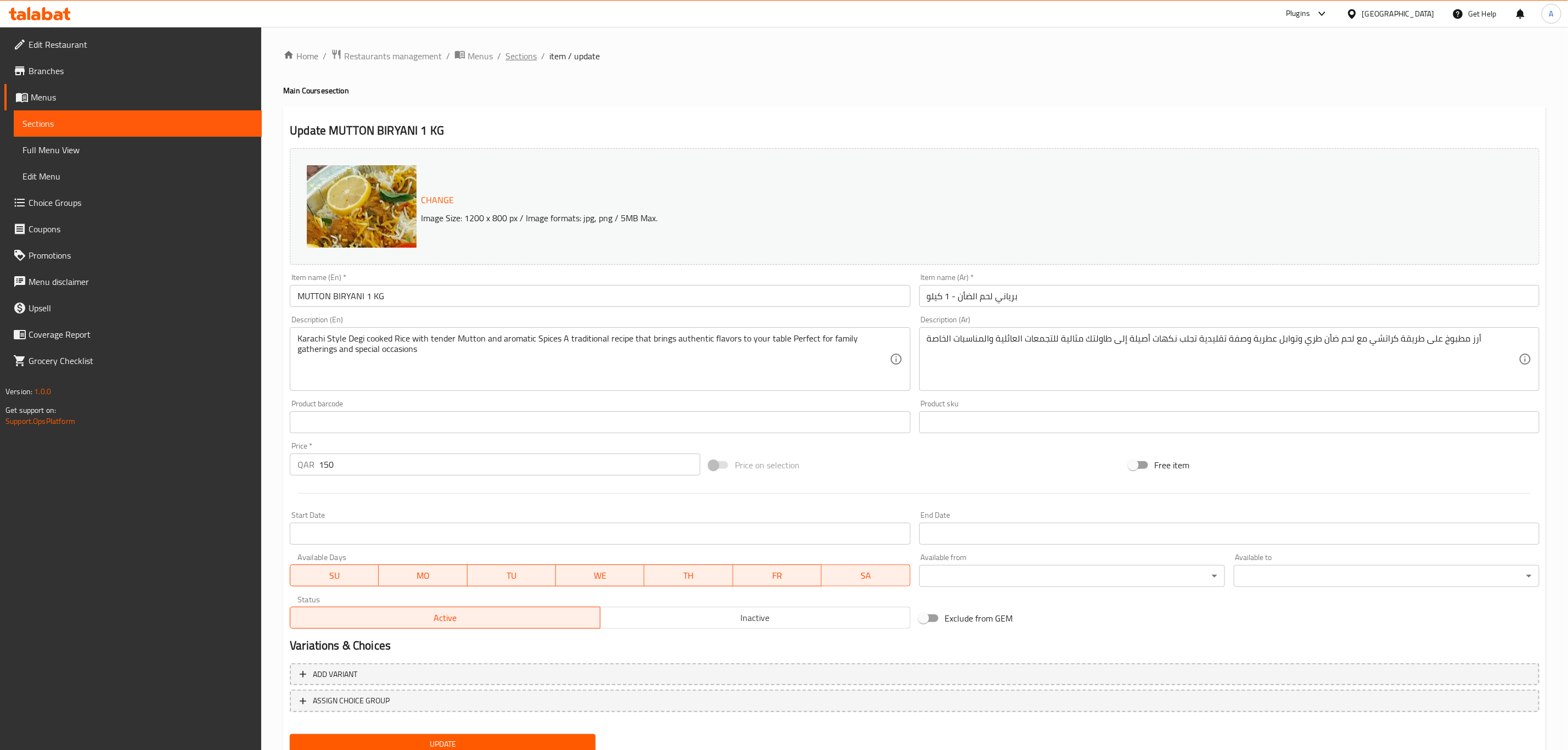
click at [531, 57] on span "Sections" at bounding box center [521, 56] width 31 height 13
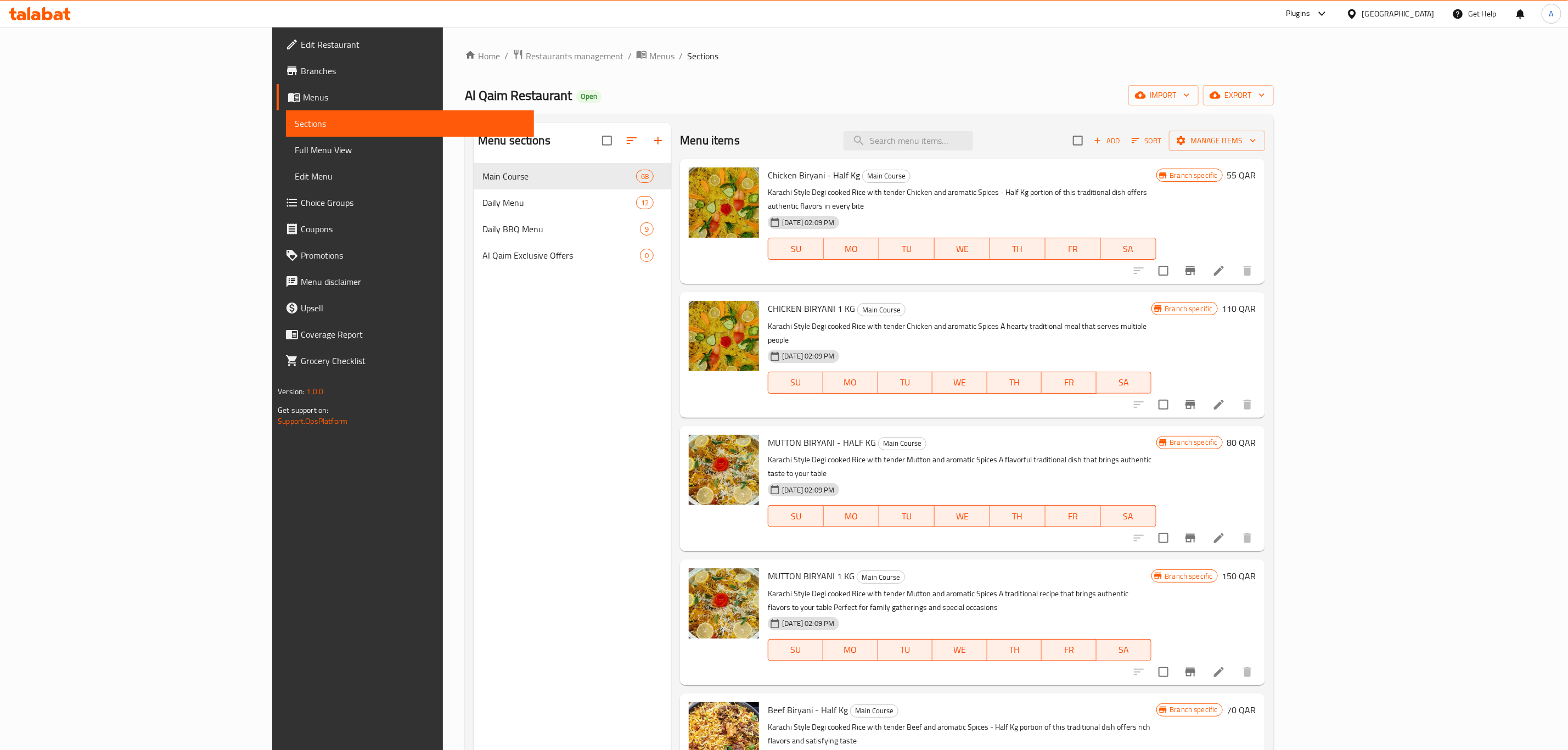
scroll to position [164, 0]
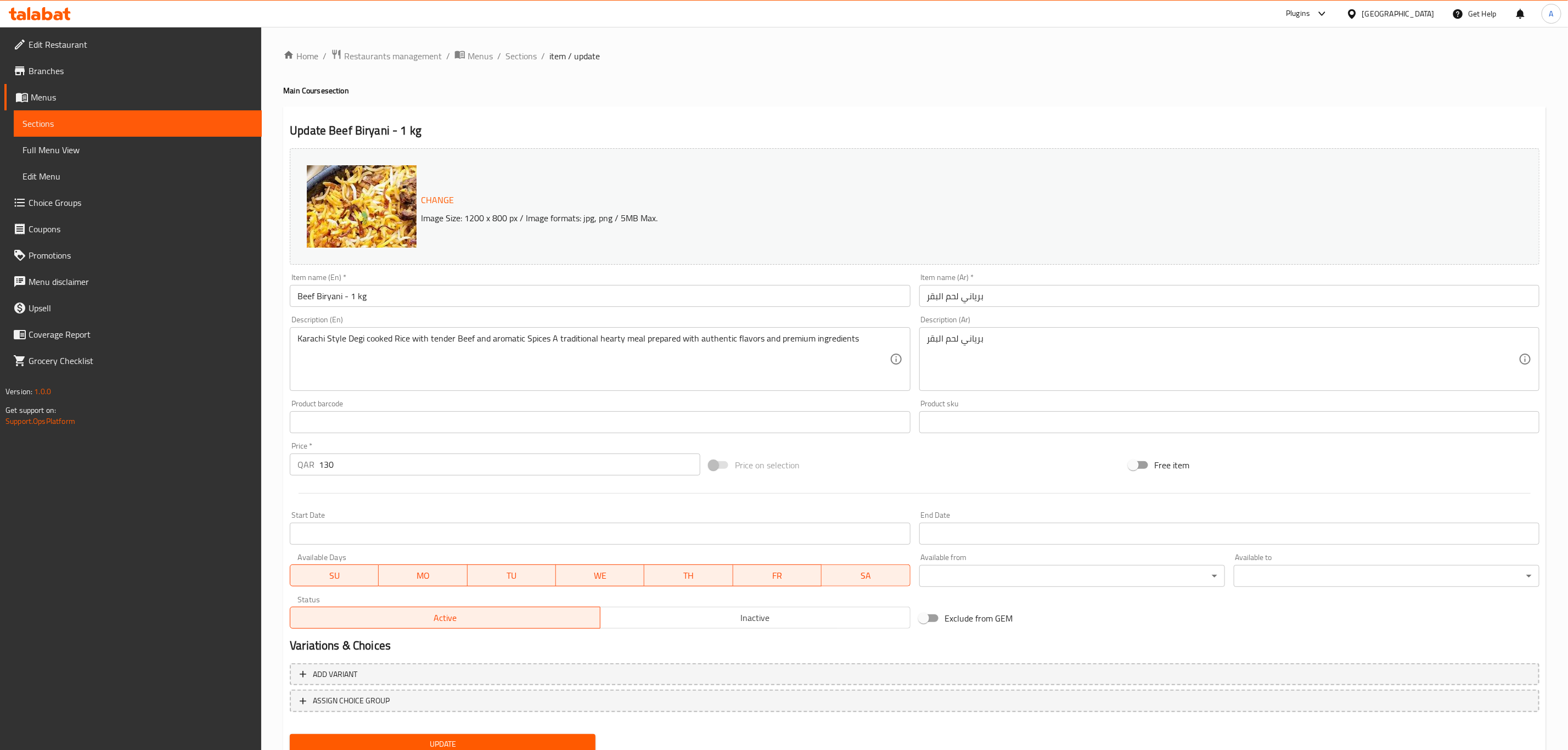
click at [1090, 296] on input "برياني لحم البقر" at bounding box center [1229, 296] width 620 height 22
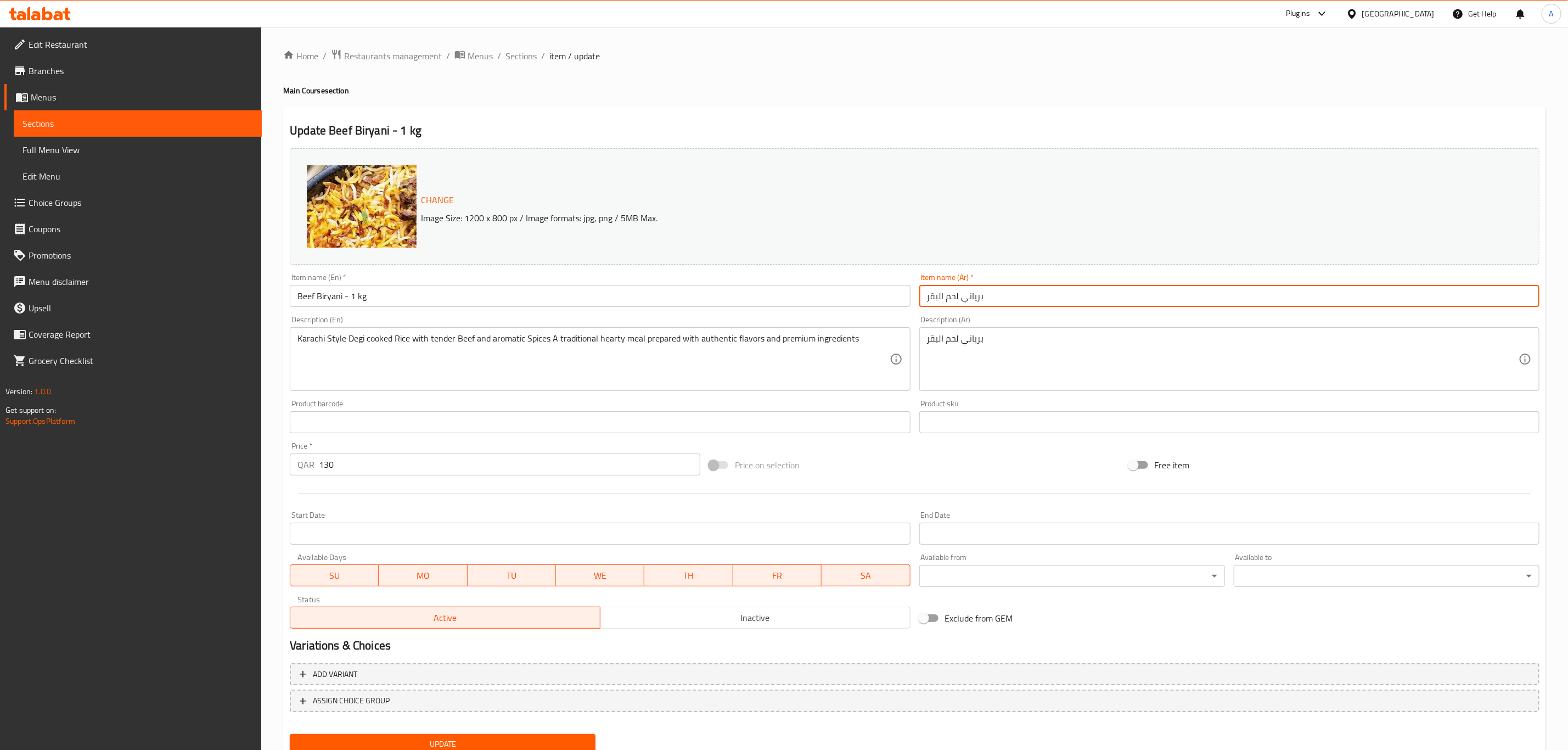
click at [939, 296] on input "برياني لحم البقر" at bounding box center [1229, 296] width 620 height 22
click at [1013, 296] on input "برياني لحم بقر" at bounding box center [1229, 296] width 620 height 22
type input "برياني لحم بقري - 1 كيلو"
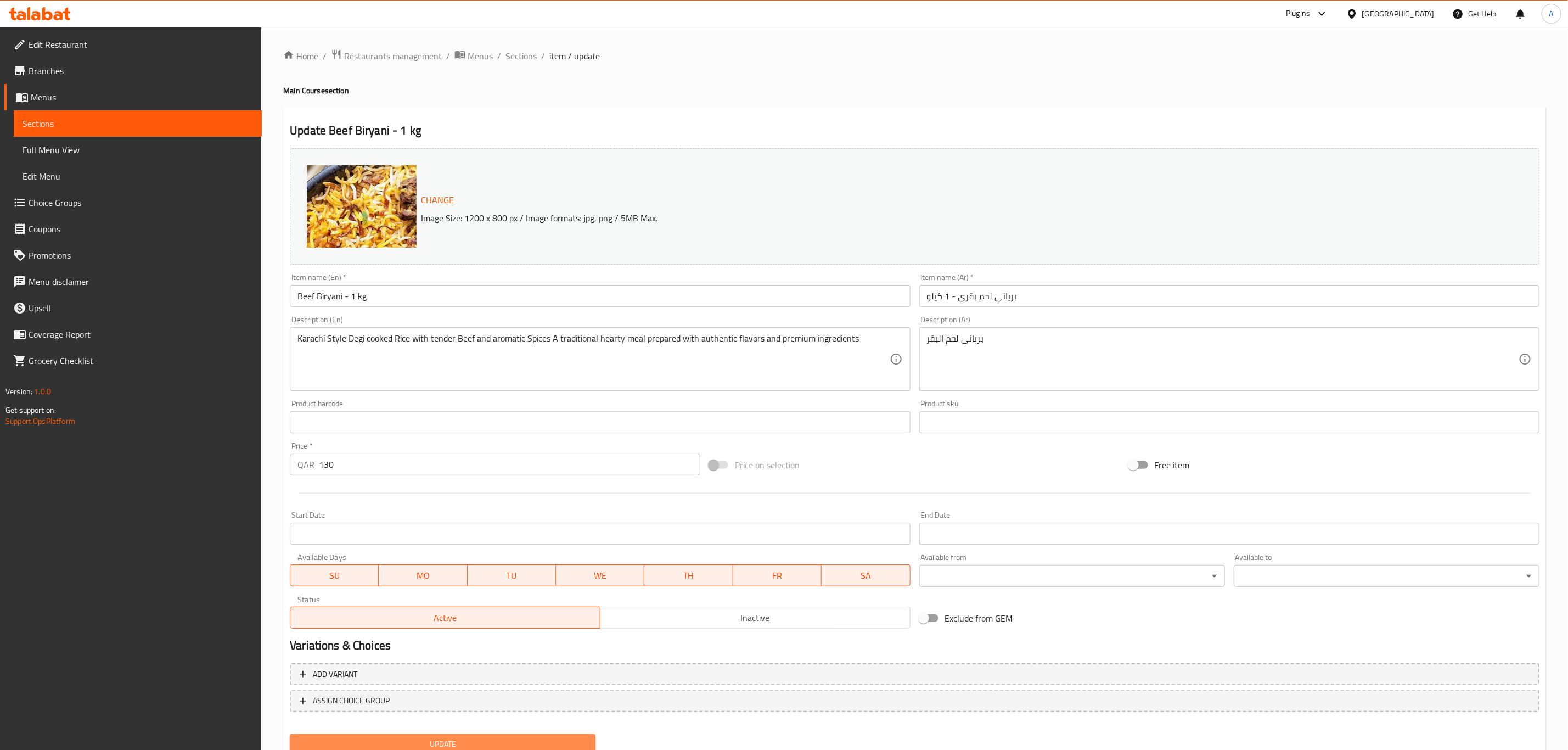
click at [490, 734] on button "Update" at bounding box center [442, 744] width 305 height 21
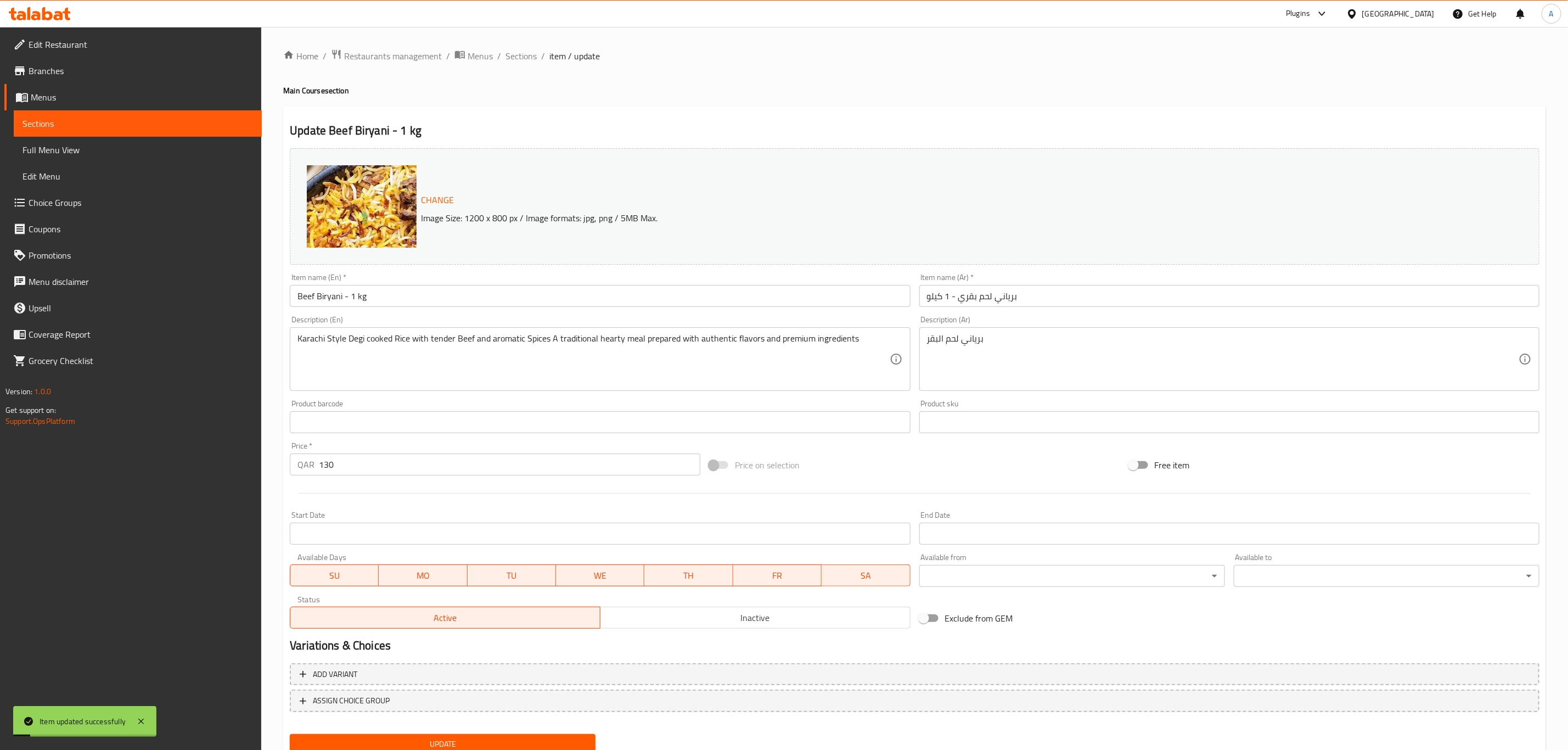
click at [636, 330] on div "Karachi Style Degi cooked Rice with tender Beef and aromatic Spices A tradition…" at bounding box center [599, 359] width 620 height 64
click at [639, 337] on textarea "Karachi Style Degi cooked Rice with tender Beef and aromatic Spices A tradition…" at bounding box center [593, 359] width 592 height 52
click at [978, 341] on textarea "برياني لحم البقر" at bounding box center [1222, 359] width 592 height 52
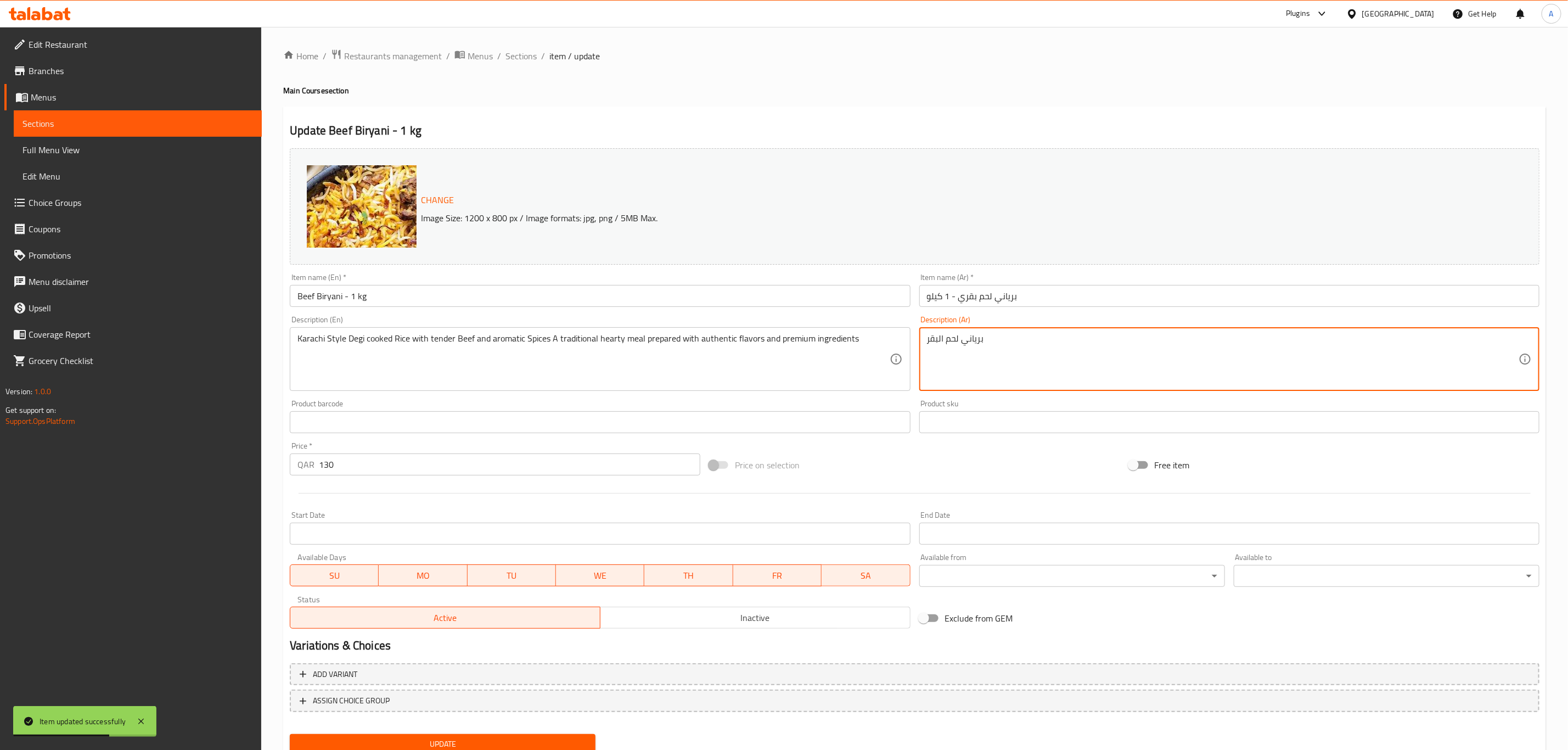
click at [978, 341] on textarea "برياني لحم البقر" at bounding box center [1222, 359] width 592 height 52
paste textarea "رز ديجي مطبوخ على طريقة كراتشي مع لحم بقري طري وتوابل عطرية، وجبة تقليدية شهية …"
type textarea "أرز [PERSON_NAME] على طريقة كراتشي مع لحم بقري طري وتوابل عطرية، وجبة تقليدية ش…"
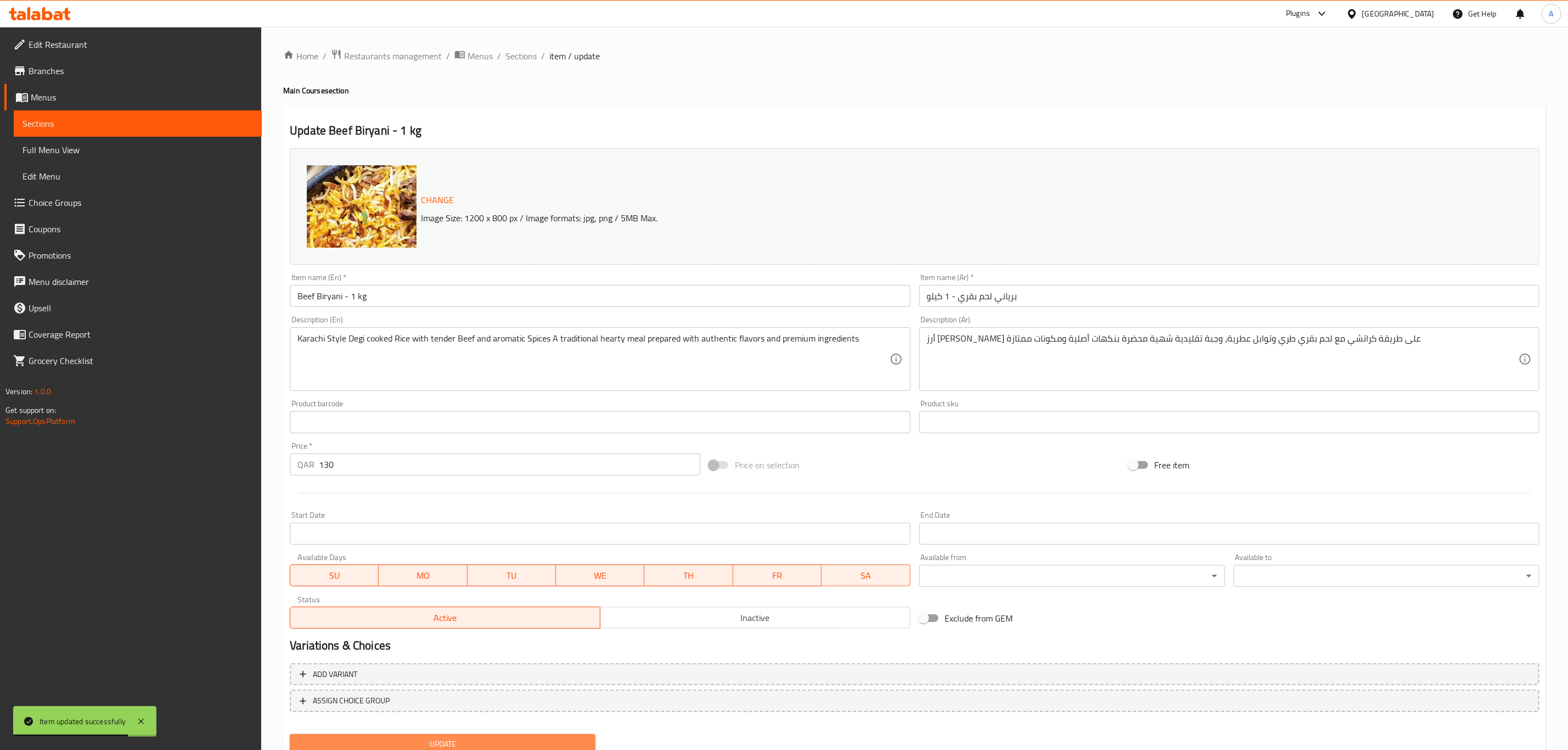
click at [555, 741] on span "Update" at bounding box center [442, 744] width 288 height 13
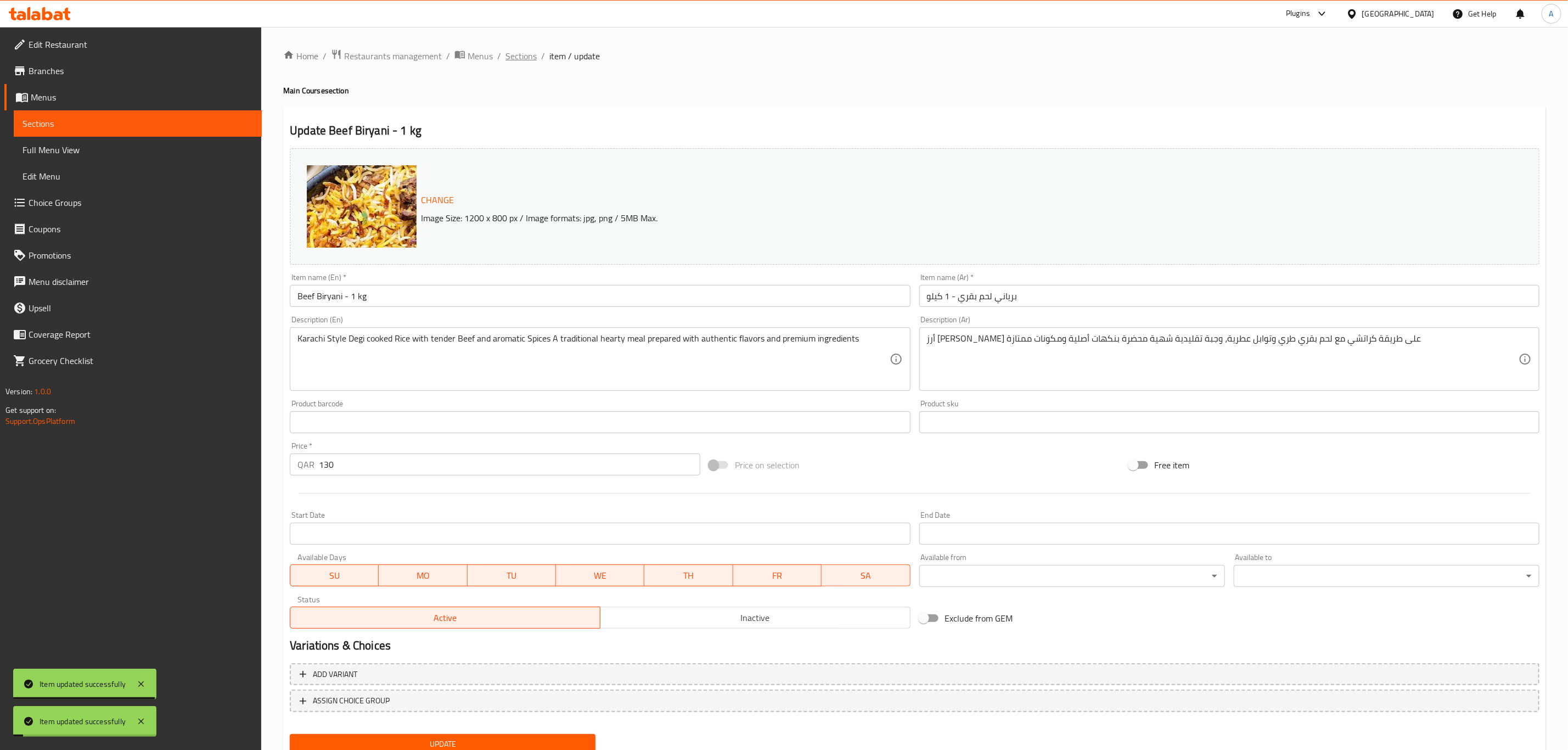
click at [517, 61] on span "Sections" at bounding box center [521, 56] width 31 height 13
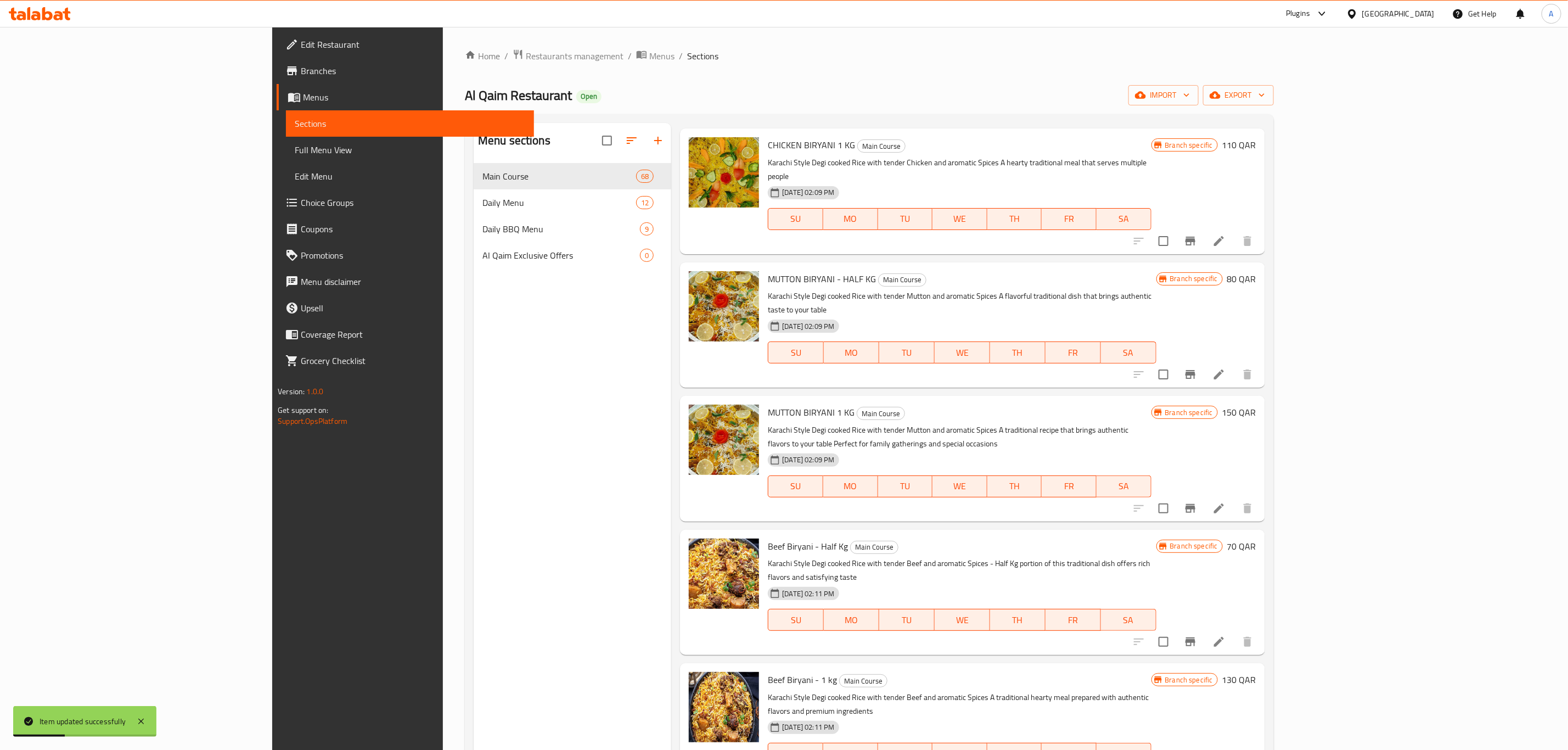
scroll to position [164, 0]
click at [1225, 500] on icon at bounding box center [1219, 507] width 13 height 13
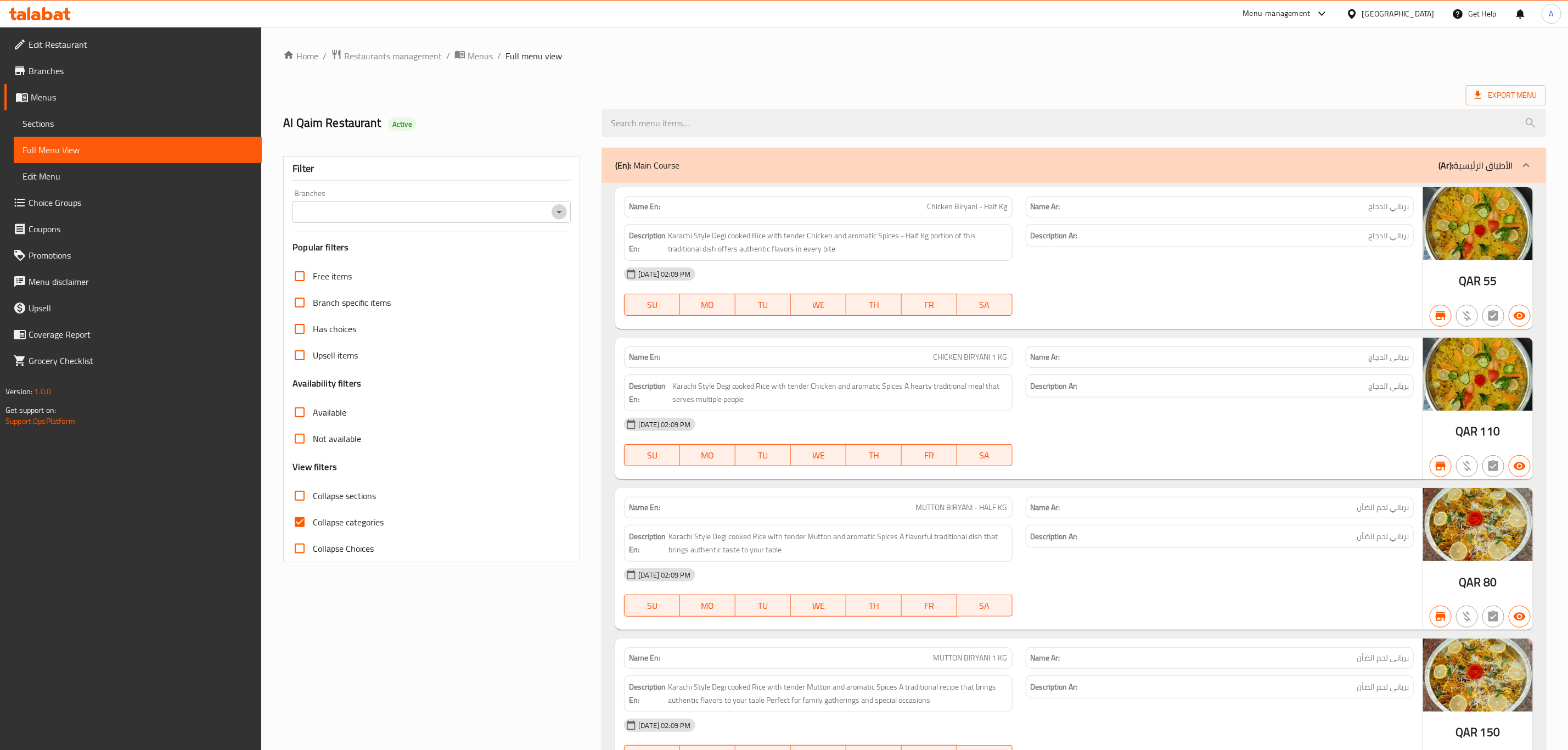
click at [565, 213] on icon "Open" at bounding box center [559, 212] width 13 height 13
click at [419, 269] on li "Al Qaim Restaurant, Al Wakrah" at bounding box center [432, 259] width 278 height 20
type input "Al Qaim Restaurant, Al Wakrah"
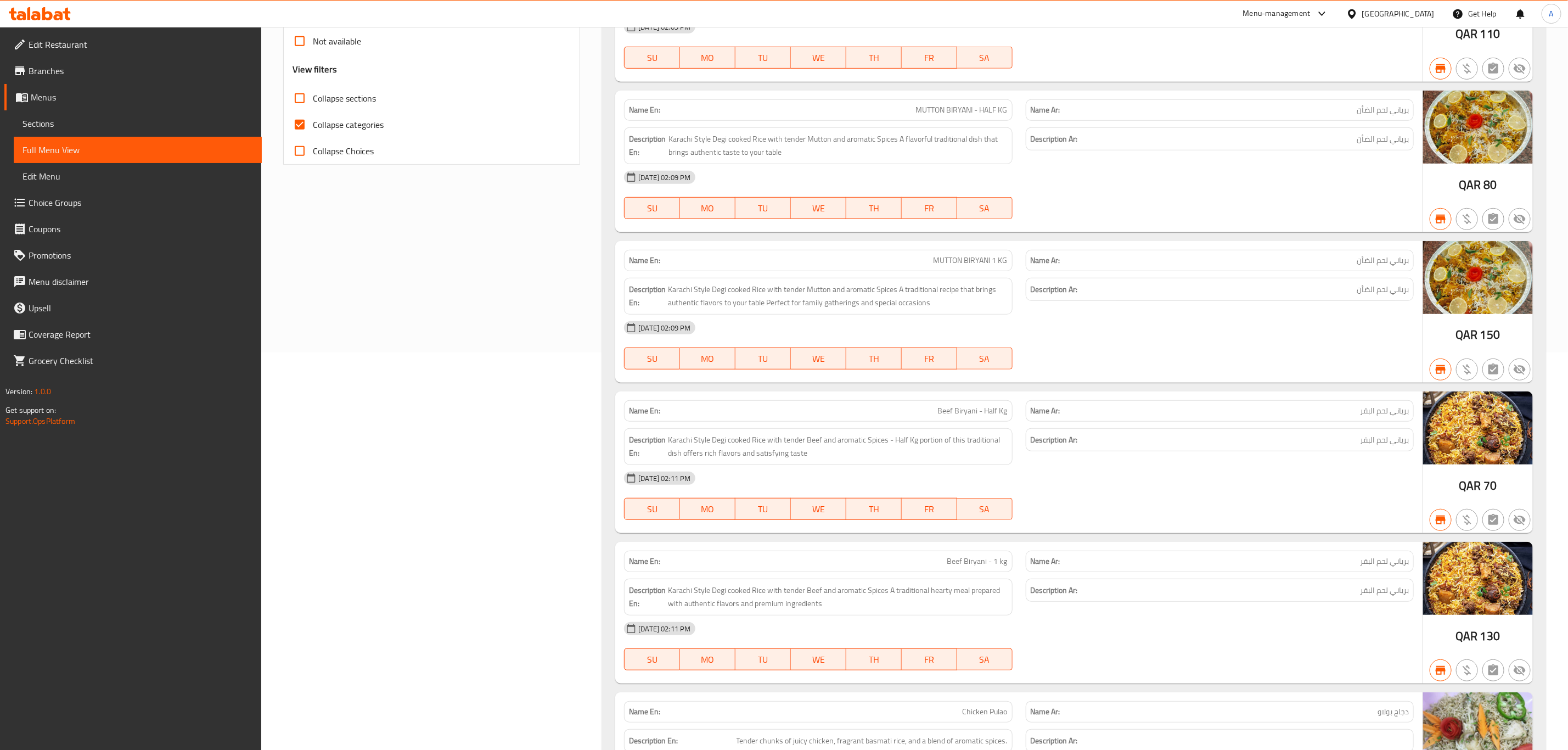
scroll to position [412, 0]
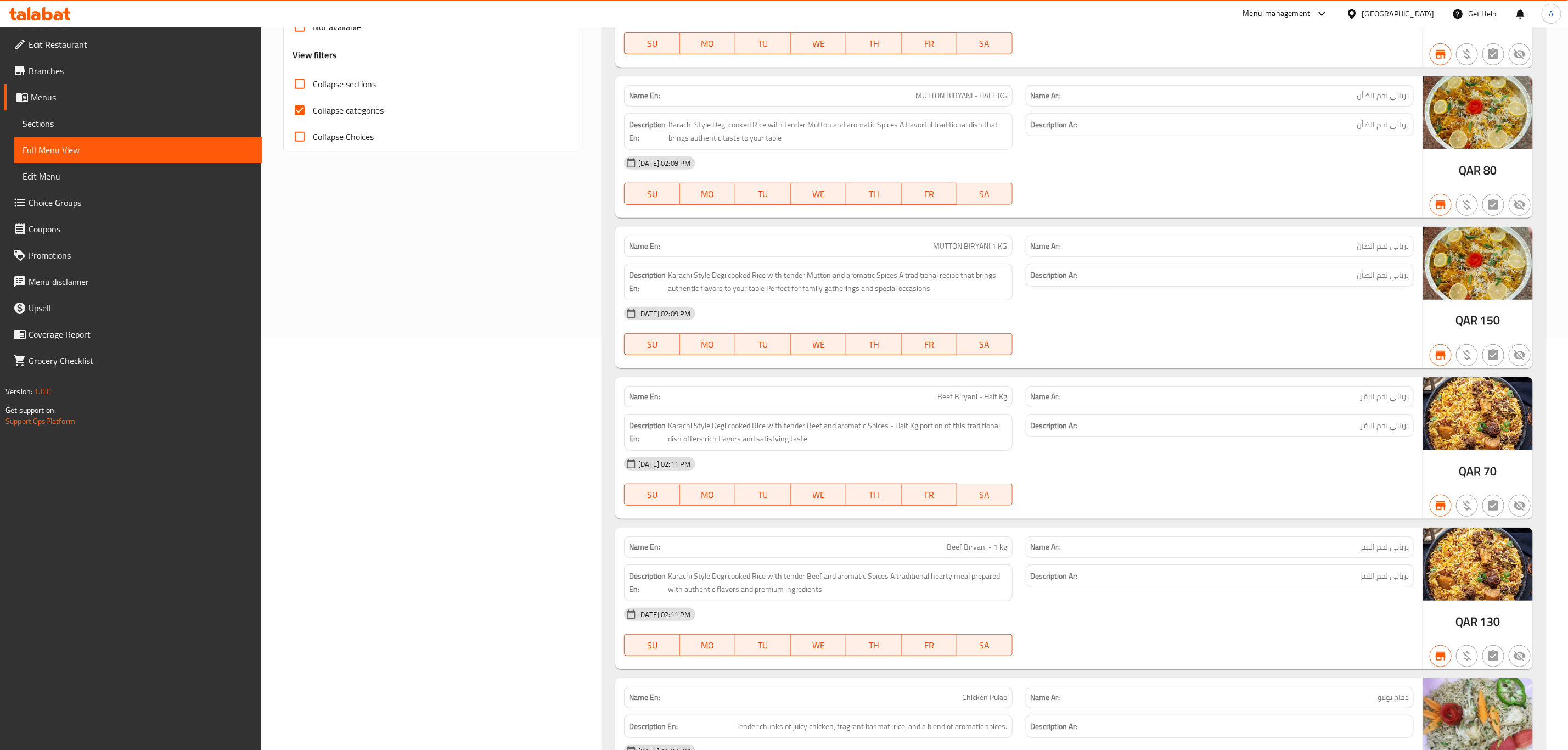
click at [980, 403] on span "Beef Biryani - Half Kg" at bounding box center [973, 396] width 69 height 11
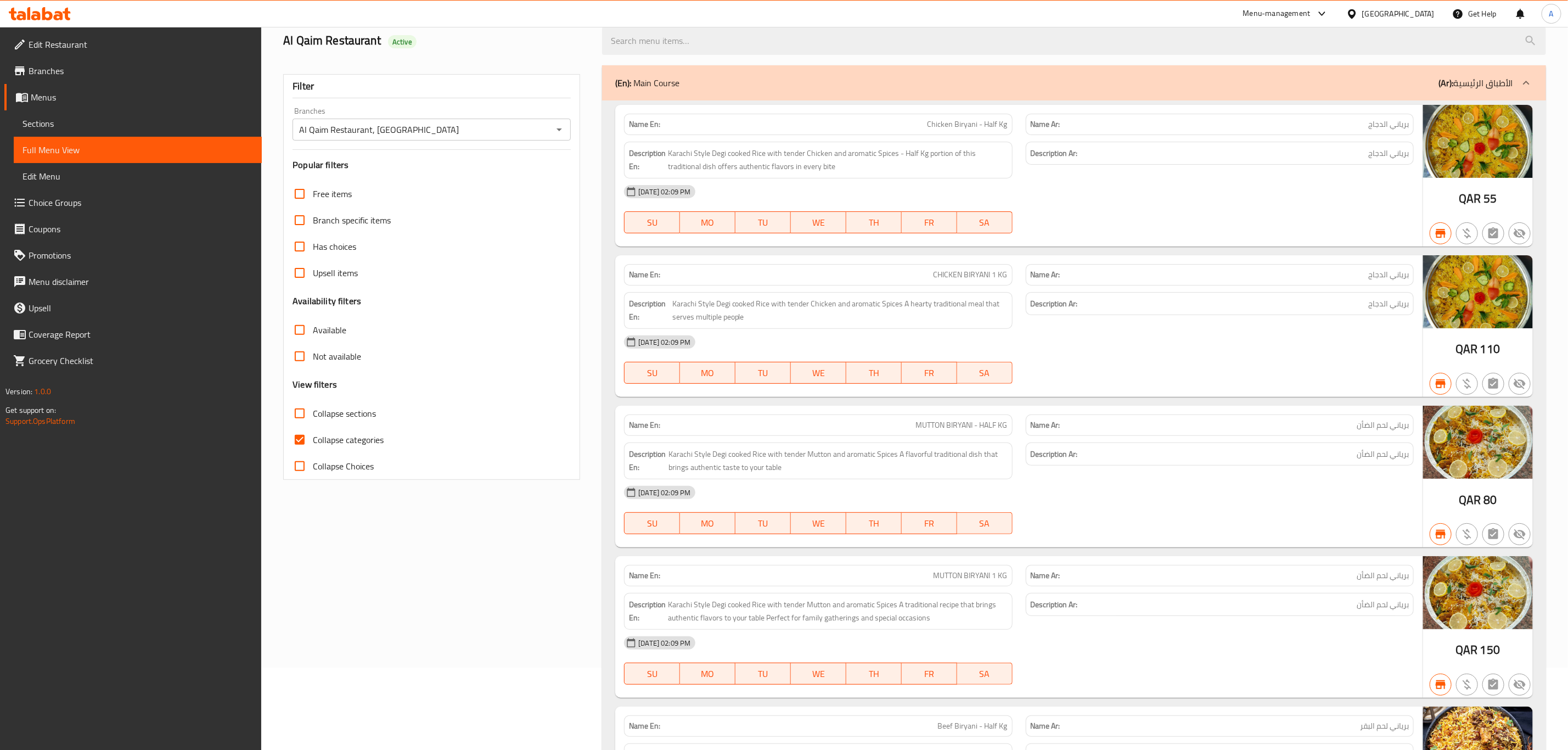
scroll to position [0, 0]
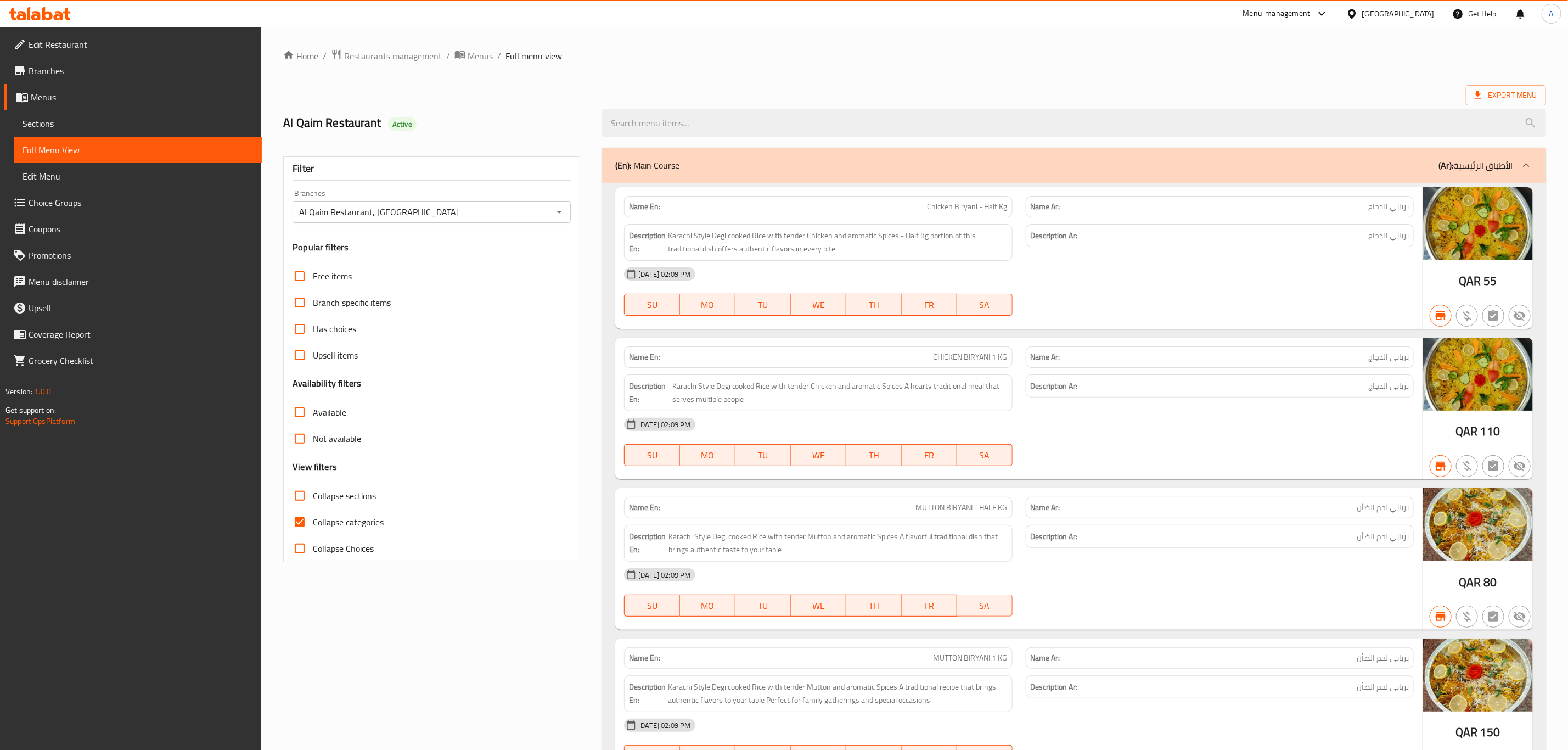
drag, startPoint x: 551, startPoint y: 0, endPoint x: 1024, endPoint y: 81, distance: 479.9
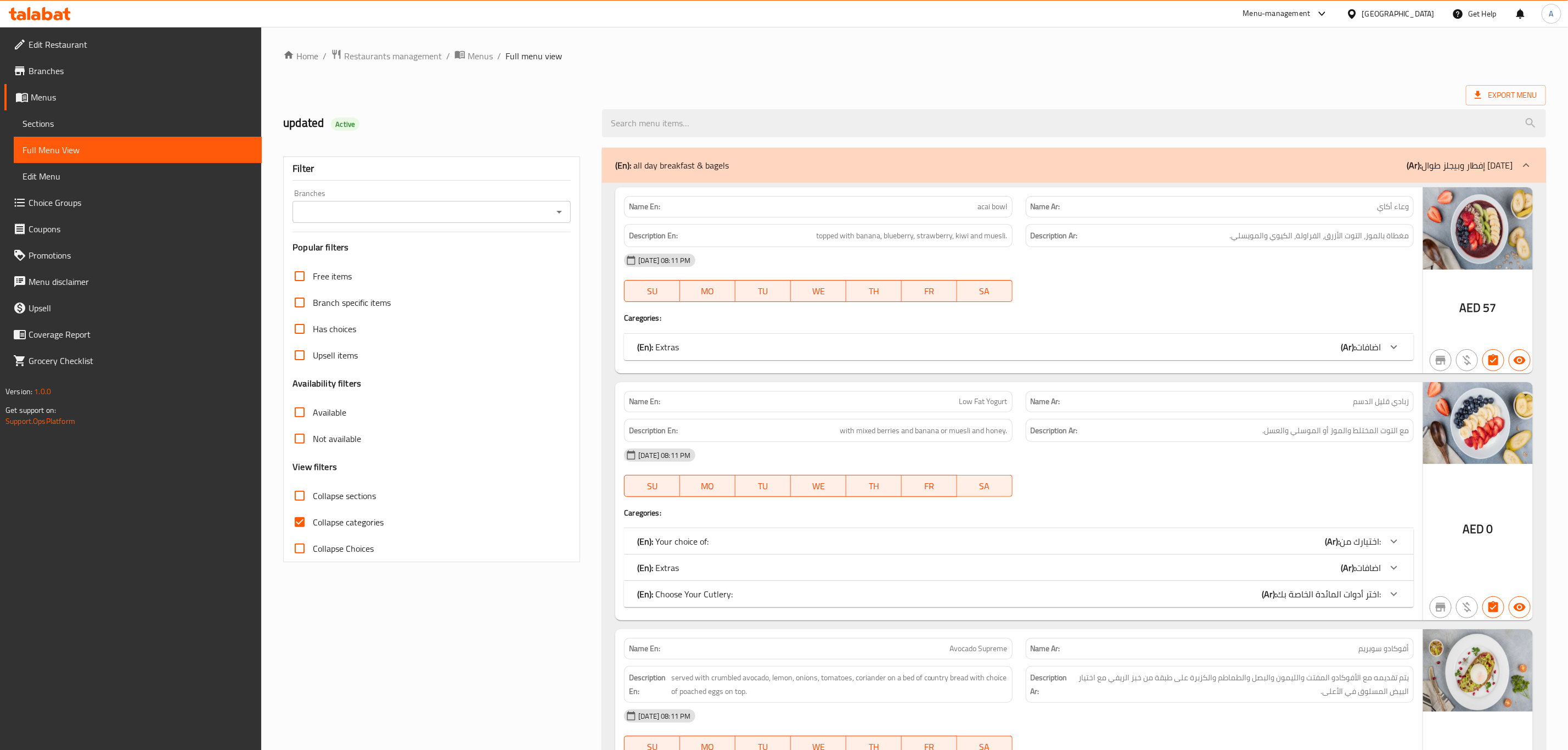
click at [66, 122] on span "Sections" at bounding box center [137, 123] width 230 height 13
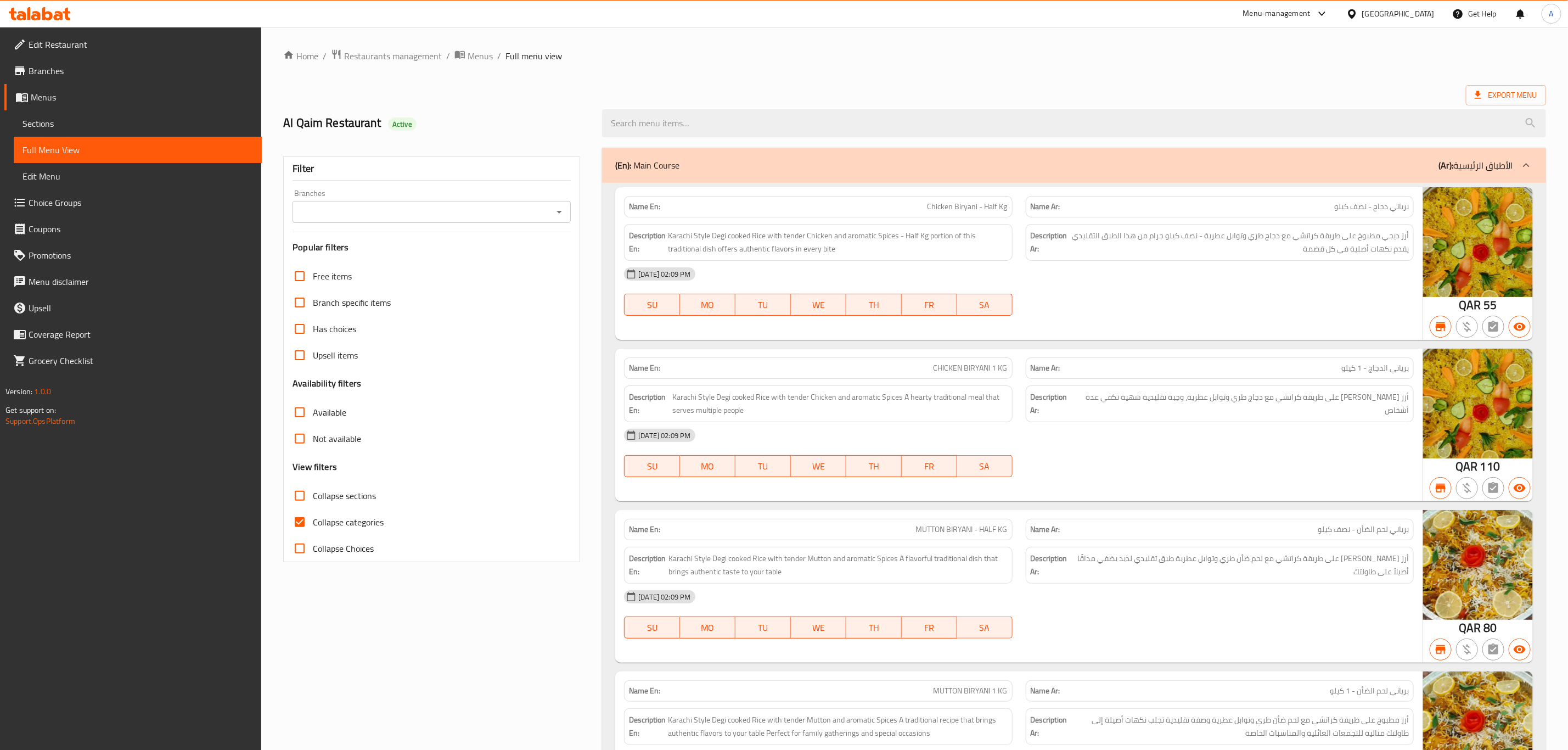
click at [58, 122] on span "Sections" at bounding box center [137, 123] width 230 height 13
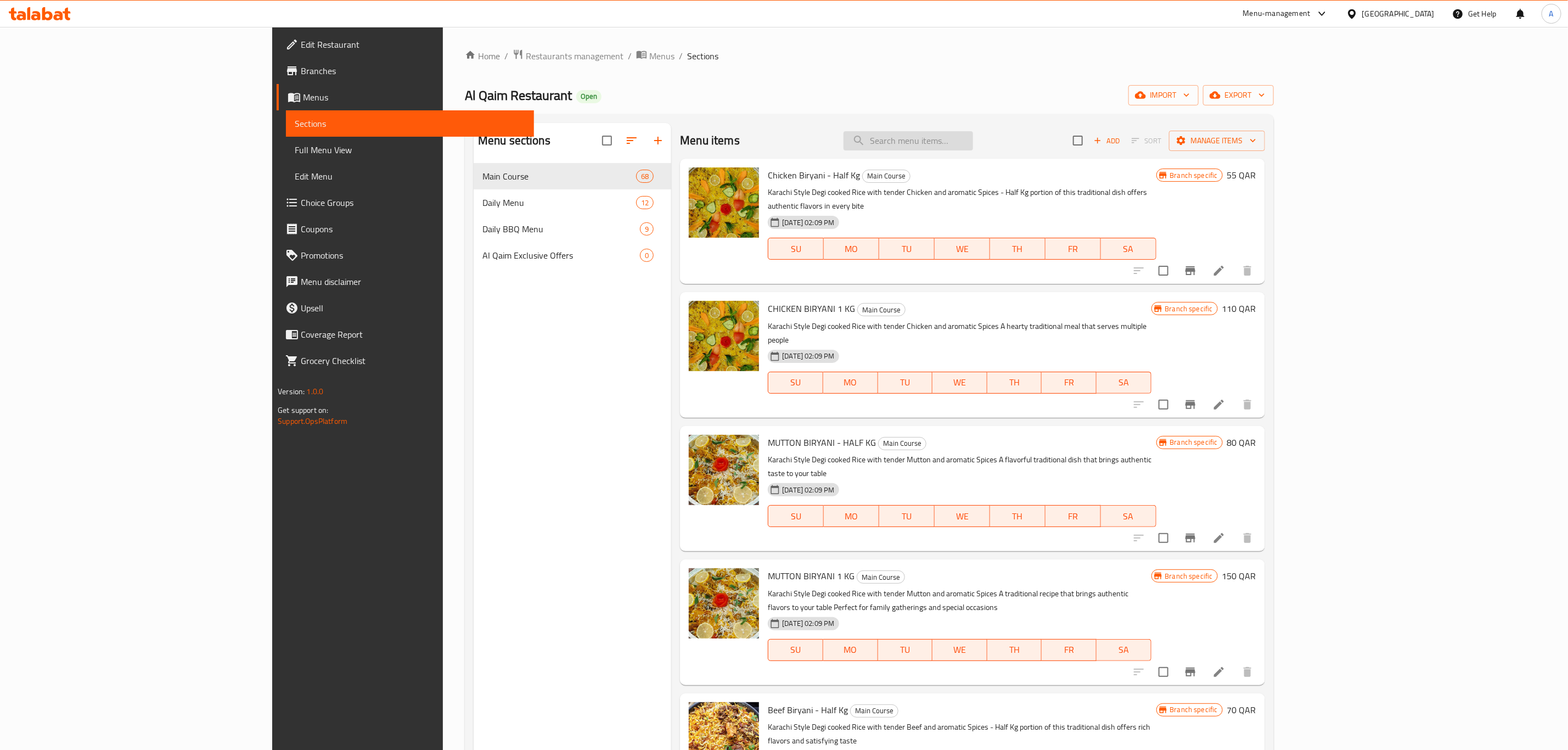
click at [973, 150] on input "search" at bounding box center [908, 140] width 130 height 19
paste input "MUTTON PULAO"
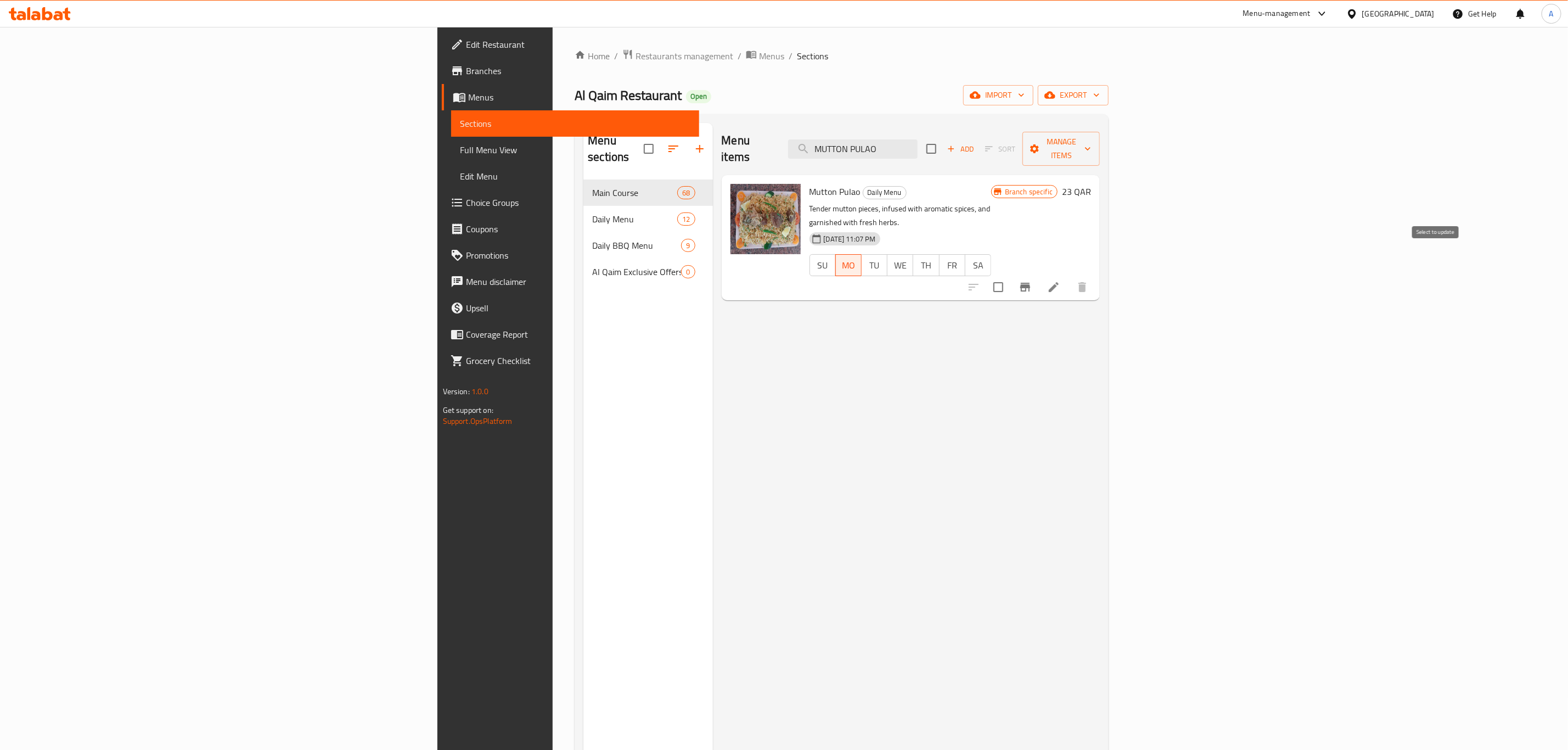
type input "MUTTON PULAO"
click at [1010, 276] on input "checkbox" at bounding box center [998, 287] width 23 height 23
checkbox input "true"
click at [1091, 139] on span "Manage items" at bounding box center [1061, 149] width 60 height 28
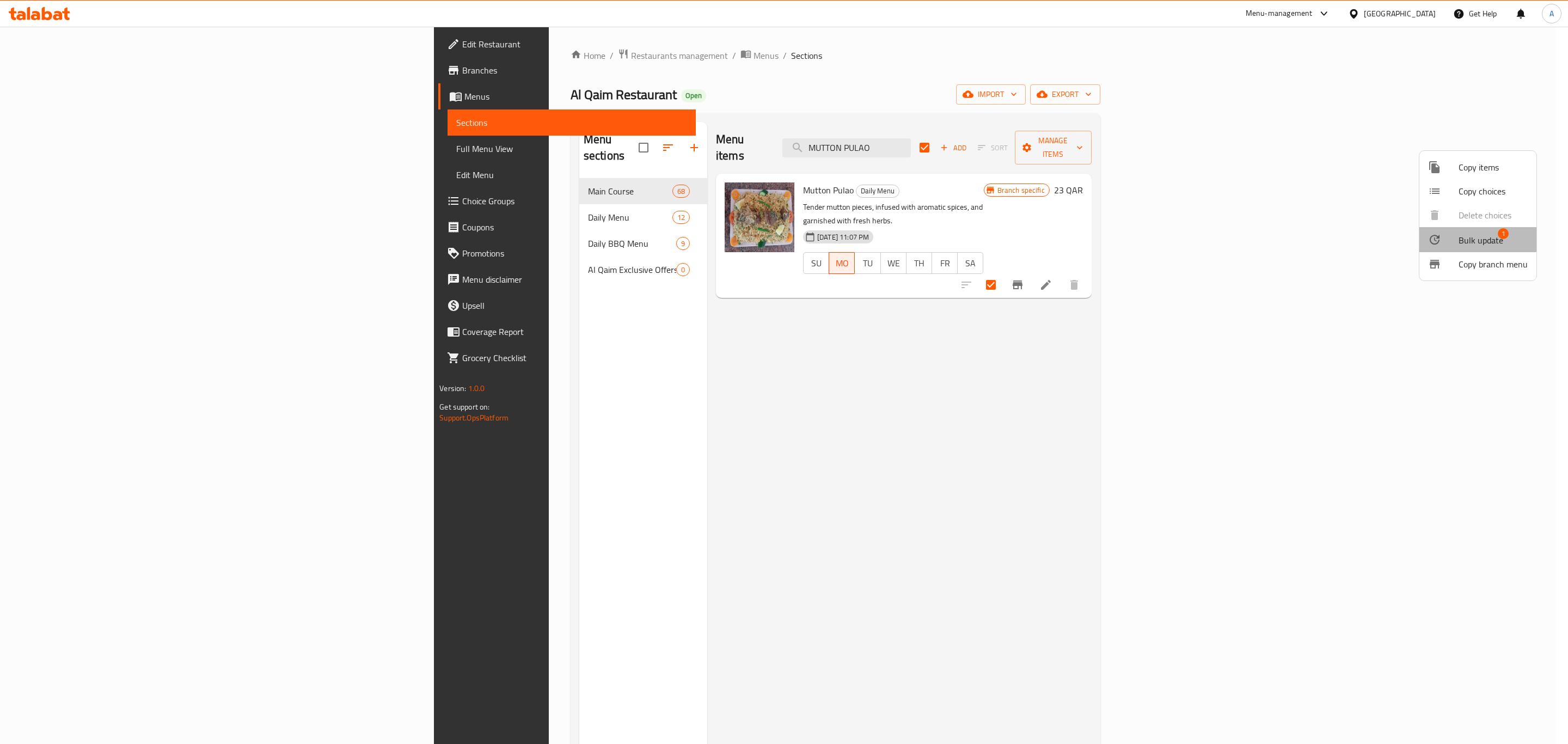
click at [1468, 236] on span "Bulk update" at bounding box center [1481, 240] width 45 height 13
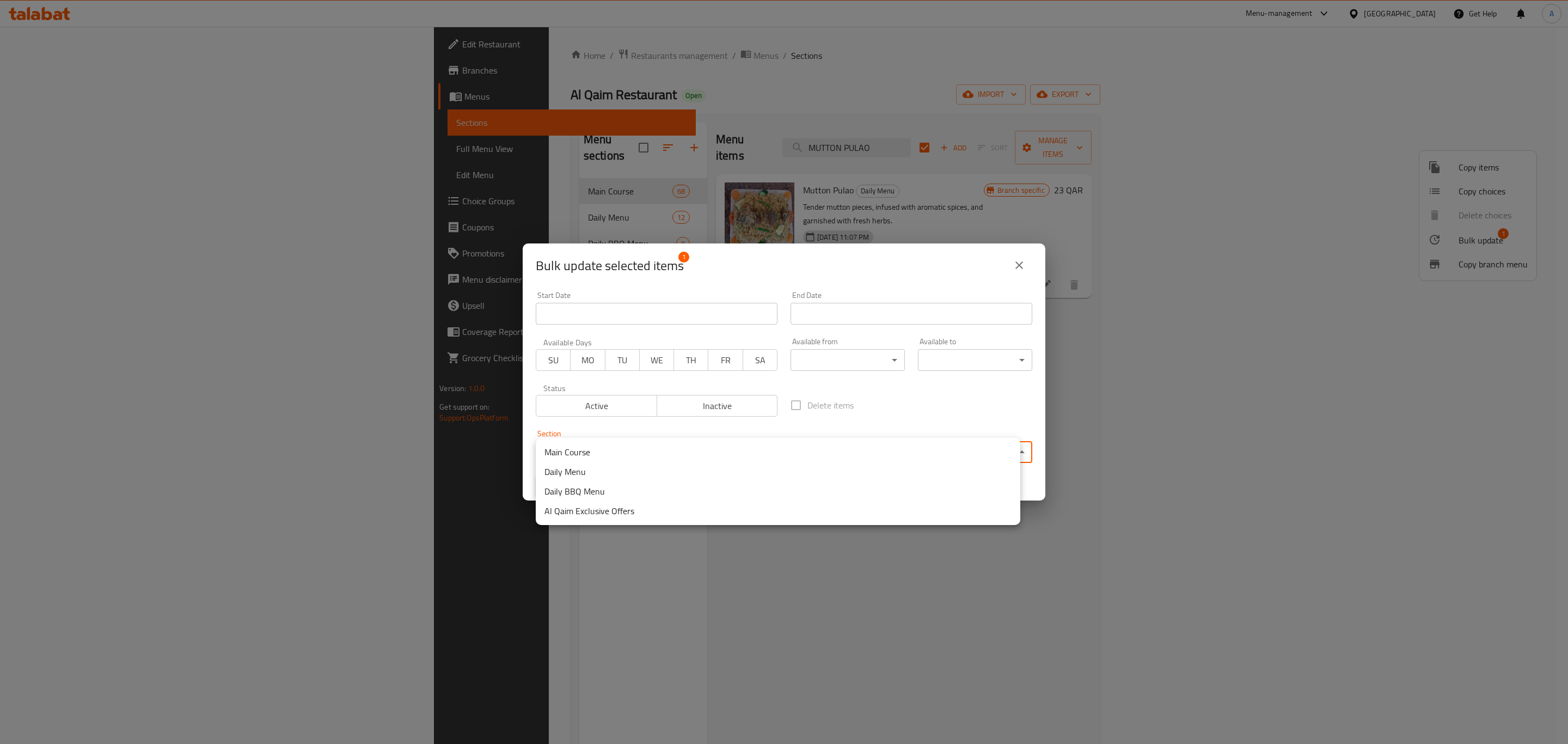
click at [747, 448] on body "​ Menu-management Qatar Get Help A Edit Restaurant Branches Menus Sections Full…" at bounding box center [784, 385] width 1568 height 717
click at [603, 449] on li "Main Course" at bounding box center [777, 452] width 484 height 20
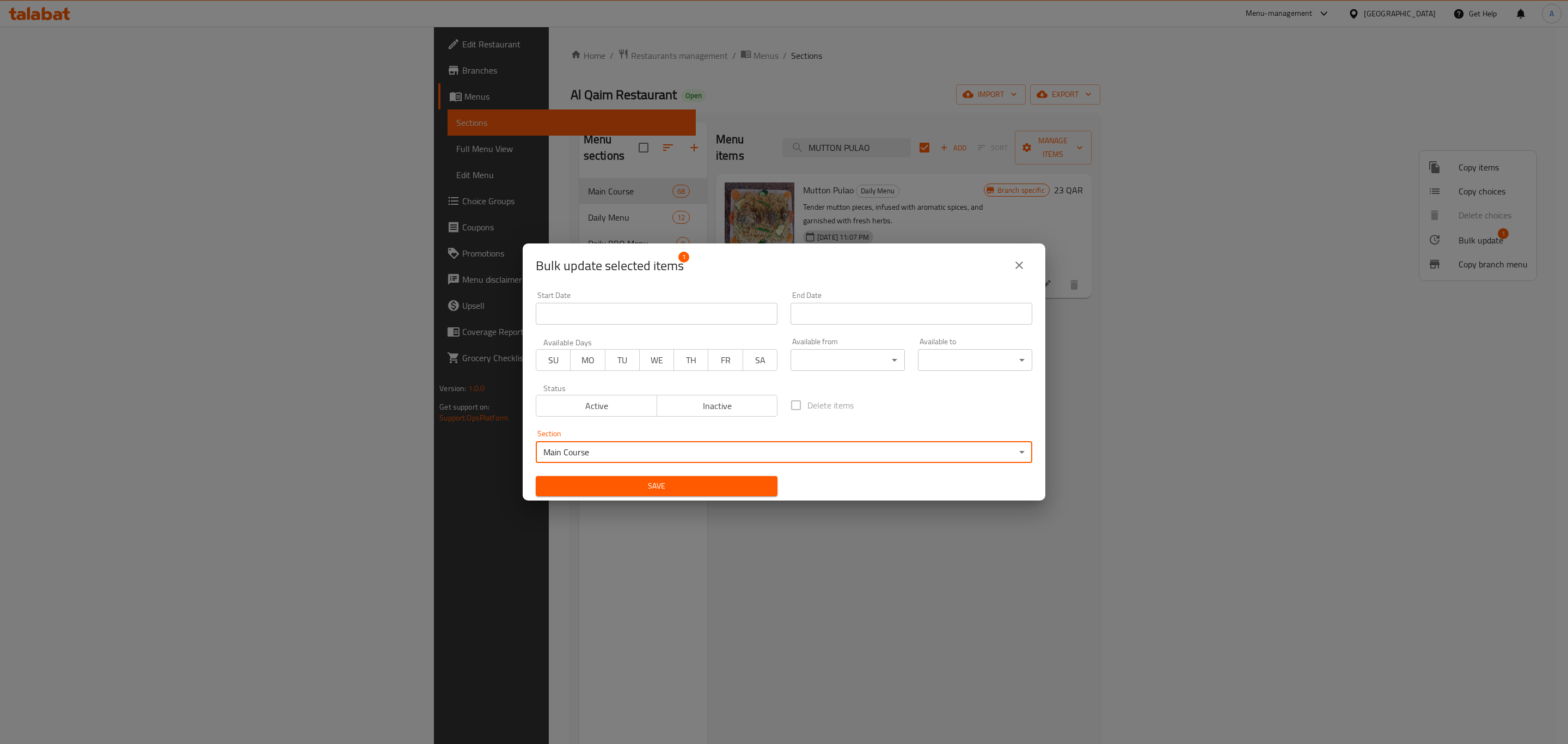
click at [621, 482] on span "Save" at bounding box center [656, 486] width 224 height 13
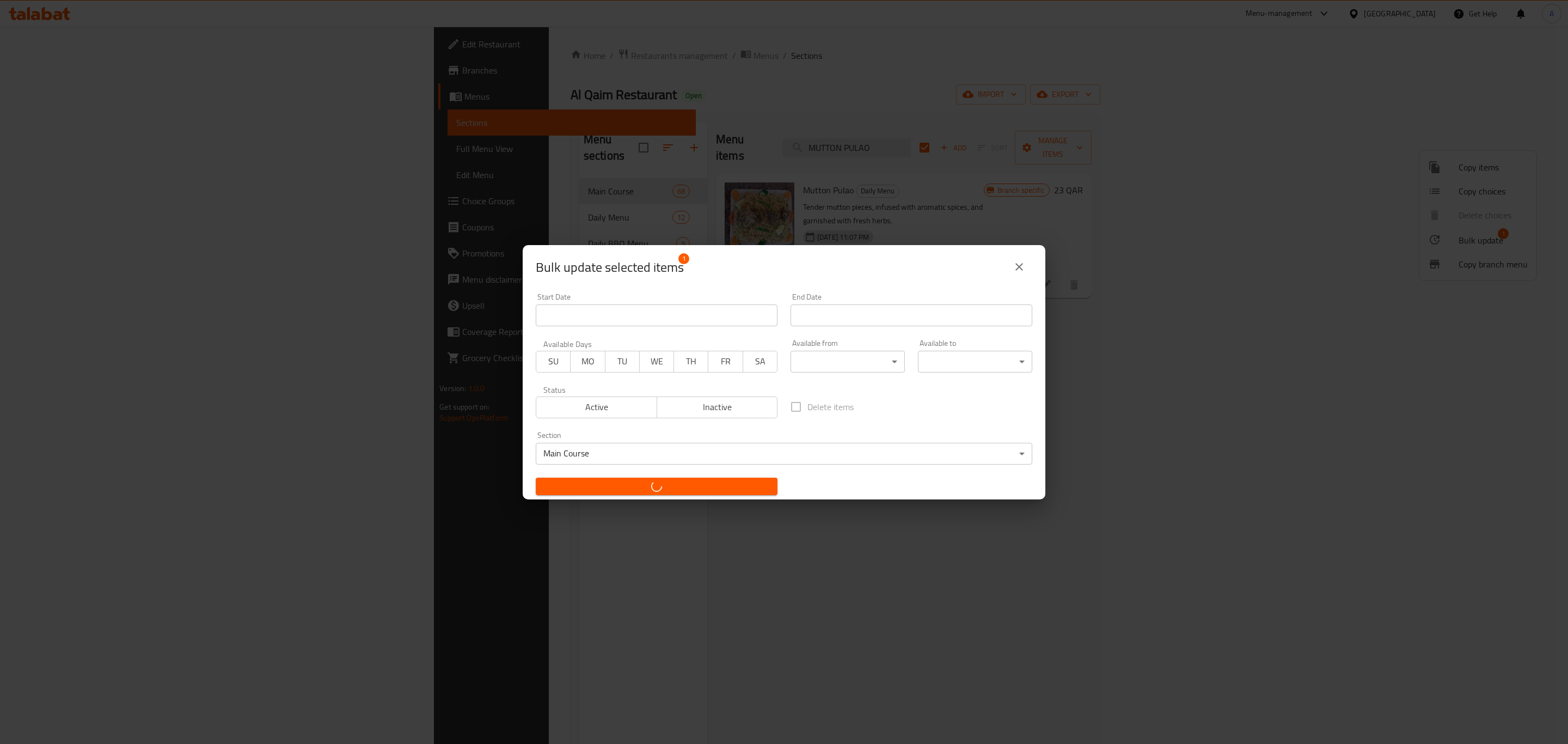
checkbox input "false"
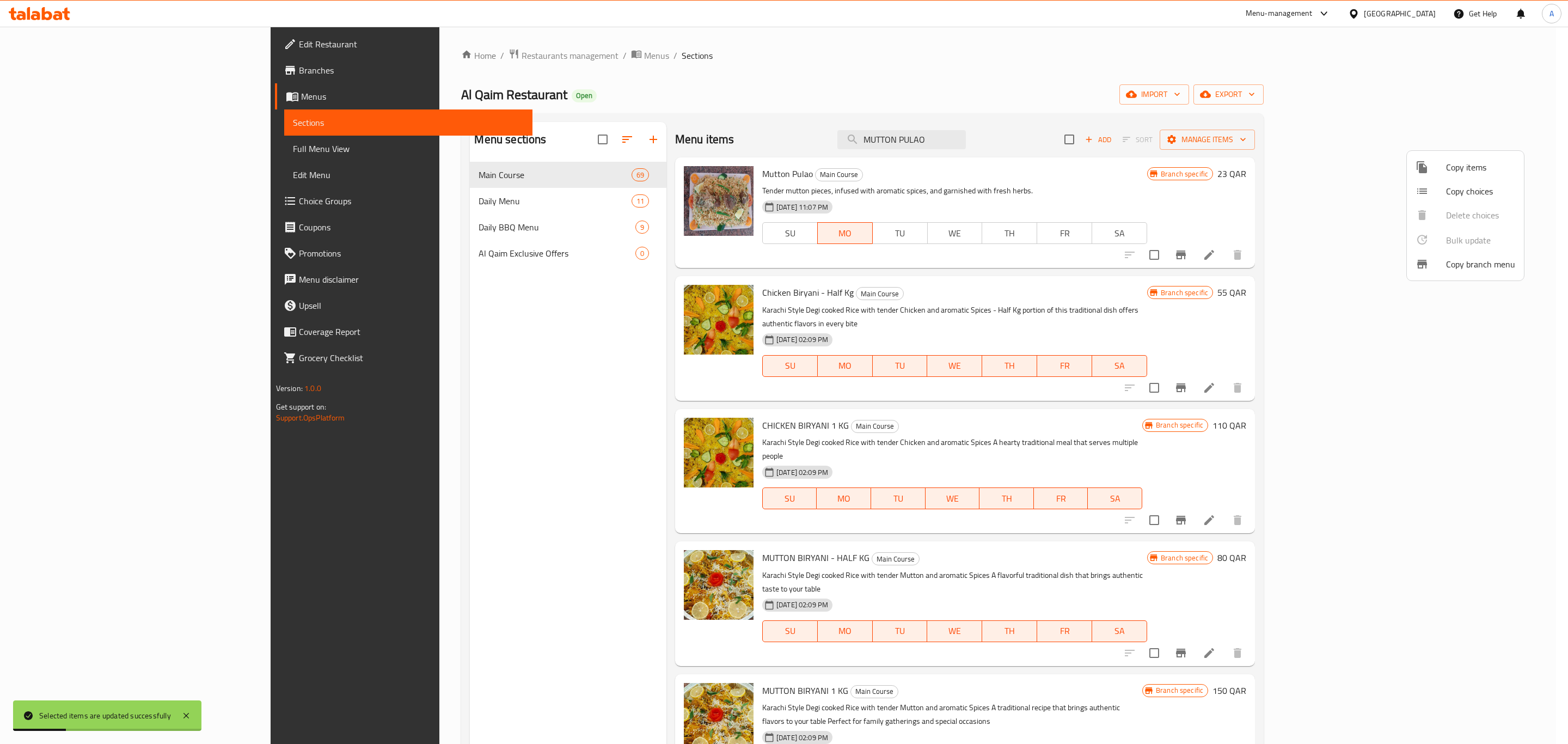
click at [1303, 146] on div at bounding box center [784, 372] width 1568 height 744
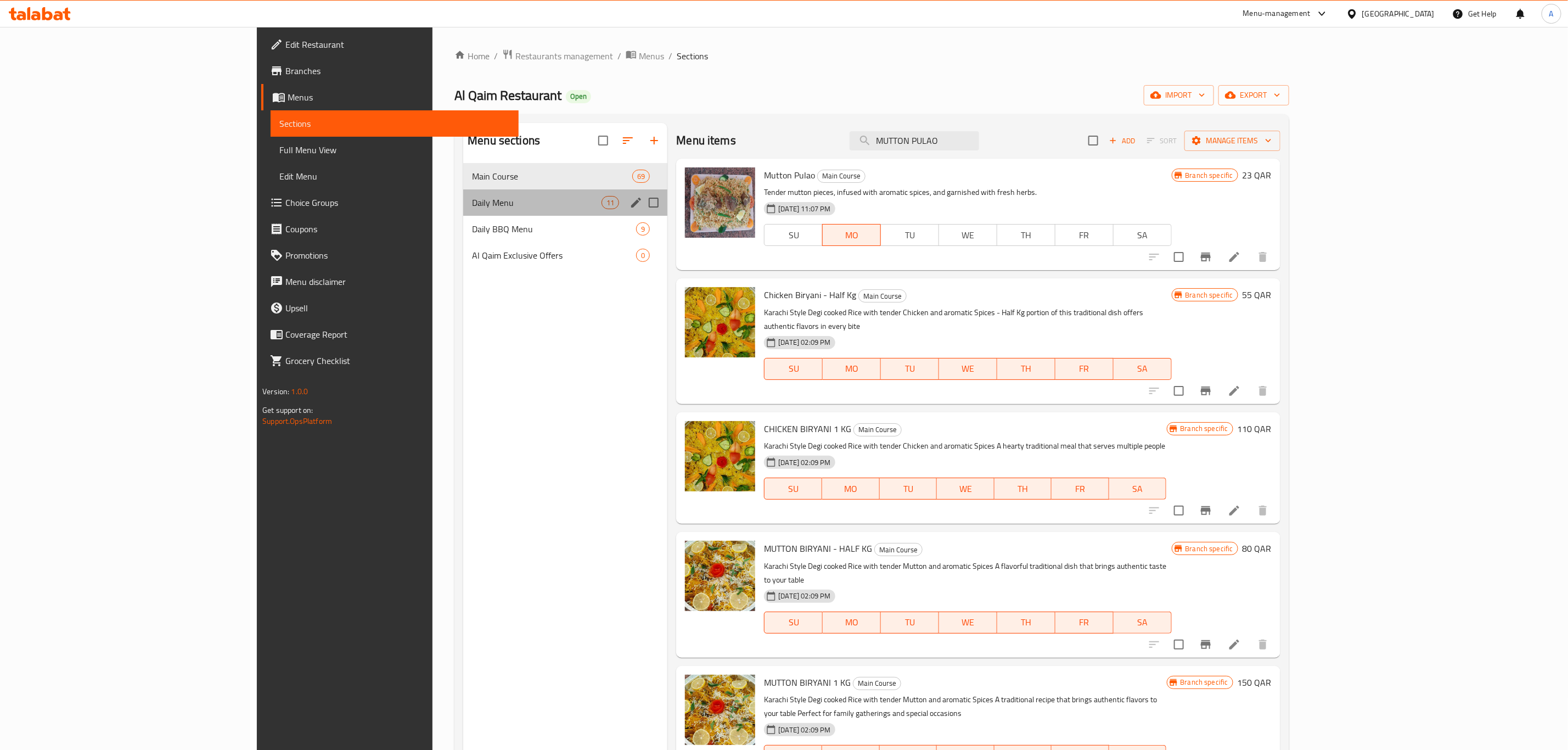
click at [463, 191] on div "Daily Menu 11" at bounding box center [565, 202] width 204 height 26
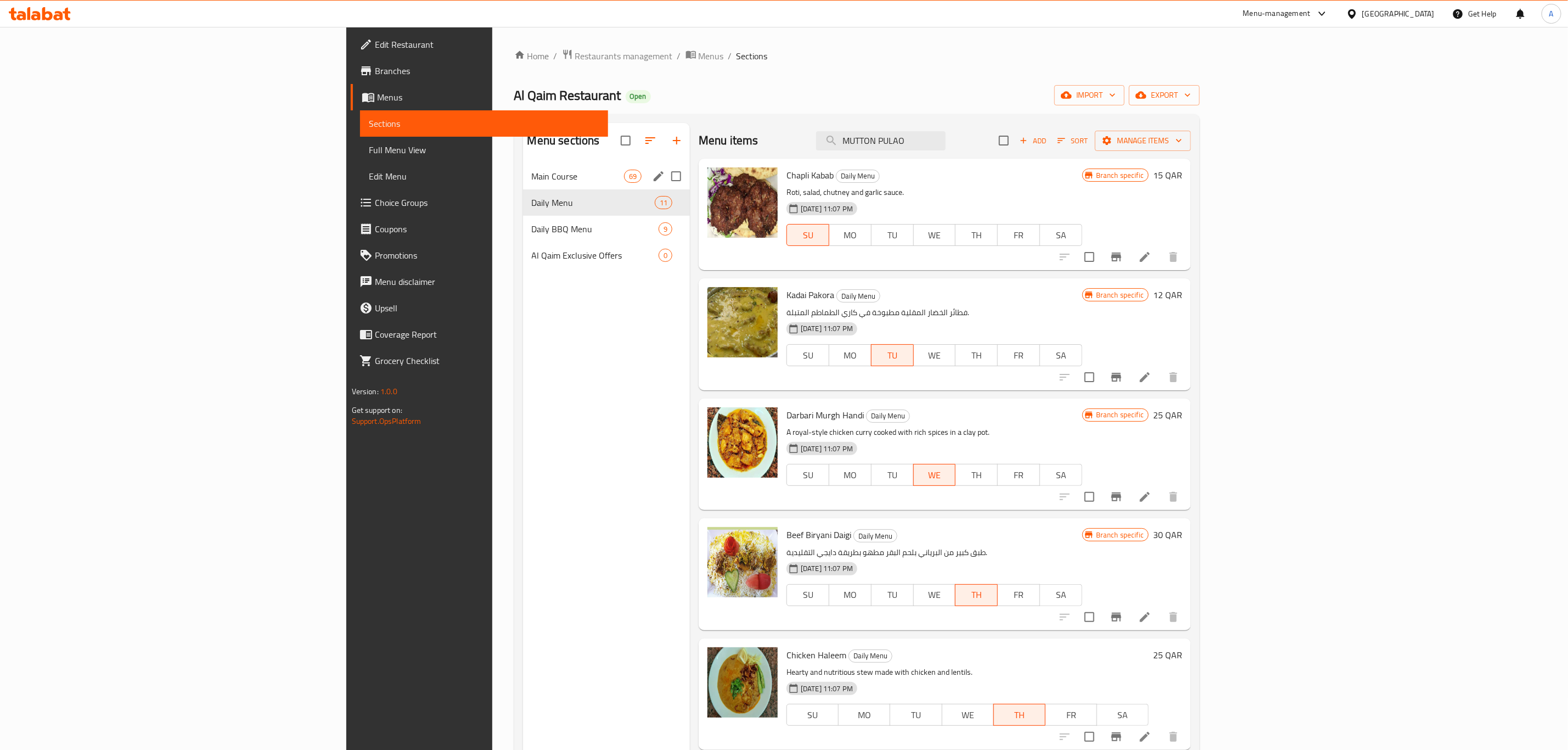
click at [523, 184] on div "Main Course 69" at bounding box center [606, 176] width 167 height 26
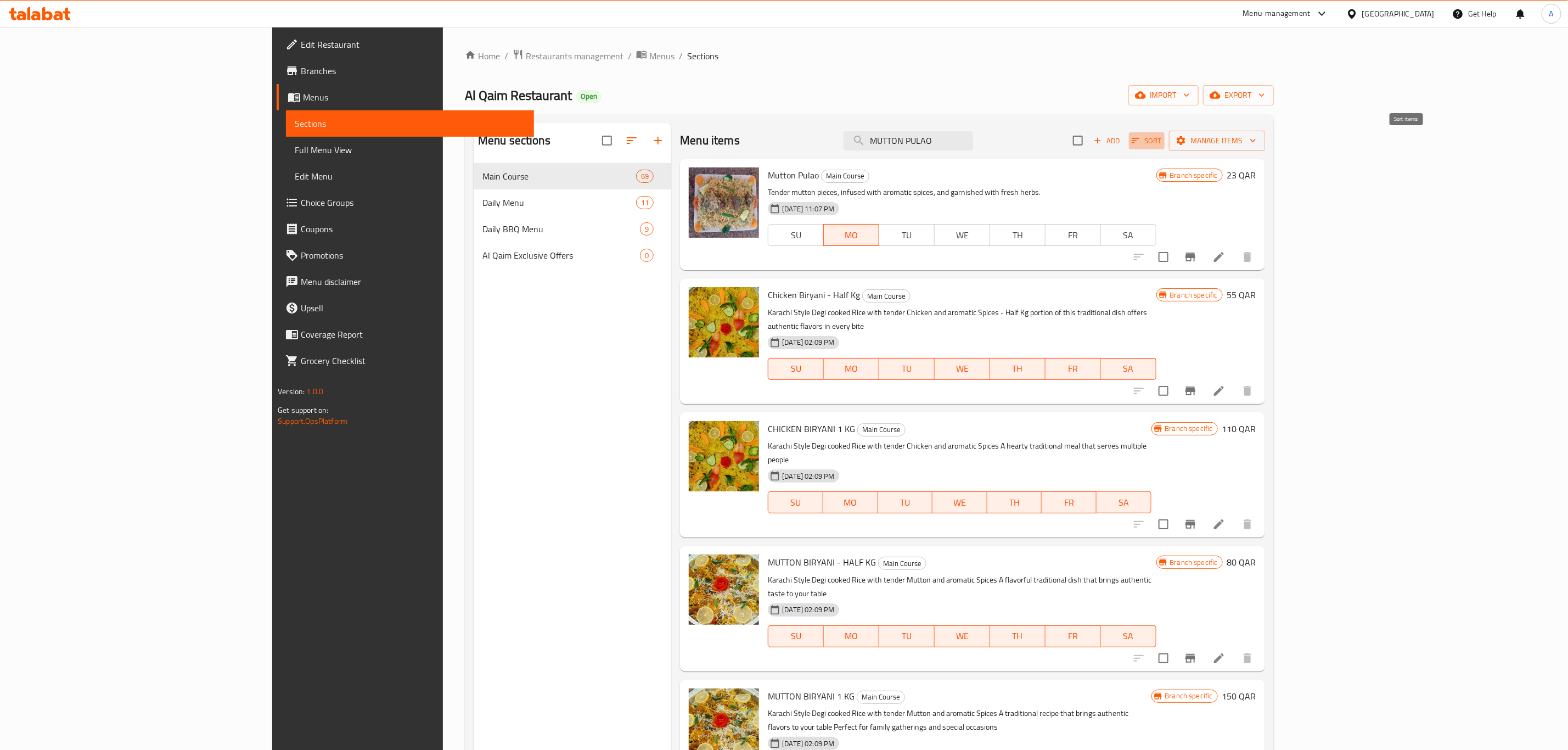
click at [1162, 138] on span "Sort" at bounding box center [1146, 141] width 30 height 13
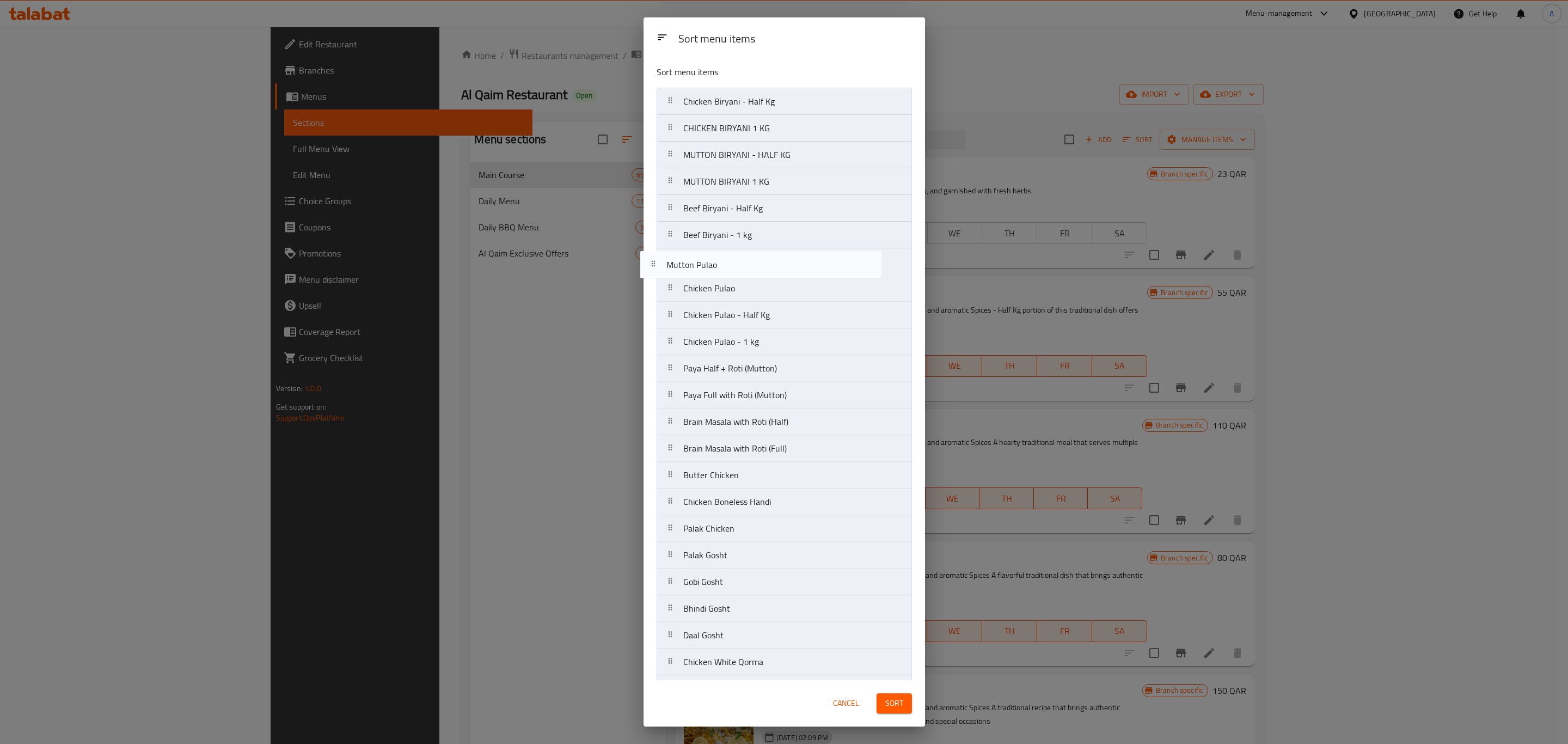
drag, startPoint x: 774, startPoint y: 105, endPoint x: 754, endPoint y: 271, distance: 167.2
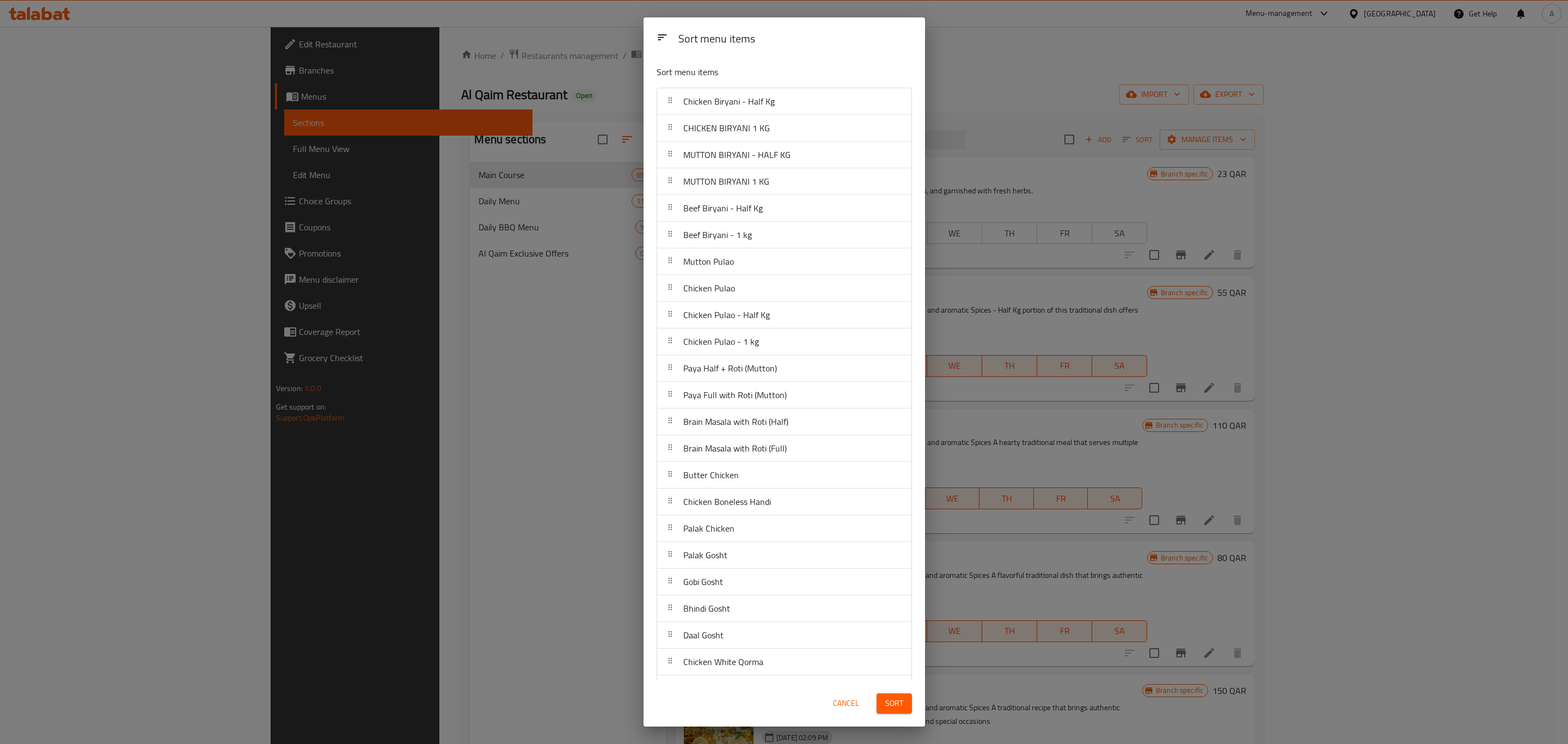
click at [893, 701] on span "Sort" at bounding box center [894, 703] width 18 height 13
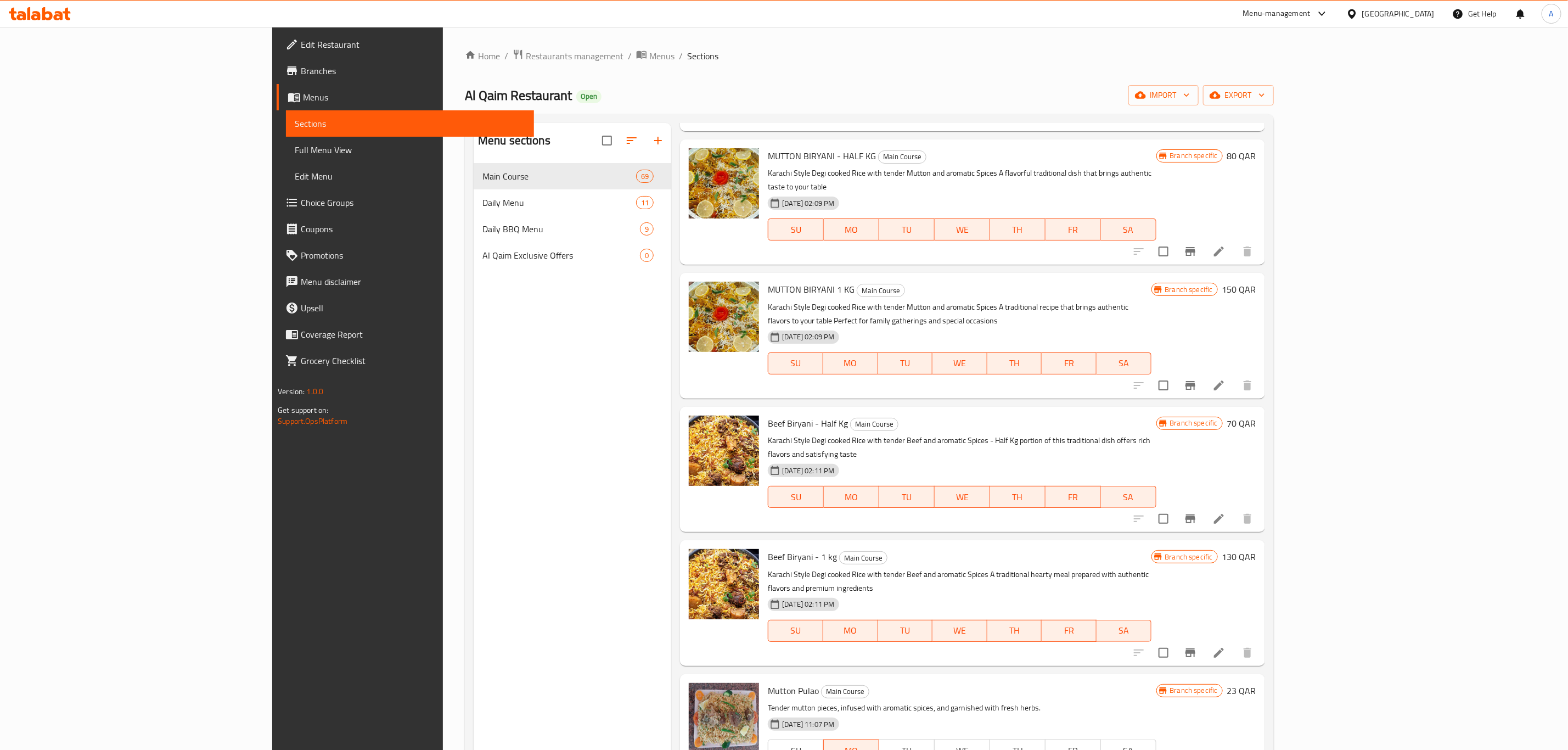
scroll to position [412, 0]
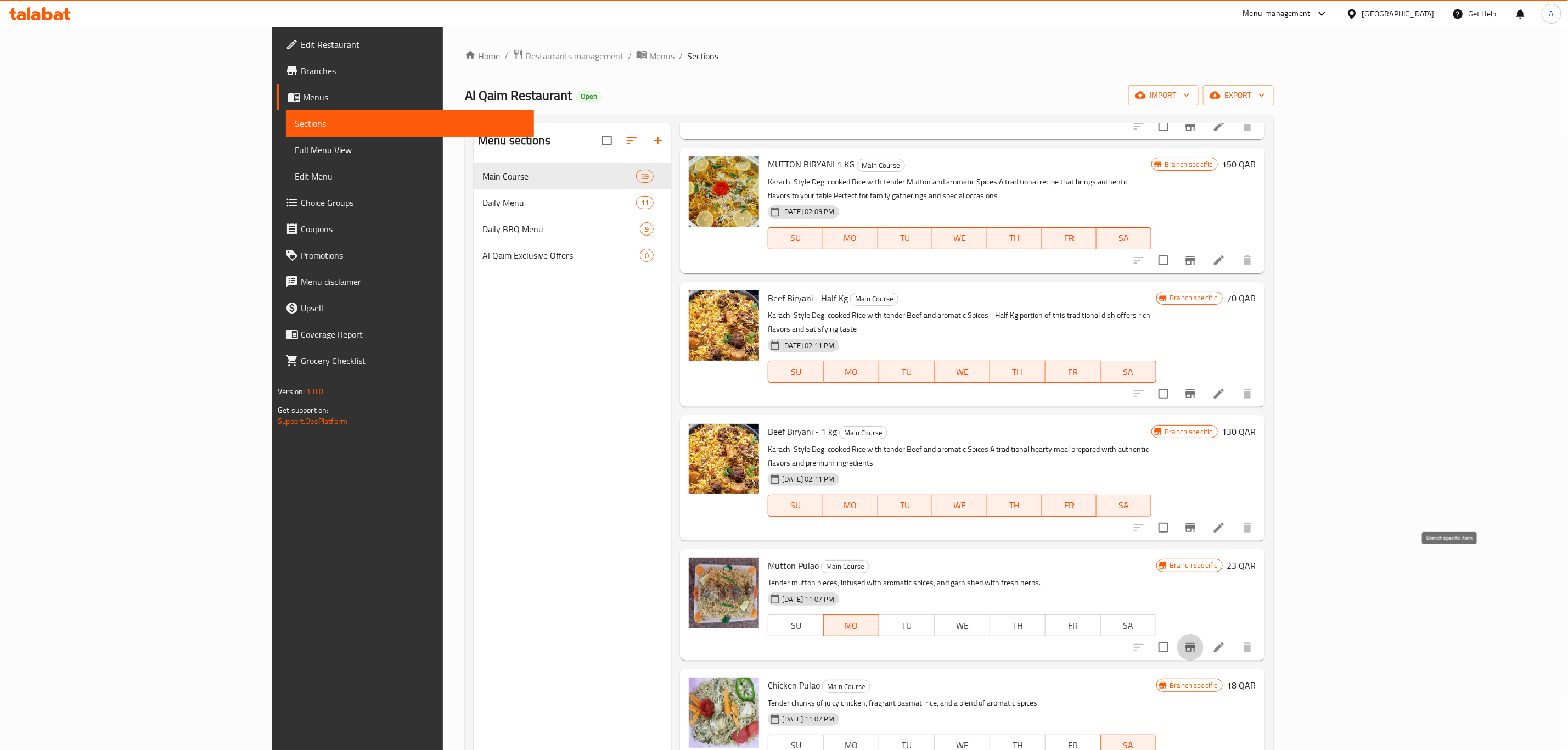
click at [1203, 634] on button "Branch-specific-item" at bounding box center [1190, 647] width 26 height 26
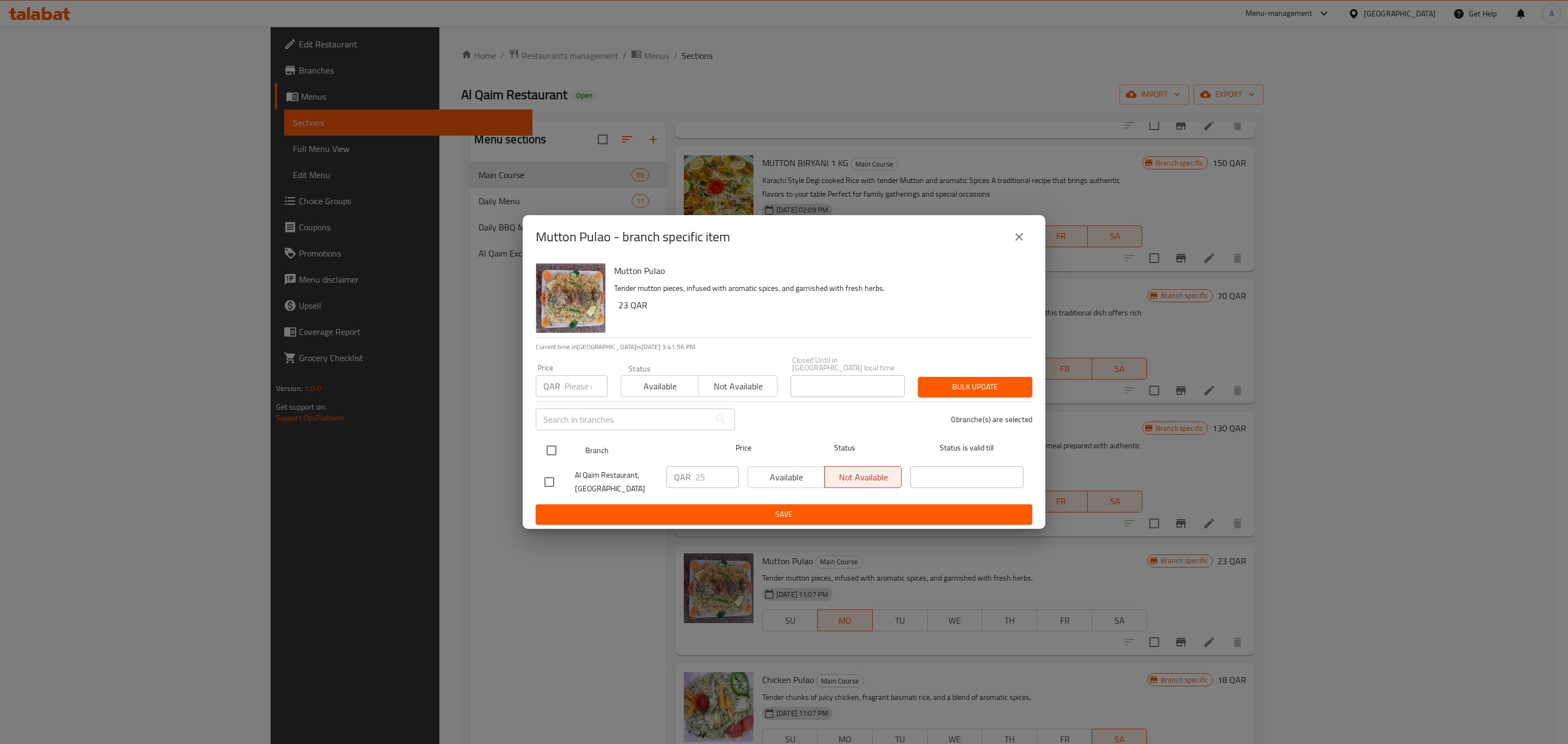
click at [552, 444] on input "checkbox" at bounding box center [551, 450] width 23 height 23
checkbox input "true"
drag, startPoint x: 706, startPoint y: 470, endPoint x: 682, endPoint y: 474, distance: 24.3
click at [682, 474] on div "QAR 25 ​" at bounding box center [702, 477] width 72 height 22
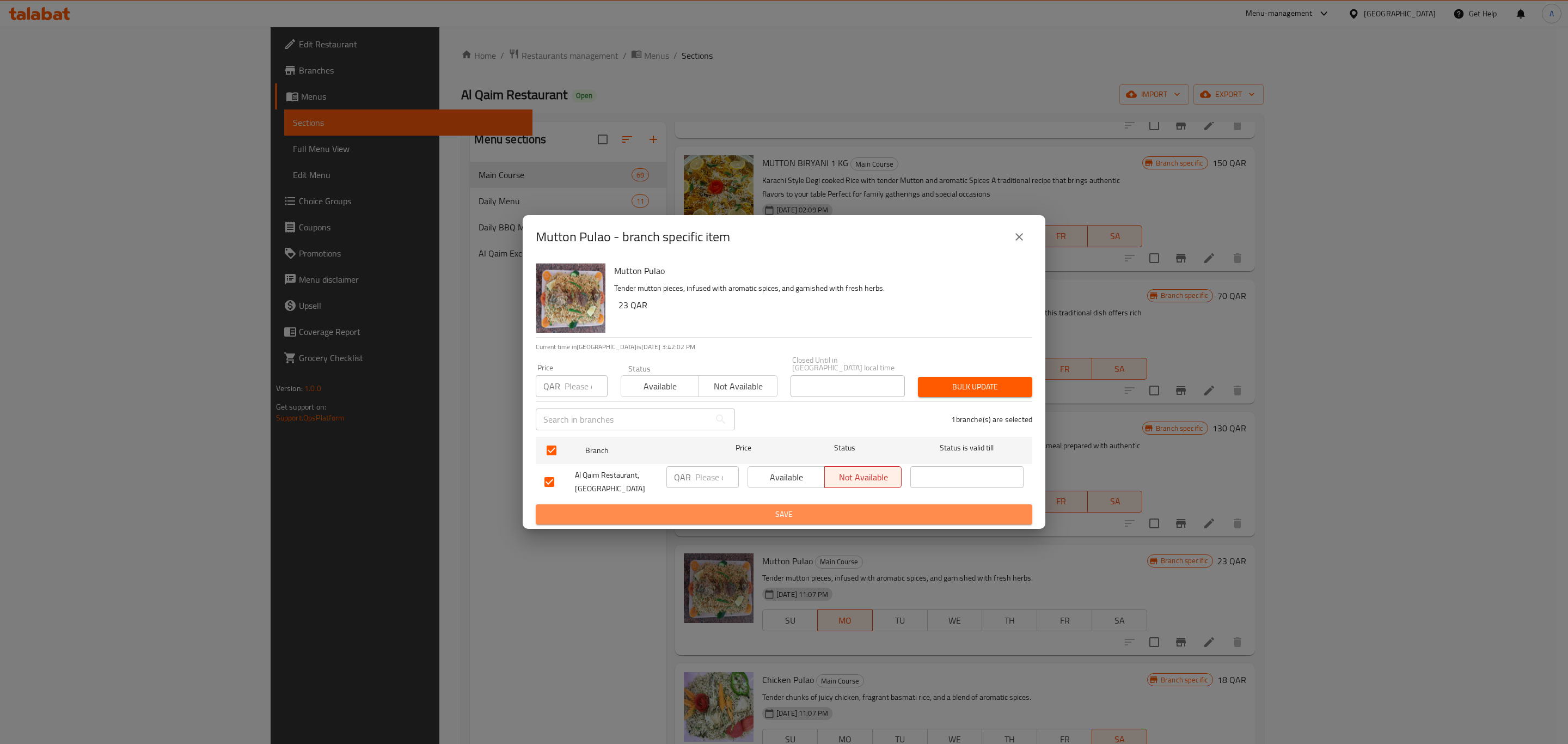
click at [787, 512] on span "Save" at bounding box center [784, 514] width 479 height 13
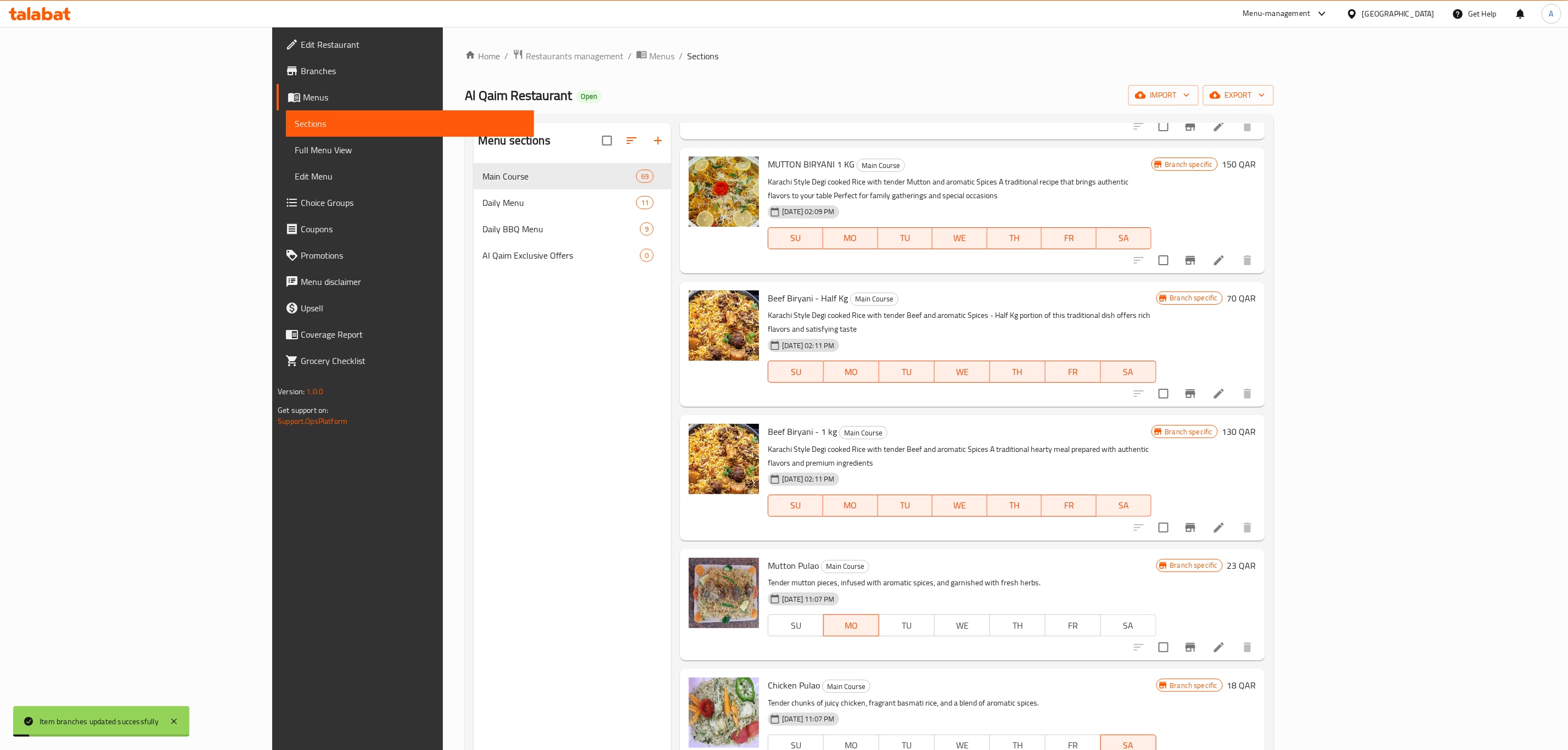
click at [1256, 558] on h6 "23 QAR" at bounding box center [1241, 566] width 29 height 16
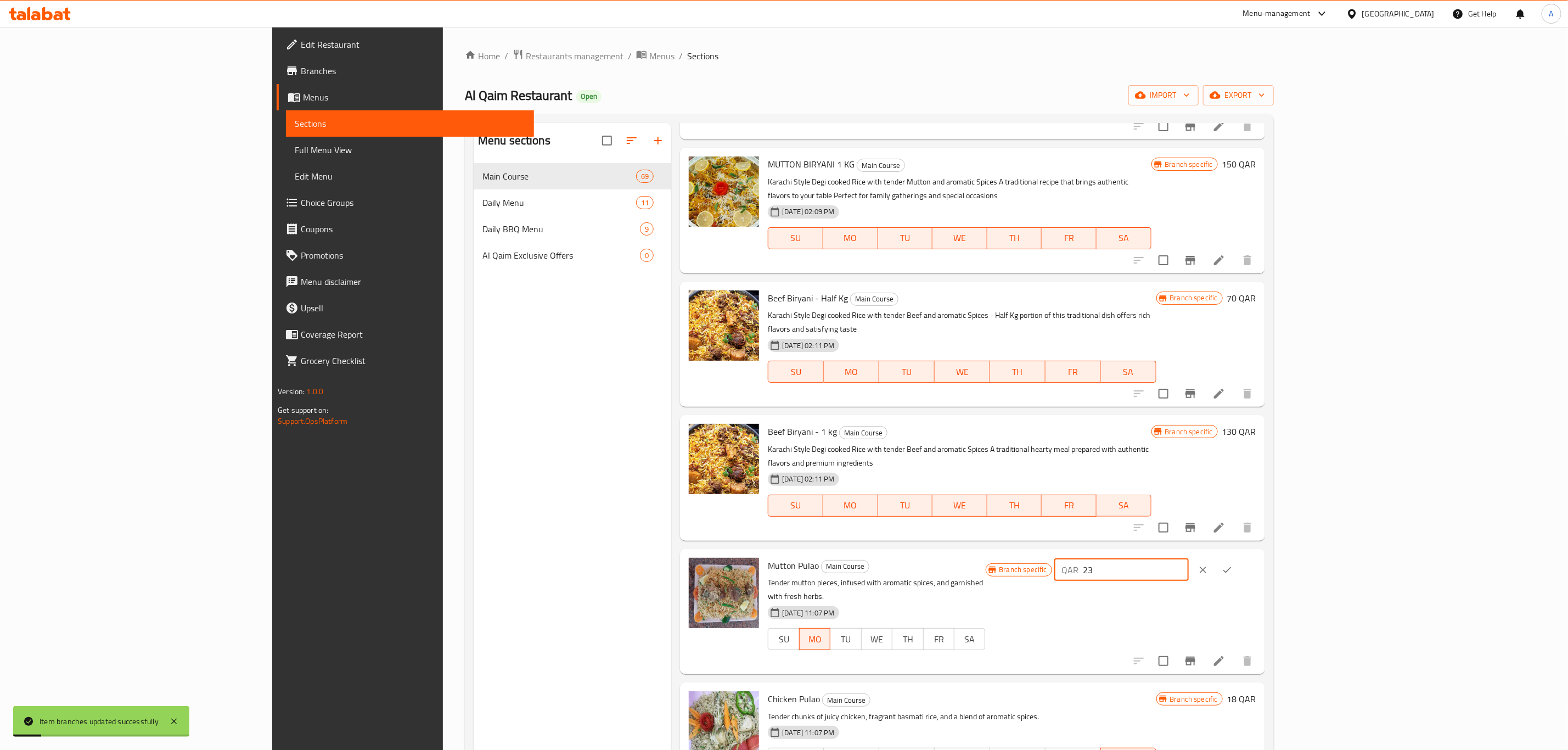
click at [1189, 559] on input "23" at bounding box center [1136, 569] width 106 height 22
type input "20"
click at [1231, 566] on icon "ok" at bounding box center [1227, 569] width 9 height 6
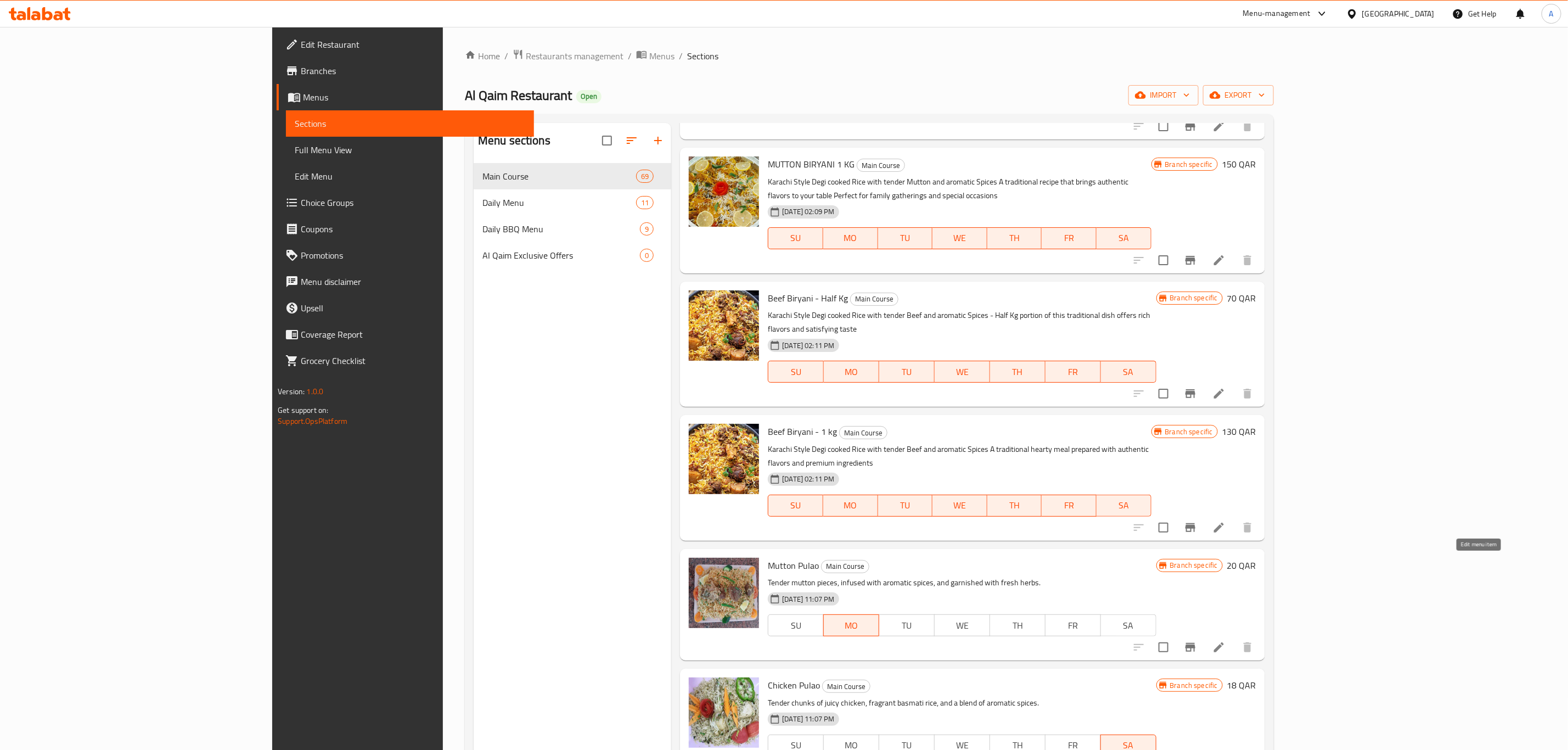
click at [1225, 641] on icon at bounding box center [1219, 647] width 13 height 13
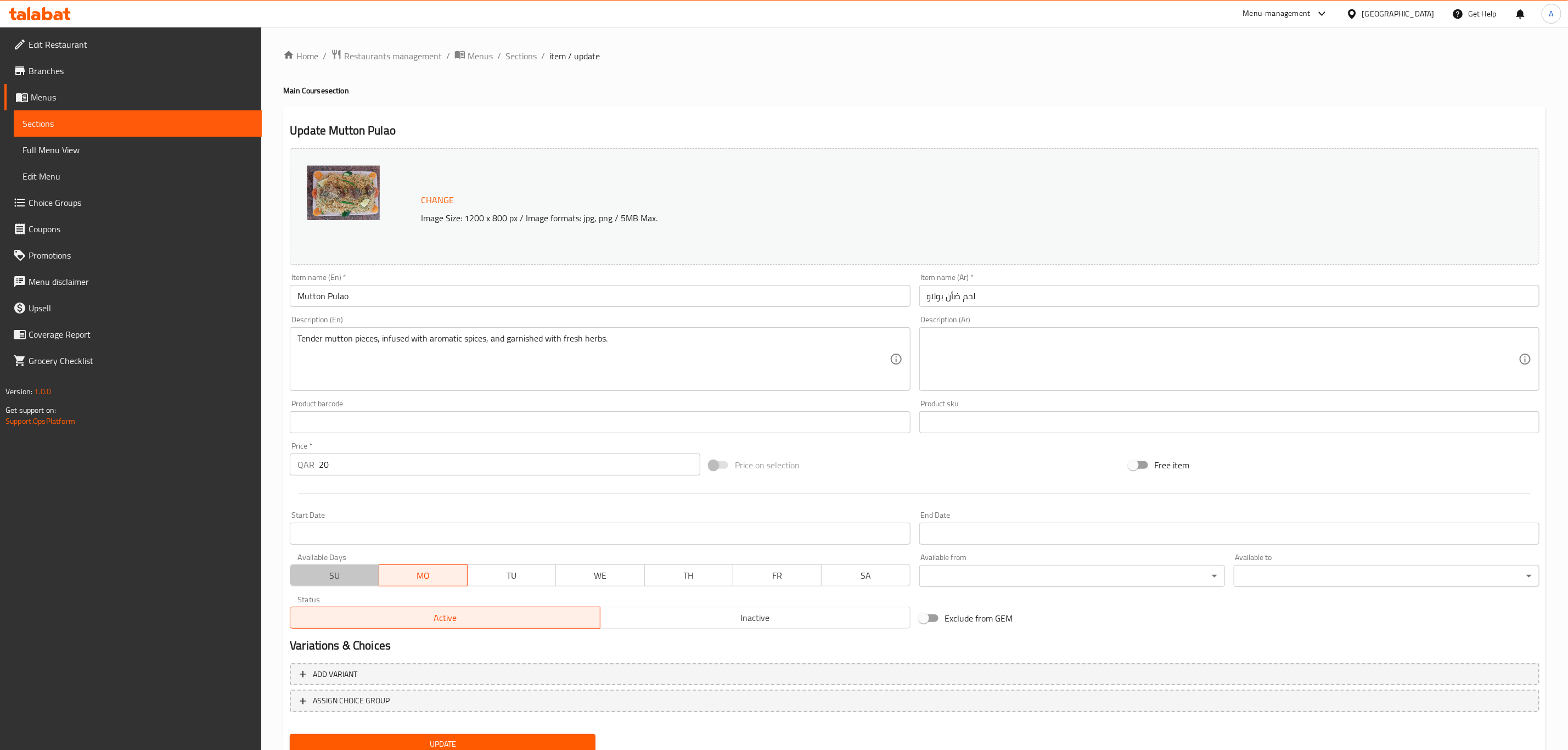
drag, startPoint x: 347, startPoint y: 569, endPoint x: 458, endPoint y: 571, distance: 111.0
click at [349, 569] on span "SU" at bounding box center [334, 576] width 79 height 16
click at [500, 571] on span "TU" at bounding box center [512, 576] width 79 height 16
click at [628, 571] on span "WE" at bounding box center [600, 576] width 79 height 16
click at [682, 573] on span "TH" at bounding box center [689, 576] width 79 height 16
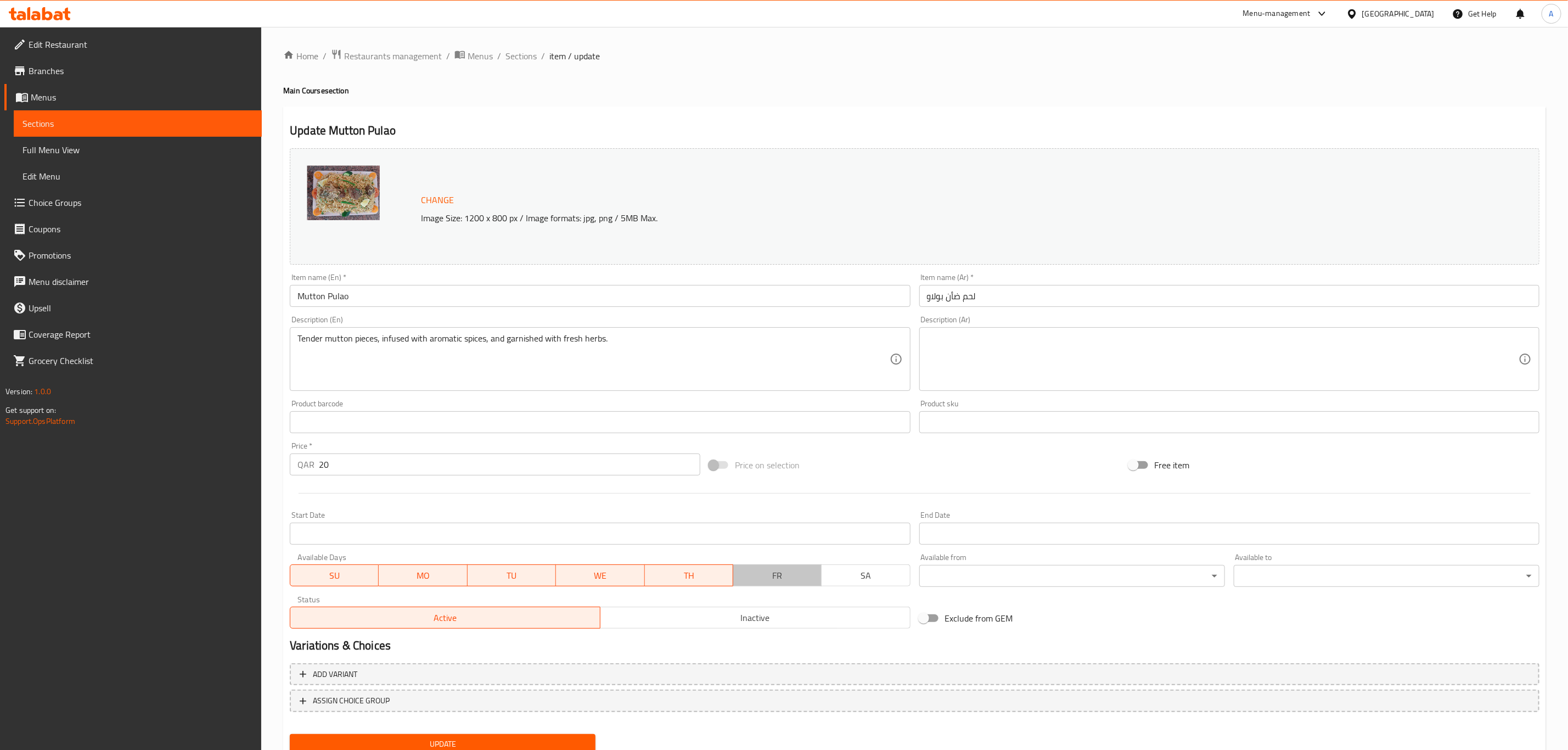
click at [762, 573] on span "FR" at bounding box center [777, 576] width 79 height 16
click at [879, 573] on span "SA" at bounding box center [866, 576] width 79 height 16
click at [522, 741] on span "Update" at bounding box center [442, 744] width 288 height 13
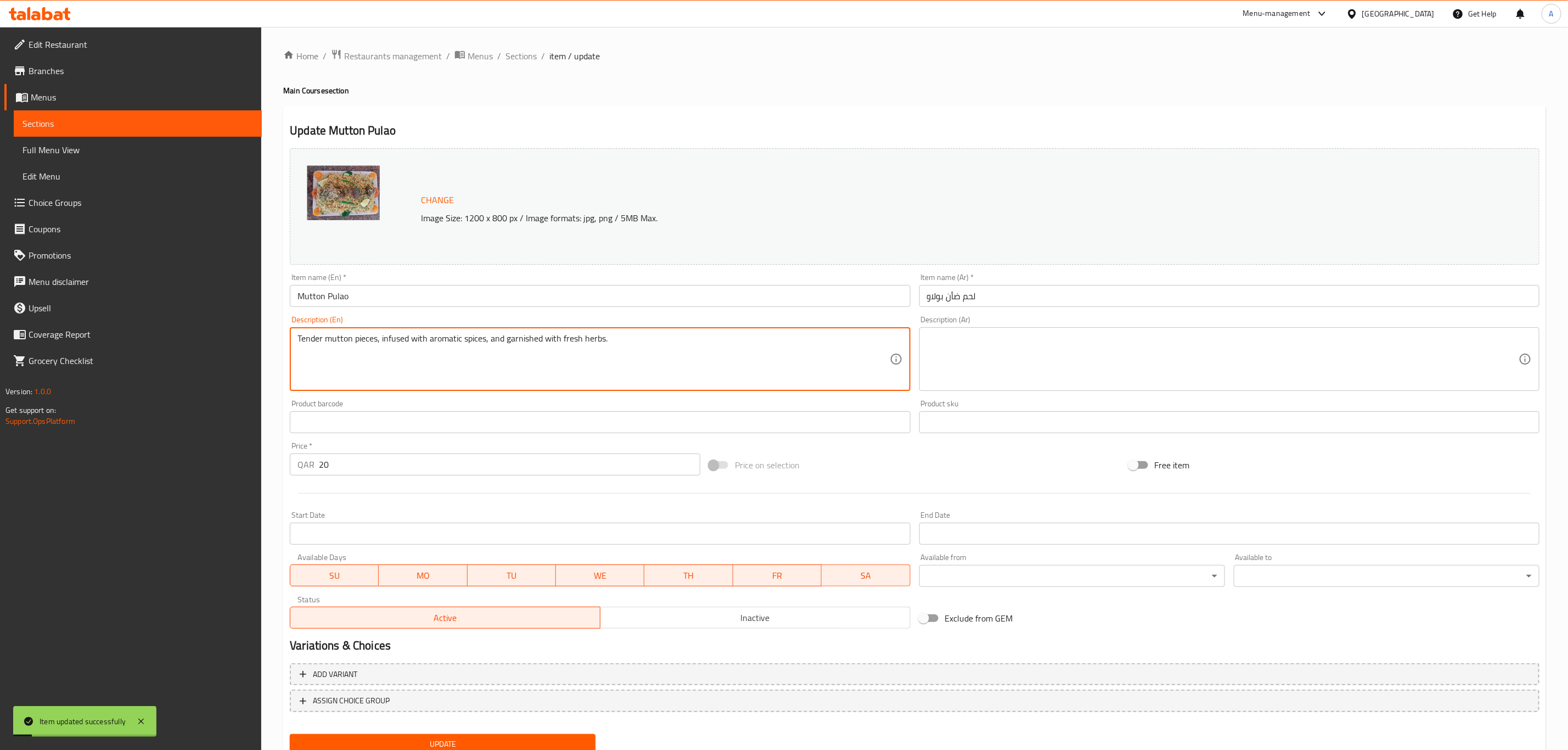
click at [509, 341] on textarea "Tender mutton pieces, infused with aromatic spices, and garnished with fresh he…" at bounding box center [593, 359] width 592 height 52
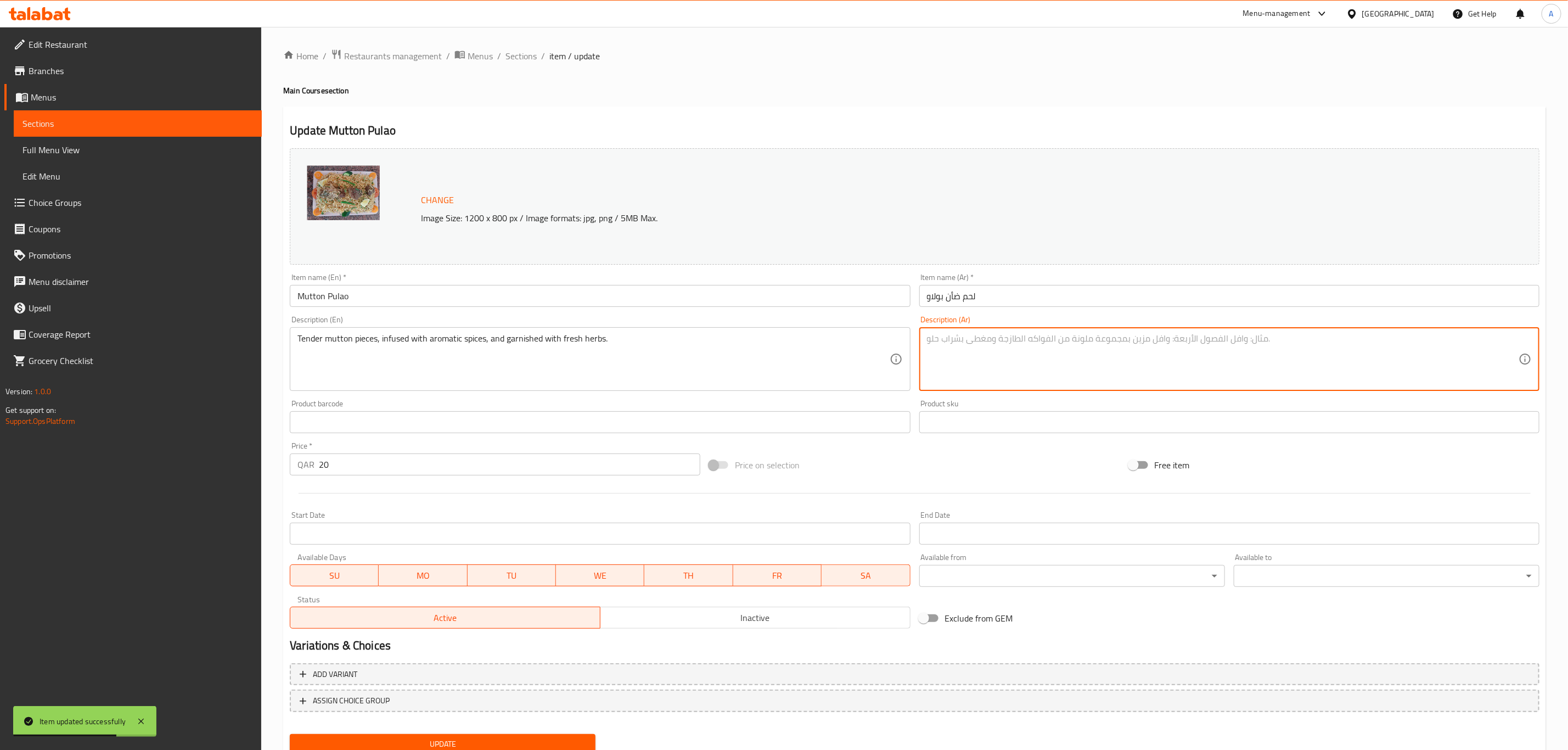
click at [1044, 343] on textarea at bounding box center [1222, 359] width 592 height 52
paste textarea "قطع لحم الضأن الطرية، المنقوعة بالتوابل العطرية، والمزينة بالأعشاب الطازجة."
type textarea "قطع لحم الضأن الطرية، المنقوعة بالتوابل العطرية، والمزينة بالأعشاب الطازجة."
click at [463, 734] on button "Update" at bounding box center [442, 744] width 305 height 21
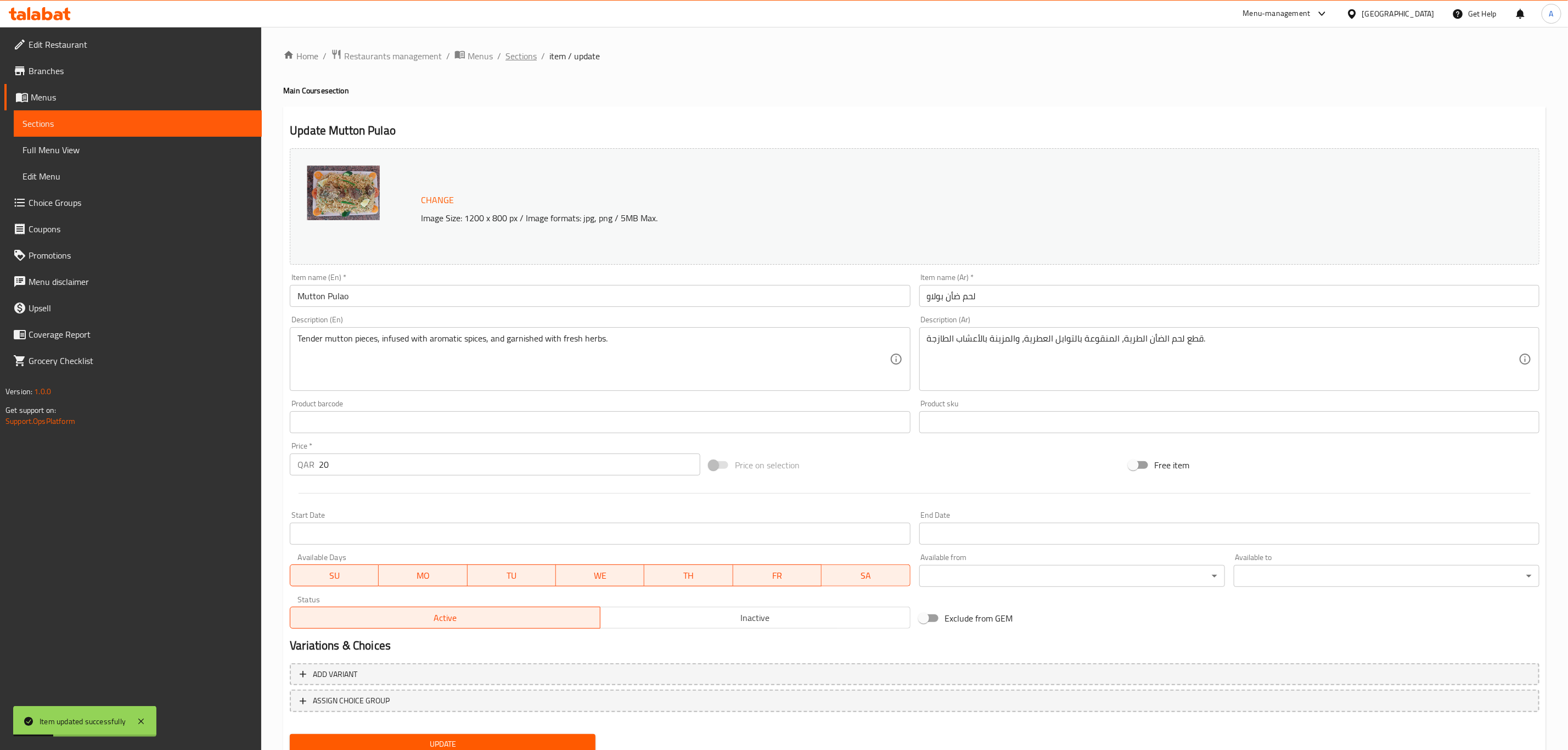
click at [522, 52] on span "Sections" at bounding box center [521, 56] width 31 height 13
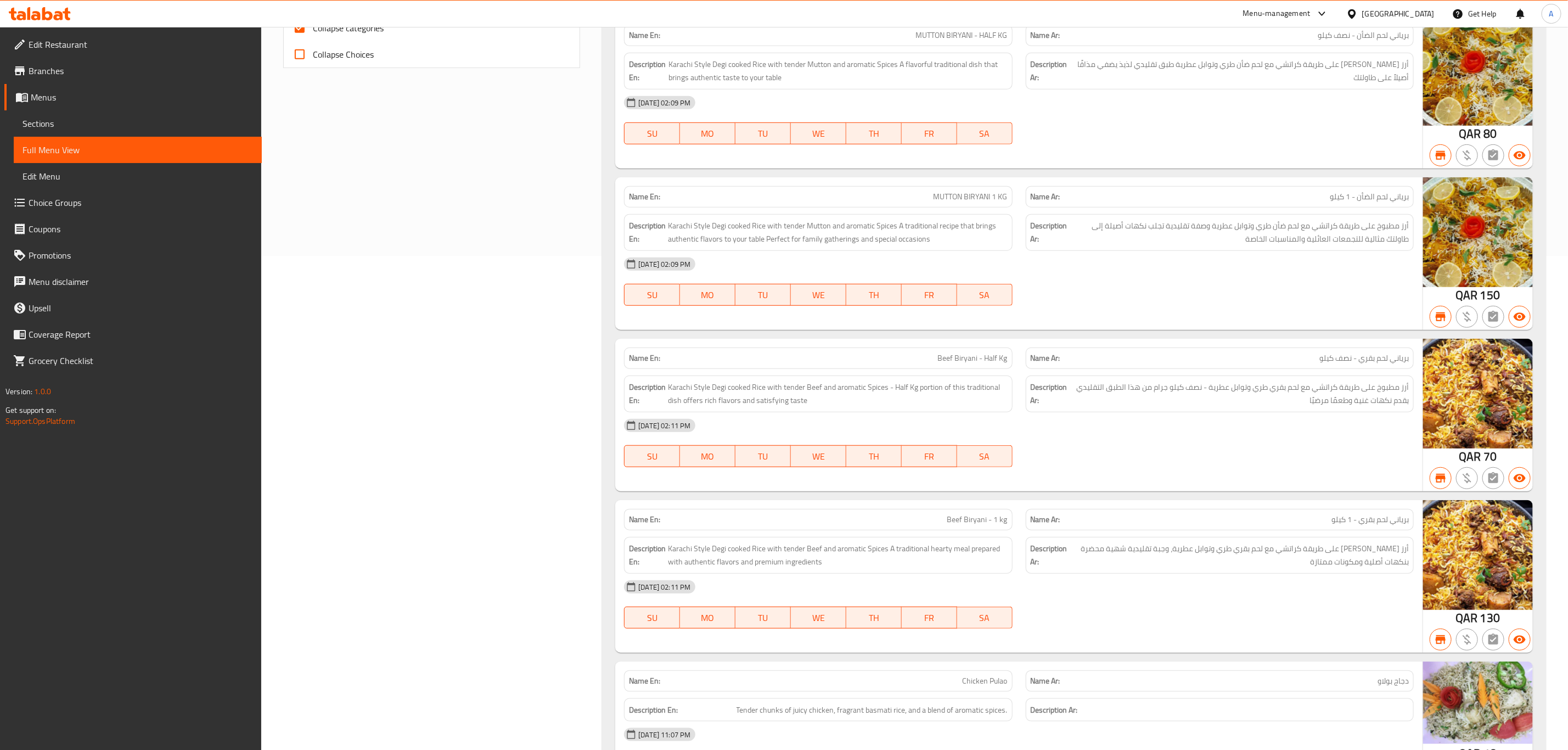
scroll to position [576, 0]
